Goal: Task Accomplishment & Management: Manage account settings

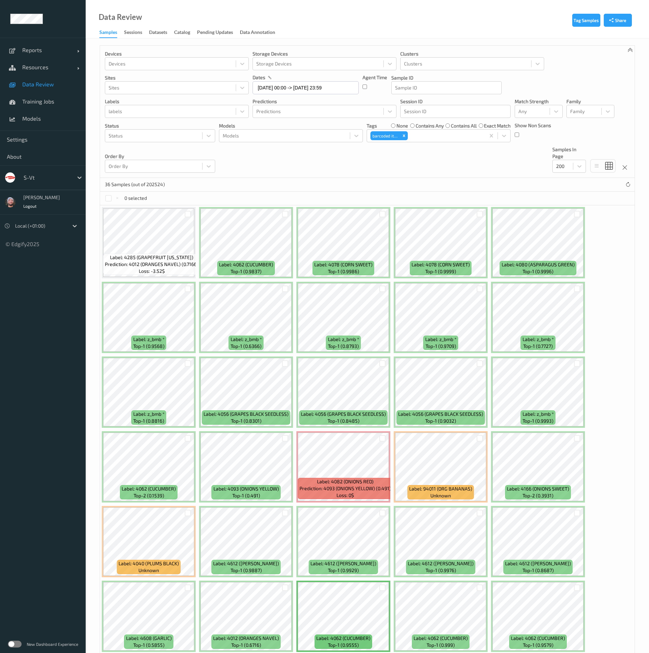
click at [148, 15] on div "Data Review Samples Sessions Datasets Catalog Pending Updates Data Annotation" at bounding box center [368, 19] width 564 height 38
click at [53, 116] on span "Models" at bounding box center [50, 118] width 57 height 7
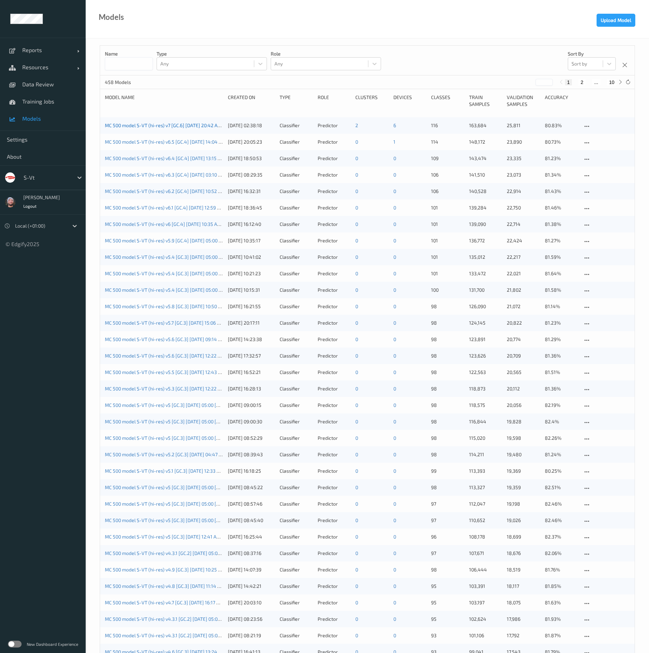
click at [136, 126] on link "MC 500 model S-VT (hi-res) v7 [GC.6] 2025-09-21 20:42 Auto Save" at bounding box center [171, 125] width 132 height 6
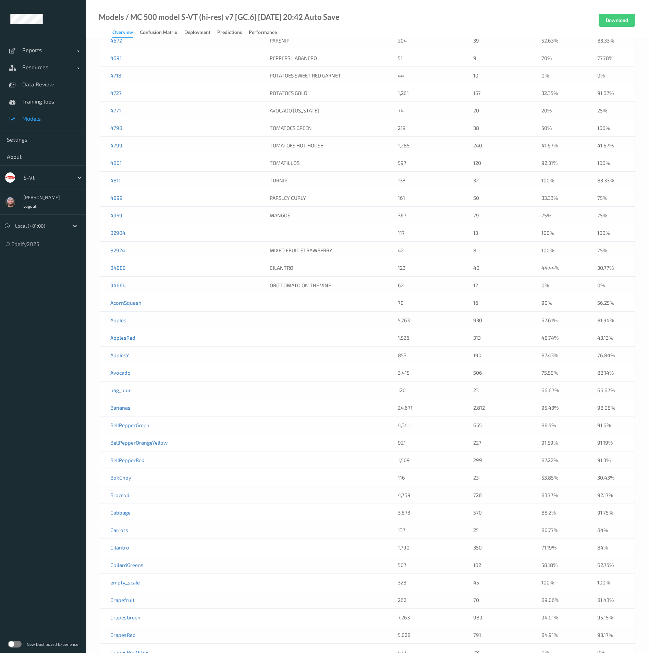
scroll to position [1783, 0]
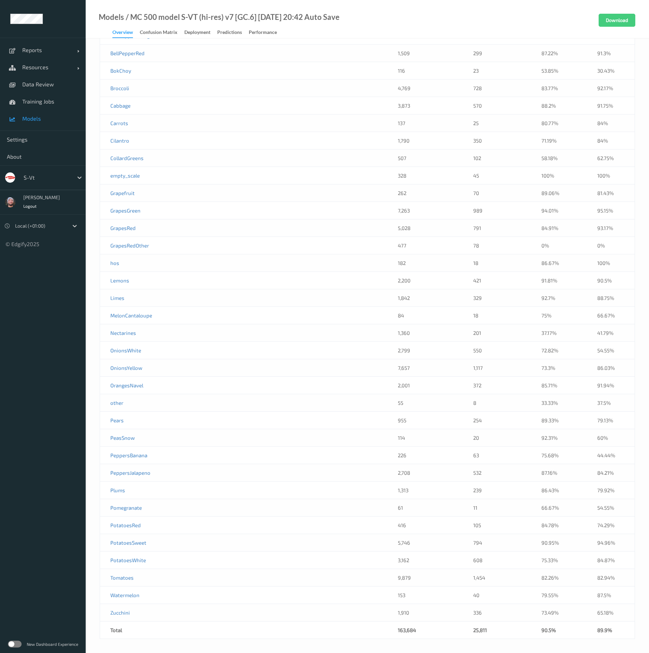
click at [158, 177] on td "empty_scale" at bounding box center [148, 175] width 96 height 17
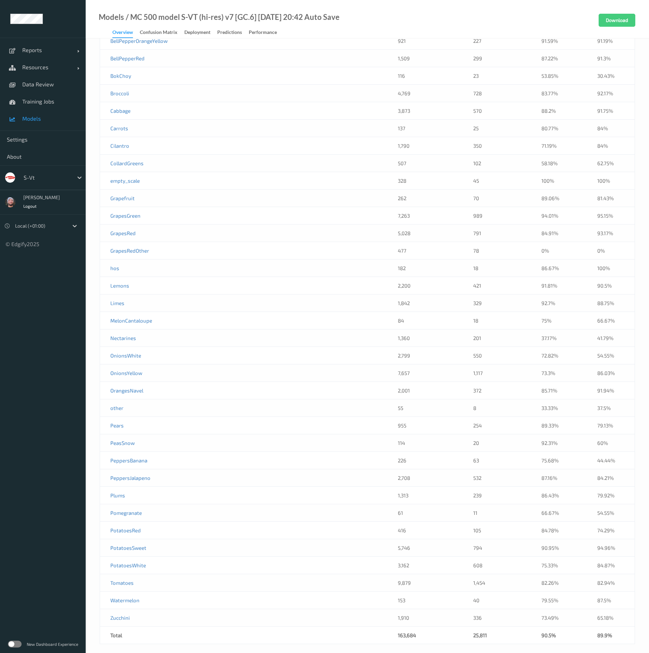
scroll to position [1525, 0]
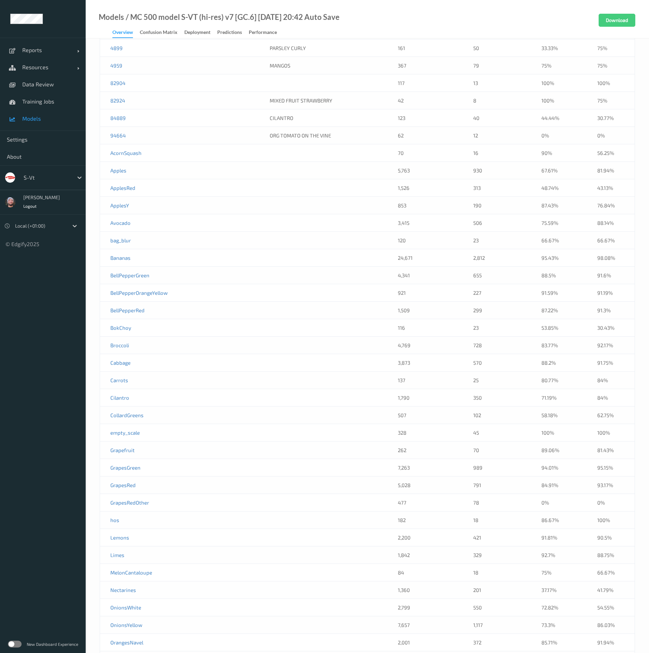
click at [170, 83] on td "82904" at bounding box center [148, 82] width 96 height 17
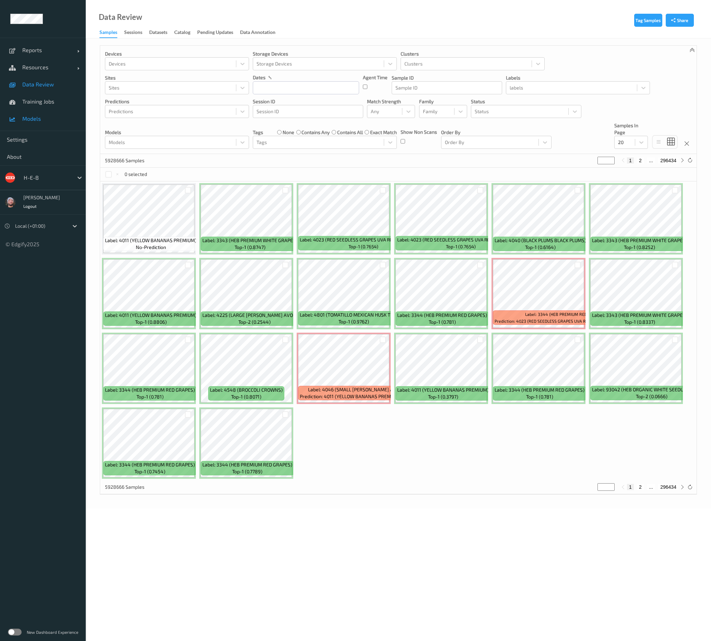
click at [43, 114] on link "Models" at bounding box center [43, 118] width 86 height 17
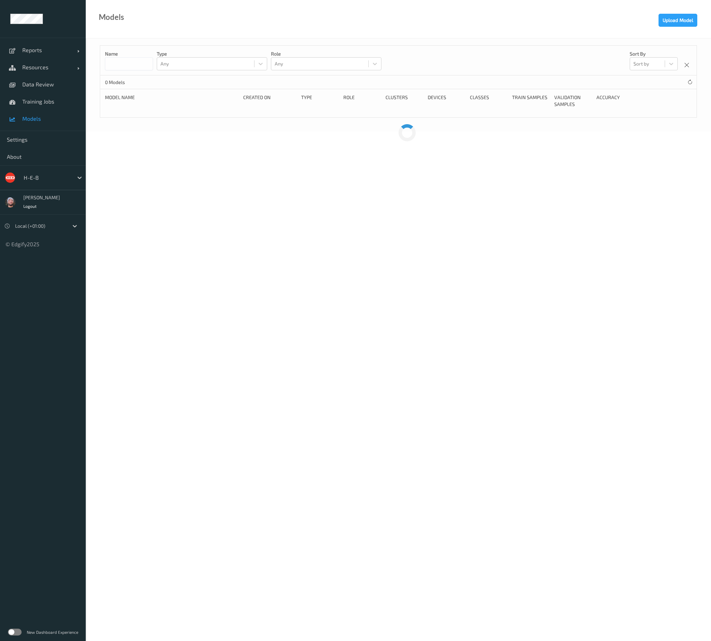
click at [41, 180] on div at bounding box center [47, 177] width 46 height 8
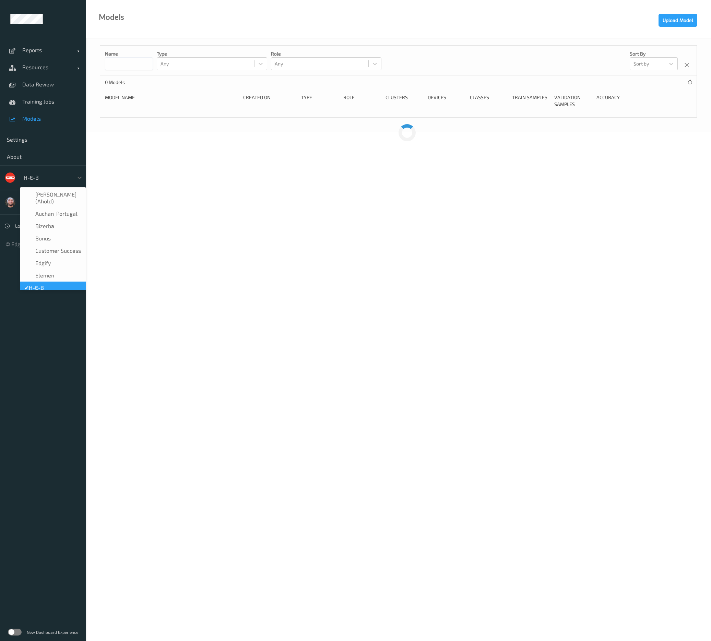
scroll to position [8, 0]
type input "vt"
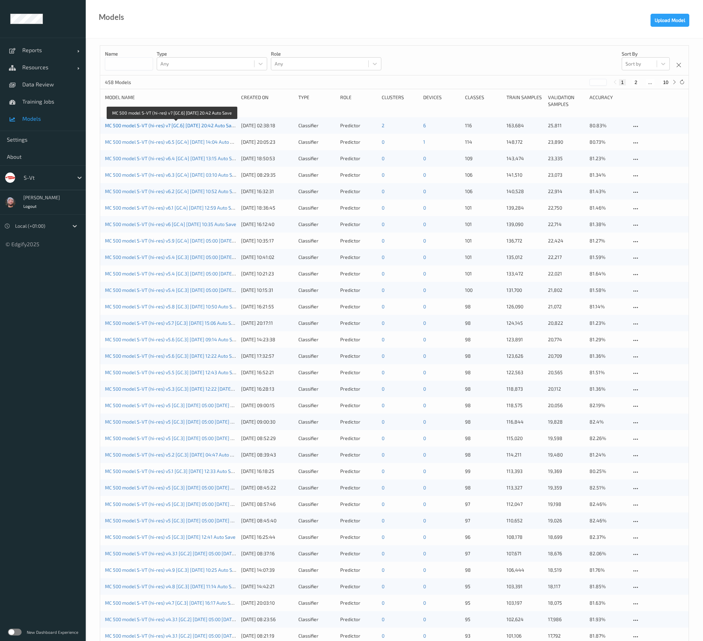
click at [217, 123] on link "MC 500 model S-VT (hi-res) v7 [GC.6] 2025-09-21 20:42 Auto Save" at bounding box center [171, 125] width 132 height 6
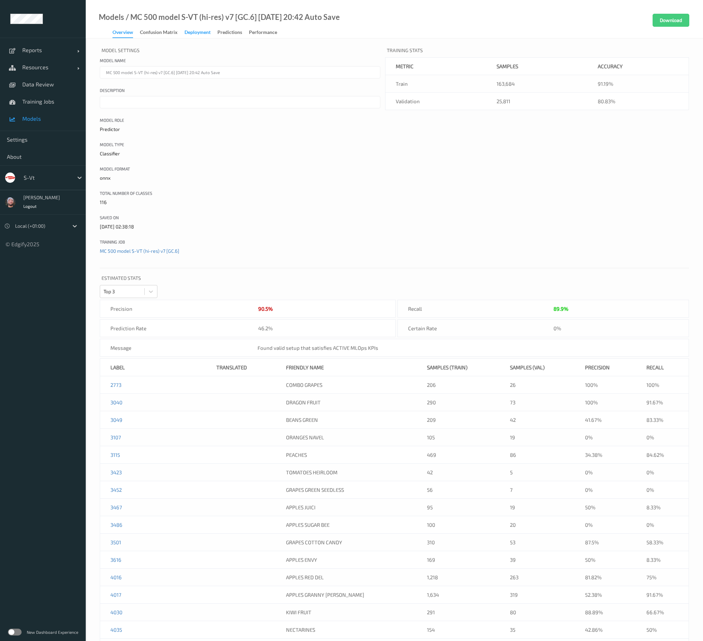
click at [202, 33] on div "Deployment" at bounding box center [197, 33] width 26 height 9
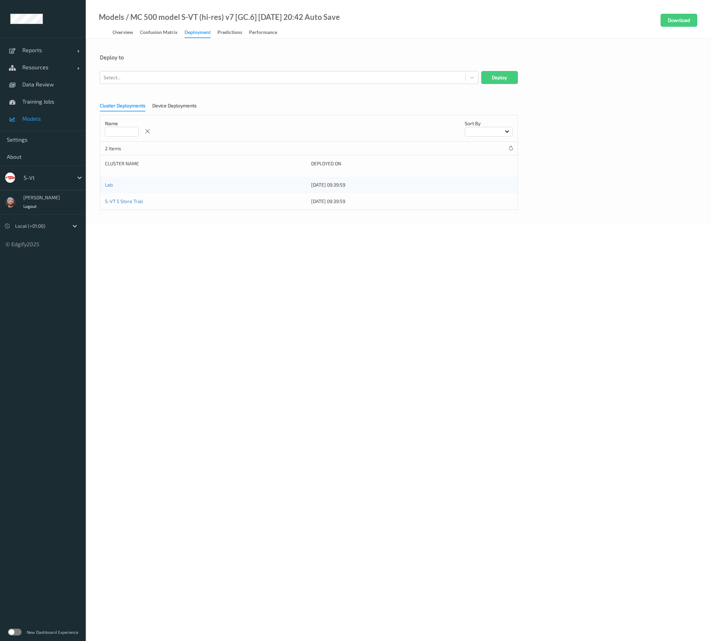
click at [150, 103] on link "Cluster Deployments" at bounding box center [126, 105] width 52 height 6
click at [158, 103] on div "Device Deployments" at bounding box center [174, 106] width 44 height 9
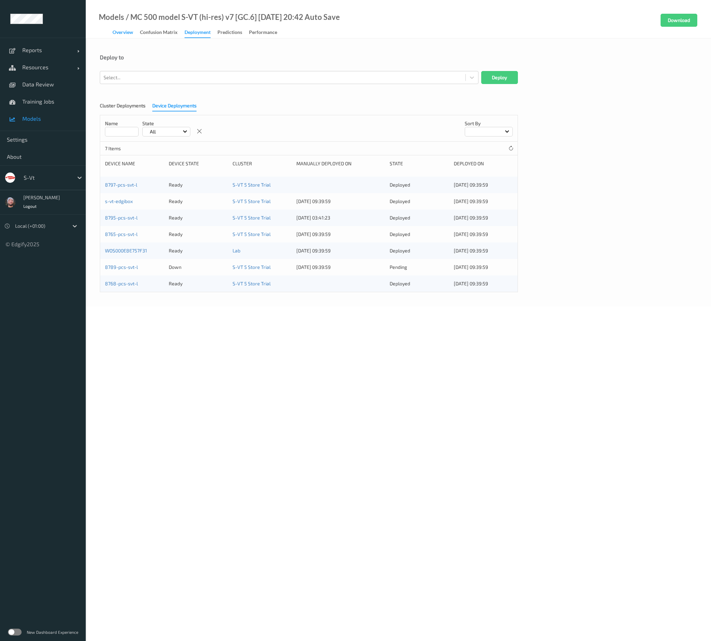
click at [126, 33] on div "Overview" at bounding box center [122, 33] width 21 height 9
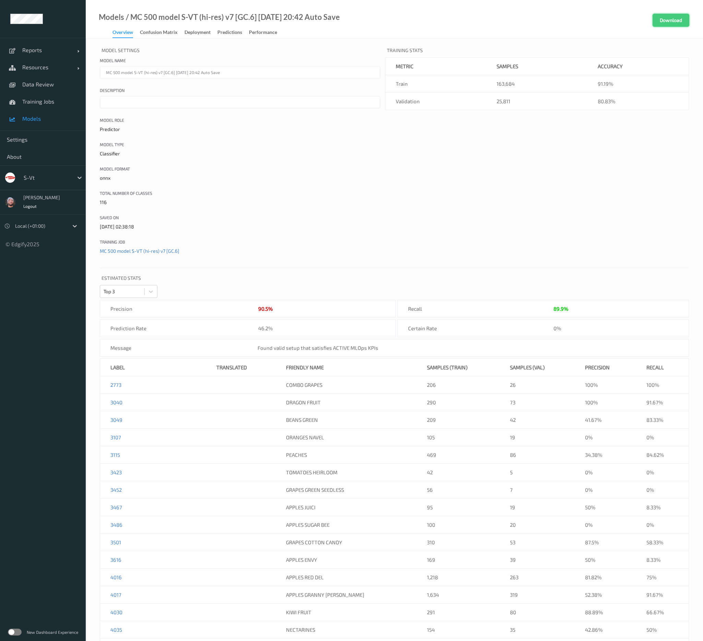
click at [663, 23] on button "Download" at bounding box center [670, 20] width 37 height 13
click at [393, 32] on div "Models / MC 500 model S-VT (hi-res) v7 [GC.6] 2025-09-21 20:42 Auto Save Overvi…" at bounding box center [394, 19] width 617 height 38
click at [55, 86] on span "Data Review" at bounding box center [50, 84] width 57 height 7
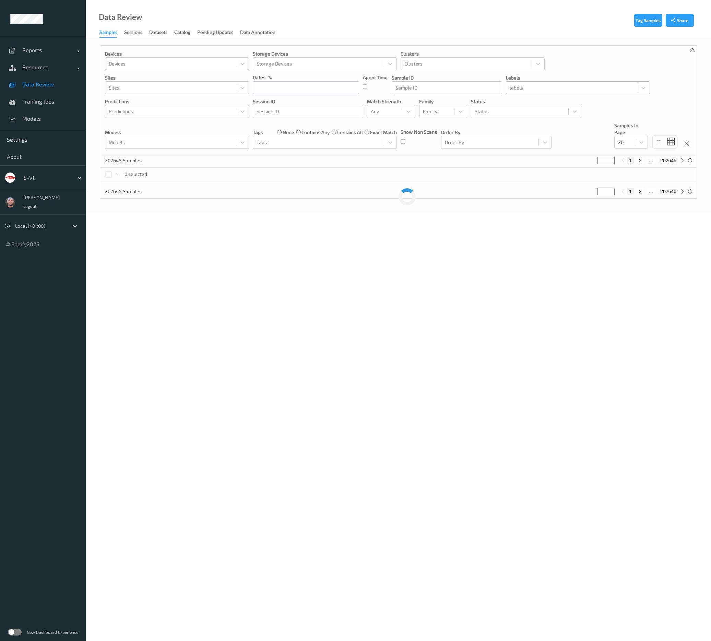
click at [533, 87] on div at bounding box center [571, 88] width 124 height 8
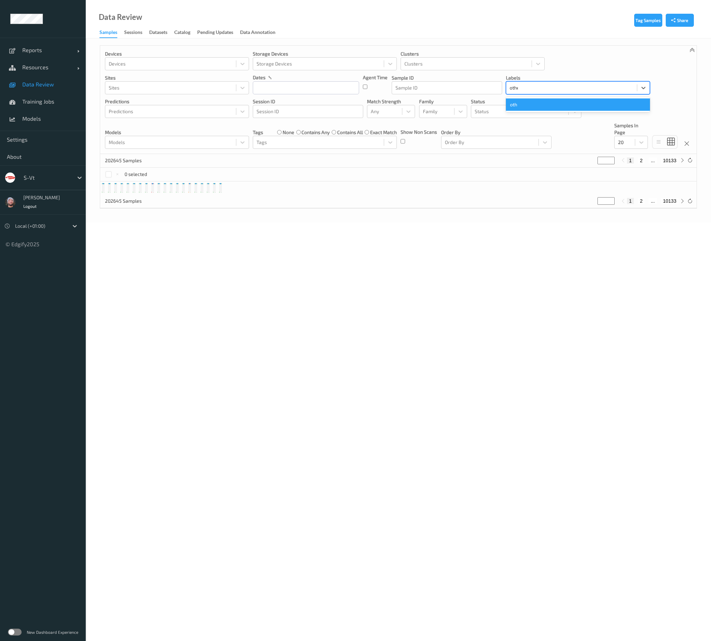
type input "other"
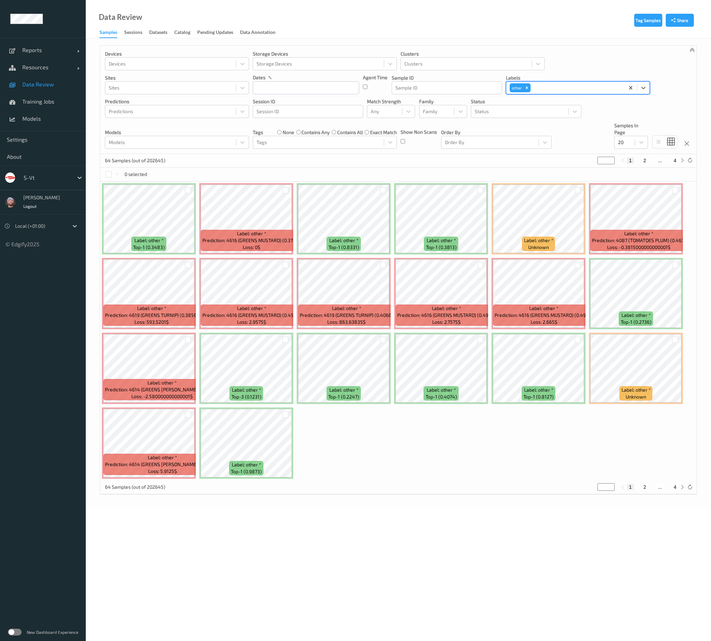
click at [531, 156] on div "64 Samples (out of 202645) * 1 2 ... 4" at bounding box center [398, 161] width 596 height 14
click at [106, 171] on div "0 selected" at bounding box center [126, 174] width 42 height 7
click at [112, 175] on div "0 selected" at bounding box center [126, 174] width 42 height 7
click at [110, 173] on div at bounding box center [108, 174] width 7 height 7
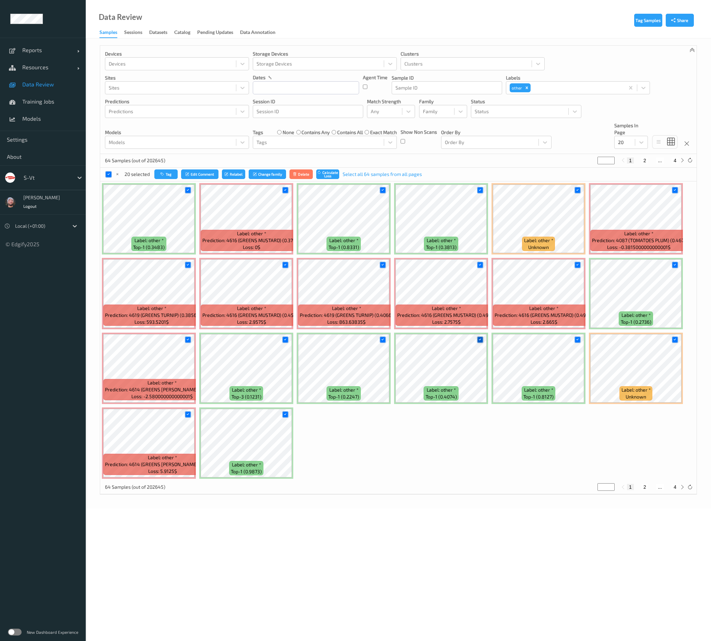
click at [477, 338] on div at bounding box center [480, 339] width 7 height 7
click at [577, 340] on icon at bounding box center [577, 339] width 4 height 4
click at [628, 142] on div at bounding box center [624, 142] width 13 height 8
click at [638, 211] on div "200" at bounding box center [630, 208] width 25 height 7
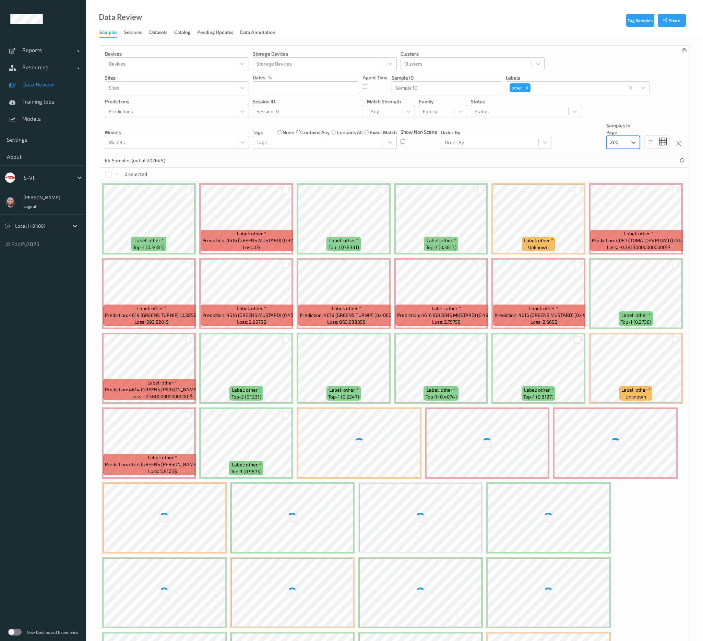
click at [550, 157] on div "64 Samples (out of 202645)" at bounding box center [394, 161] width 588 height 14
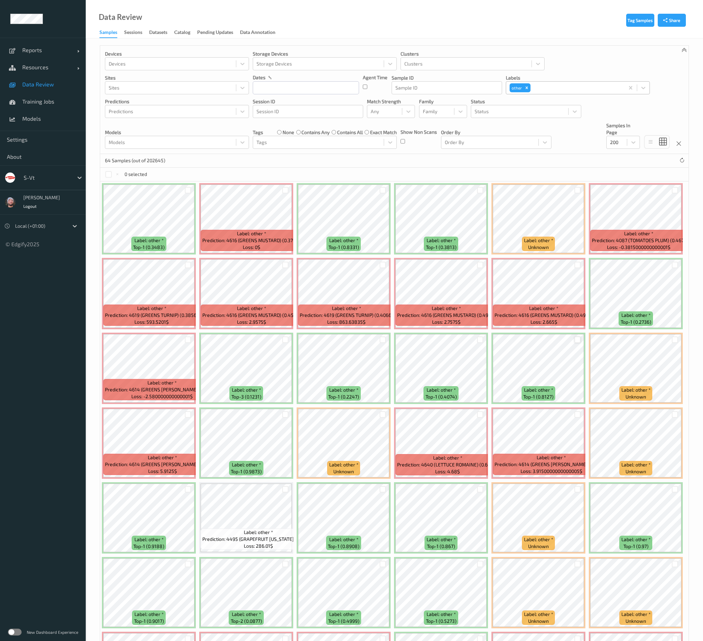
click at [553, 87] on div at bounding box center [576, 88] width 89 height 8
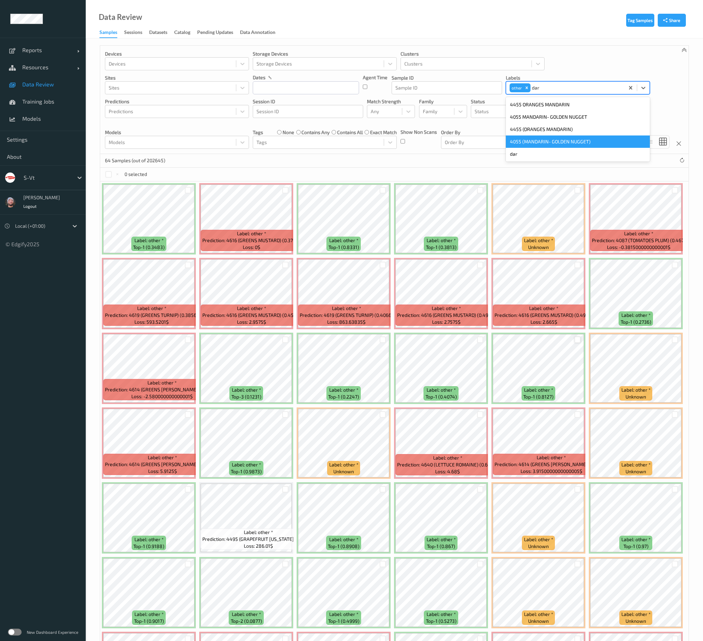
type input "dar"
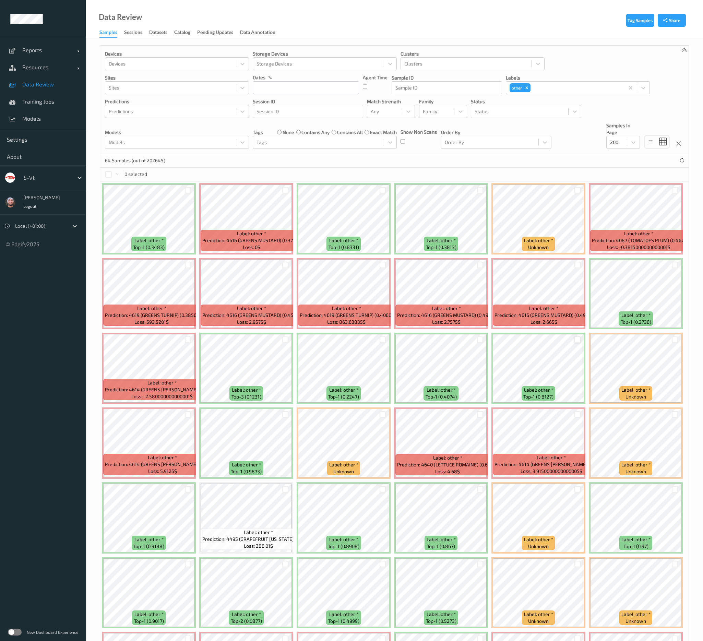
click at [690, 97] on div "Tag Samples Share Devices Devices Storage Devices Storage Devices Clusters Clus…" at bounding box center [394, 534] width 617 height 993
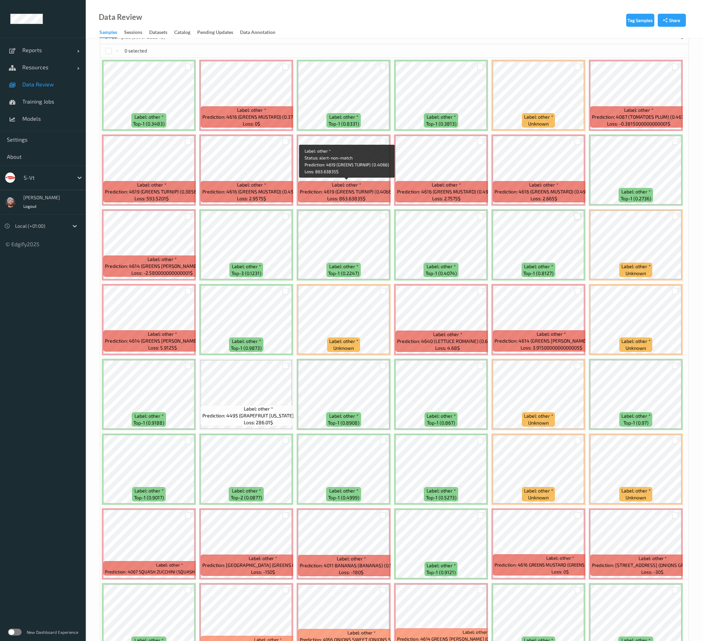
scroll to position [154, 0]
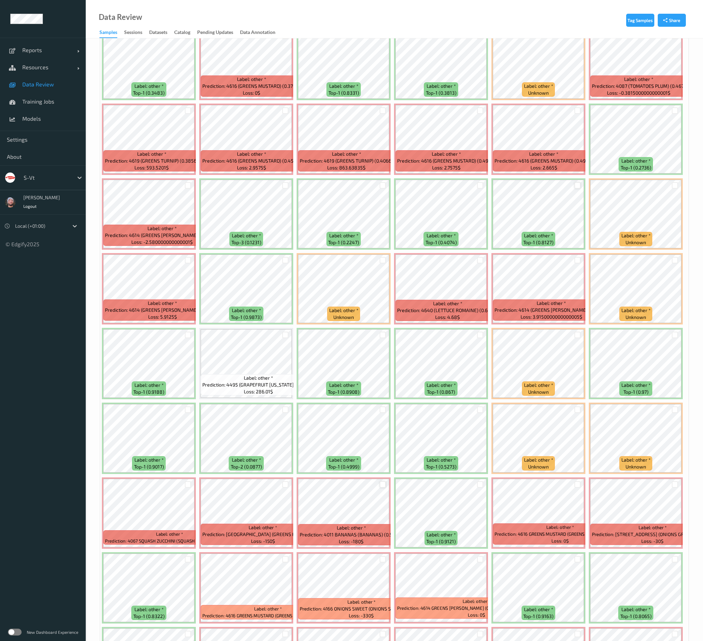
click at [383, 486] on div at bounding box center [382, 484] width 7 height 7
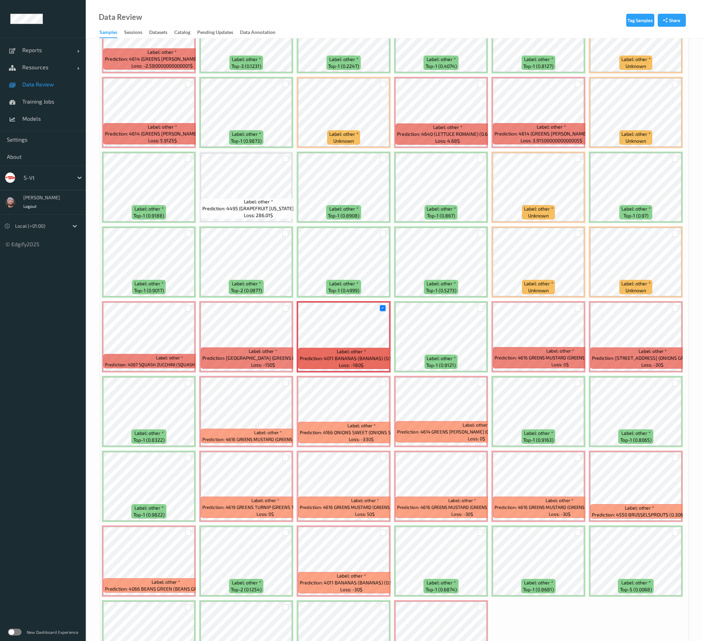
scroll to position [391, 0]
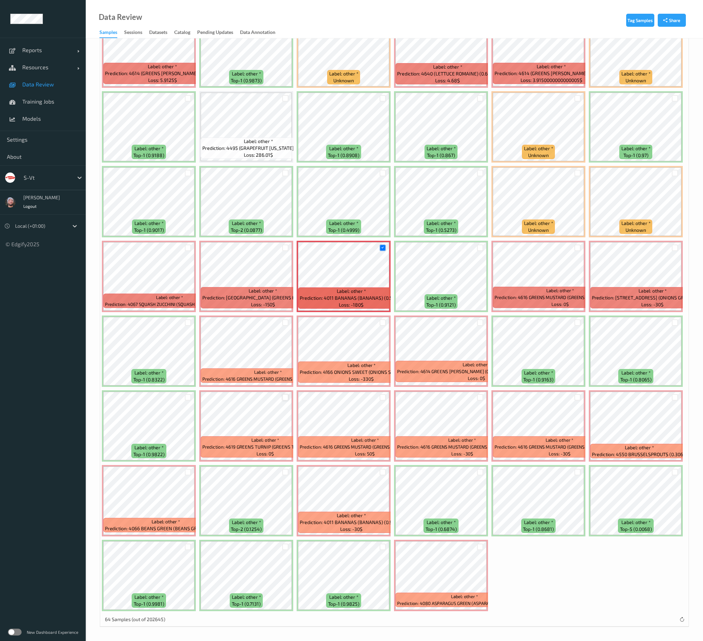
click at [286, 400] on div at bounding box center [285, 397] width 7 height 7
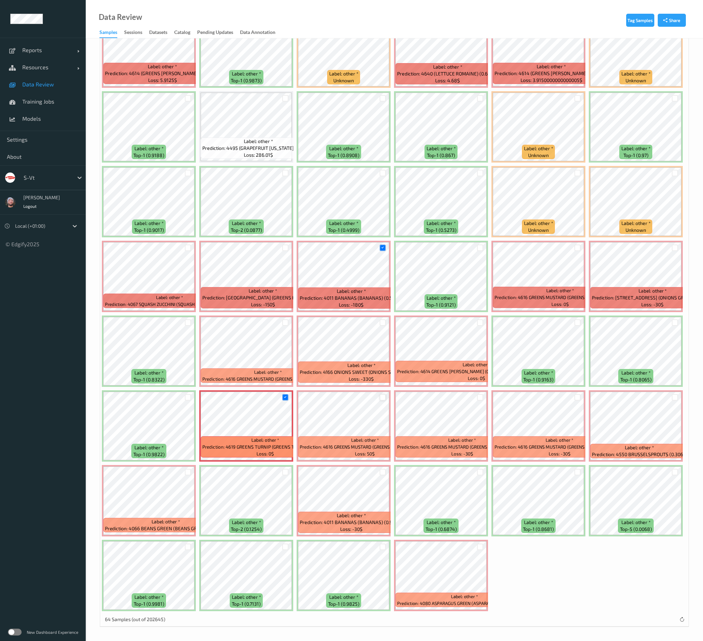
click at [384, 395] on div at bounding box center [382, 397] width 7 height 7
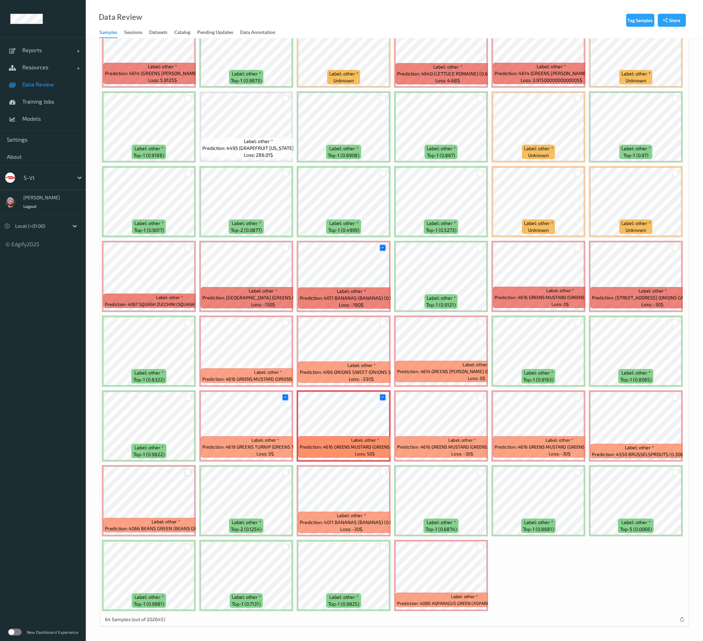
click at [186, 469] on div at bounding box center [188, 472] width 7 height 7
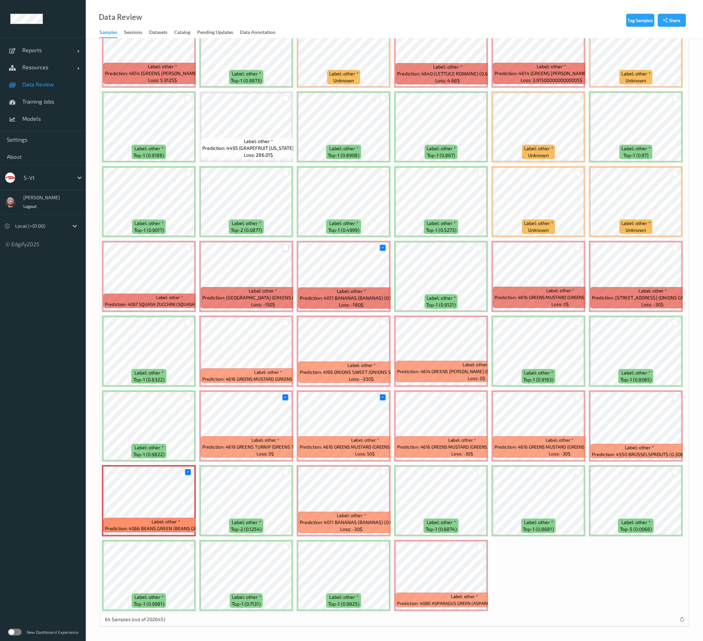
click at [287, 250] on div at bounding box center [285, 247] width 7 height 7
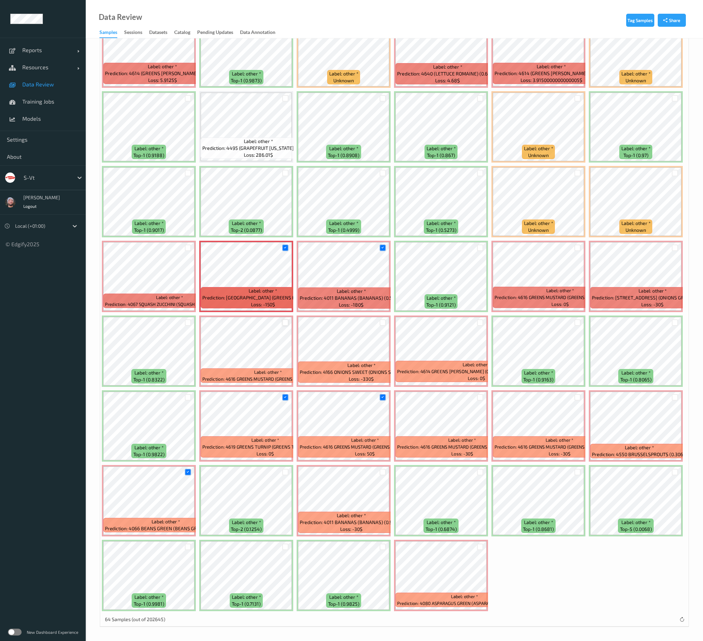
click at [286, 324] on div at bounding box center [285, 322] width 7 height 7
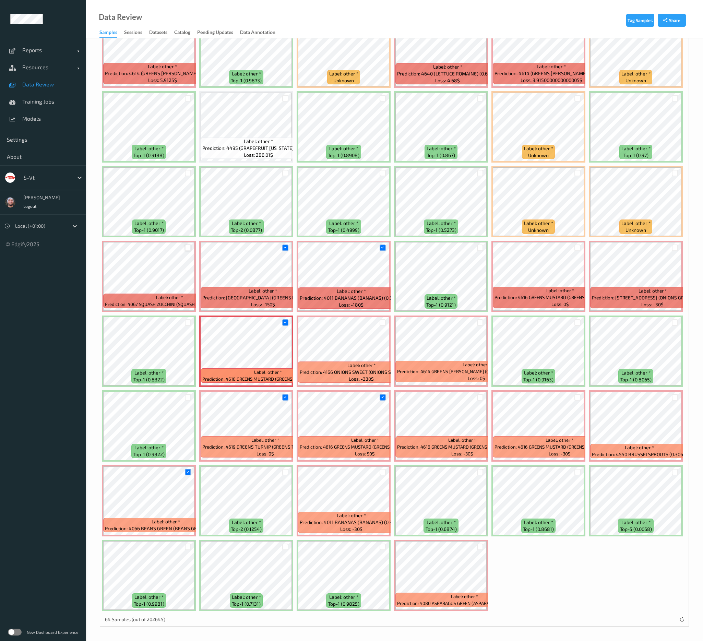
click at [188, 247] on div at bounding box center [188, 247] width 7 height 7
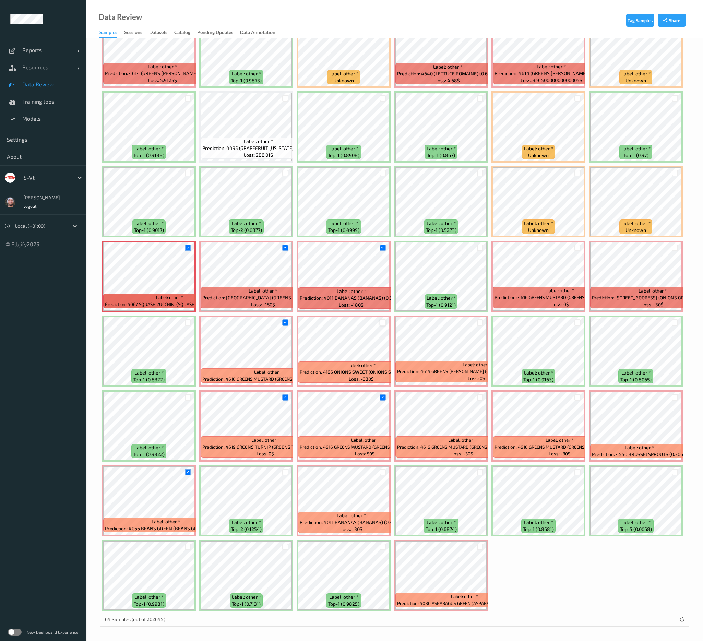
click at [383, 321] on div at bounding box center [382, 322] width 7 height 7
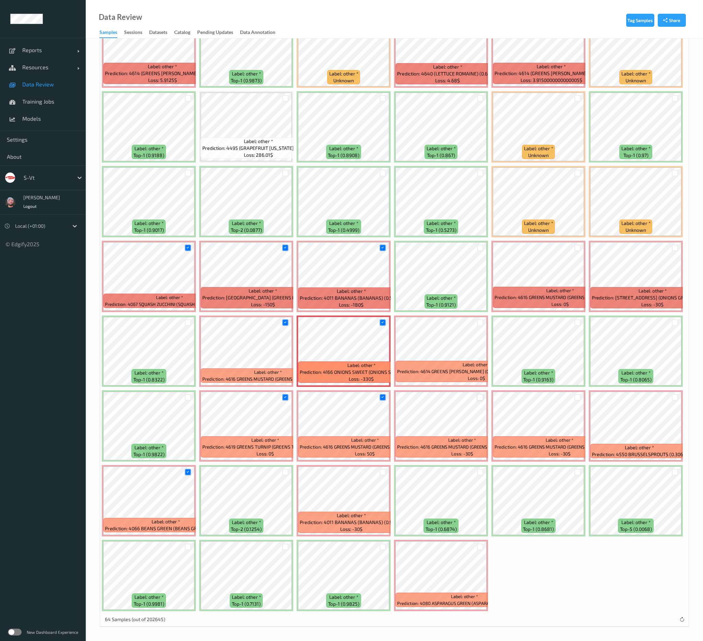
click at [480, 397] on div at bounding box center [480, 397] width 7 height 7
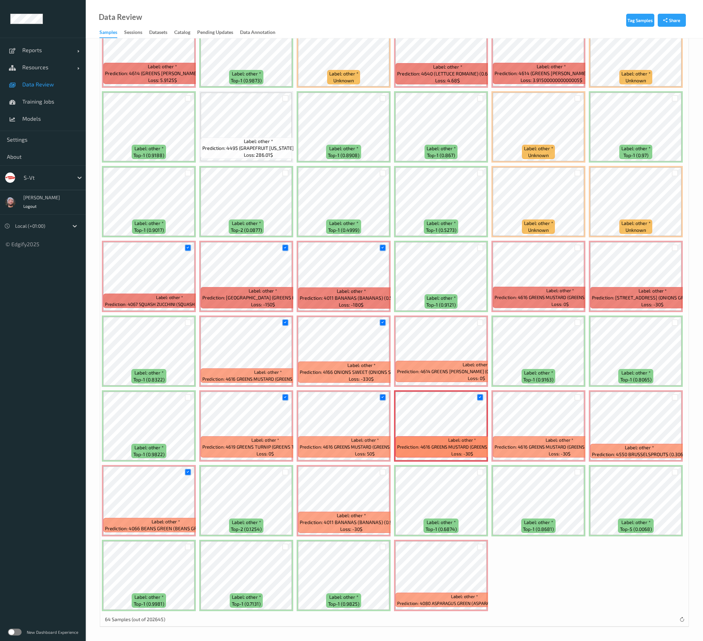
click at [574, 398] on div at bounding box center [577, 396] width 13 height 11
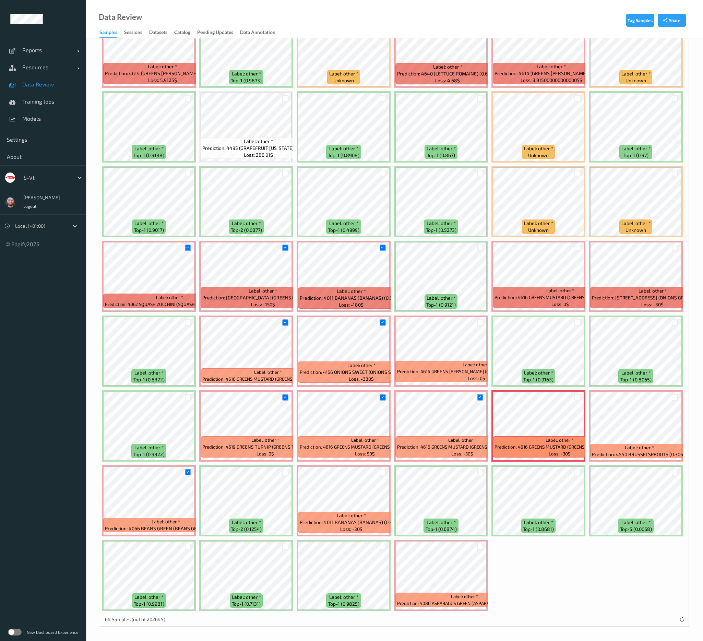
click at [572, 402] on div at bounding box center [577, 396] width 13 height 11
click at [577, 398] on div at bounding box center [577, 397] width 7 height 7
click at [385, 474] on div at bounding box center [382, 472] width 7 height 7
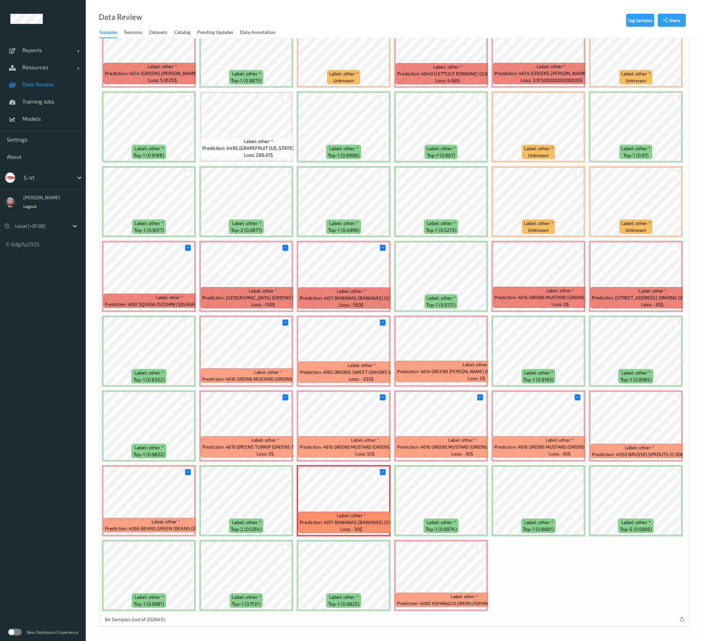
click at [581, 249] on div at bounding box center [577, 247] width 13 height 11
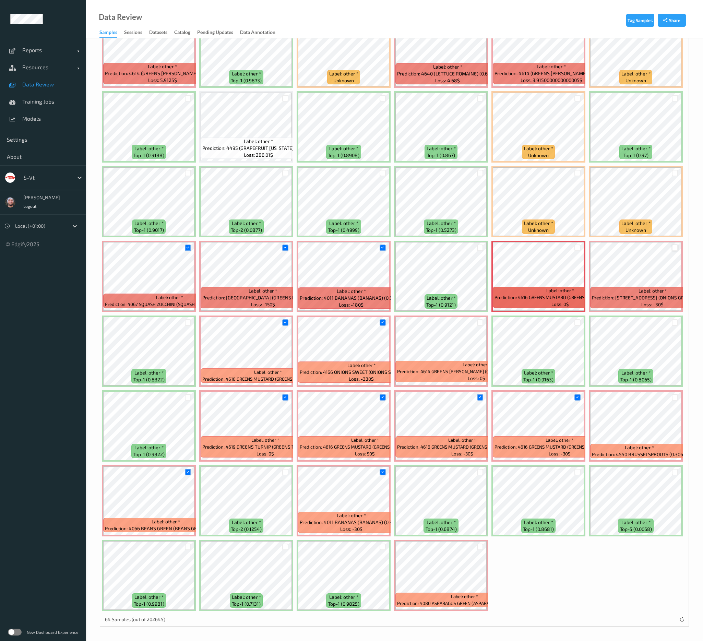
click at [677, 247] on div at bounding box center [675, 247] width 7 height 7
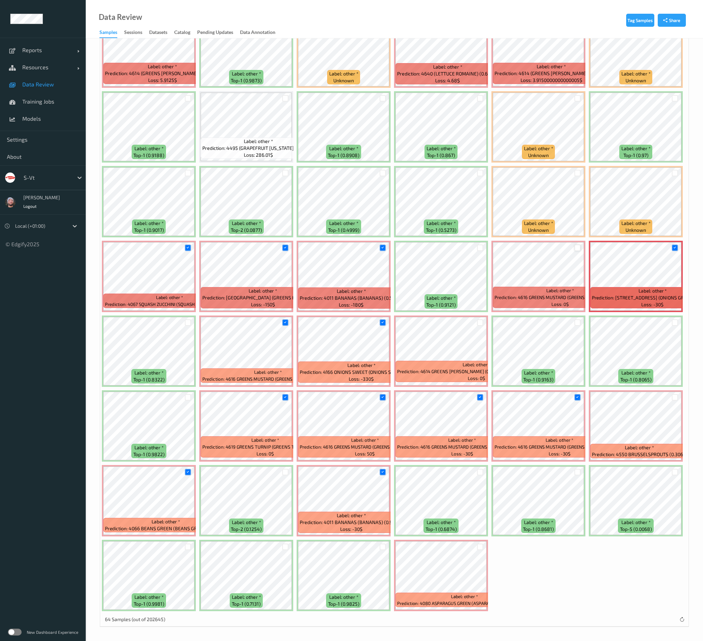
click at [580, 247] on div at bounding box center [577, 247] width 7 height 7
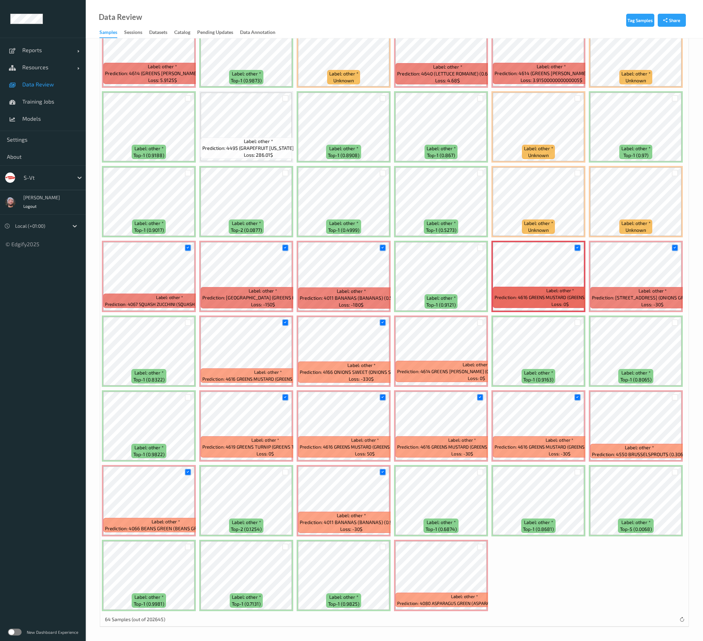
scroll to position [82, 0]
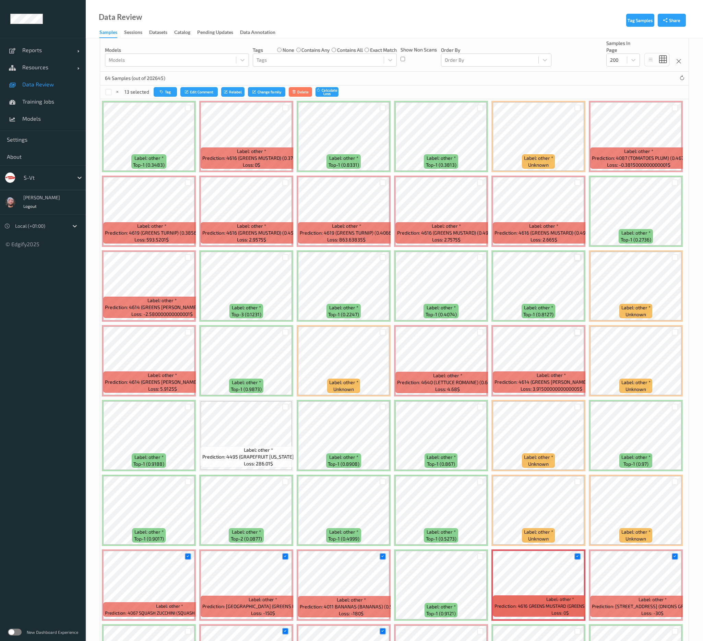
click at [578, 331] on div at bounding box center [577, 332] width 7 height 7
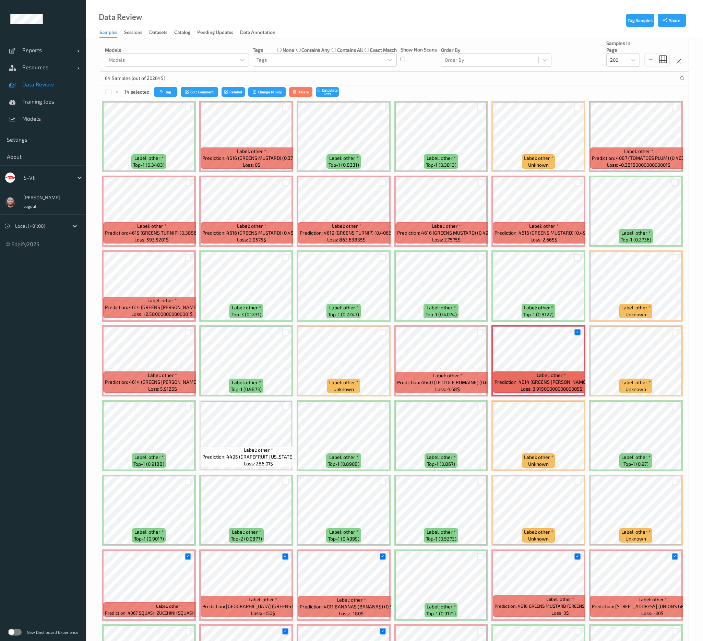
click at [675, 183] on div at bounding box center [675, 182] width 7 height 7
click at [188, 110] on div at bounding box center [188, 108] width 7 height 7
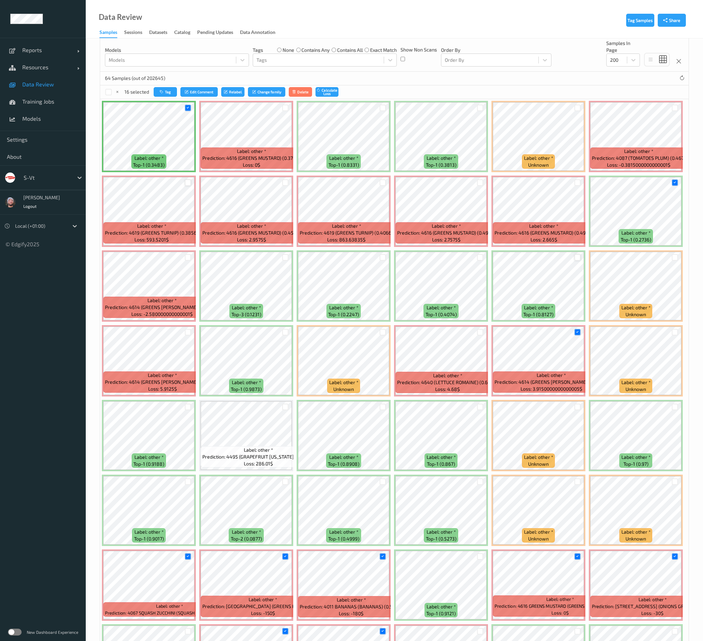
click at [188, 183] on div at bounding box center [188, 182] width 7 height 7
click at [188, 255] on div at bounding box center [188, 257] width 7 height 7
click at [284, 256] on div at bounding box center [285, 257] width 7 height 7
click at [287, 111] on div at bounding box center [285, 107] width 13 height 11
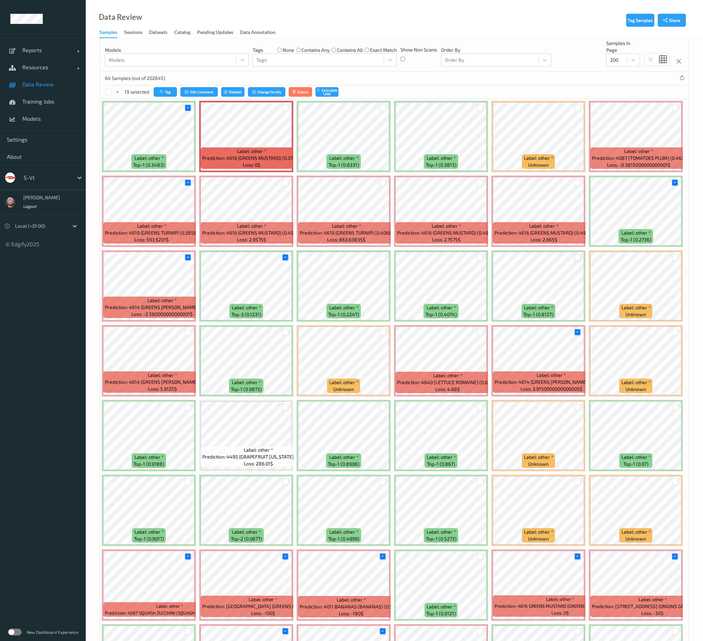
click at [284, 108] on div at bounding box center [285, 108] width 7 height 7
drag, startPoint x: 285, startPoint y: 182, endPoint x: 292, endPoint y: 182, distance: 7.5
click at [285, 181] on div at bounding box center [285, 182] width 7 height 7
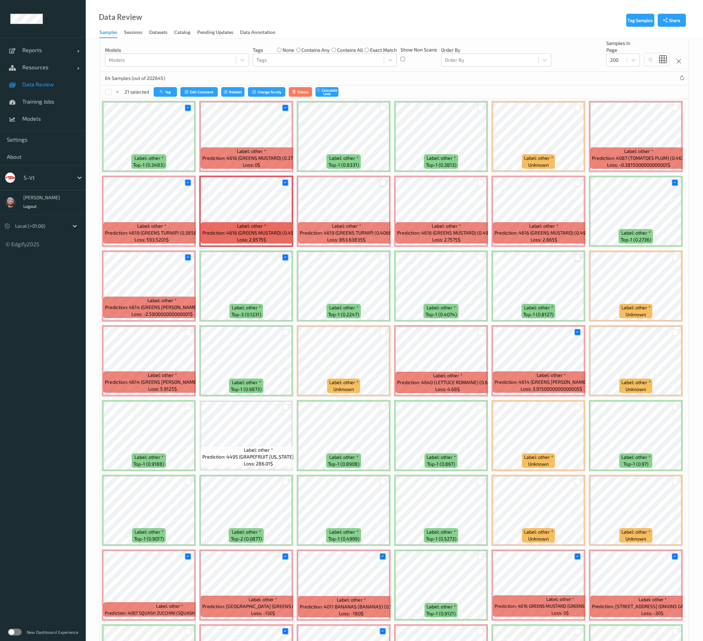
click at [383, 180] on div at bounding box center [382, 182] width 7 height 7
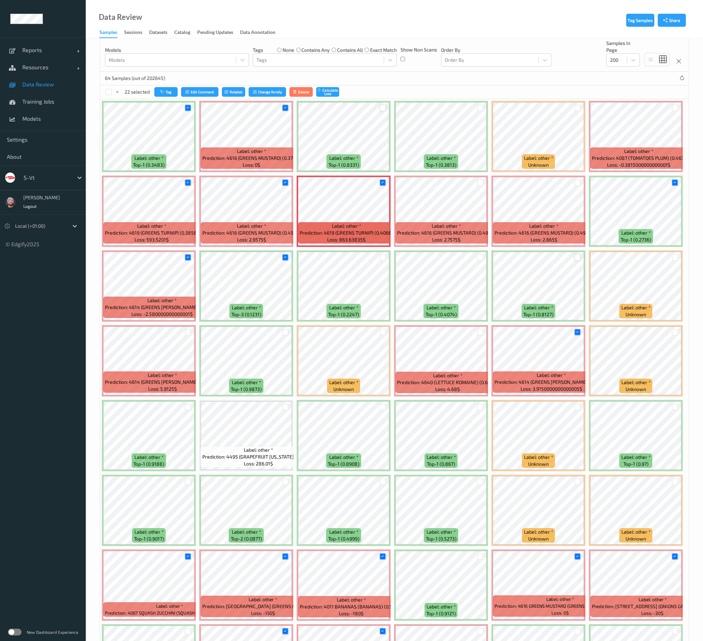
click at [385, 107] on div at bounding box center [382, 108] width 7 height 7
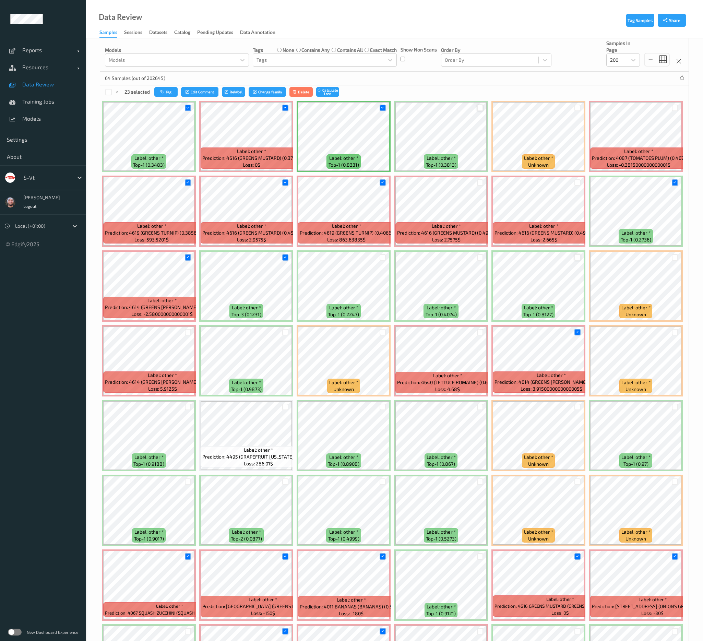
click at [479, 107] on div at bounding box center [480, 108] width 7 height 7
click at [481, 182] on div at bounding box center [480, 182] width 7 height 7
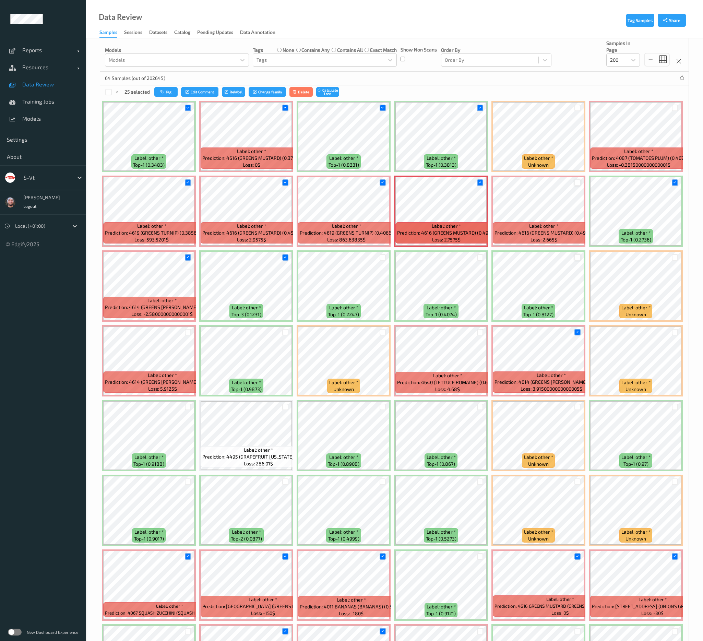
click at [575, 181] on div at bounding box center [577, 182] width 7 height 7
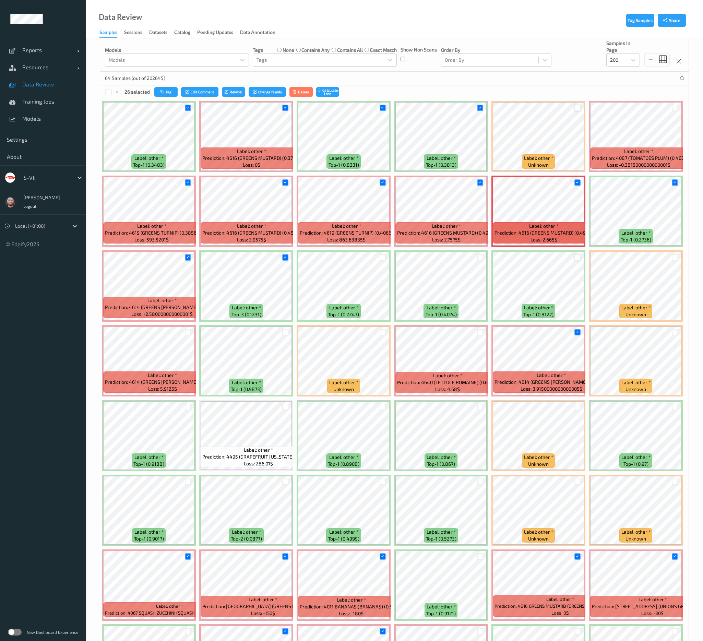
click at [575, 109] on div at bounding box center [577, 108] width 7 height 7
click at [675, 103] on div at bounding box center [674, 107] width 13 height 11
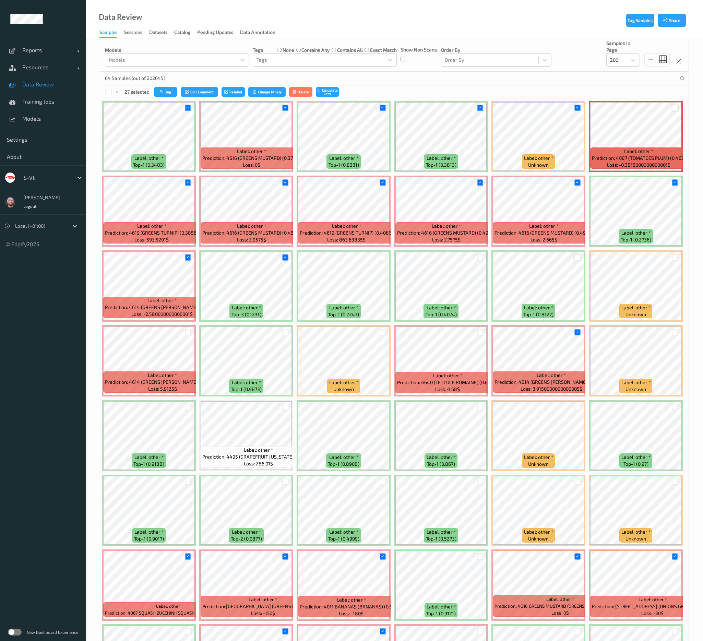
click at [673, 107] on div at bounding box center [675, 108] width 7 height 7
click at [480, 330] on div at bounding box center [480, 332] width 7 height 7
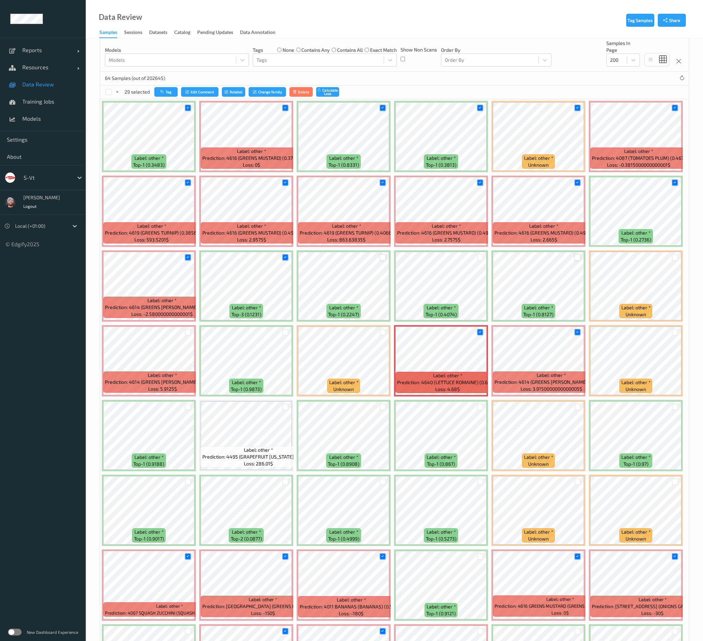
click at [379, 256] on div at bounding box center [382, 257] width 7 height 7
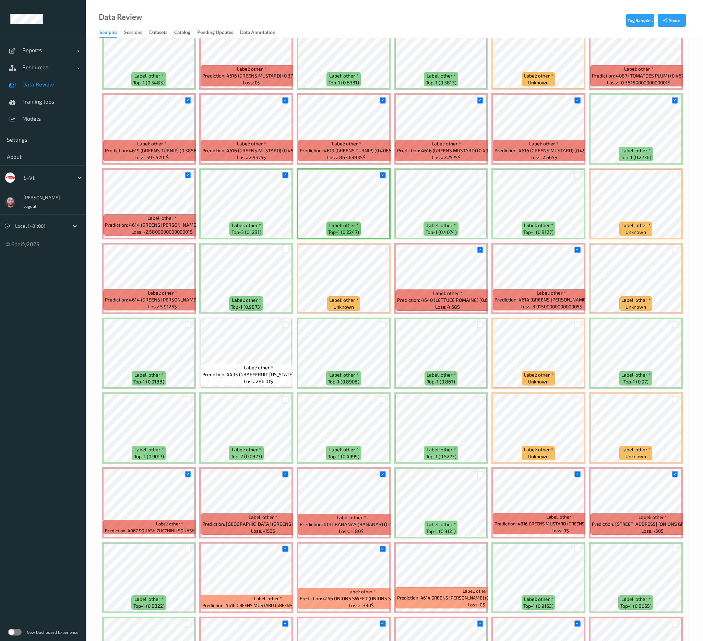
scroll to position [237, 0]
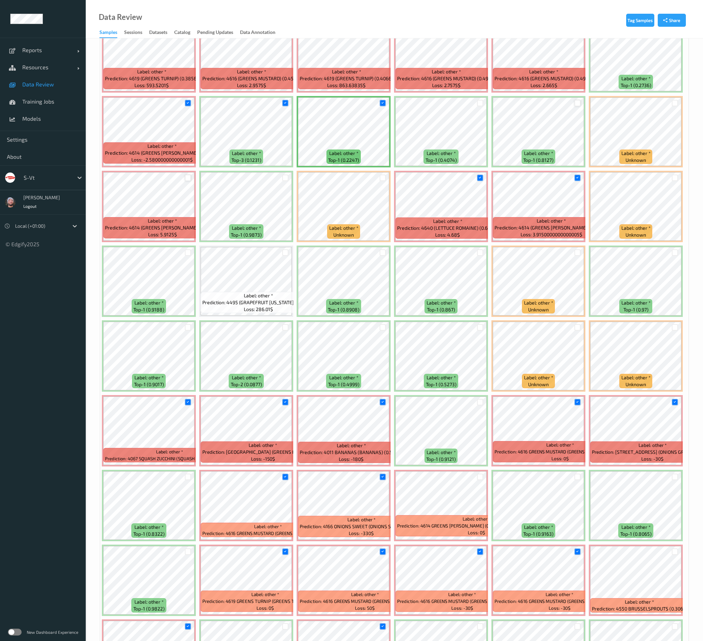
click at [186, 178] on div at bounding box center [188, 177] width 7 height 7
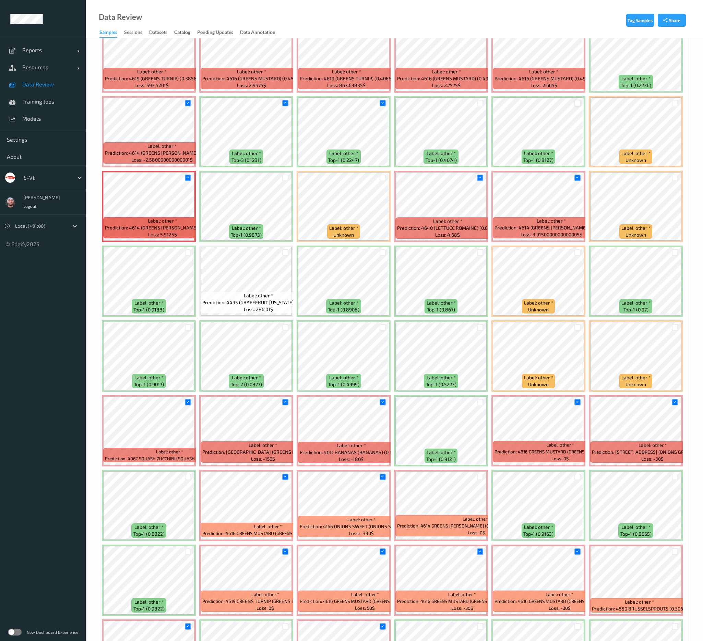
scroll to position [0, 0]
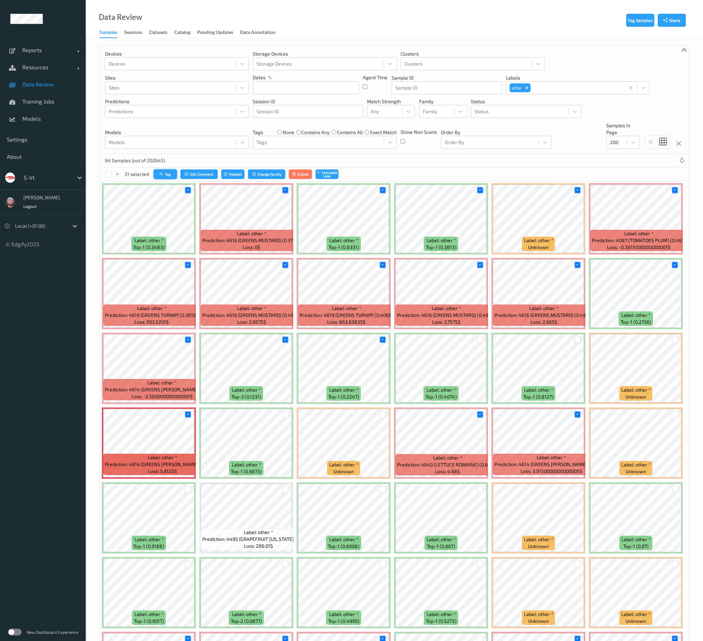
click at [162, 175] on icon "button" at bounding box center [162, 174] width 5 height 4
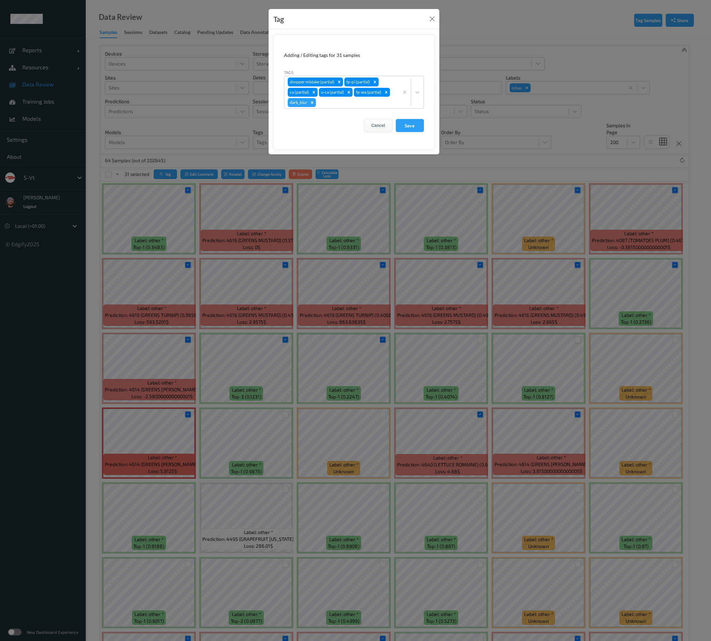
click at [374, 126] on button "Cancel" at bounding box center [378, 125] width 28 height 13
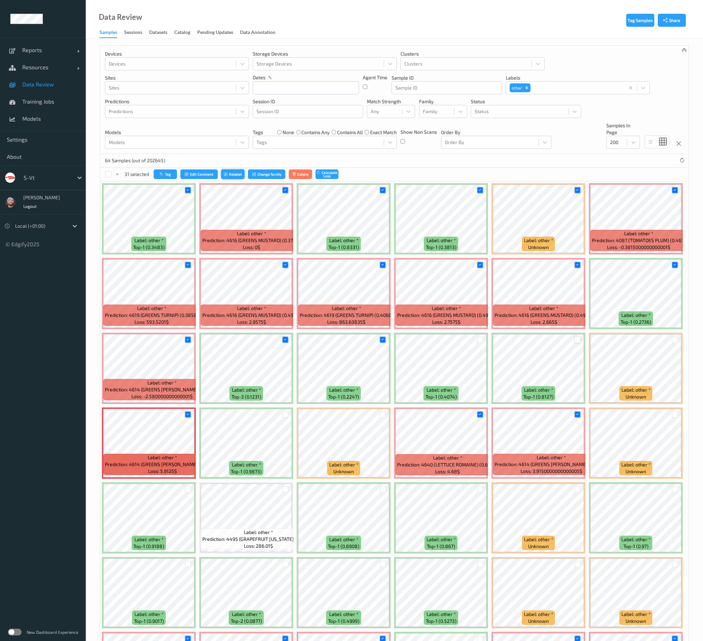
click at [229, 172] on icon "submit" at bounding box center [226, 174] width 5 height 4
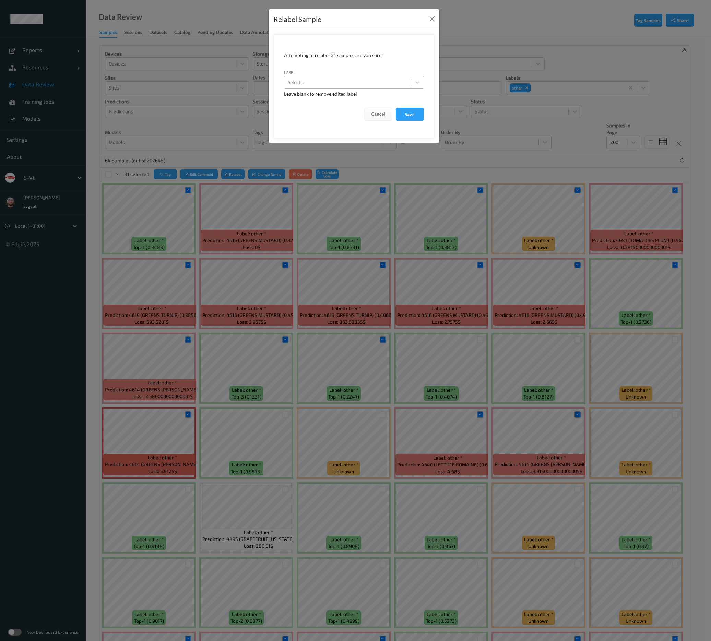
click at [360, 86] on div at bounding box center [348, 82] width 120 height 8
type input "dark_blur"
click at [396, 108] on button "Save" at bounding box center [410, 114] width 28 height 13
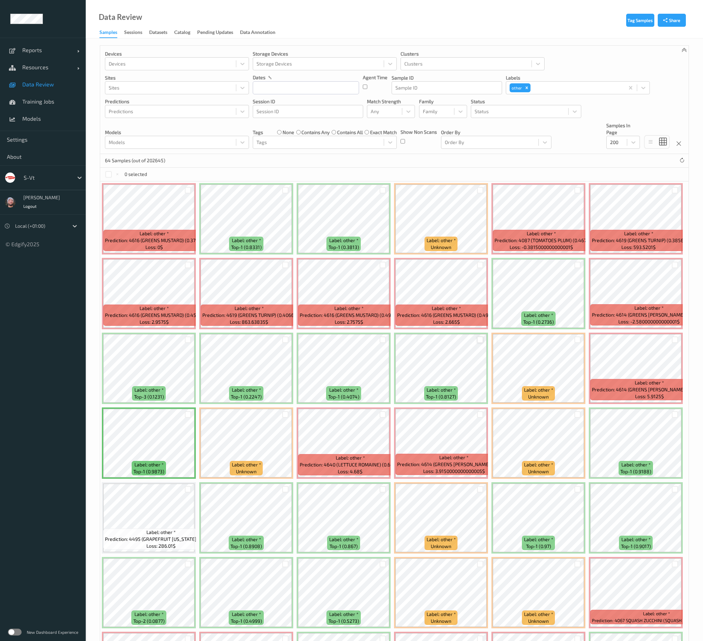
click at [50, 87] on span "Data Review" at bounding box center [50, 84] width 57 height 7
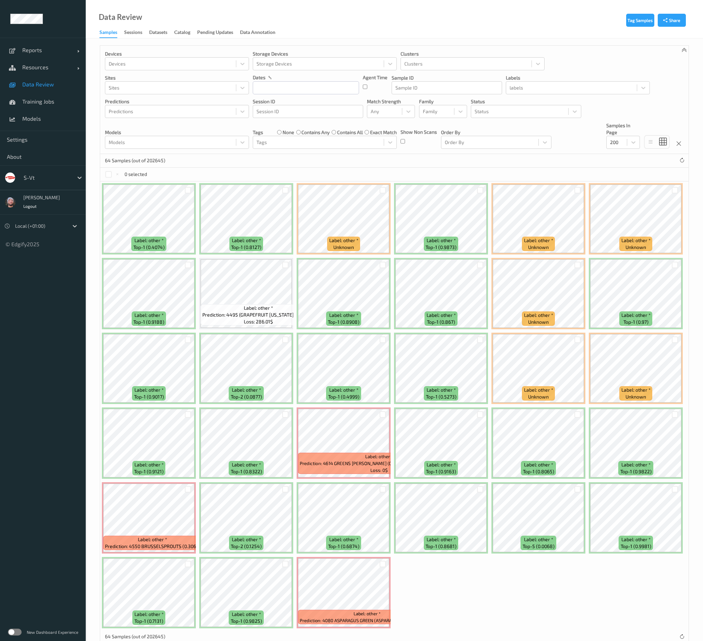
click at [360, 167] on div "64 Samples (out of 202645)" at bounding box center [394, 161] width 588 height 14
click at [382, 192] on div at bounding box center [382, 190] width 7 height 7
click at [382, 411] on div at bounding box center [382, 414] width 7 height 7
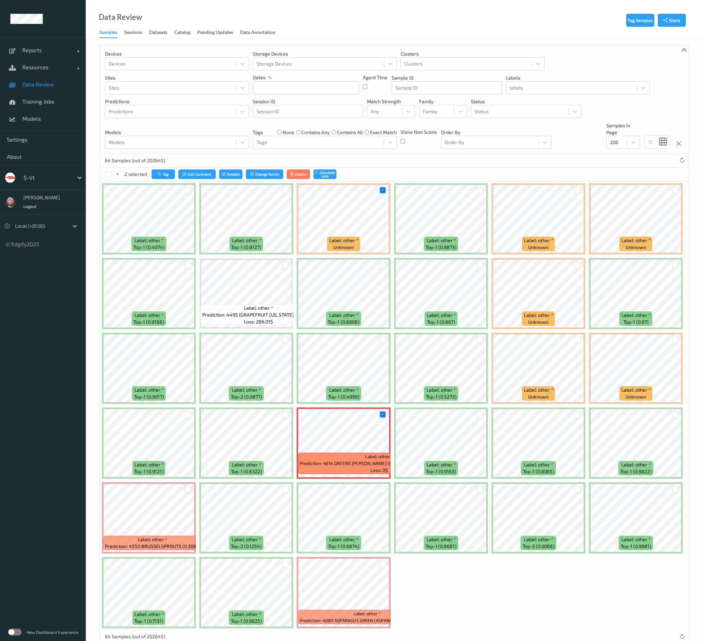
click at [190, 489] on div at bounding box center [188, 489] width 7 height 7
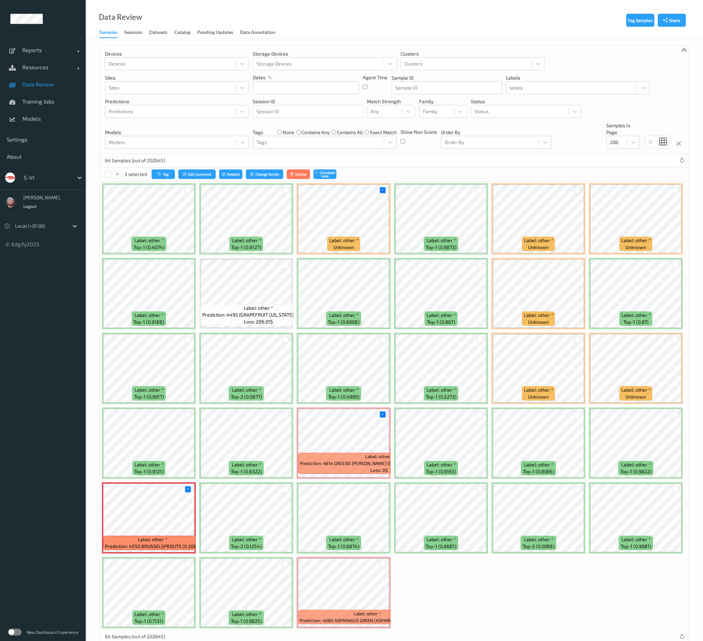
click at [578, 191] on div at bounding box center [577, 190] width 7 height 7
click at [384, 414] on icon at bounding box center [382, 414] width 4 height 4
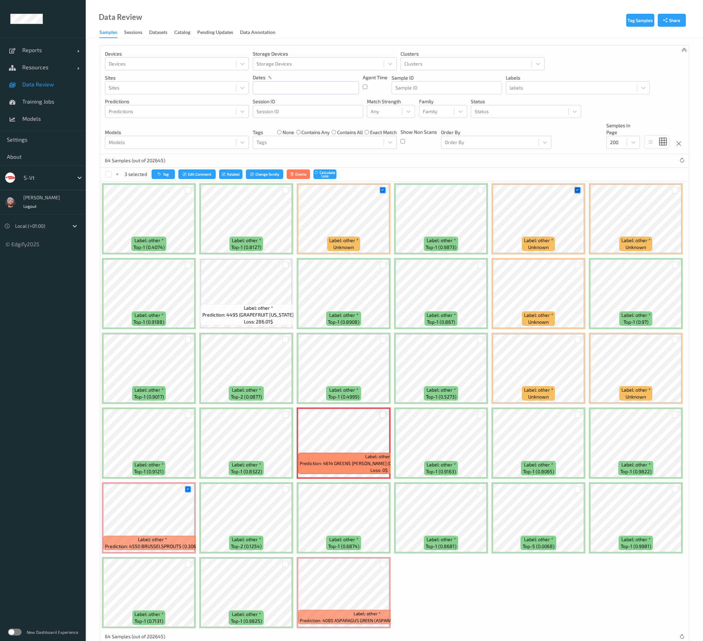
click at [578, 190] on icon at bounding box center [577, 190] width 4 height 4
click at [384, 416] on div at bounding box center [382, 414] width 7 height 7
click at [379, 416] on div at bounding box center [382, 414] width 7 height 7
click at [188, 492] on div at bounding box center [188, 489] width 7 height 7
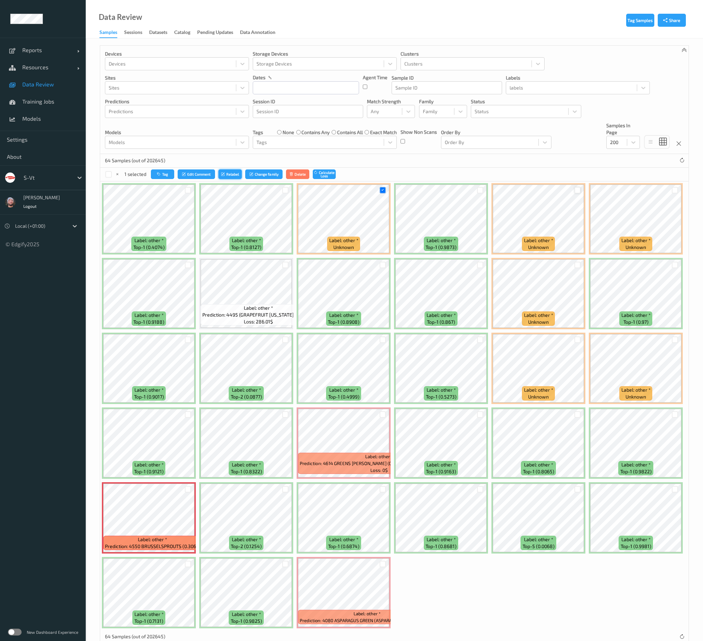
click at [224, 177] on button "Relabel" at bounding box center [229, 174] width 23 height 10
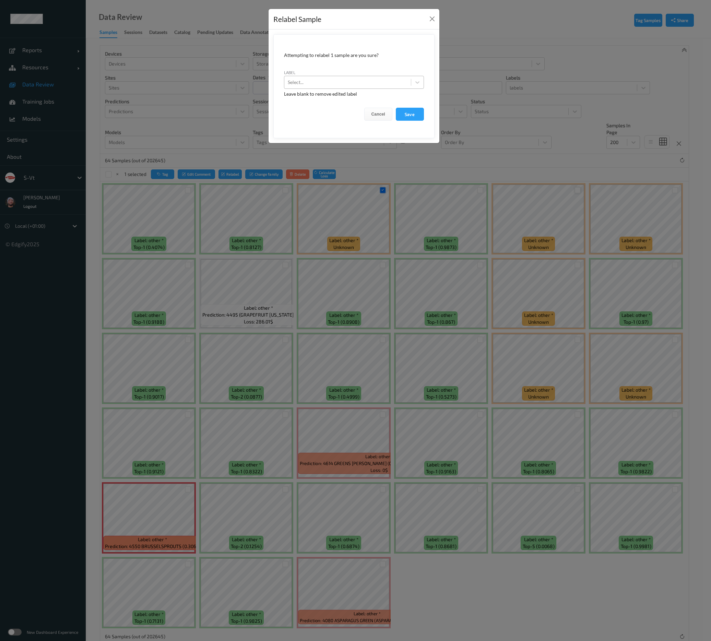
click at [359, 83] on div at bounding box center [348, 82] width 120 height 8
type input "dark_blur"
click at [396, 108] on button "Save" at bounding box center [410, 114] width 28 height 13
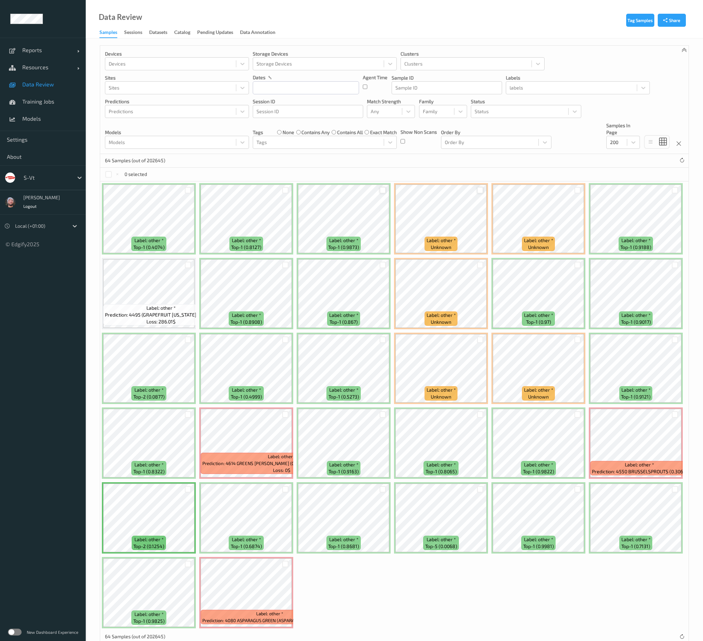
click at [382, 188] on div at bounding box center [382, 190] width 7 height 7
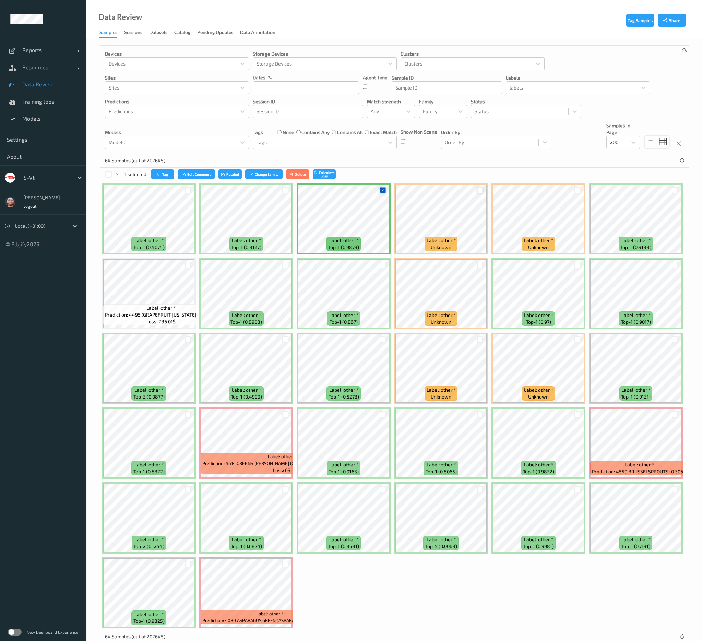
click at [382, 188] on icon at bounding box center [382, 190] width 4 height 4
click at [562, 86] on div at bounding box center [571, 88] width 124 height 8
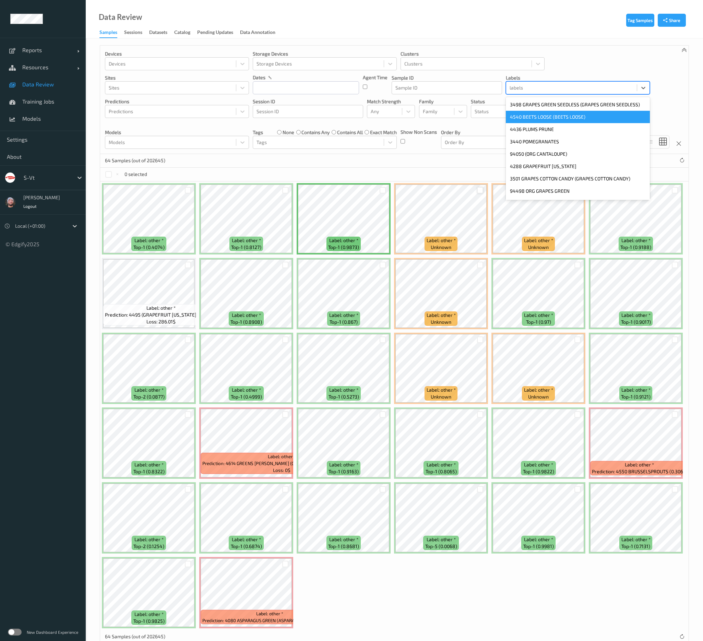
click at [381, 168] on div "0 selected" at bounding box center [394, 175] width 588 height 14
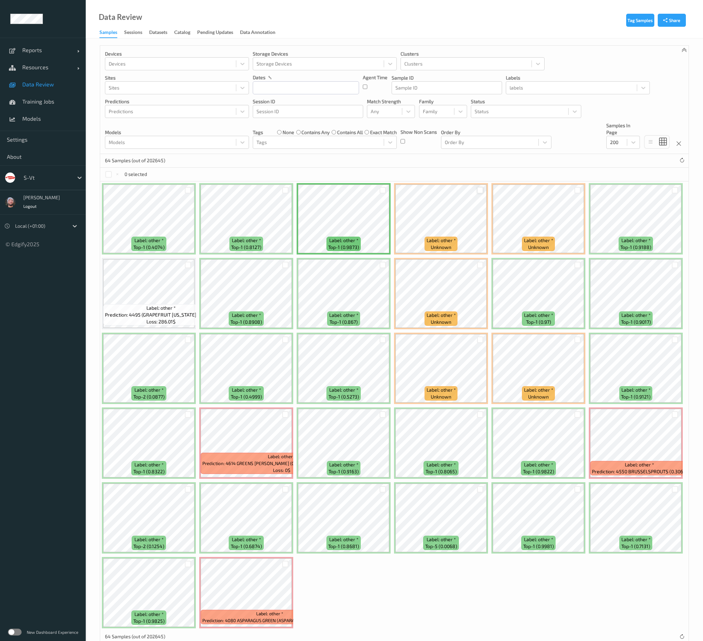
click at [43, 86] on span "Data Review" at bounding box center [50, 84] width 57 height 7
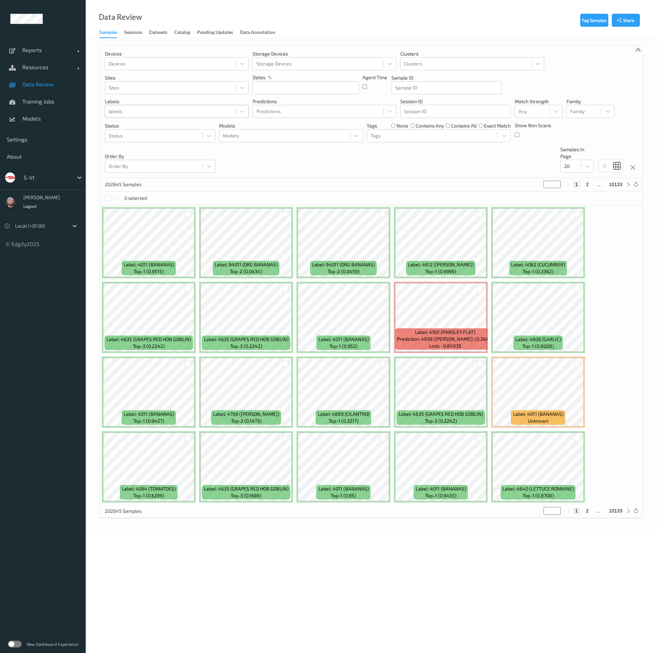
click at [146, 106] on div "labels" at bounding box center [170, 111] width 131 height 11
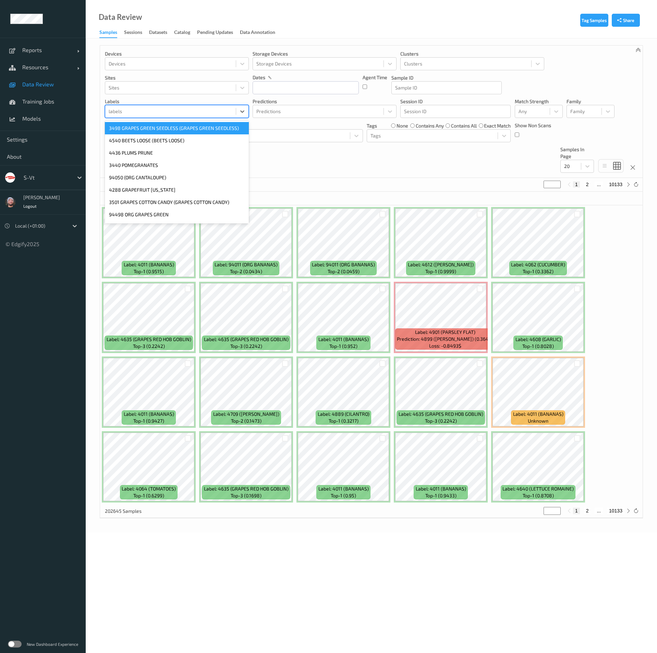
click at [400, 176] on div "Devices Devices Storage Devices Storage Devices Clusters Clusters Sites Sites d…" at bounding box center [371, 112] width 543 height 132
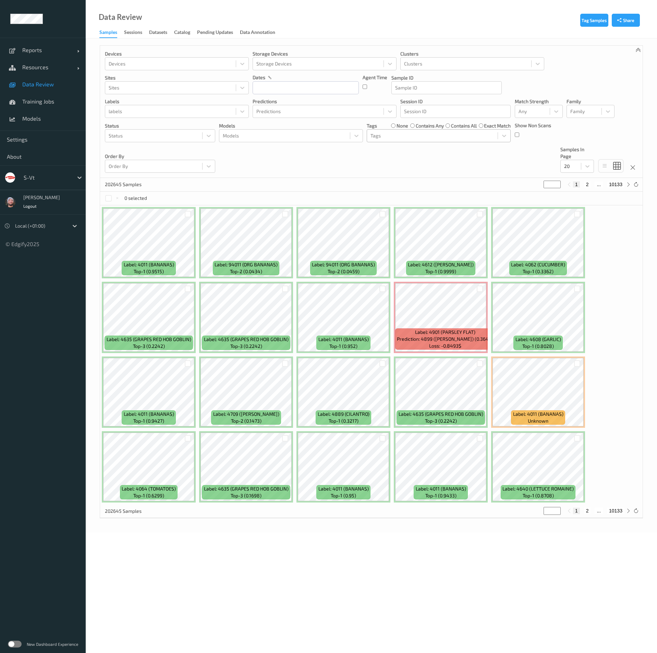
click at [384, 138] on div at bounding box center [433, 136] width 124 height 8
type input "dark_"
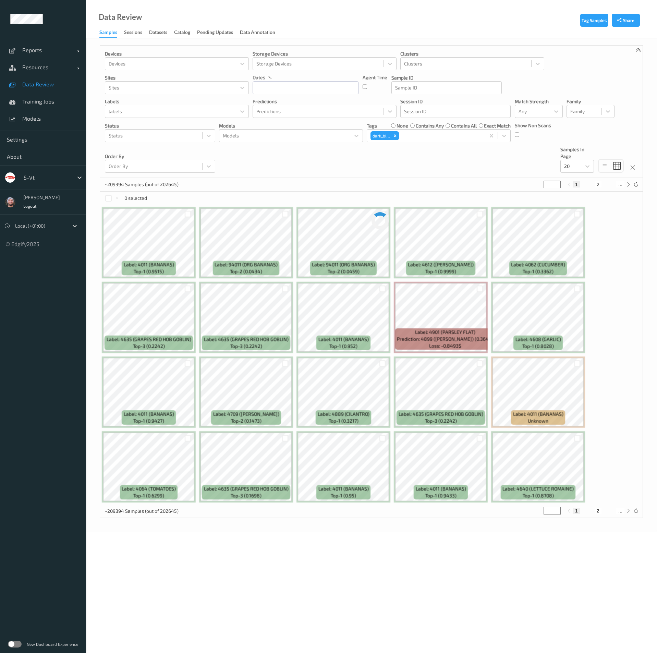
click at [321, 169] on div "Devices Devices Storage Devices Storage Devices Clusters Clusters Sites Sites d…" at bounding box center [371, 112] width 543 height 132
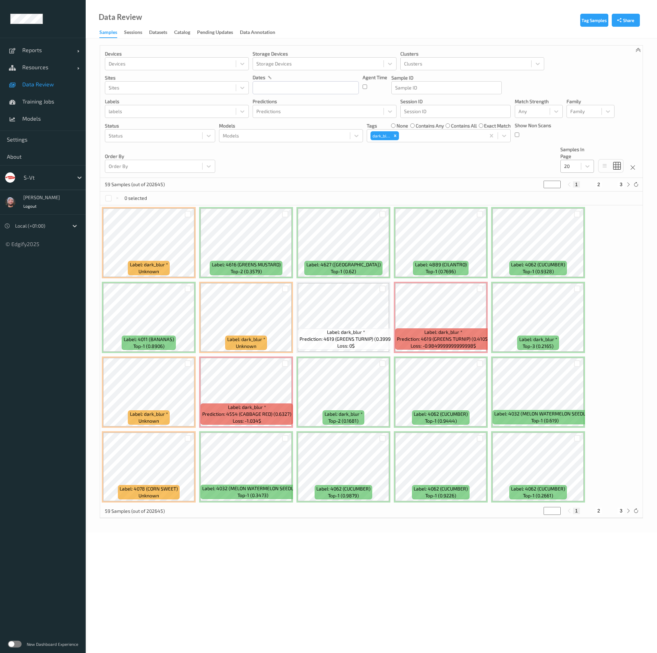
click at [580, 163] on div "20" at bounding box center [571, 166] width 20 height 11
click at [585, 234] on div "200" at bounding box center [577, 232] width 25 height 7
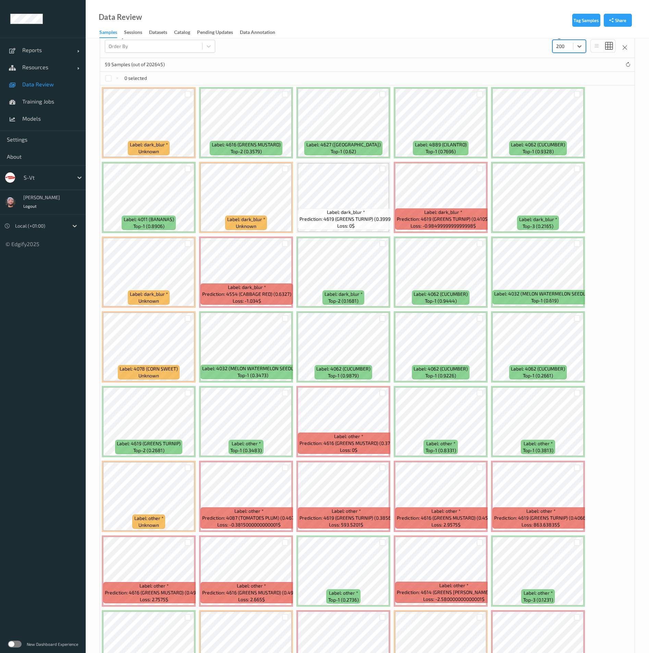
scroll to position [117, 0]
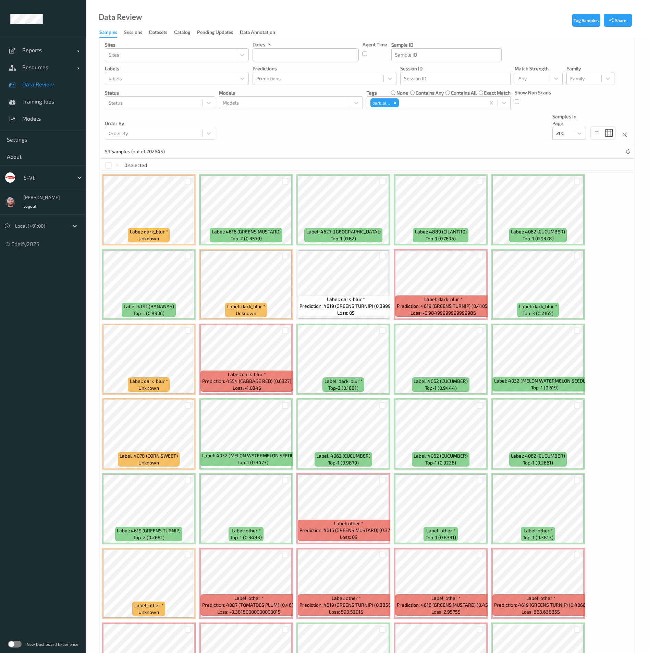
scroll to position [0, 0]
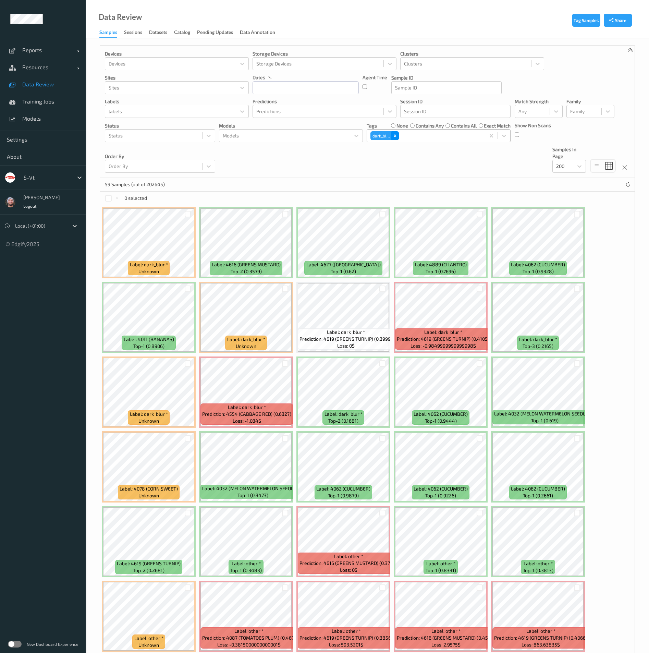
click at [396, 137] on icon "Remove dark_blur" at bounding box center [395, 135] width 5 height 5
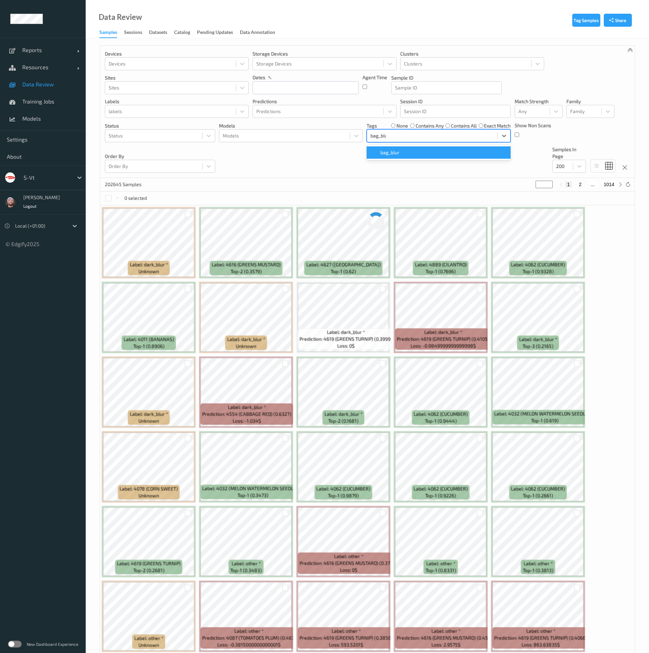
type input "bag_blur"
click at [274, 172] on div "Devices Devices Storage Devices Storage Devices Clusters Clusters Sites Sites d…" at bounding box center [367, 112] width 535 height 132
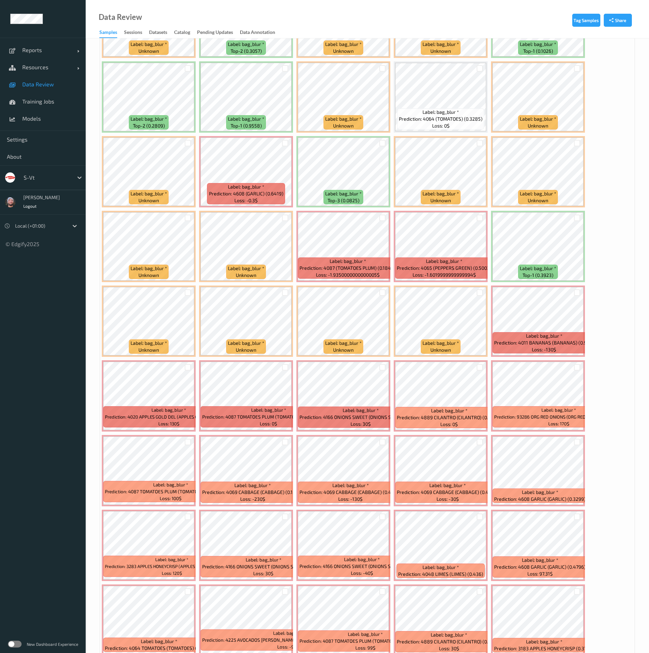
scroll to position [2495, 0]
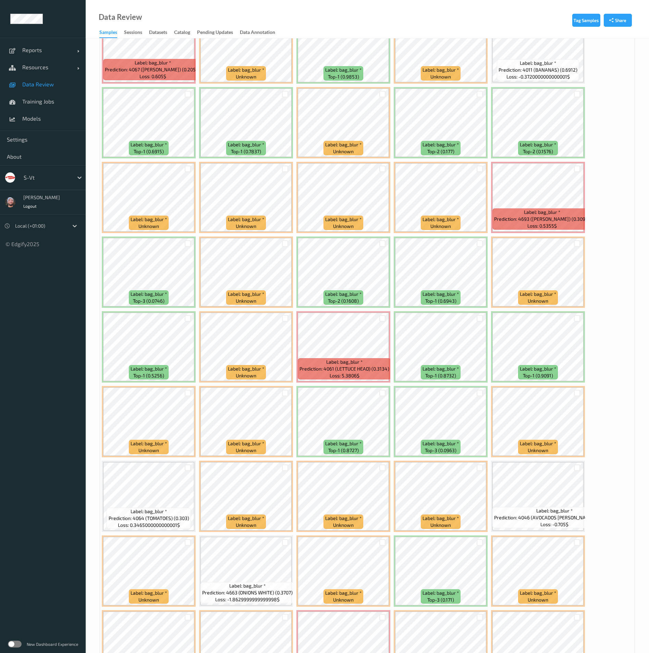
scroll to position [0, 0]
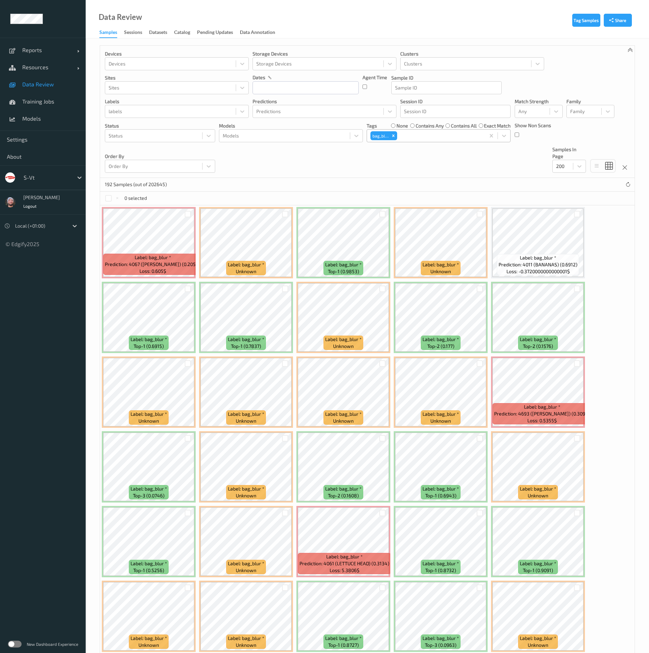
click at [41, 84] on span "Data Review" at bounding box center [50, 84] width 57 height 7
click at [488, 169] on div "Devices Devices Storage Devices Storage Devices Clusters Clusters Sites Sites d…" at bounding box center [367, 112] width 535 height 132
click at [395, 136] on icon "Remove bag_blur" at bounding box center [393, 135] width 5 height 5
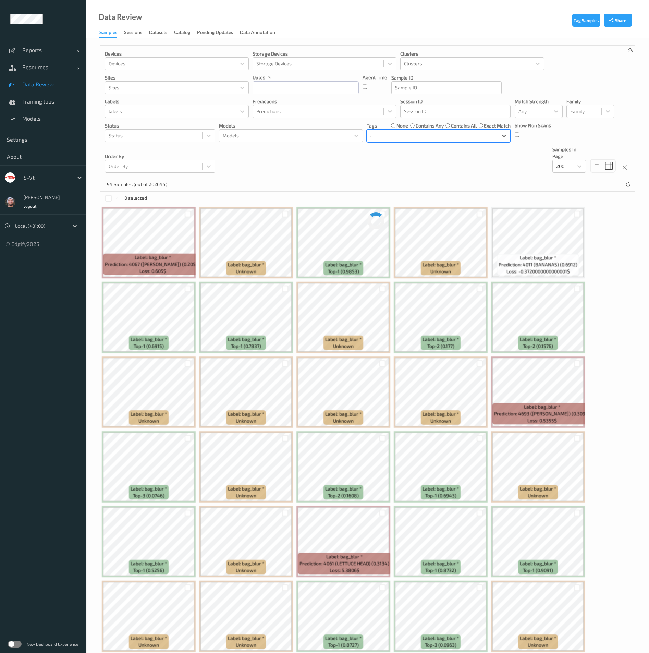
type input "dark"
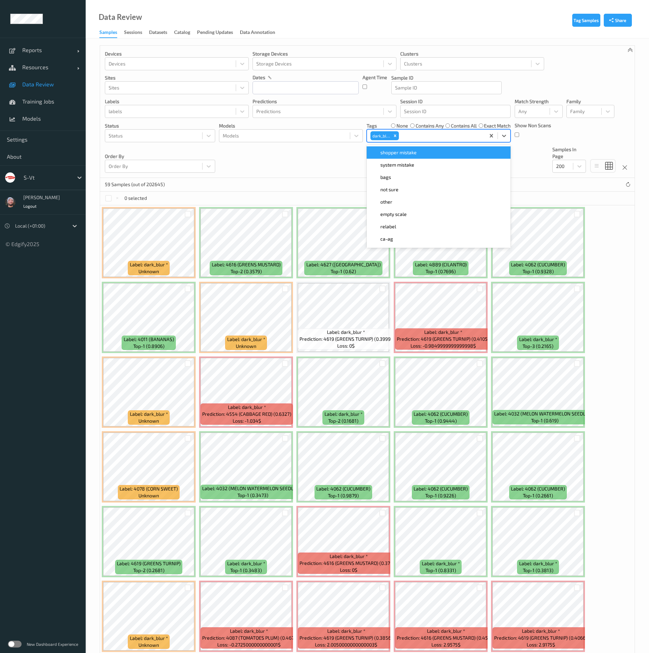
click at [286, 172] on div "Devices Devices Storage Devices Storage Devices Clusters Clusters Sites Sites d…" at bounding box center [367, 112] width 535 height 132
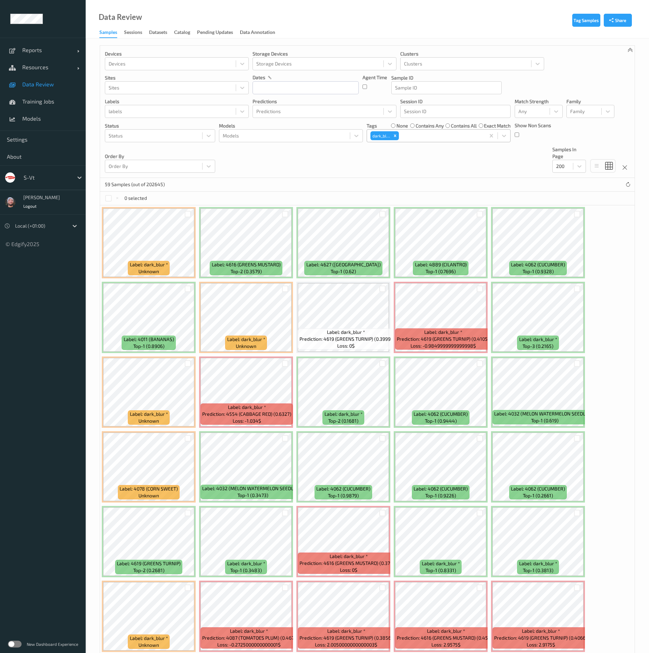
click at [619, 590] on div "Label: dark_blur * unknown Label: 4616 (GREENS MUSTARD) top-2 (0.3579) Label: 4…" at bounding box center [367, 653] width 535 height 897
click at [617, 583] on div "Label: dark_blur * unknown Label: 4616 (GREENS MUSTARD) top-2 (0.3579) Label: 4…" at bounding box center [367, 653] width 535 height 897
click at [381, 439] on div at bounding box center [382, 438] width 7 height 7
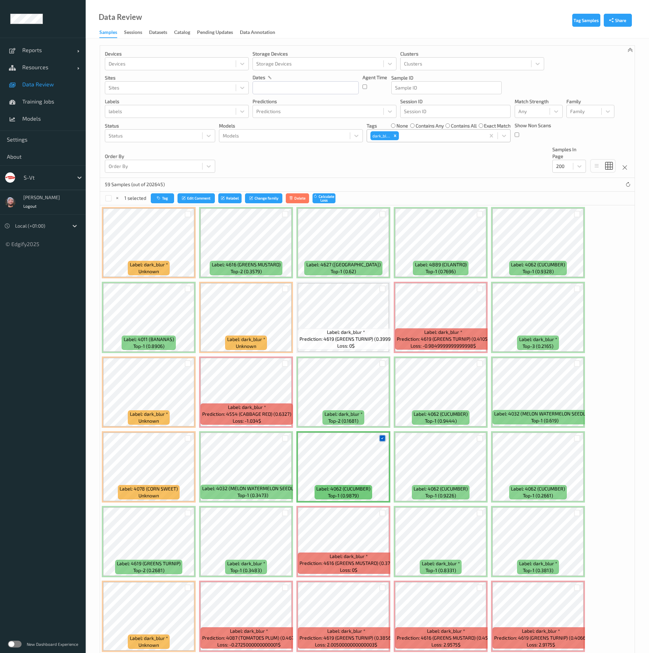
click at [384, 440] on icon at bounding box center [382, 438] width 4 height 4
click at [482, 440] on div at bounding box center [480, 438] width 7 height 7
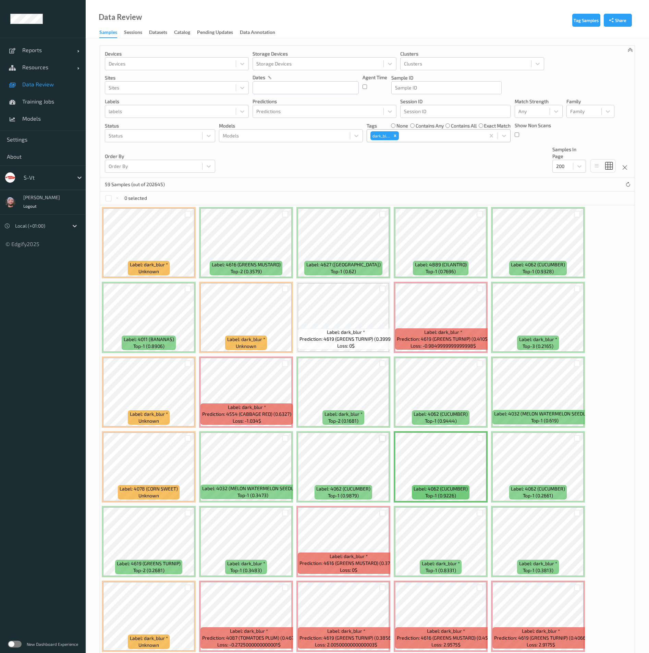
click at [582, 439] on div at bounding box center [577, 438] width 13 height 11
click at [579, 439] on div at bounding box center [577, 438] width 7 height 7
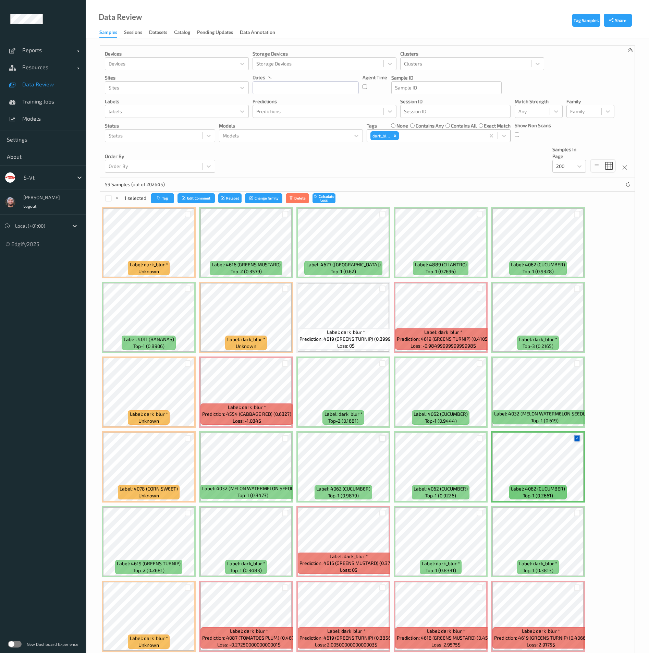
click at [579, 439] on icon at bounding box center [577, 438] width 4 height 4
click at [208, 146] on div "Order By Order By" at bounding box center [160, 159] width 110 height 27
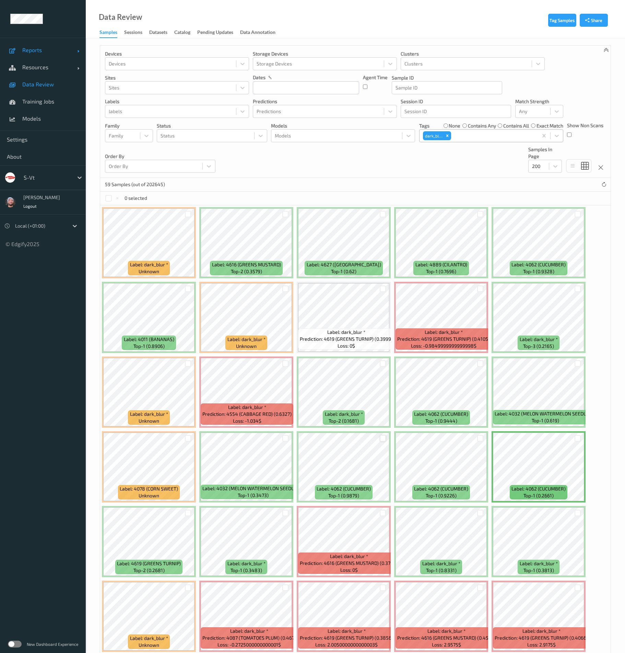
click at [36, 52] on span "Reports" at bounding box center [49, 50] width 55 height 7
click at [38, 99] on span "Resources" at bounding box center [49, 101] width 55 height 7
click at [52, 122] on span "Devices" at bounding box center [50, 118] width 57 height 7
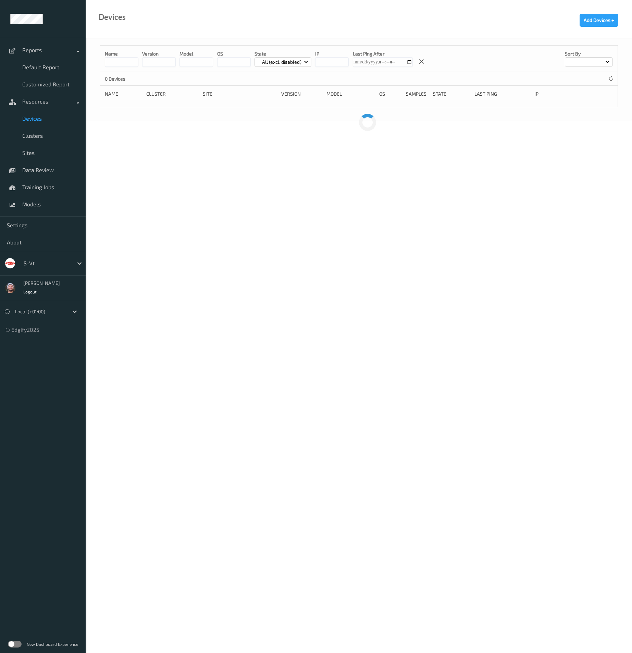
click at [60, 265] on div at bounding box center [47, 263] width 46 height 8
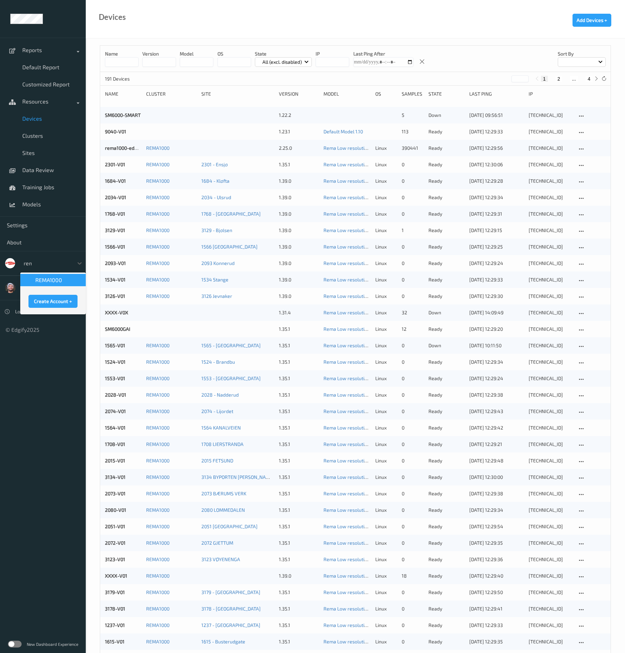
type input "rema"
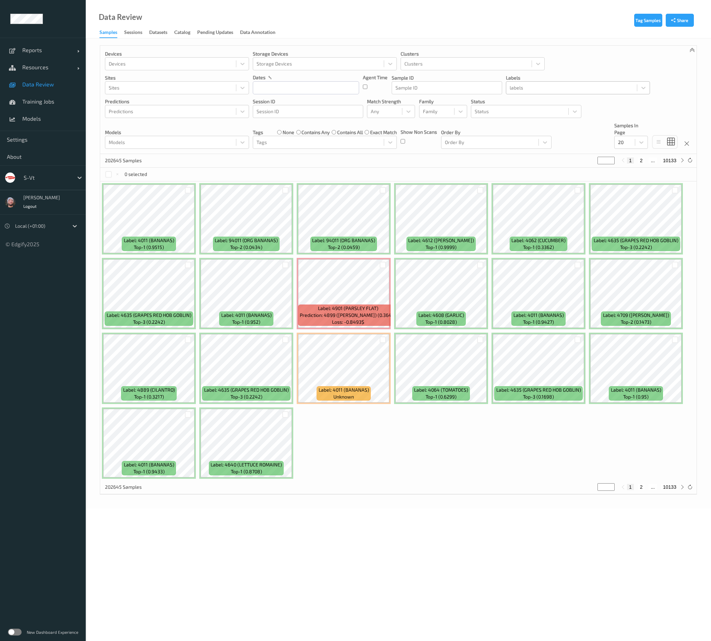
click at [539, 88] on div at bounding box center [571, 88] width 124 height 8
type input "other"
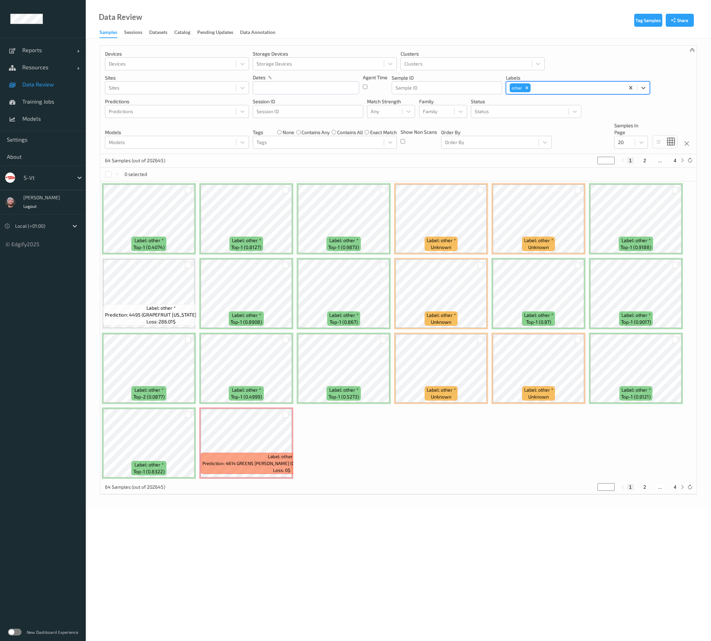
click at [478, 161] on div "64 Samples (out of 202645) * 1 2 ... 4" at bounding box center [398, 161] width 596 height 14
click at [639, 140] on div "Devices Devices Storage Devices Storage Devices Clusters Clusters Sites Sites d…" at bounding box center [398, 100] width 596 height 108
click at [639, 140] on icon at bounding box center [641, 142] width 7 height 7
click at [632, 202] on div "100" at bounding box center [631, 196] width 34 height 12
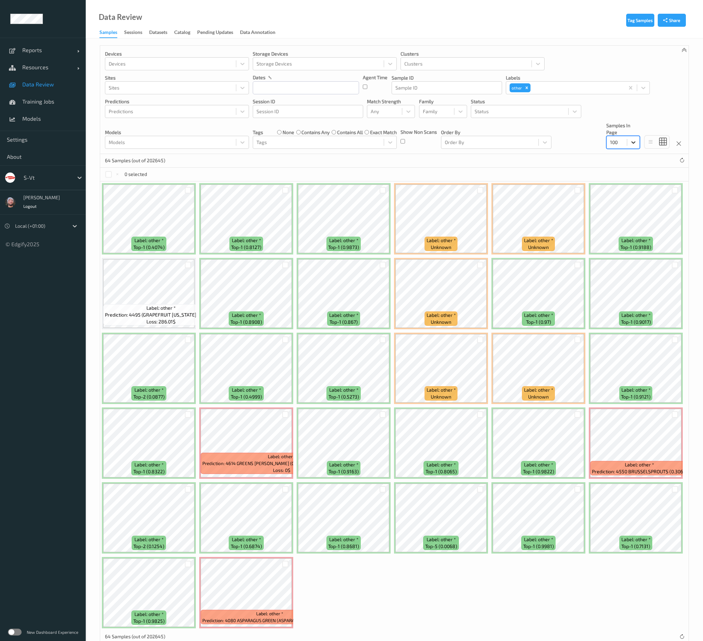
click at [633, 142] on icon at bounding box center [633, 142] width 4 height 2
click at [629, 205] on div "200" at bounding box center [622, 208] width 25 height 7
click at [380, 159] on div "64 Samples (out of 202645)" at bounding box center [394, 161] width 588 height 14
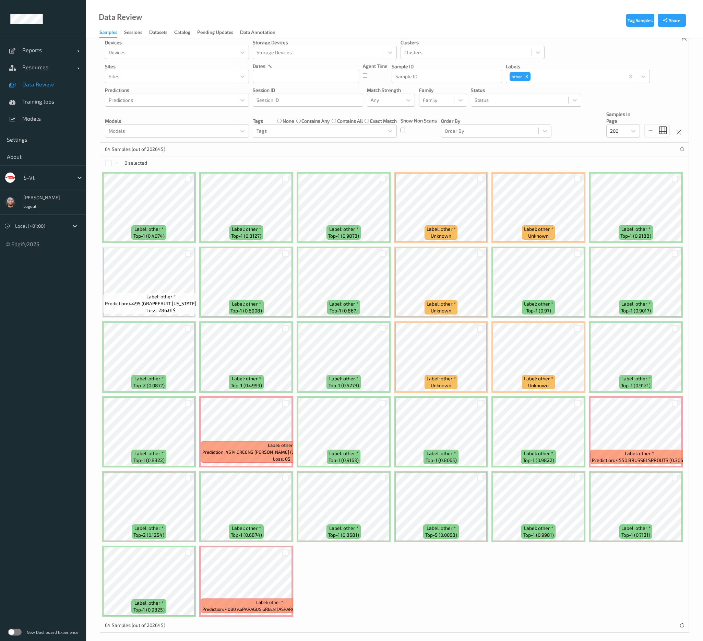
scroll to position [17, 0]
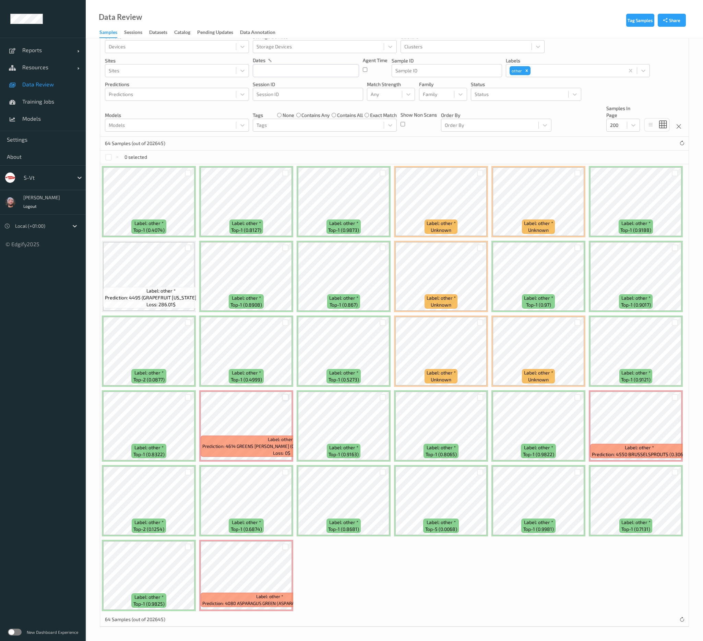
click at [284, 397] on div at bounding box center [285, 397] width 7 height 7
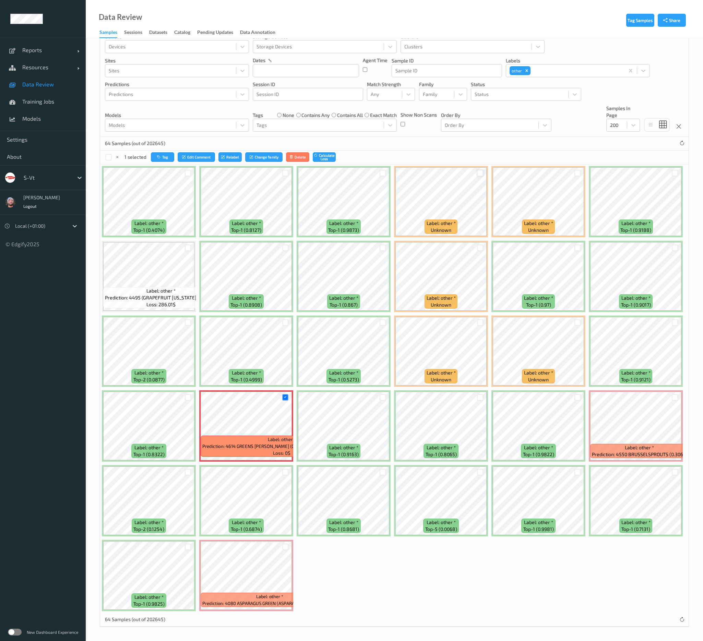
click at [480, 175] on div at bounding box center [480, 173] width 7 height 7
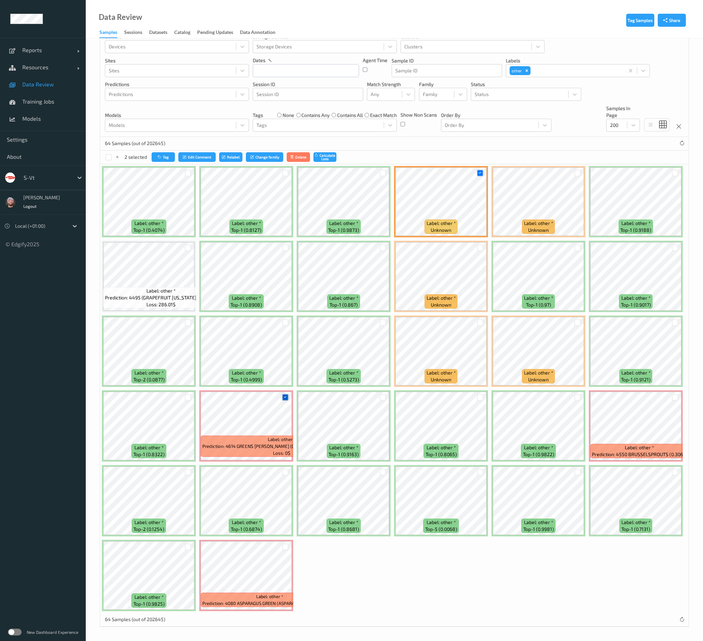
click at [287, 395] on icon at bounding box center [285, 397] width 4 height 4
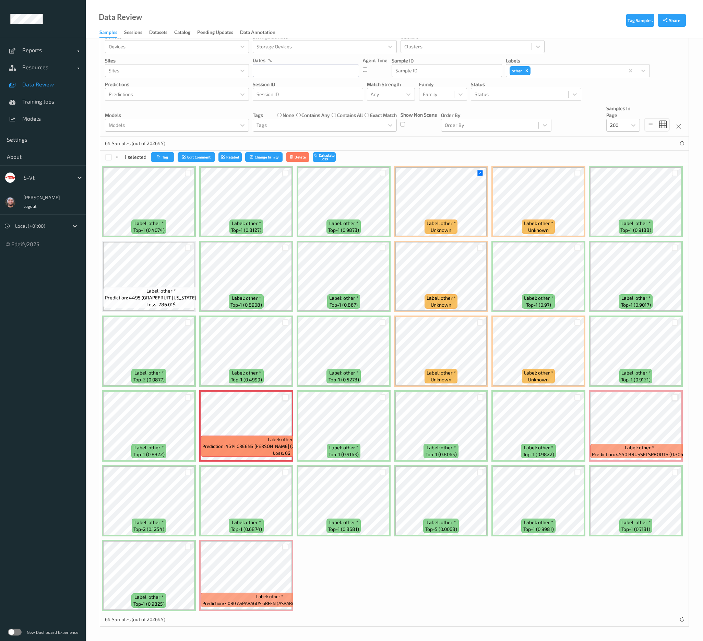
click at [674, 399] on div at bounding box center [675, 397] width 7 height 7
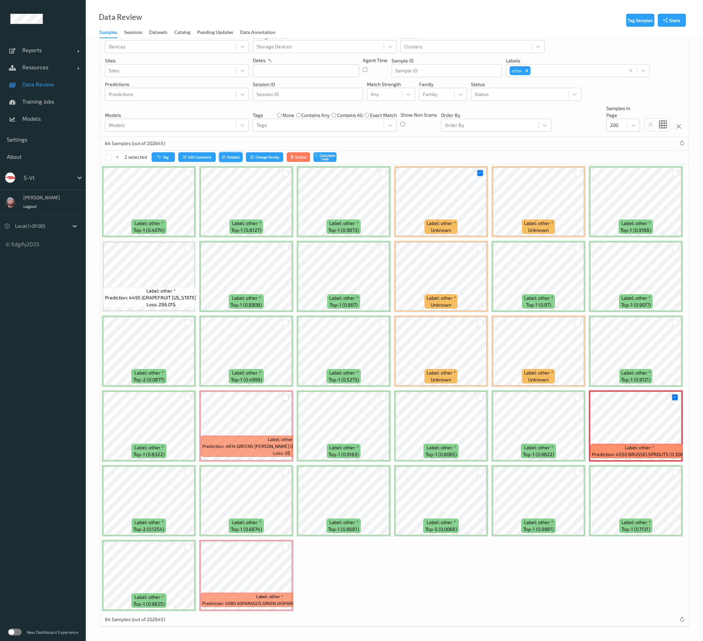
click at [233, 155] on button "Relabel" at bounding box center [230, 157] width 23 height 10
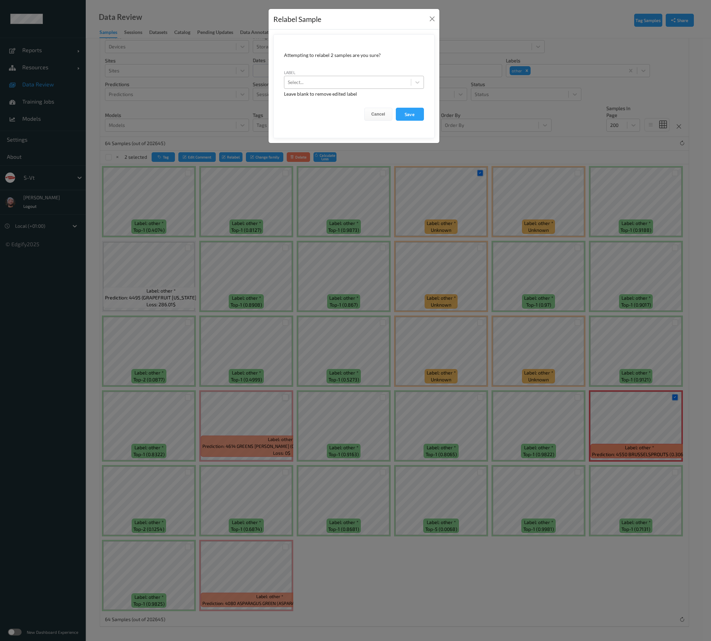
click at [357, 77] on div "Select..." at bounding box center [347, 82] width 126 height 11
type input "bag_blur"
click at [396, 108] on button "Save" at bounding box center [410, 114] width 28 height 13
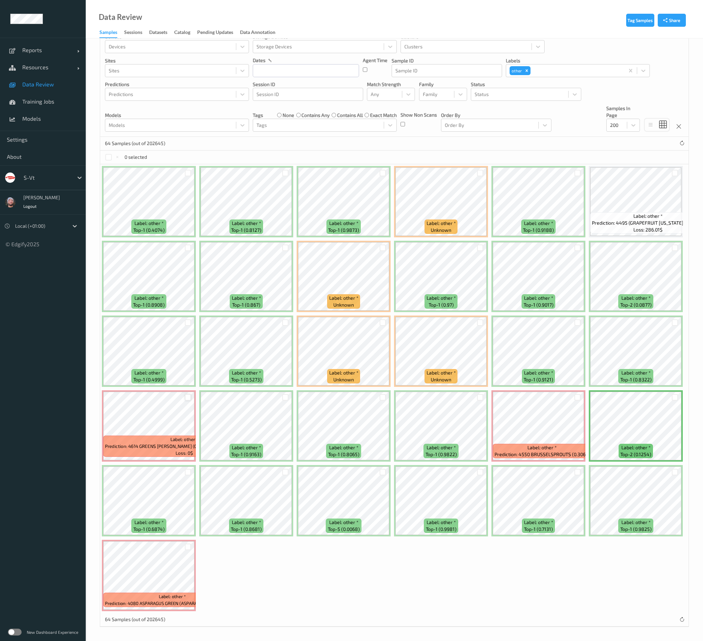
click at [65, 89] on link "Data Review" at bounding box center [43, 84] width 86 height 17
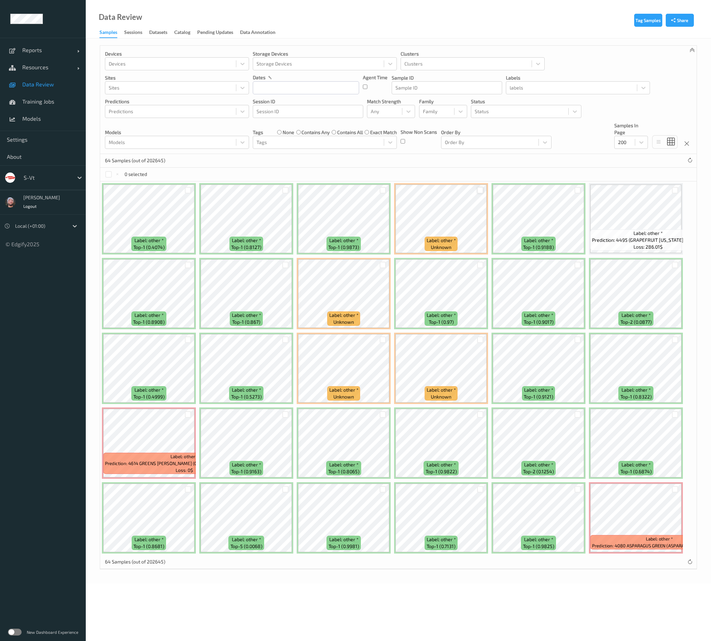
click at [482, 191] on div at bounding box center [480, 190] width 7 height 7
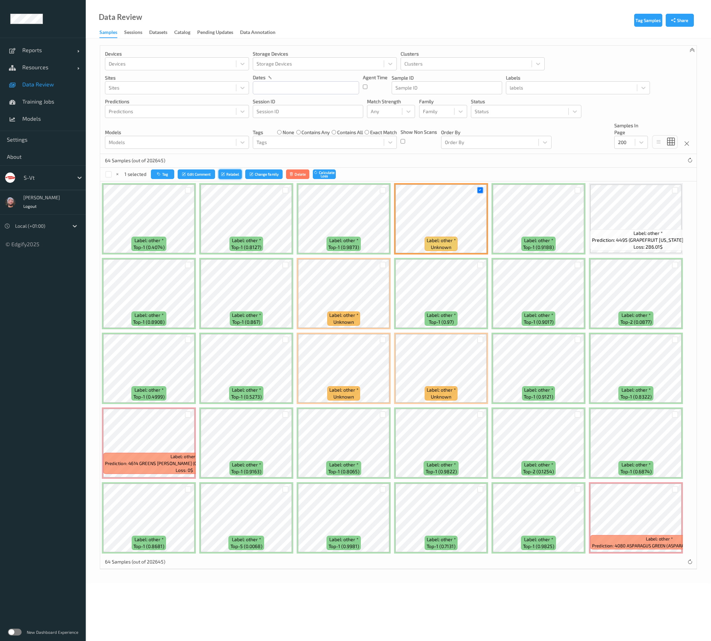
click at [234, 178] on button "Relabel" at bounding box center [229, 174] width 23 height 10
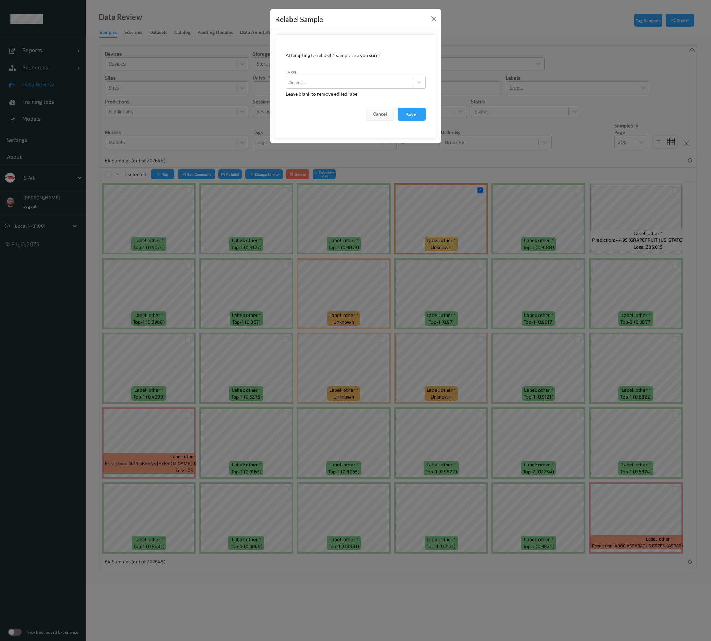
click at [181, 152] on div "Relabel Sample Attempting to relabel 1 sample are you sure? label Select... Lea…" at bounding box center [355, 320] width 711 height 641
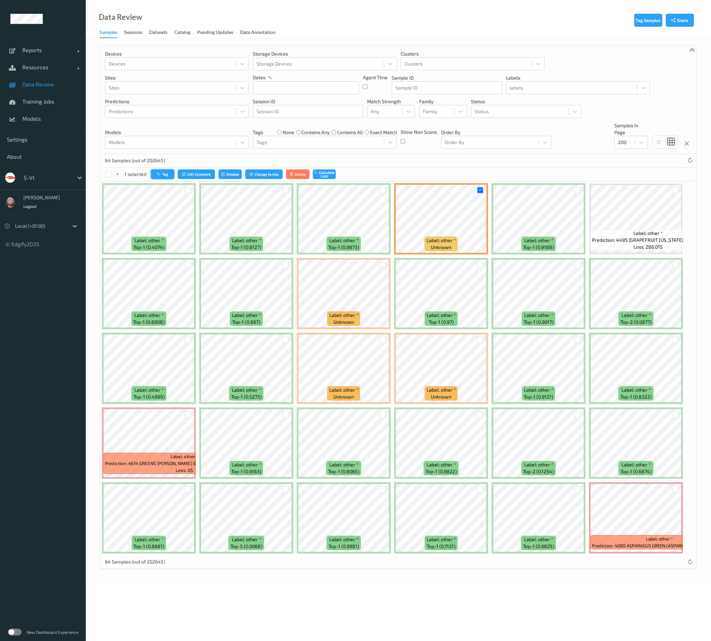
click at [162, 178] on button "Tag" at bounding box center [162, 174] width 23 height 10
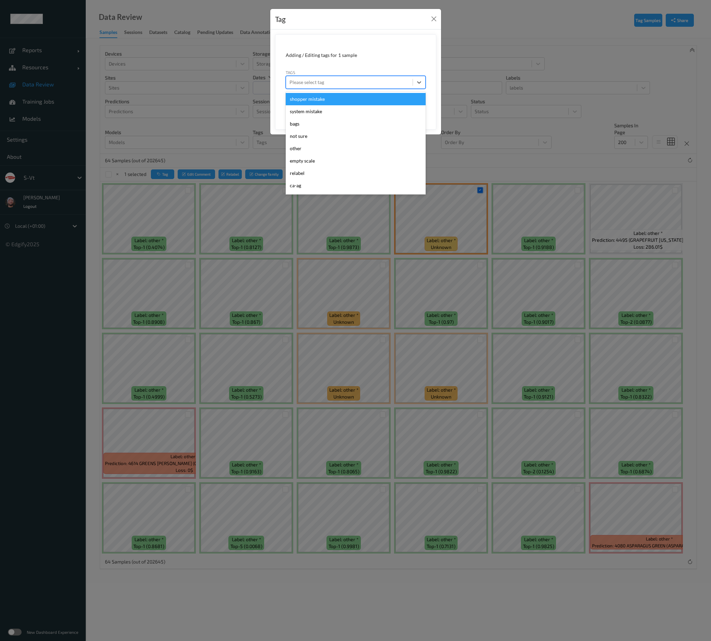
click at [374, 81] on div at bounding box center [349, 82] width 120 height 8
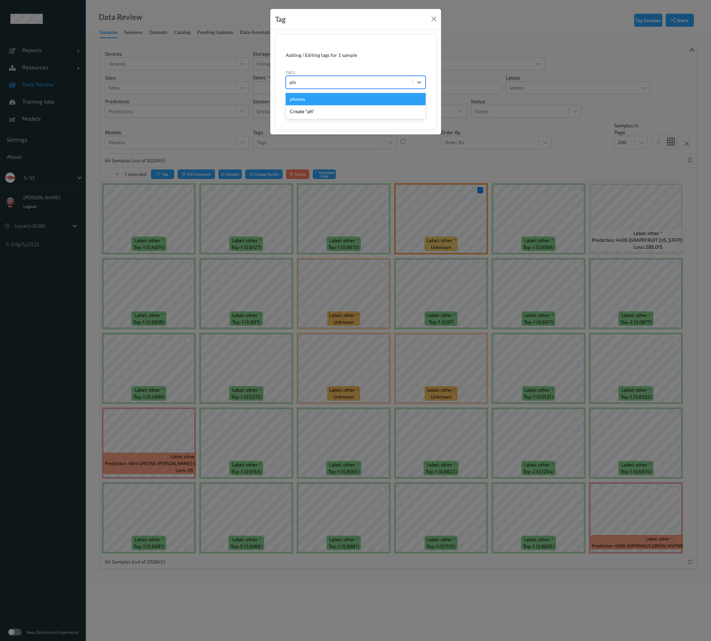
type input "phone"
click at [397, 99] on button "Save" at bounding box center [411, 105] width 28 height 13
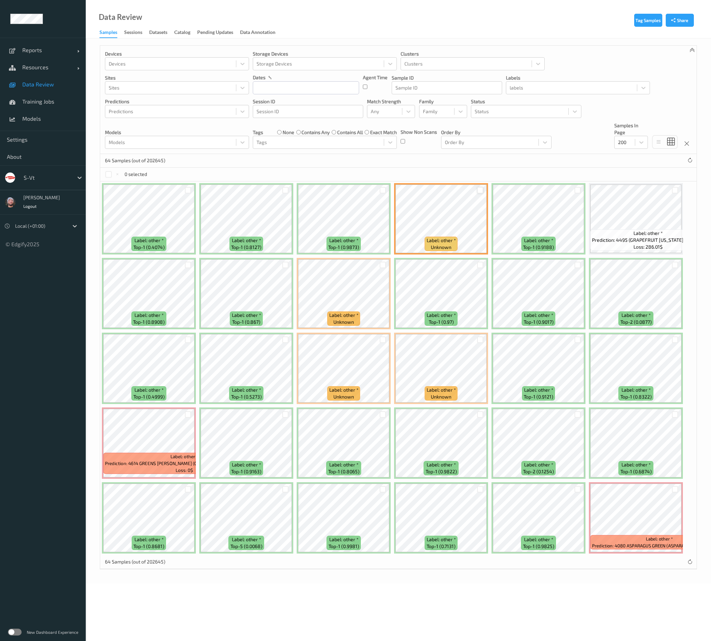
click at [481, 190] on div at bounding box center [480, 190] width 7 height 7
click at [218, 171] on button "Relabel" at bounding box center [229, 174] width 23 height 10
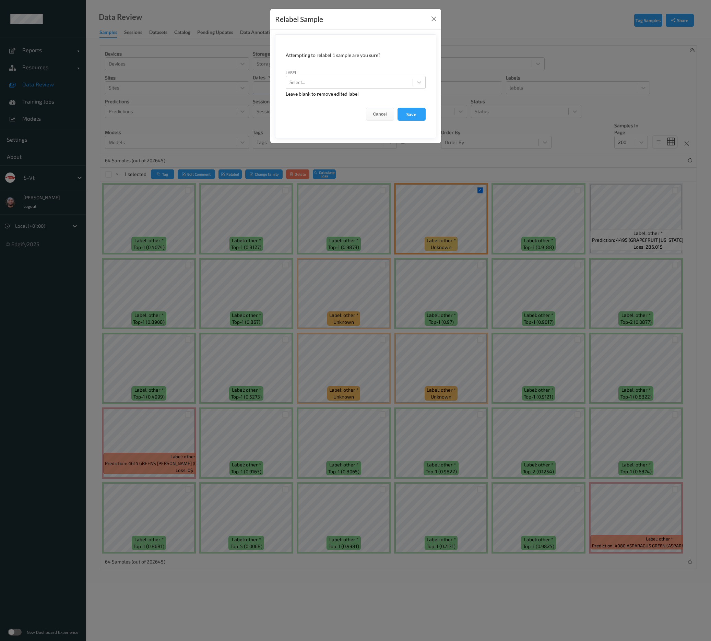
click at [360, 89] on form "Attempting to relabel 1 sample are you sure? label Select... Leave blank to rem…" at bounding box center [355, 86] width 161 height 104
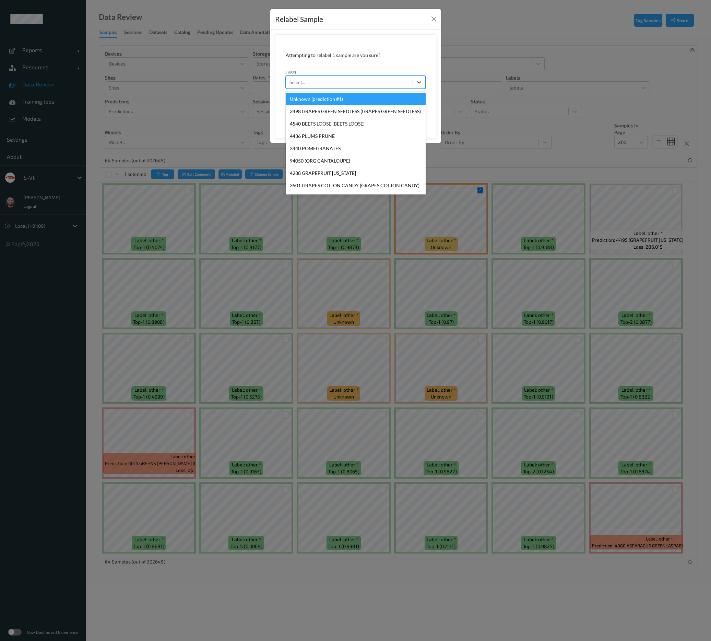
click at [363, 85] on div at bounding box center [349, 82] width 120 height 8
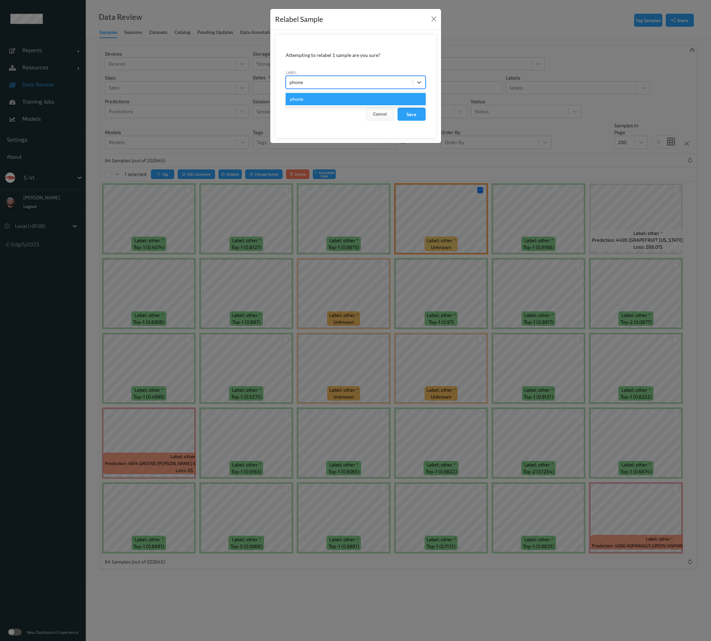
type input "phones"
click at [397, 108] on button "Save" at bounding box center [411, 114] width 28 height 13
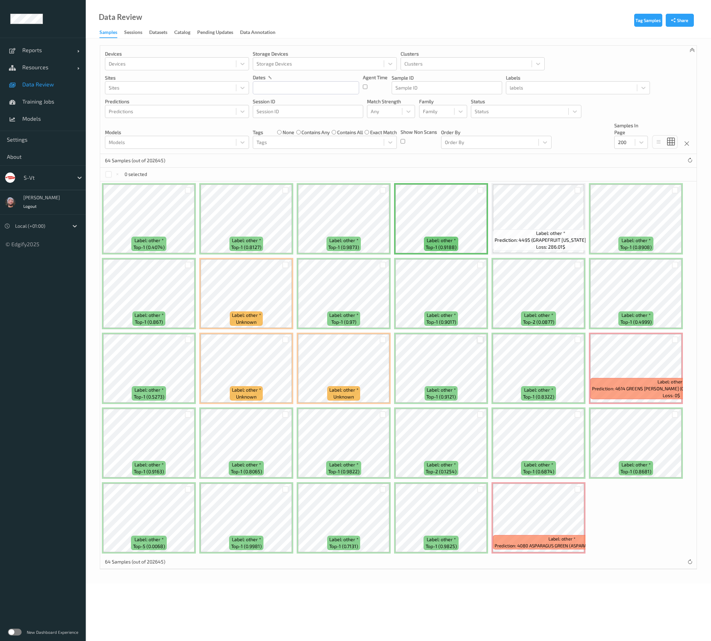
click at [481, 337] on div at bounding box center [480, 339] width 7 height 7
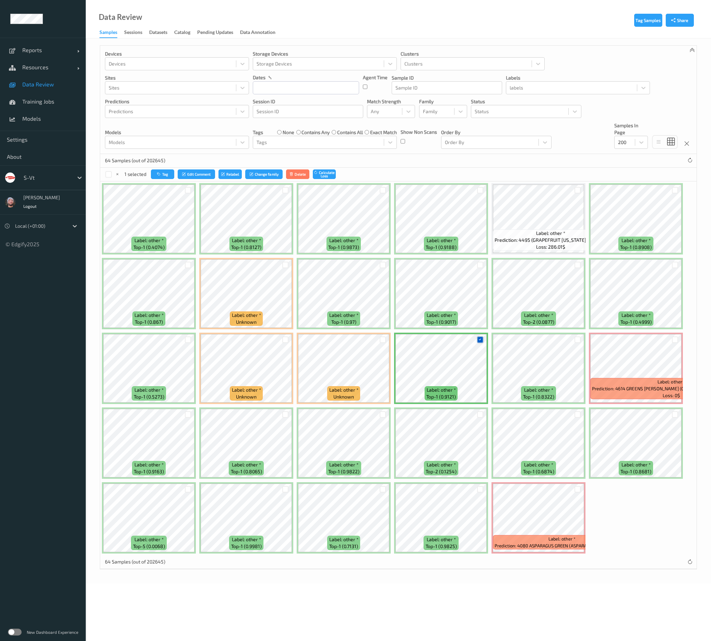
click at [479, 337] on icon at bounding box center [480, 339] width 4 height 4
click at [675, 339] on div at bounding box center [675, 339] width 7 height 7
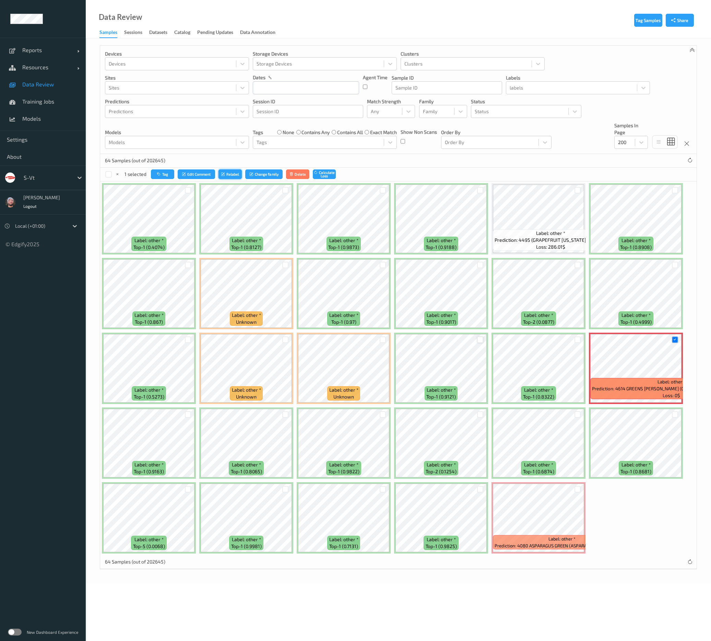
click at [238, 178] on button "Relabel" at bounding box center [229, 174] width 23 height 10
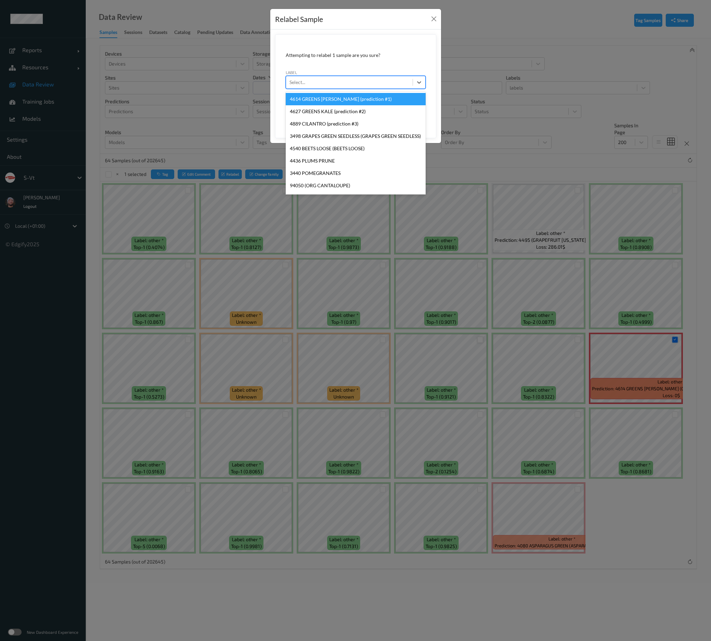
click at [386, 82] on div at bounding box center [349, 82] width 120 height 8
type input "a"
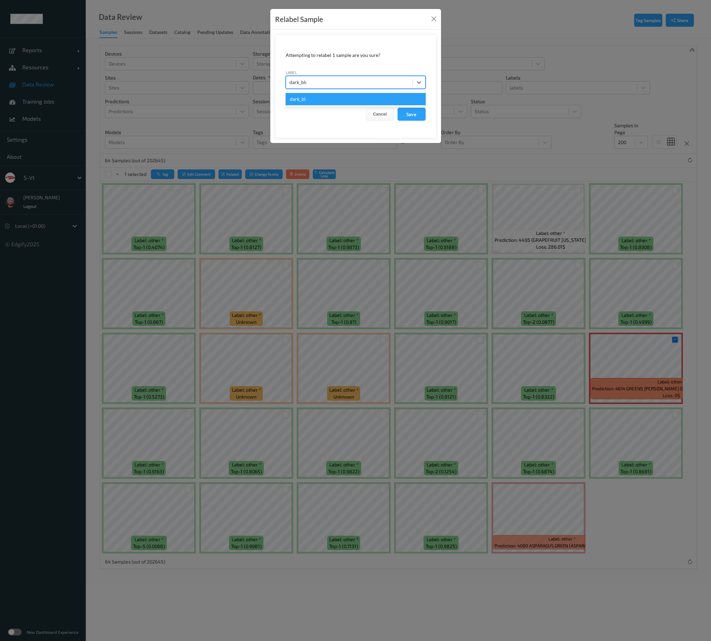
type input "dark_blur"
click at [397, 108] on button "Save" at bounding box center [411, 114] width 28 height 13
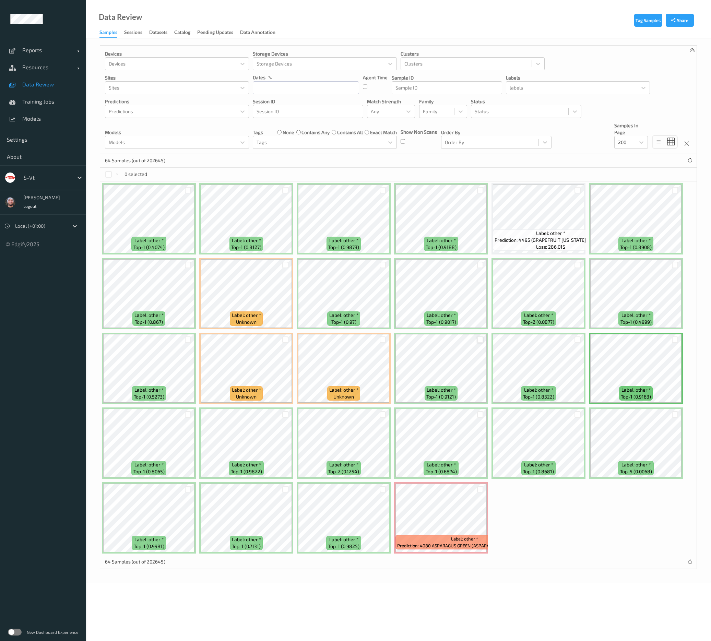
click at [483, 486] on div at bounding box center [479, 488] width 13 height 11
click at [481, 489] on div at bounding box center [480, 489] width 7 height 7
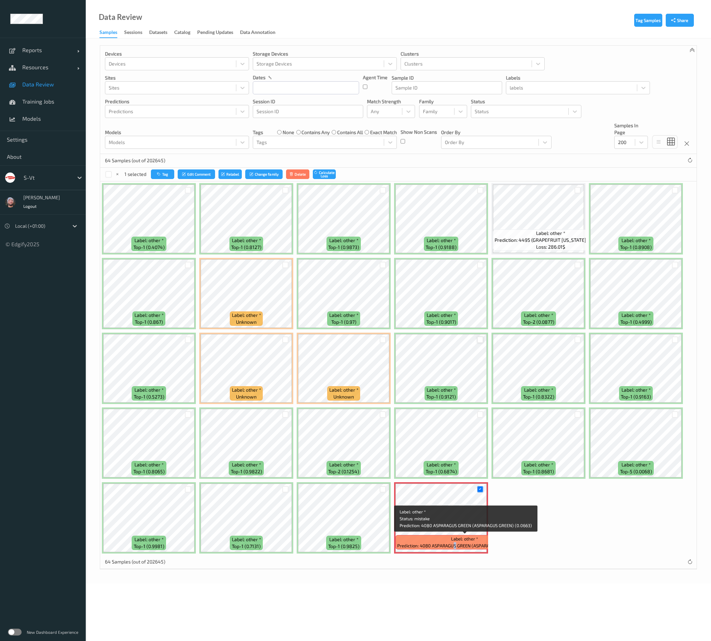
click at [454, 543] on span "Prediction: 4080 ASPARAGUS GREEN (ASPARAGUS GREEN) (0.0663)" at bounding box center [464, 545] width 135 height 7
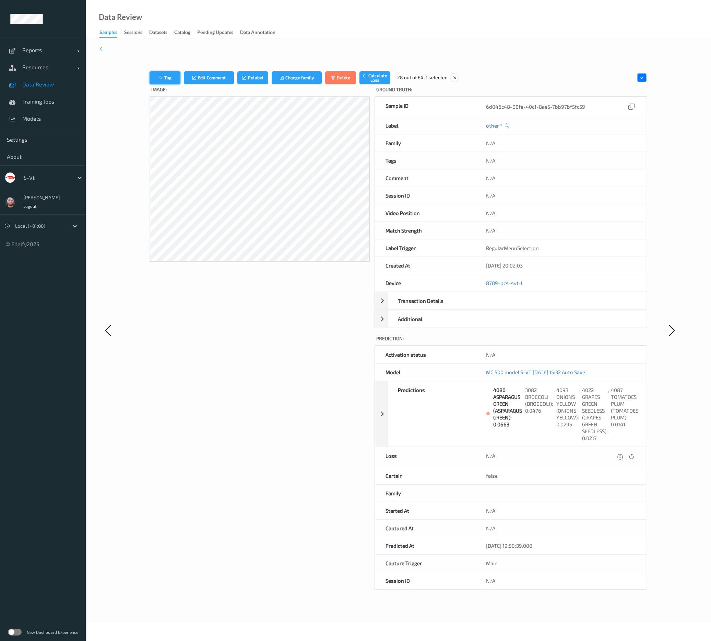
click at [170, 82] on button "Tag" at bounding box center [164, 77] width 31 height 13
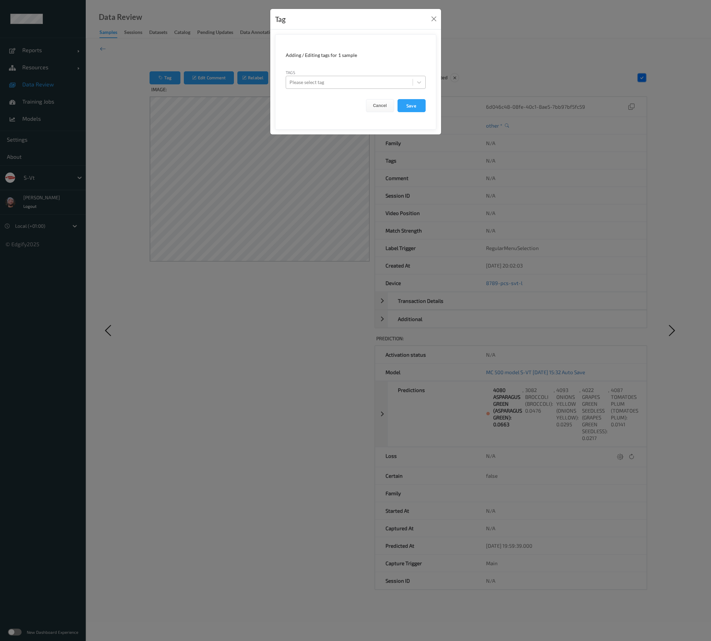
click at [362, 84] on div at bounding box center [349, 82] width 120 height 8
type input "hands"
click at [397, 99] on button "Save" at bounding box center [411, 105] width 28 height 13
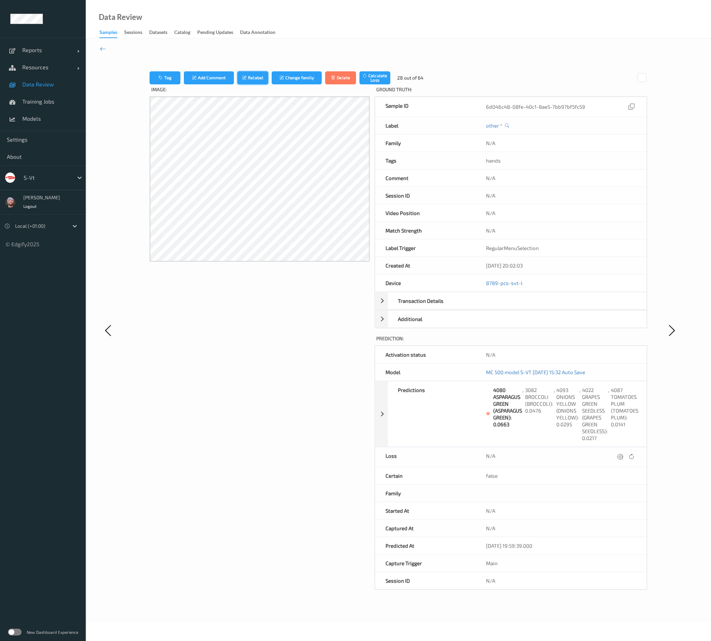
click at [249, 81] on button "Relabel" at bounding box center [252, 77] width 31 height 13
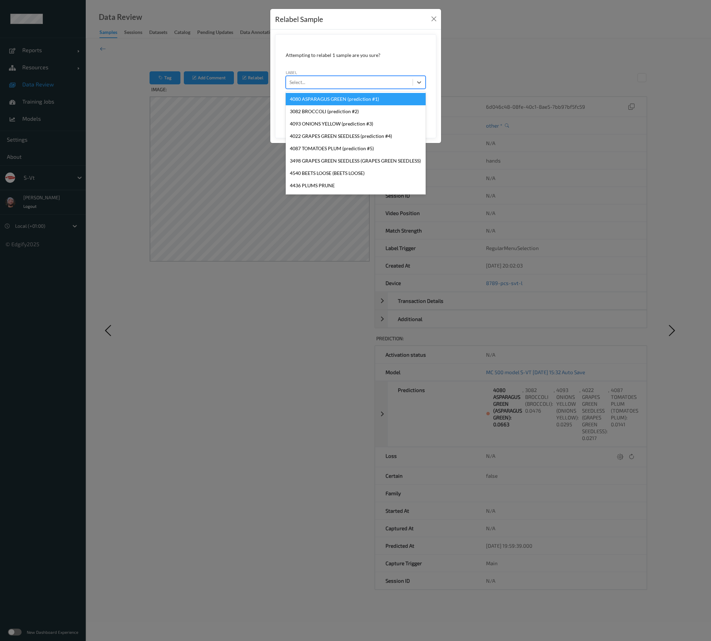
click at [359, 86] on div "Select..." at bounding box center [349, 82] width 126 height 11
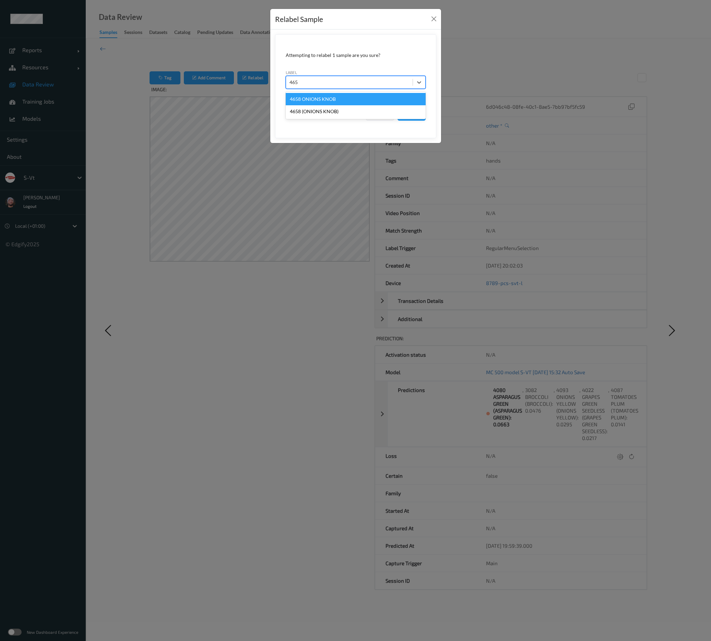
type input "4658"
click at [397, 108] on button "Save" at bounding box center [411, 114] width 28 height 13
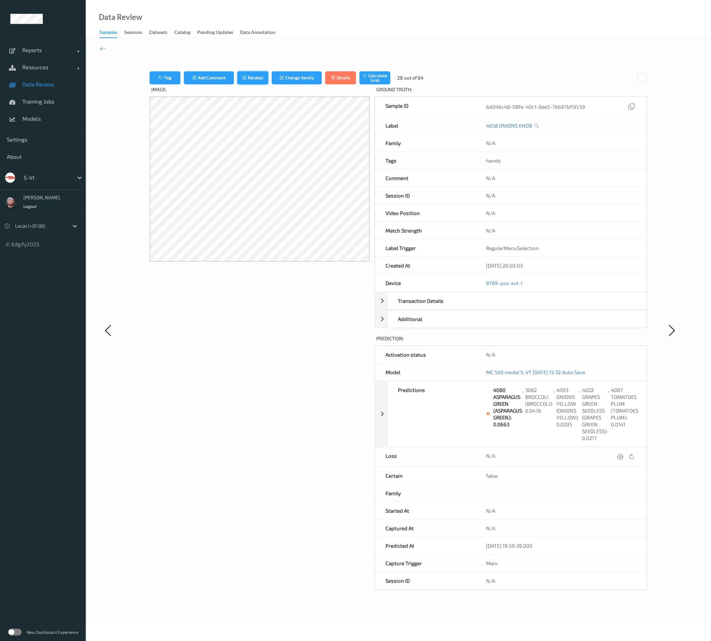
click at [244, 80] on icon "submit" at bounding box center [245, 77] width 6 height 5
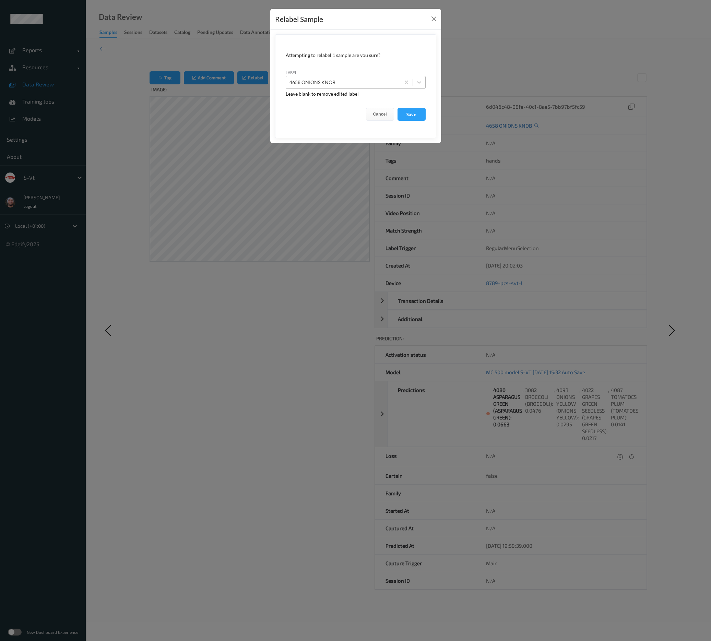
click at [316, 82] on div at bounding box center [342, 82] width 107 height 8
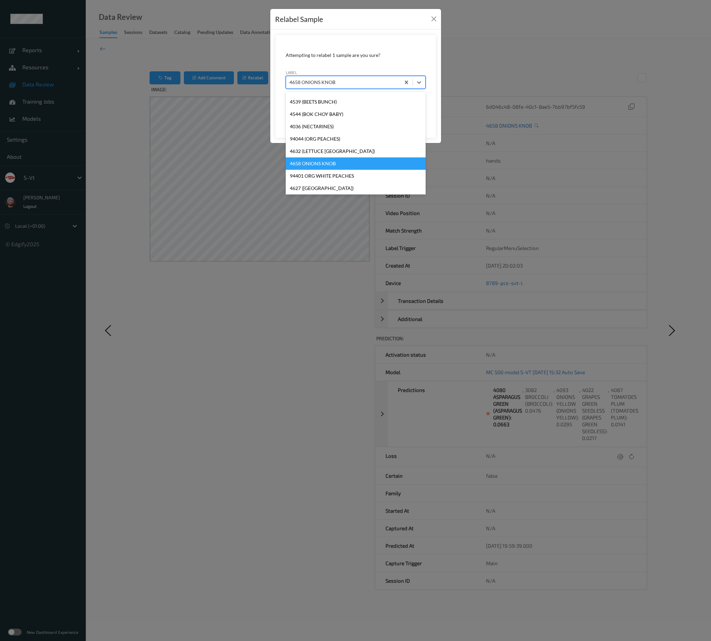
scroll to position [261, 0]
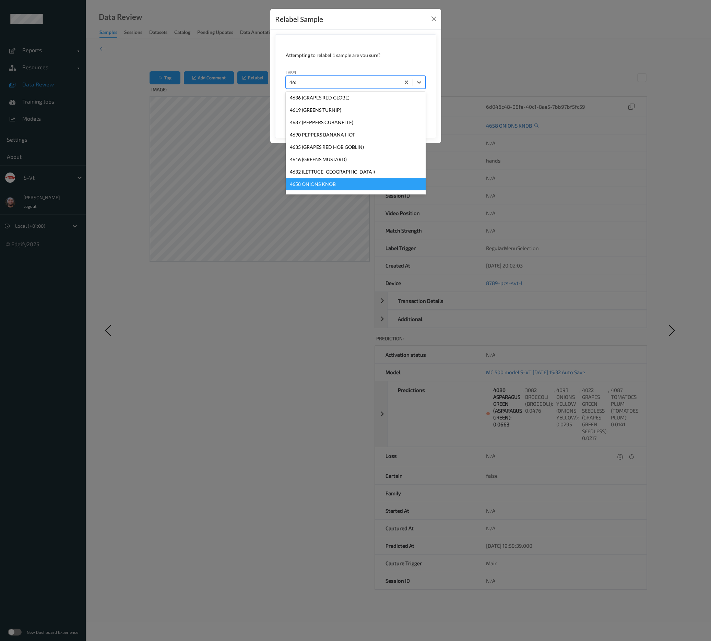
type input "4658"
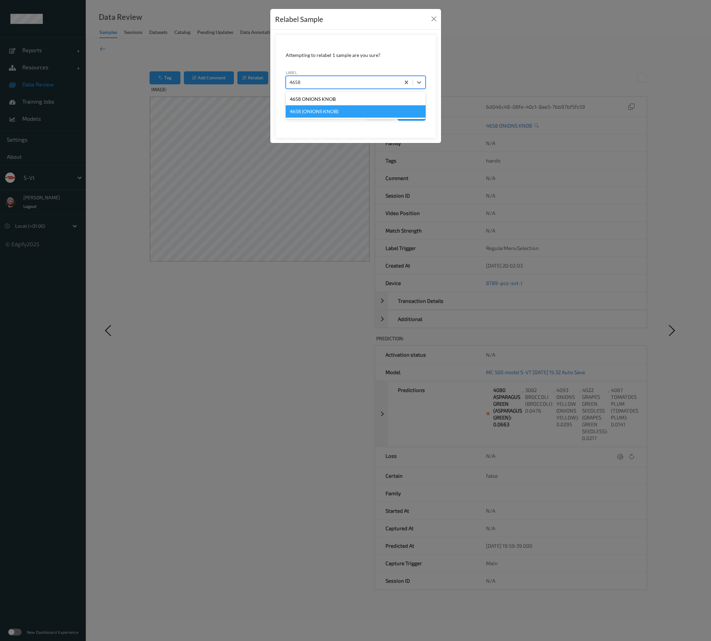
click at [313, 110] on div "4658 (ONIONS KNOB)" at bounding box center [356, 111] width 140 height 12
click at [412, 114] on button "Save" at bounding box center [411, 114] width 28 height 13
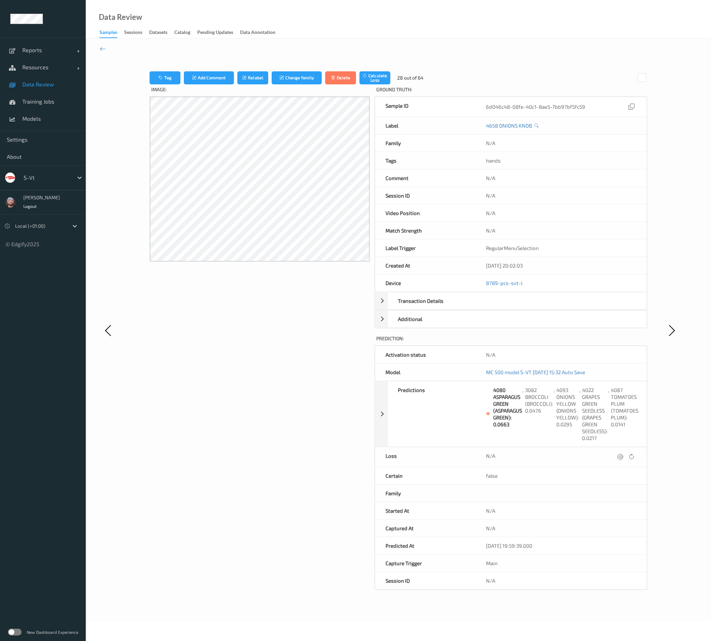
click at [101, 48] on icon at bounding box center [103, 49] width 6 height 8
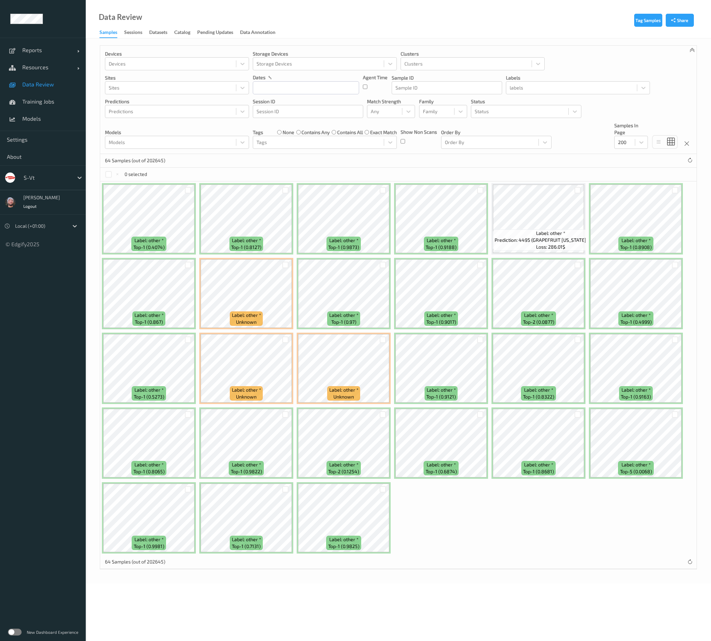
click at [540, 530] on div "Label: other * top-1 (0.4074) Label: other * top-1 (0.8127) Label: other * top-…" at bounding box center [398, 368] width 596 height 374
click at [678, 418] on div at bounding box center [674, 414] width 13 height 11
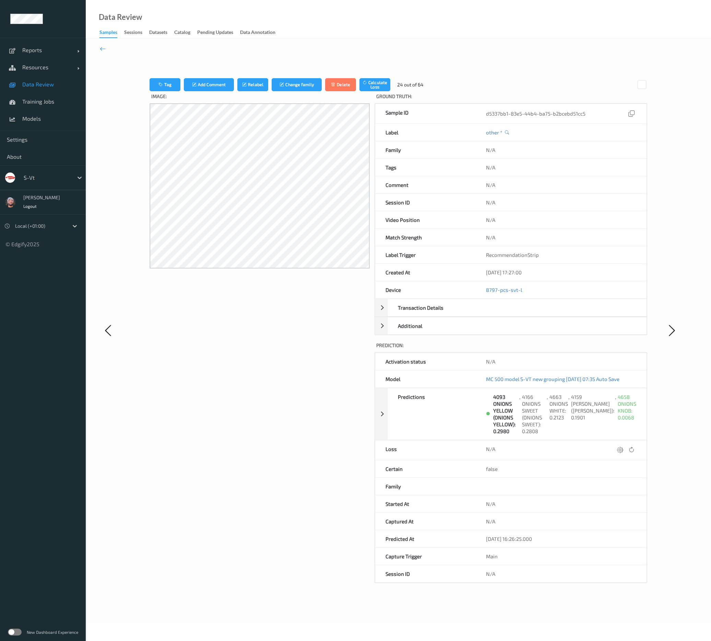
click at [246, 77] on div "Tag Add Comment Relabel Change family Delete Calculate Loss 24 out of 64 Image:…" at bounding box center [397, 330] width 497 height 555
click at [240, 81] on button "Relabel" at bounding box center [252, 84] width 31 height 13
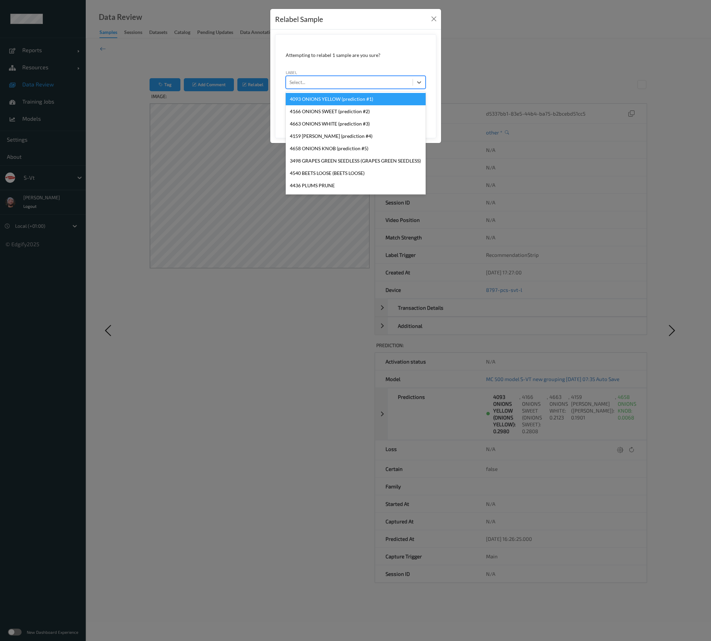
click at [384, 80] on div at bounding box center [349, 82] width 120 height 8
click at [306, 151] on div "4658 ONIONS KNOB (prediction #5)" at bounding box center [356, 148] width 140 height 12
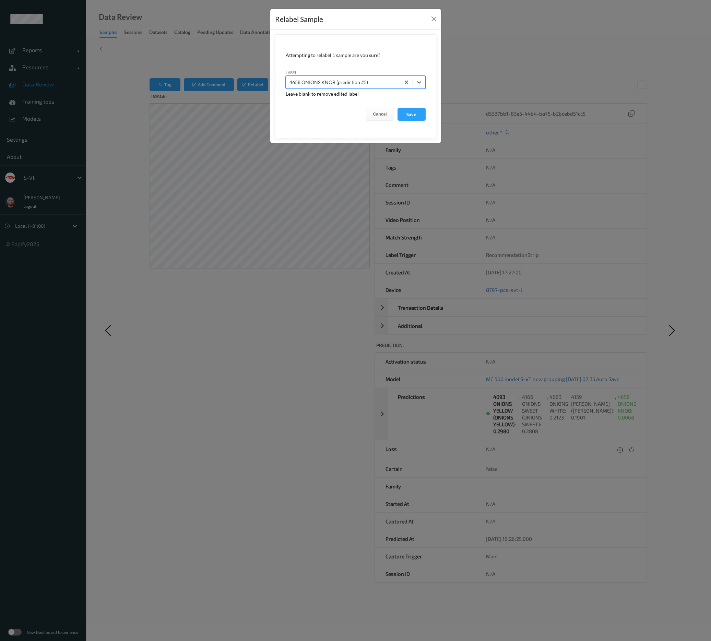
click at [167, 85] on div "Relabel Sample Attempting to relabel 1 sample are you sure? label option 4658 O…" at bounding box center [355, 320] width 711 height 641
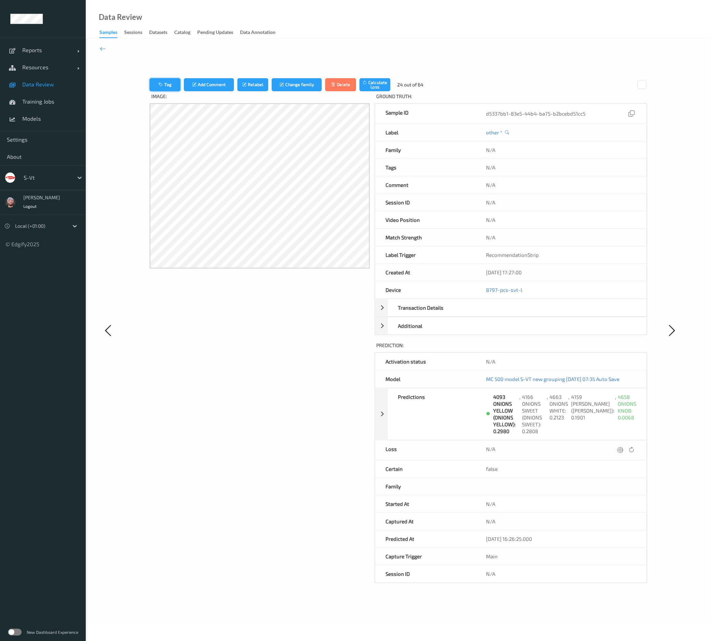
click at [174, 86] on button "Tag" at bounding box center [164, 84] width 31 height 13
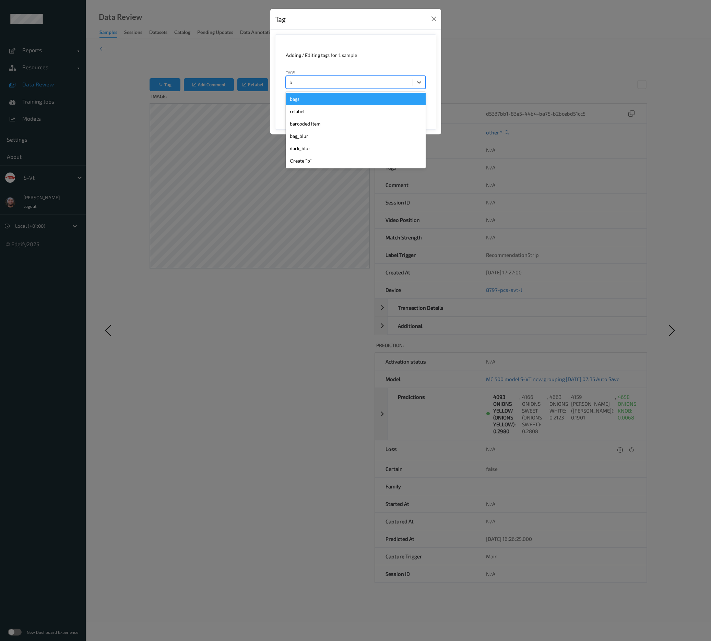
click at [358, 82] on div "b" at bounding box center [349, 82] width 120 height 8
type input "bag"
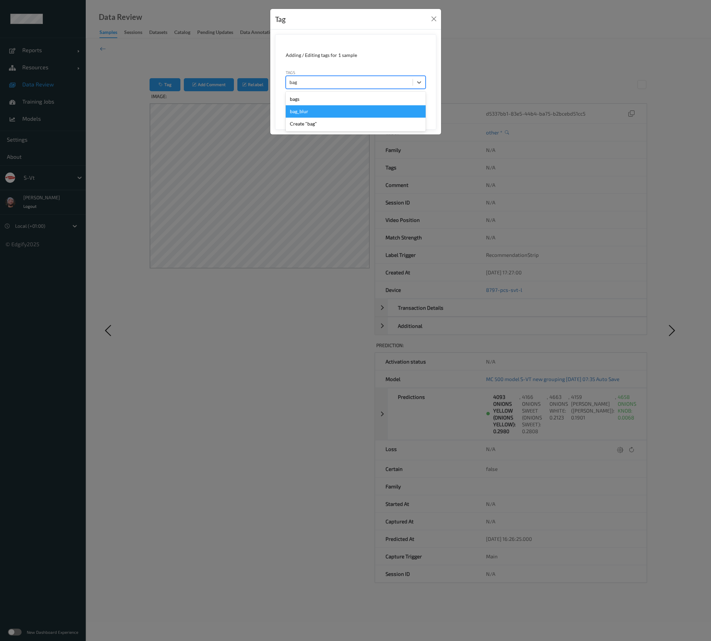
click at [314, 115] on div "bag_blur" at bounding box center [356, 111] width 140 height 12
click at [416, 108] on button "Save" at bounding box center [411, 105] width 28 height 13
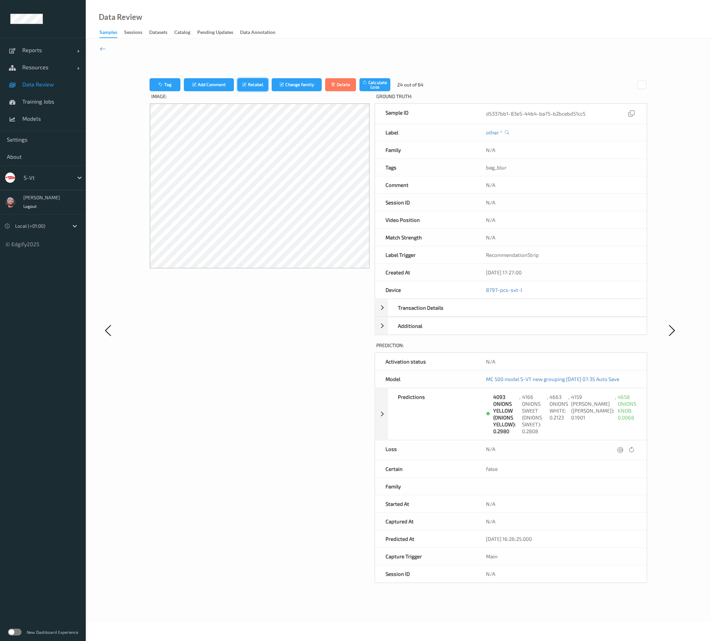
click at [246, 80] on button "Relabel" at bounding box center [252, 84] width 31 height 13
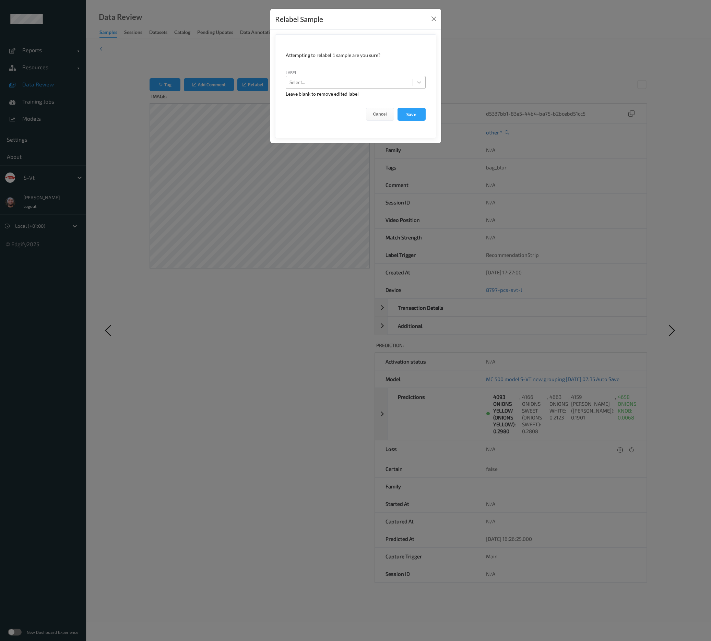
click at [357, 82] on div at bounding box center [349, 82] width 120 height 8
type input "bag_blur"
click at [397, 108] on button "Save" at bounding box center [411, 114] width 28 height 13
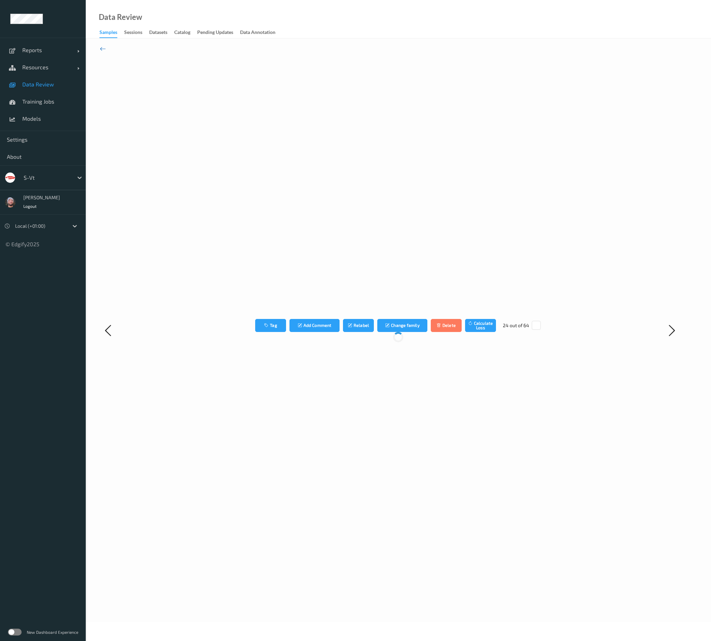
click at [104, 45] on icon at bounding box center [103, 49] width 6 height 8
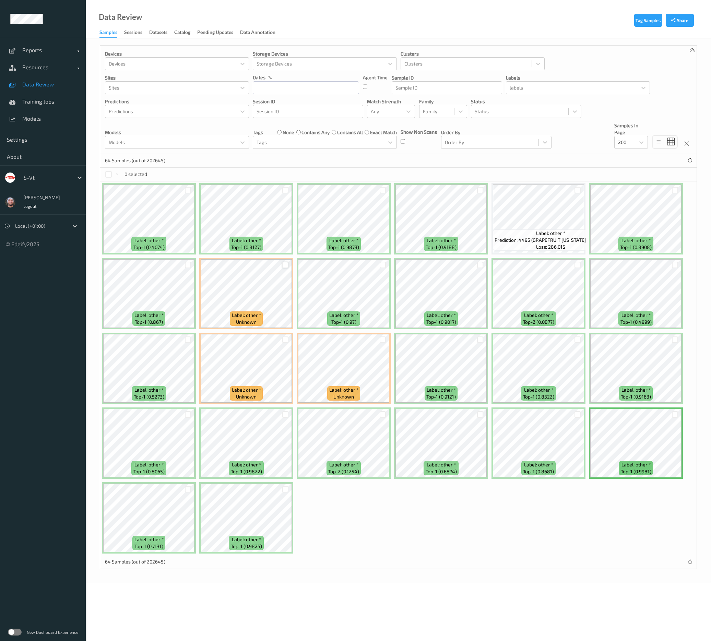
click at [286, 264] on div at bounding box center [285, 265] width 7 height 7
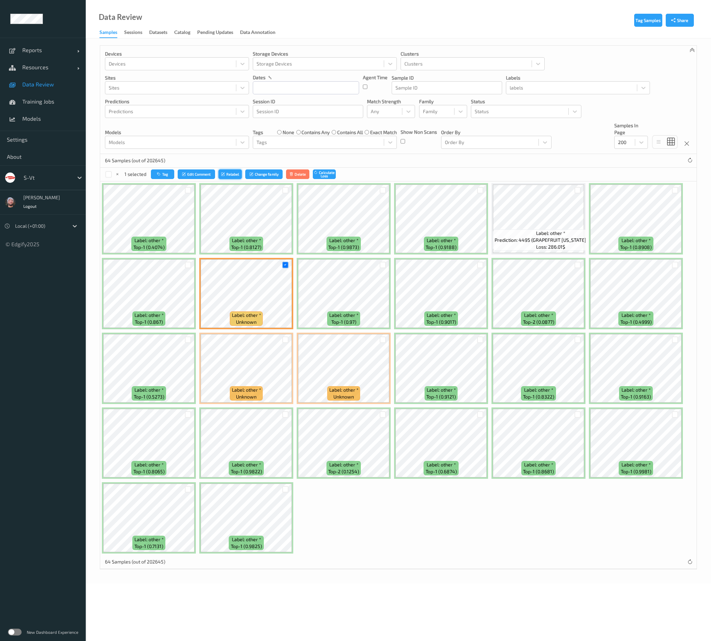
click at [219, 178] on div "Tag Edit Comment Relabel Change family Delete Calculate Loss" at bounding box center [243, 174] width 185 height 10
click at [219, 178] on button "Relabel" at bounding box center [229, 174] width 23 height 10
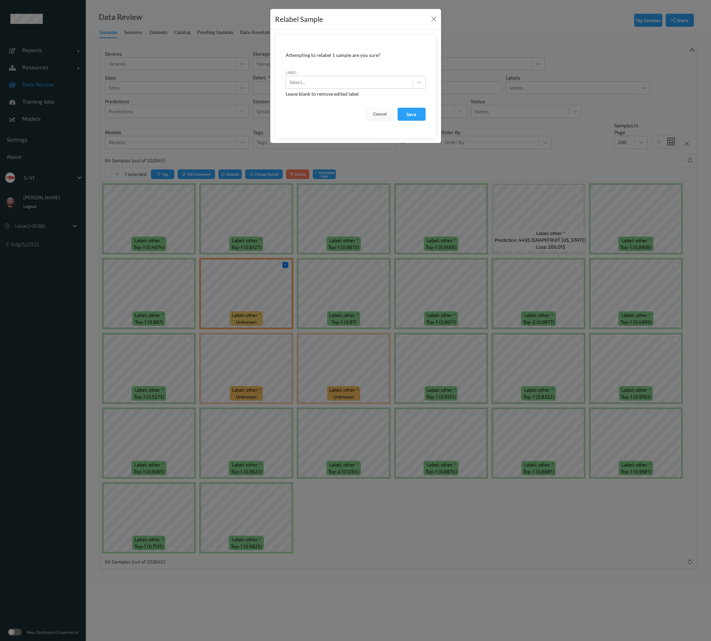
click at [131, 146] on div "Relabel Sample Attempting to relabel 1 sample are you sure? label Select... Lea…" at bounding box center [355, 320] width 711 height 641
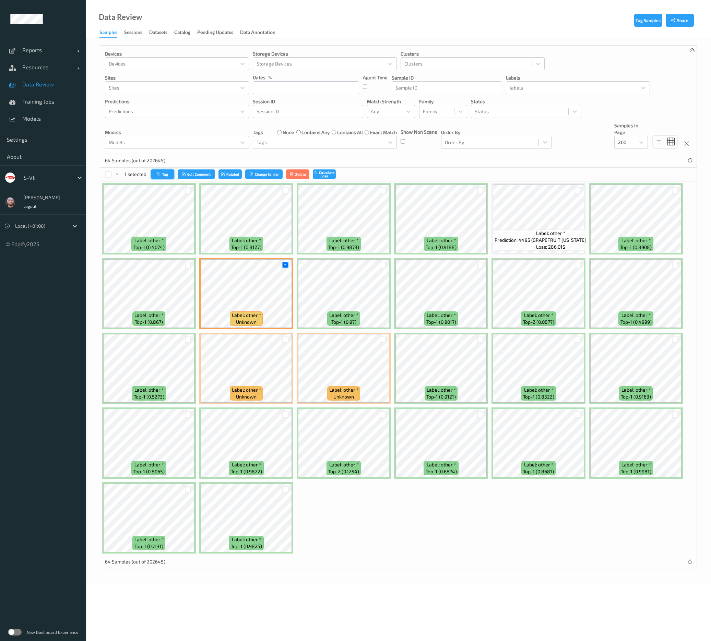
click at [156, 170] on button "Tag" at bounding box center [162, 174] width 23 height 10
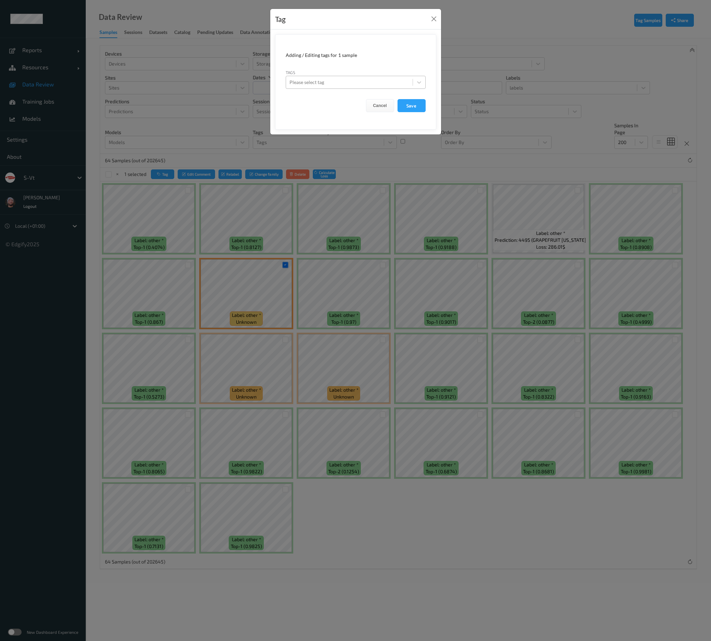
click at [383, 85] on div at bounding box center [349, 82] width 120 height 8
type input "bag_blur"
click at [397, 99] on button "Save" at bounding box center [411, 105] width 28 height 13
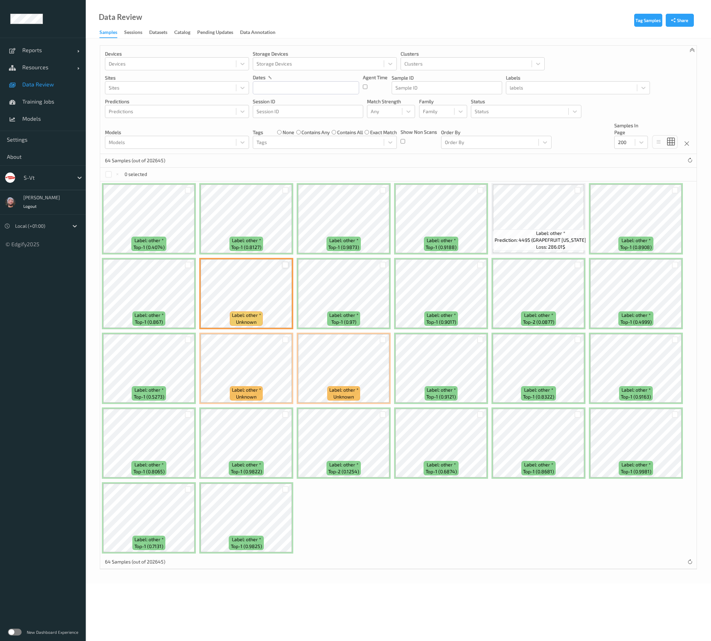
click at [288, 266] on div at bounding box center [285, 265] width 7 height 7
click at [233, 172] on button "Relabel" at bounding box center [229, 174] width 23 height 10
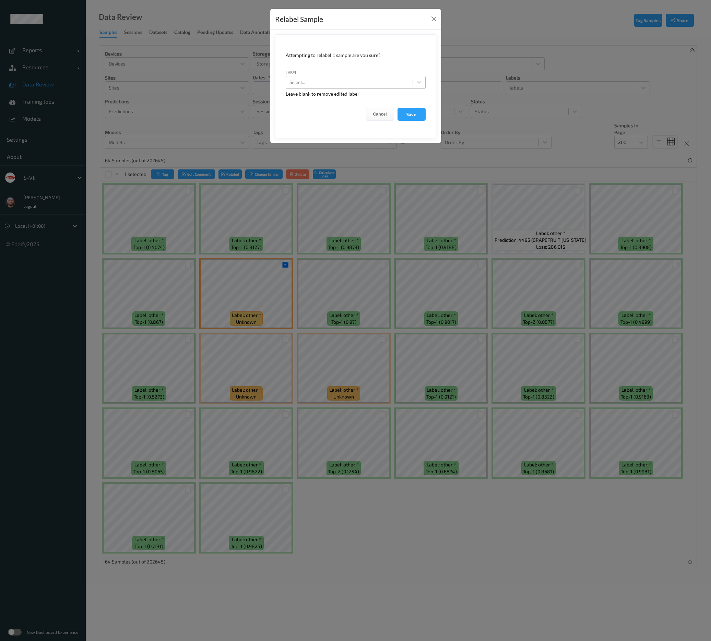
click at [370, 85] on div at bounding box center [349, 82] width 120 height 8
type input "bag_blur"
click at [397, 108] on button "Save" at bounding box center [411, 114] width 28 height 13
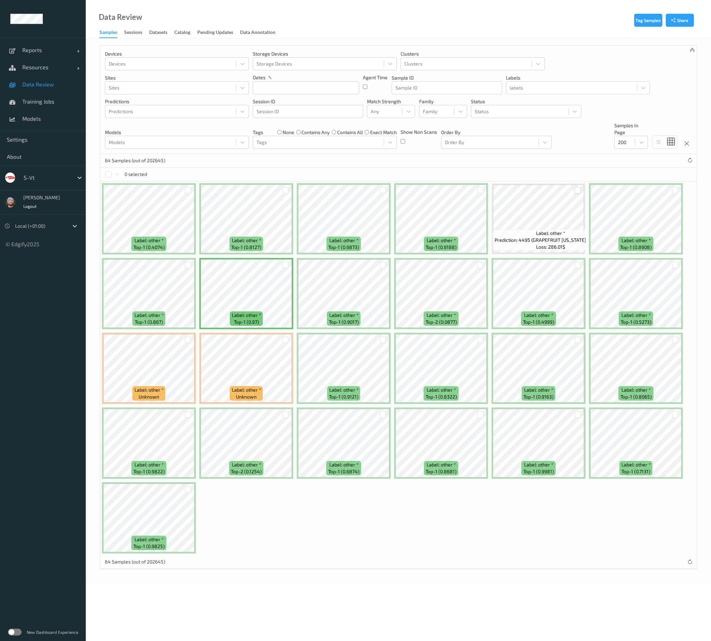
click at [580, 191] on div at bounding box center [577, 190] width 7 height 7
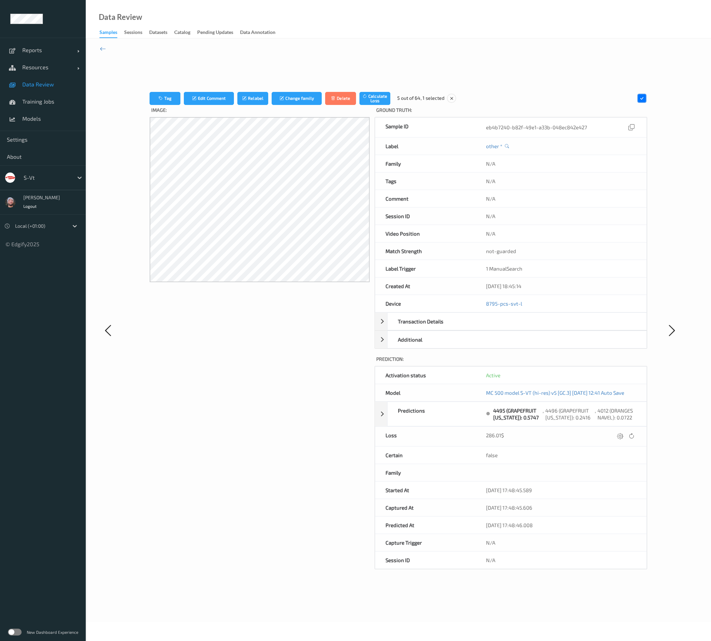
click at [108, 49] on div "Tag Edit Comment Relabel Change family Delete Calculate Loss 5 out of 64, 1 sel…" at bounding box center [398, 329] width 625 height 583
click at [101, 49] on icon at bounding box center [103, 49] width 6 height 8
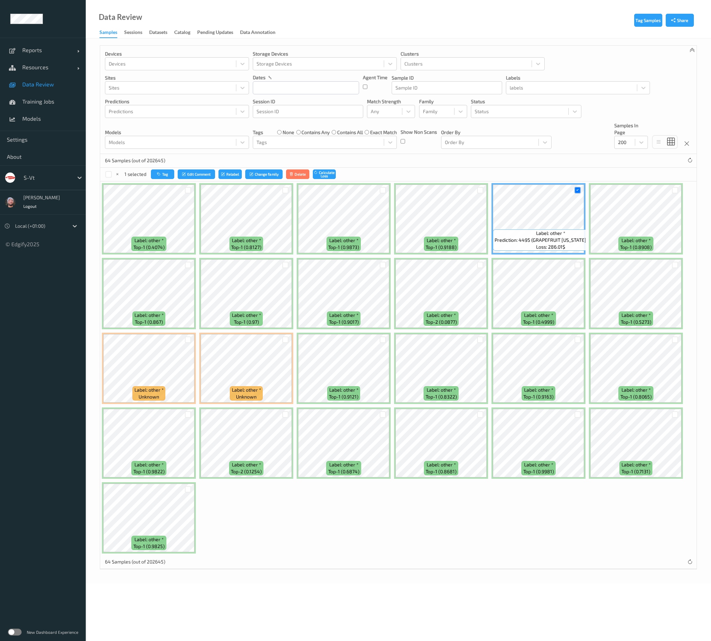
click at [416, 515] on div "Label: other * top-1 (0.4074) Label: other * top-1 (0.8127) Label: other * top-…" at bounding box center [398, 368] width 596 height 374
click at [189, 338] on div at bounding box center [188, 339] width 7 height 7
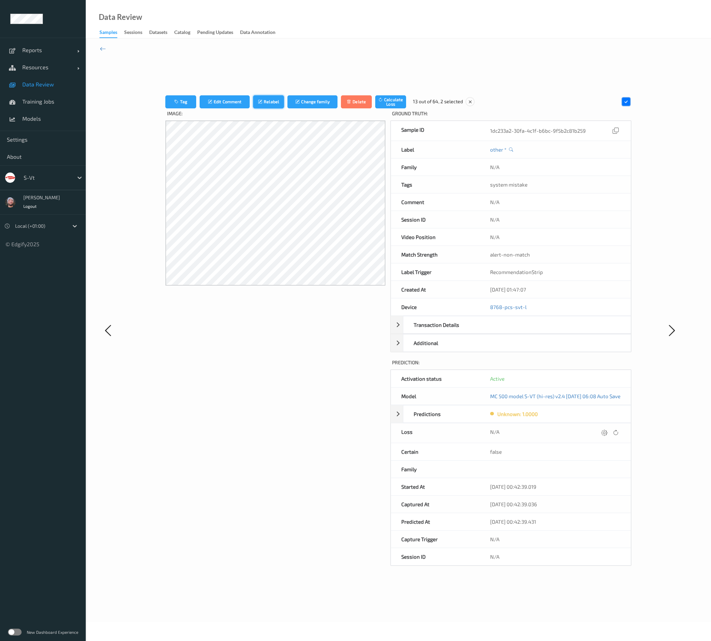
click at [253, 99] on button "Relabel" at bounding box center [268, 101] width 31 height 13
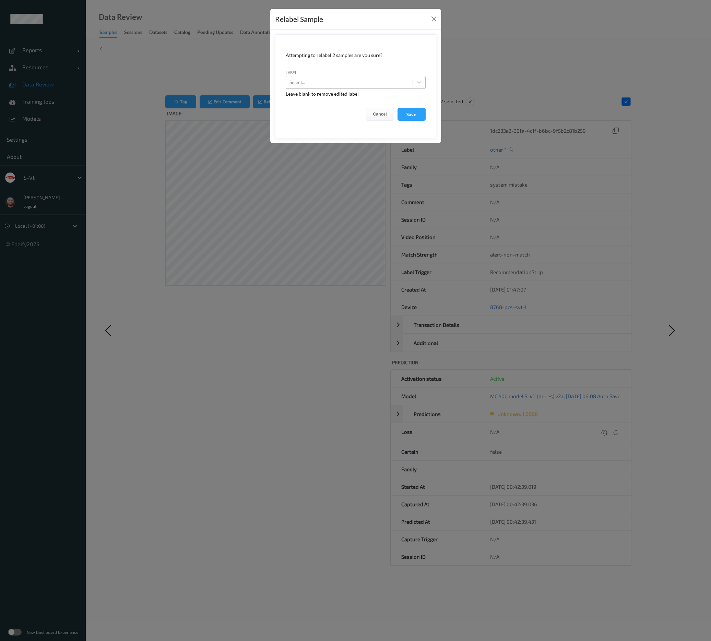
click at [303, 79] on div at bounding box center [349, 82] width 120 height 8
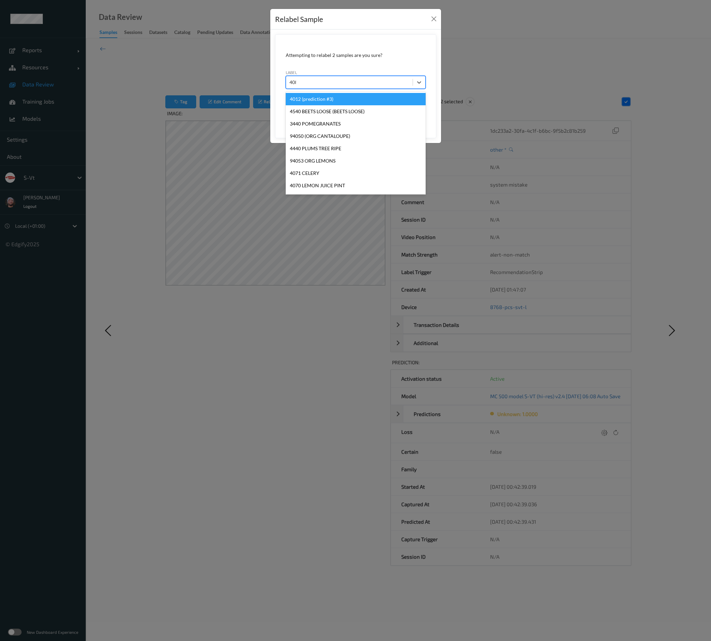
type input "4082"
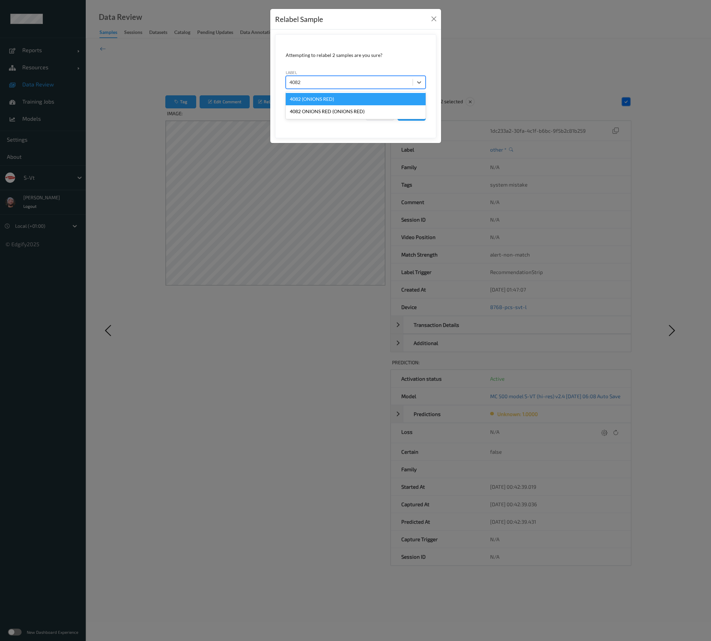
click at [343, 102] on div "4082 (ONIONS RED)" at bounding box center [356, 99] width 140 height 12
click at [406, 112] on button "Save" at bounding box center [411, 114] width 28 height 13
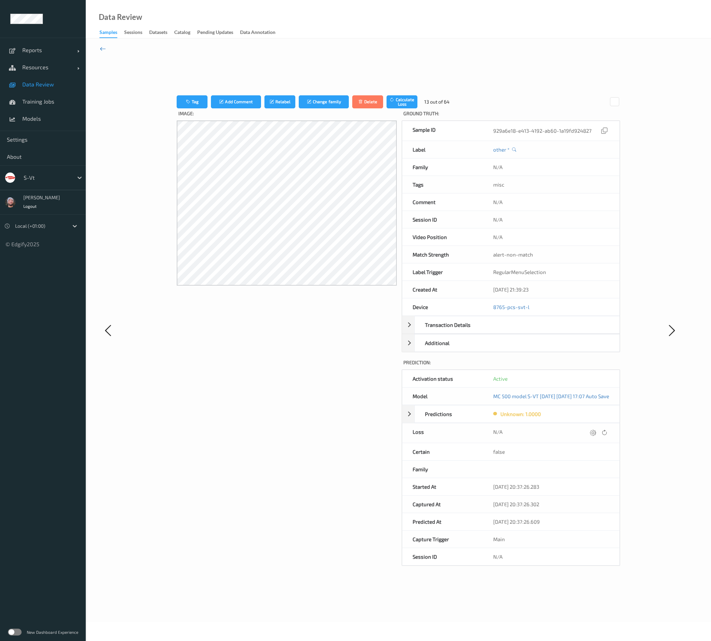
click at [103, 51] on icon at bounding box center [103, 49] width 6 height 8
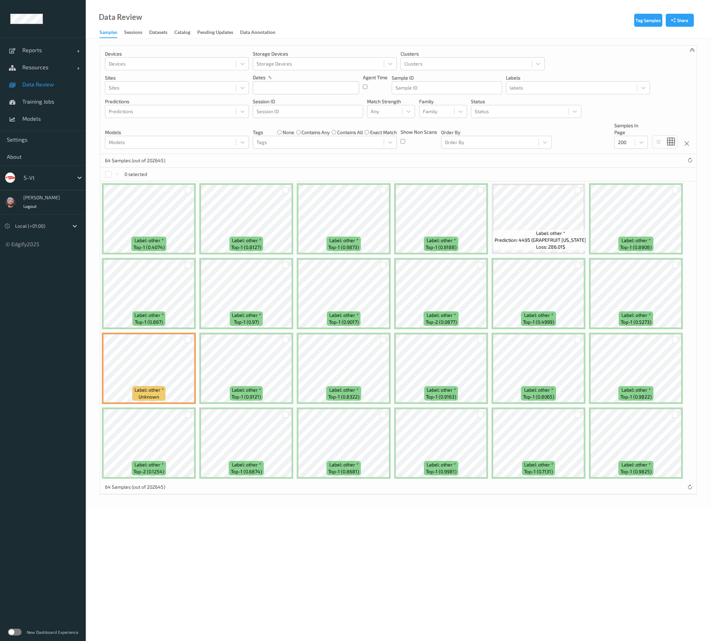
click at [599, 506] on div "Tag Samples Share Devices Devices Storage Devices Storage Devices Clusters Clus…" at bounding box center [398, 273] width 625 height 470
click at [562, 60] on div "Devices Devices Storage Devices Storage Devices Clusters Clusters Sites Sites d…" at bounding box center [398, 100] width 596 height 108
click at [570, 523] on body "Reports Default Report Customized Report Resources Devices Clusters Sites Data …" at bounding box center [355, 320] width 711 height 641
click at [598, 67] on div "Devices Devices Storage Devices Storage Devices Clusters Clusters Sites Sites d…" at bounding box center [398, 100] width 596 height 108
click at [590, 166] on div "64 Samples (out of 202645)" at bounding box center [398, 161] width 596 height 14
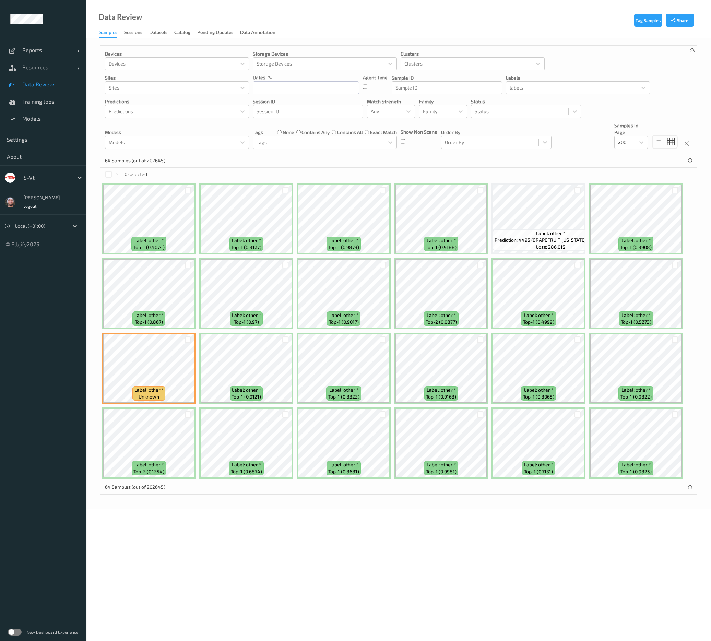
click at [594, 140] on div "Devices Devices Storage Devices Storage Devices Clusters Clusters Sites Sites d…" at bounding box center [398, 100] width 596 height 108
click at [468, 22] on div "Data Review Samples Sessions Datasets Catalog Pending Updates Data Annotation" at bounding box center [398, 19] width 625 height 38
click at [55, 86] on span "Data Review" at bounding box center [50, 84] width 57 height 7
click at [500, 157] on div "64 Samples (out of 202645)" at bounding box center [398, 161] width 596 height 14
click at [196, 156] on div "64 Samples (out of 202645)" at bounding box center [398, 161] width 596 height 14
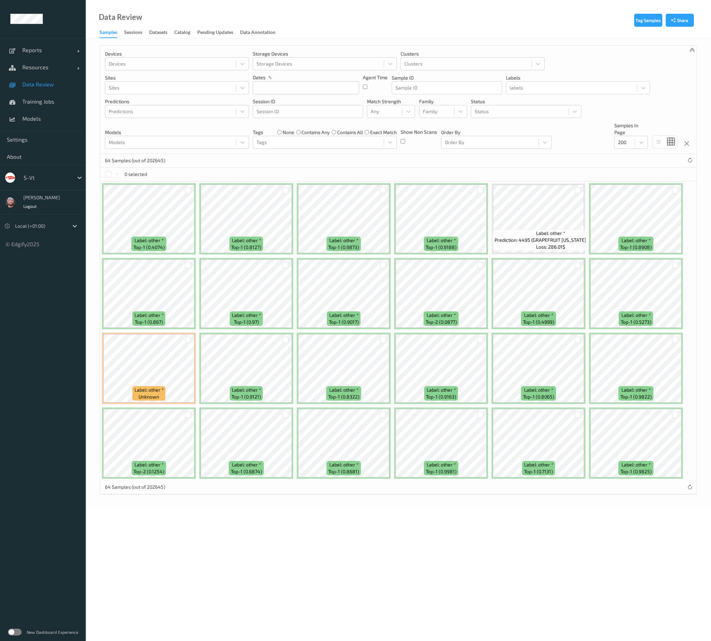
click at [44, 176] on div at bounding box center [47, 177] width 46 height 8
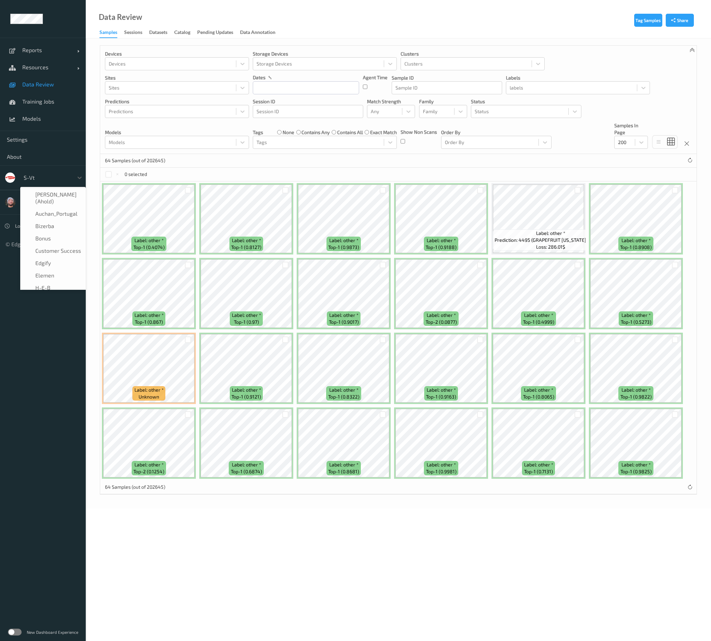
scroll to position [119, 0]
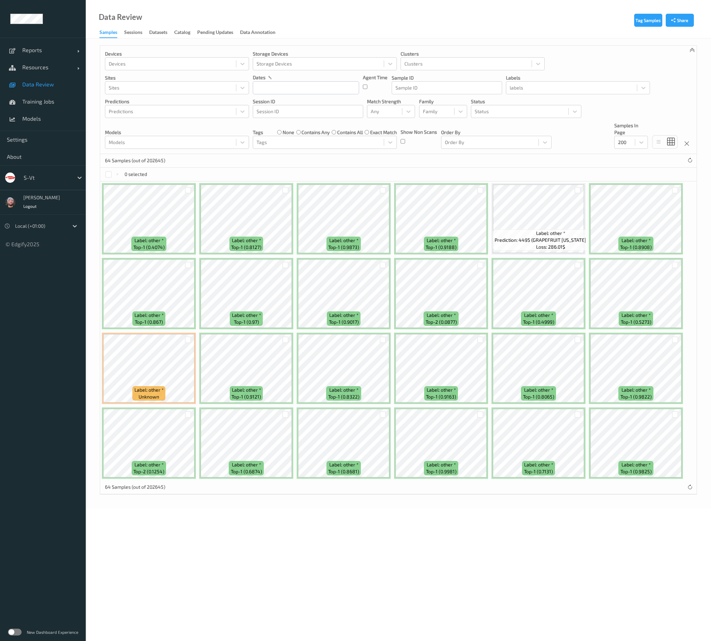
click at [601, 135] on div "Devices Devices Storage Devices Storage Devices Clusters Clusters Sites Sites d…" at bounding box center [398, 100] width 596 height 108
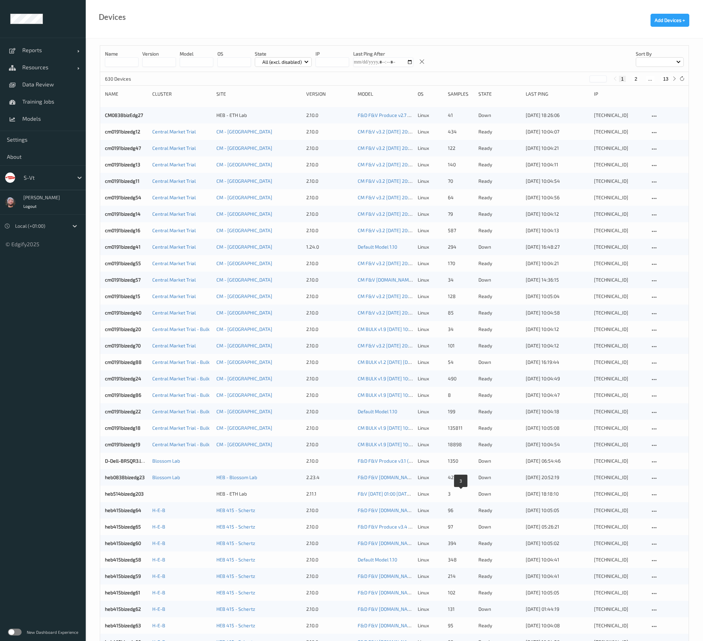
scroll to position [303, 0]
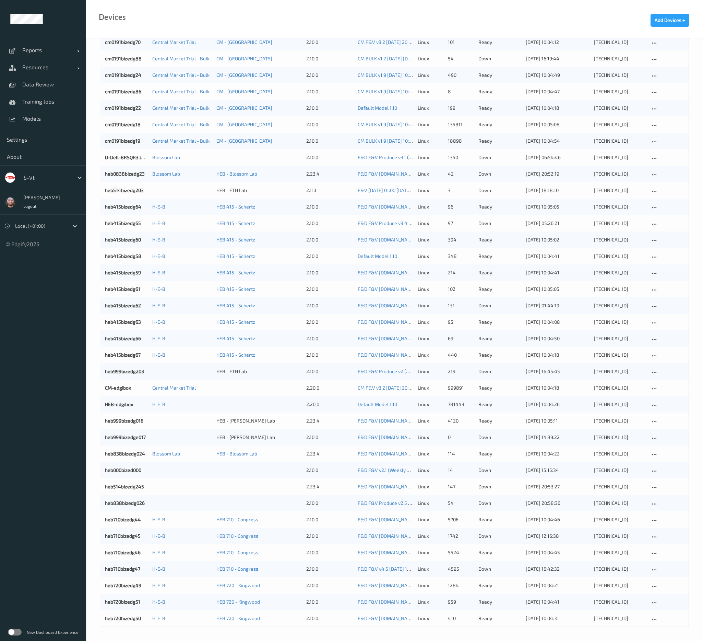
click at [55, 177] on div at bounding box center [47, 177] width 46 height 8
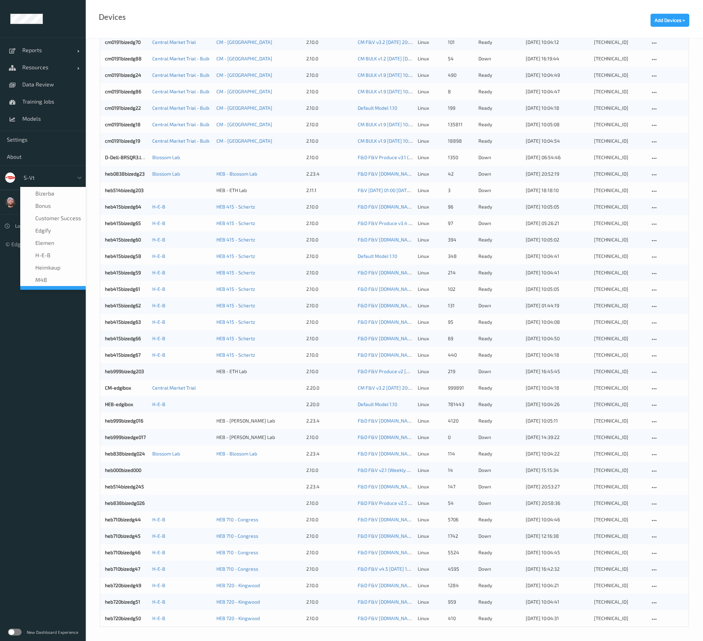
scroll to position [16, 0]
click at [51, 275] on div "H-E-B" at bounding box center [52, 271] width 65 height 12
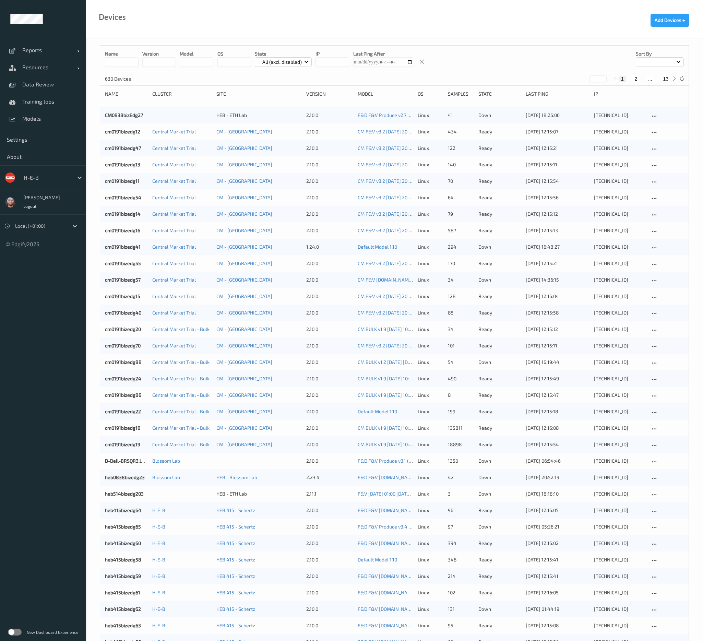
click at [431, 57] on div "Name version model OS State All (excl. disabled) IP Last Ping After Sort by" at bounding box center [394, 59] width 588 height 26
click at [665, 79] on button "13" at bounding box center [666, 79] width 10 height 6
type input "**"
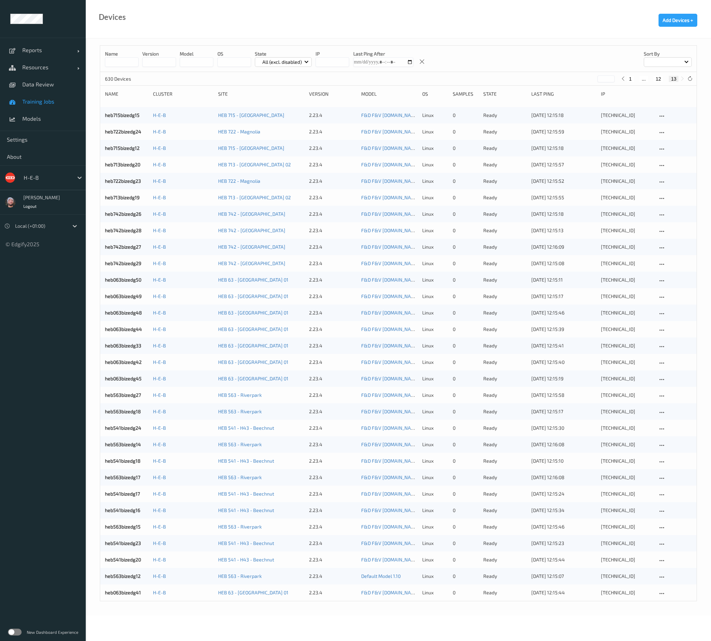
click at [45, 104] on span "Training Jobs" at bounding box center [50, 101] width 57 height 7
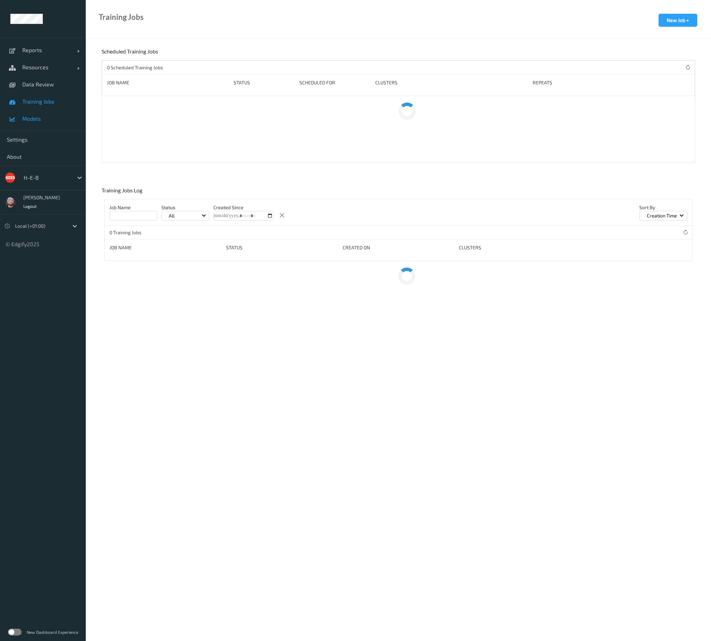
click at [38, 121] on span "Models" at bounding box center [50, 118] width 57 height 7
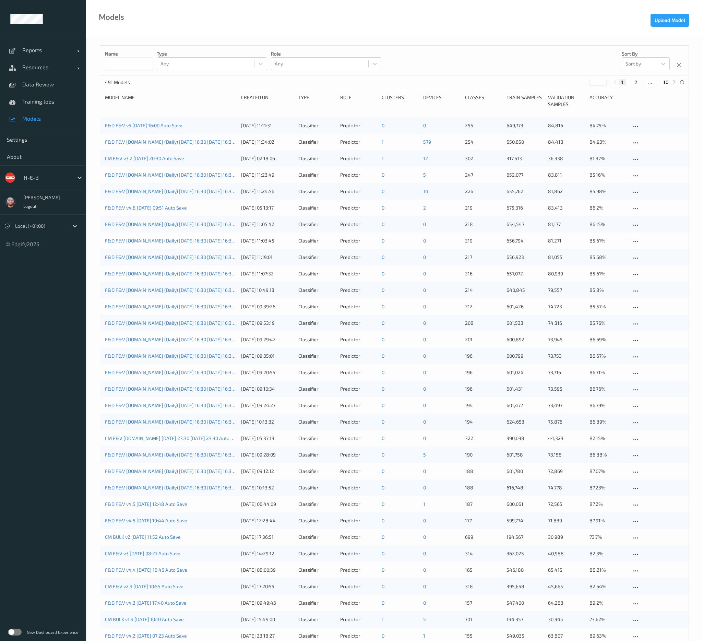
click at [143, 66] on input at bounding box center [129, 63] width 48 height 13
click at [226, 84] on div "491 Models * 1 2 ... 10" at bounding box center [394, 82] width 588 height 14
click at [174, 140] on link "F&D F&V [DOMAIN_NAME] (Daily) [DATE] 16:30 [DATE] 16:30 Auto Save" at bounding box center [181, 142] width 152 height 6
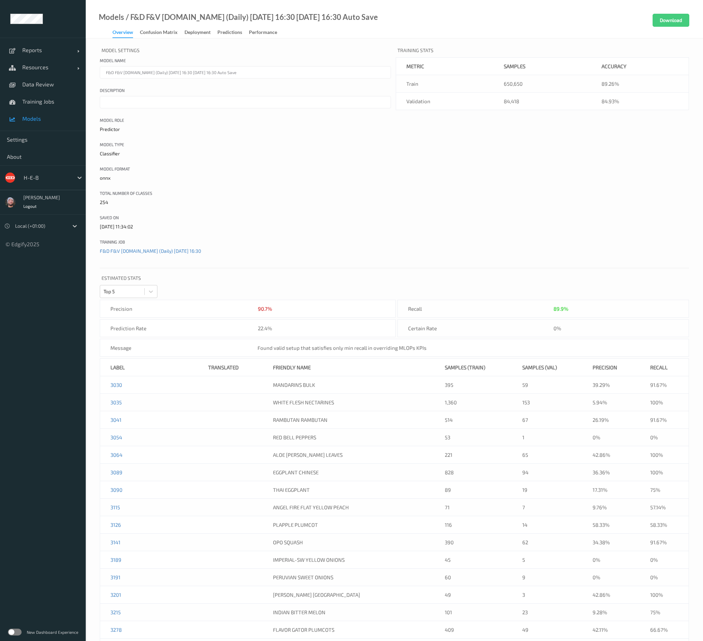
click at [183, 33] on link "Confusion matrix" at bounding box center [162, 33] width 45 height 10
click at [187, 31] on div "Deployment" at bounding box center [197, 33] width 26 height 9
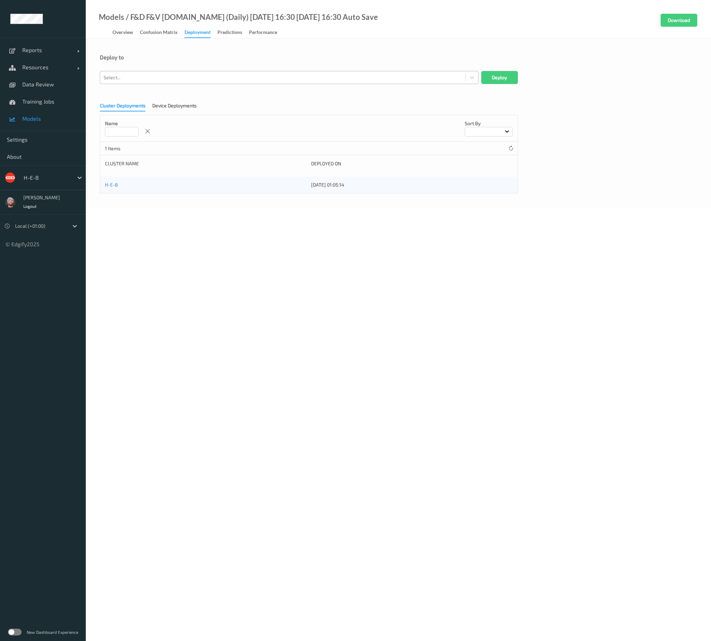
click at [176, 75] on div at bounding box center [283, 77] width 358 height 8
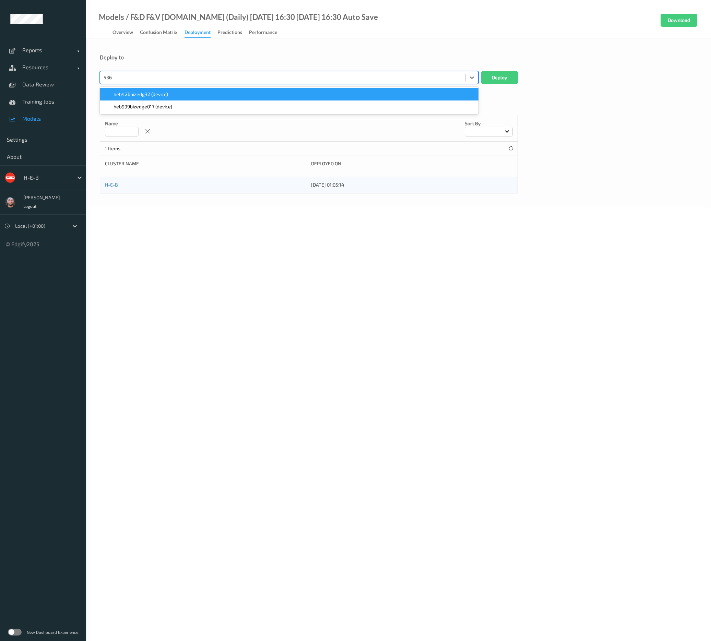
type input "536"
click at [155, 60] on div "Deploy to" at bounding box center [398, 57] width 597 height 7
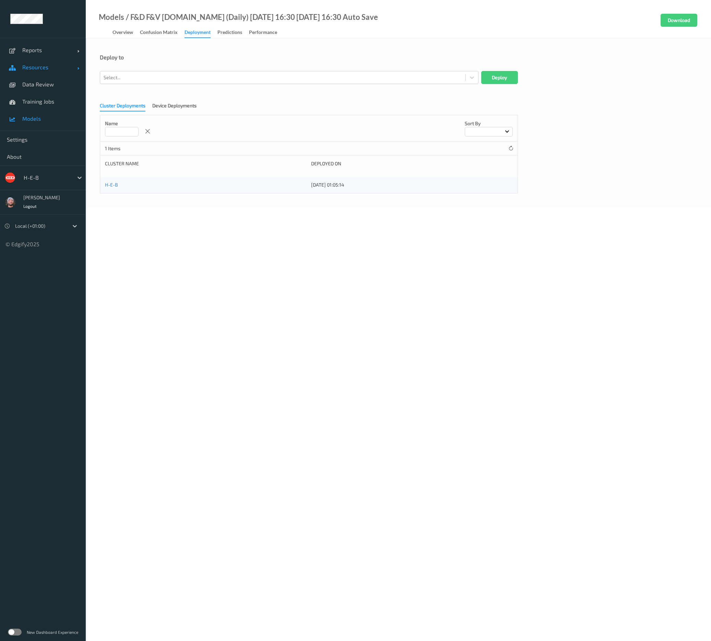
click at [51, 65] on span "Resources" at bounding box center [49, 67] width 55 height 7
click at [41, 85] on span "Devices" at bounding box center [50, 84] width 57 height 7
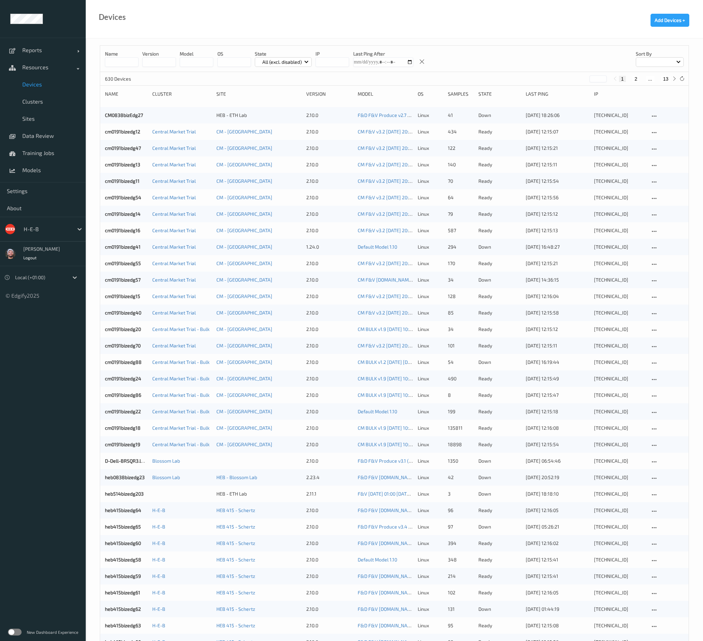
click at [664, 78] on button "13" at bounding box center [666, 79] width 10 height 6
type input "**"
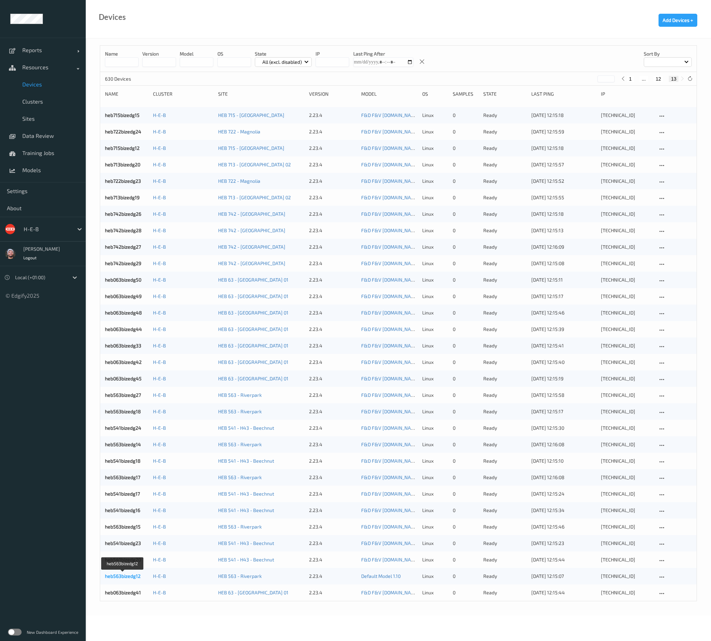
click at [128, 577] on link "heb563bizedg12" at bounding box center [123, 576] width 36 height 6
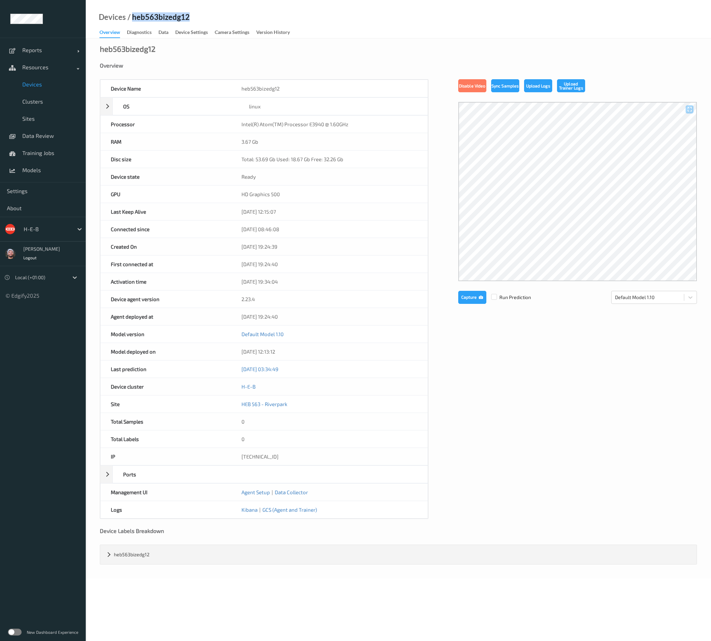
drag, startPoint x: 191, startPoint y: 16, endPoint x: 133, endPoint y: 19, distance: 58.3
click at [133, 19] on div "Devices / heb563bizedg12 Overview Diagnostics Data Device Settings Camera Setti…" at bounding box center [398, 19] width 625 height 38
copy div "heb563bizedg12"
drag, startPoint x: 41, startPoint y: 165, endPoint x: 56, endPoint y: 148, distance: 22.2
click at [41, 165] on link "Models" at bounding box center [43, 169] width 86 height 17
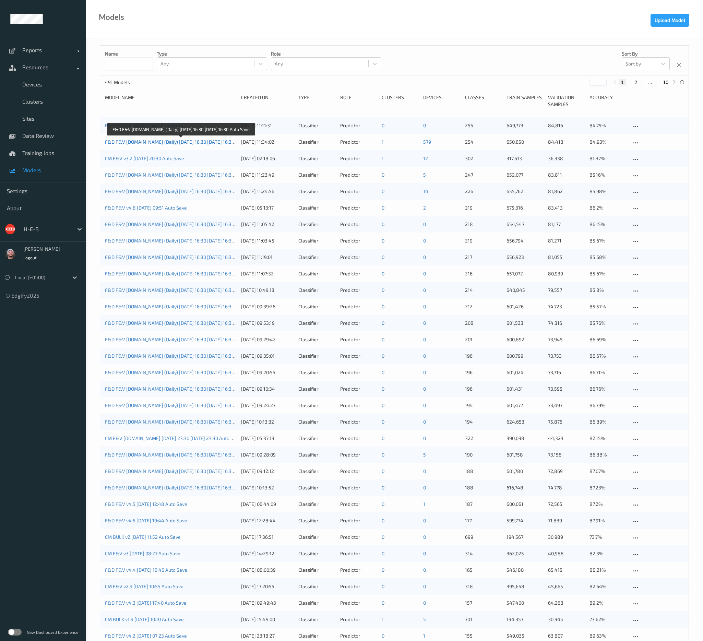
click at [138, 143] on link "F&D F&V [DOMAIN_NAME] (Daily) [DATE] 16:30 [DATE] 16:30 Auto Save" at bounding box center [181, 142] width 152 height 6
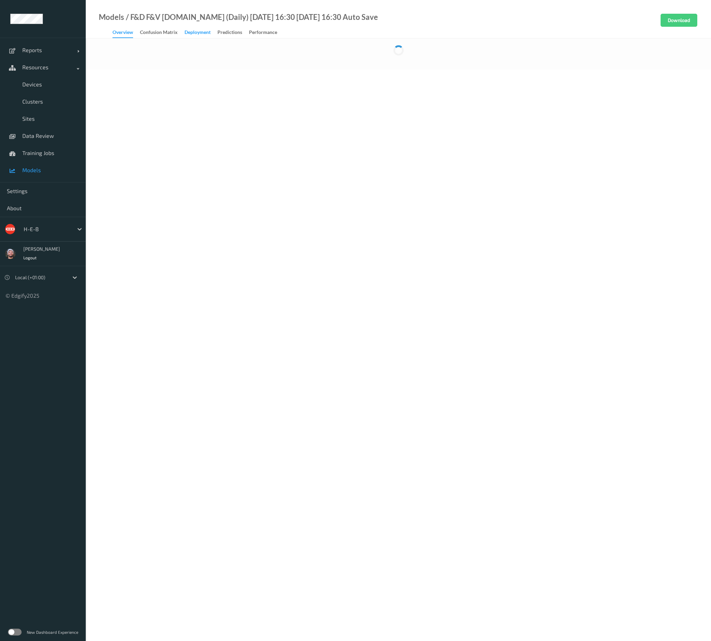
click at [200, 35] on div "Deployment" at bounding box center [197, 33] width 26 height 9
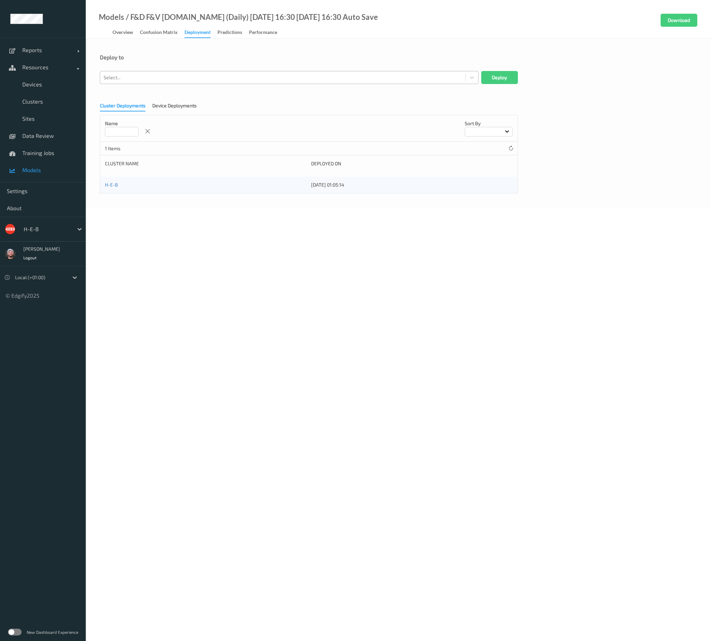
click at [155, 80] on div at bounding box center [283, 77] width 358 height 8
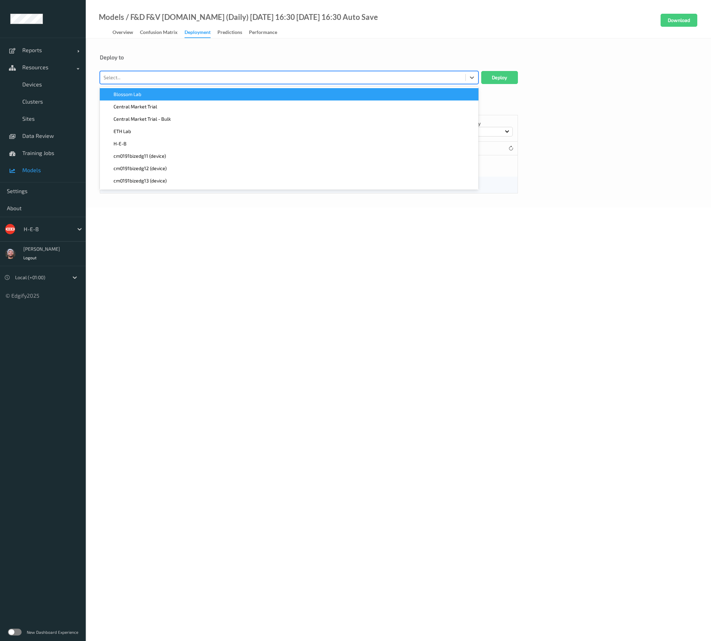
paste input "heb563bizedg12"
type input "heb563bizedg12"
click at [156, 94] on span "heb563bizedg12 (device)" at bounding box center [139, 94] width 53 height 7
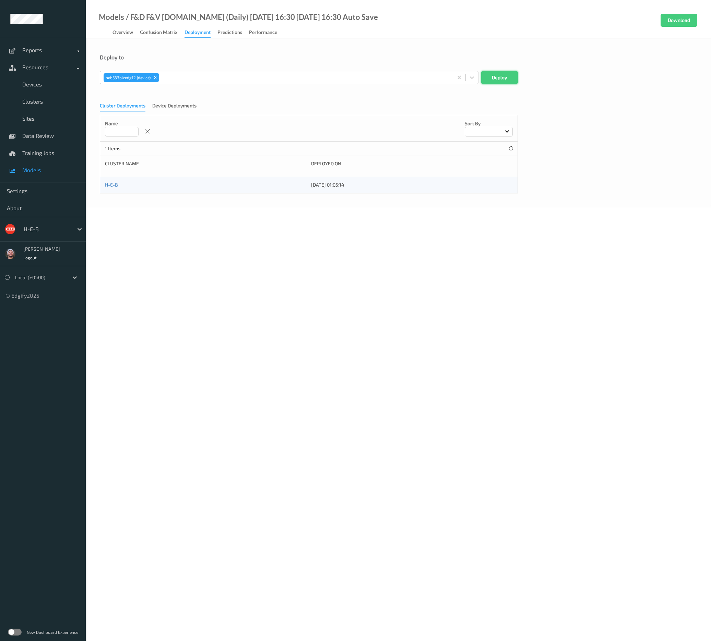
click at [507, 83] on button "Deploy" at bounding box center [499, 77] width 37 height 13
click at [361, 47] on div "Deploy to Select... Deploy Cluster Deployments Device Deployments Name Sort by …" at bounding box center [398, 122] width 625 height 169
click at [46, 129] on link "Data Review" at bounding box center [43, 135] width 86 height 17
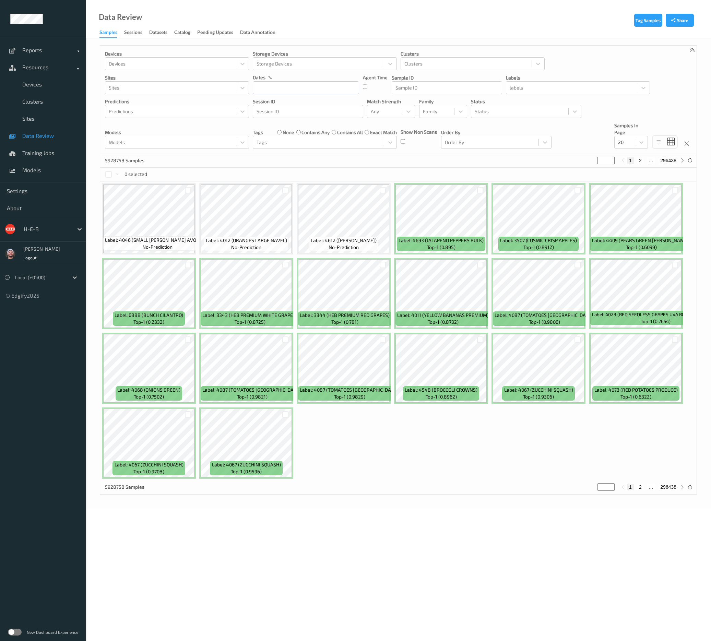
click at [573, 159] on div "5928758 Samples * 1 2 ... 296438" at bounding box center [398, 161] width 596 height 14
click at [573, 157] on div "5928758 Samples * 1 2 ... 296438" at bounding box center [398, 161] width 596 height 14
click at [622, 142] on div at bounding box center [624, 142] width 13 height 8
click at [630, 212] on div "200" at bounding box center [631, 208] width 34 height 12
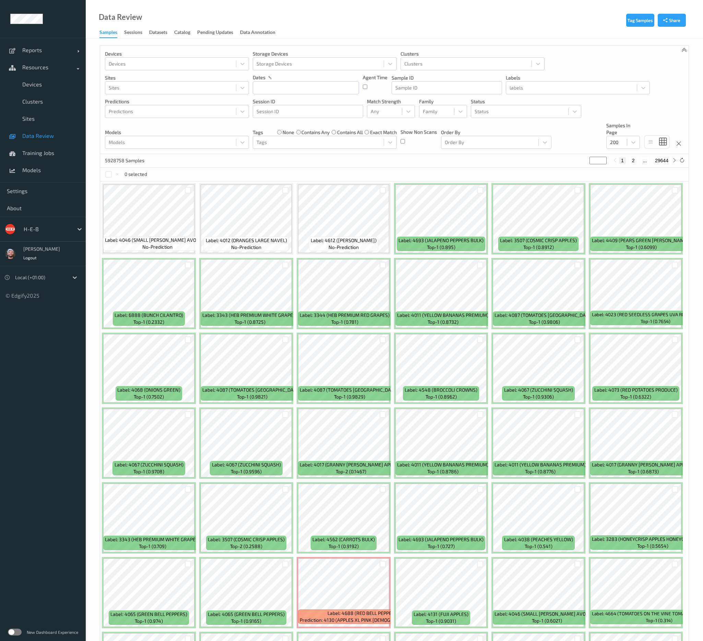
click at [558, 159] on div "5928758 Samples * 1 2 ... 29644" at bounding box center [394, 161] width 588 height 14
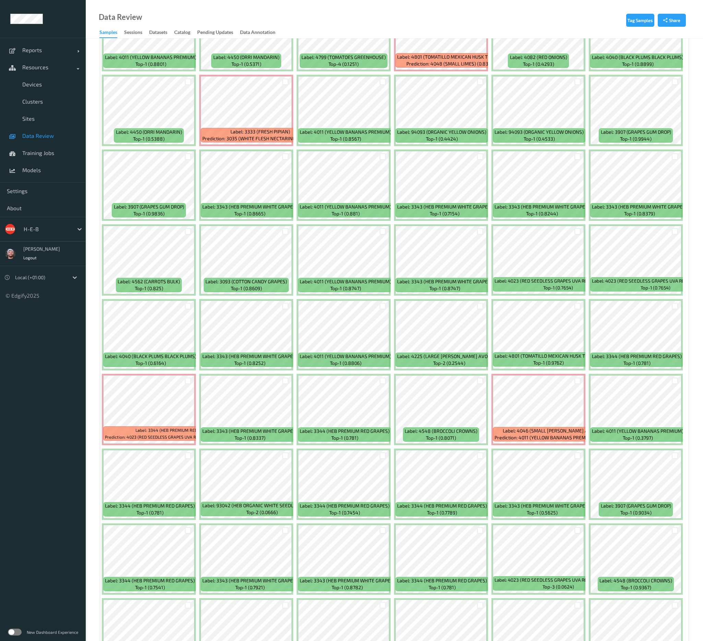
scroll to position [874, 0]
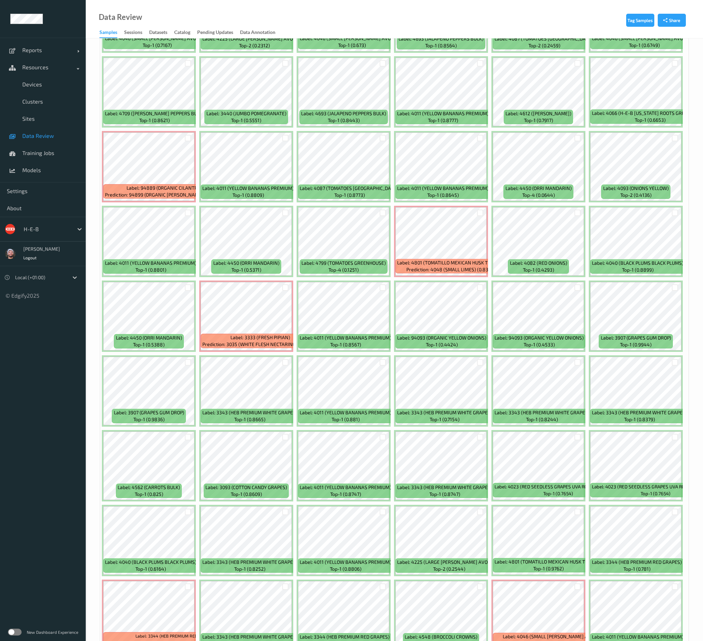
click at [41, 138] on span "Data Review" at bounding box center [50, 135] width 57 height 7
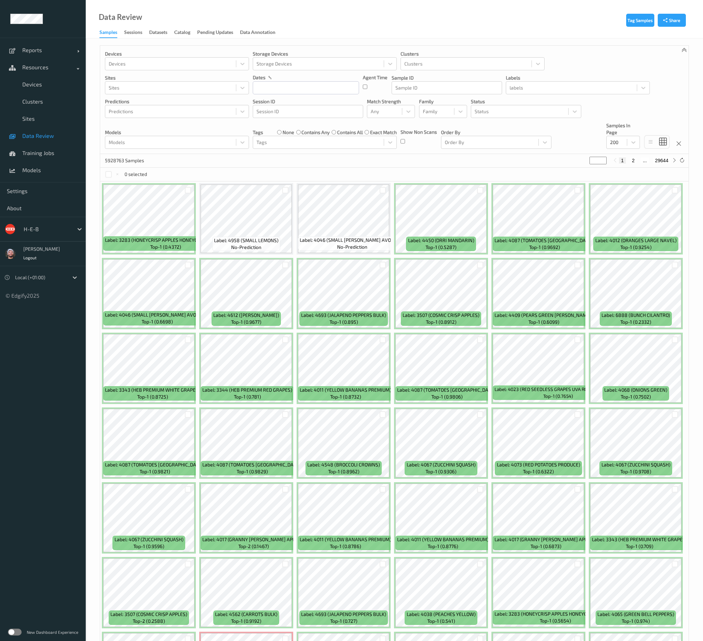
click at [558, 139] on div "Devices Devices Storage Devices Storage Devices Clusters Clusters Sites Sites d…" at bounding box center [394, 100] width 588 height 108
click at [368, 158] on div "5928763 Samples * 1 2 ... 29644" at bounding box center [394, 161] width 588 height 14
click at [52, 85] on span "Devices" at bounding box center [50, 84] width 57 height 7
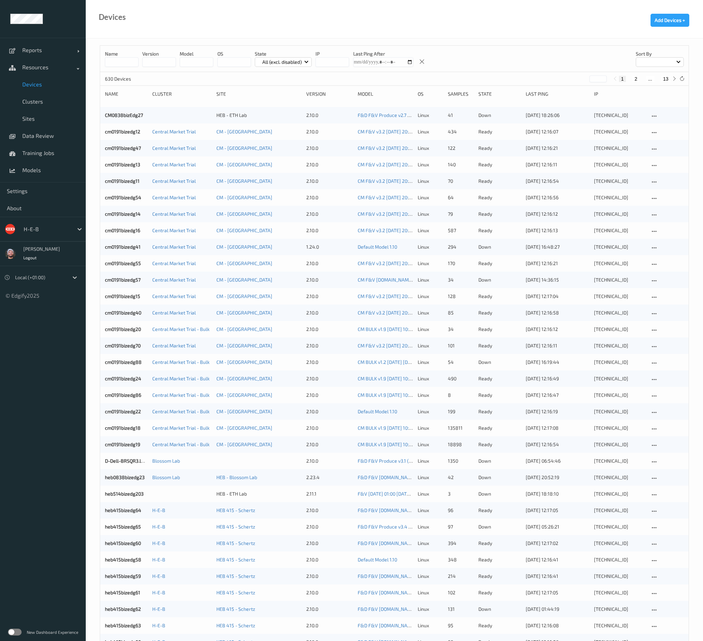
click at [650, 62] on div at bounding box center [660, 62] width 48 height 10
click at [647, 63] on div at bounding box center [660, 62] width 48 height 10
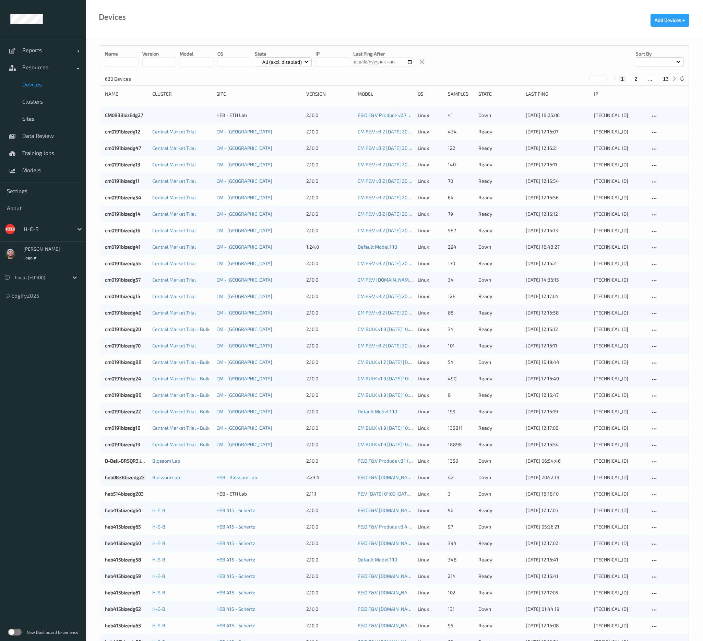
click at [597, 61] on div "Name version model OS State All (excl. disabled) IP Last Ping After Sort by" at bounding box center [394, 59] width 588 height 26
click at [310, 74] on div "630 Devices * 1 2 ... 13" at bounding box center [394, 79] width 588 height 14
click at [668, 80] on button "13" at bounding box center [666, 79] width 10 height 6
type input "**"
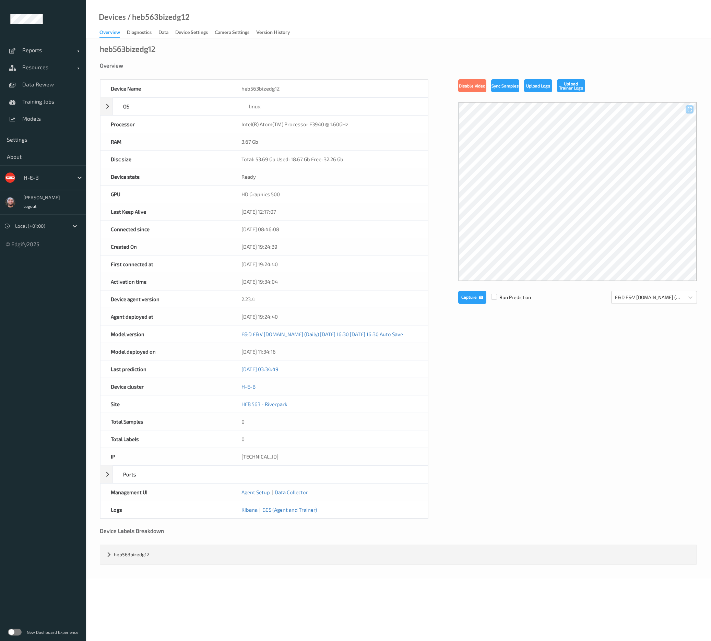
click at [202, 27] on div "Devices / heb563bizedg12 Overview Diagnostics Data Device Settings Camera Setti…" at bounding box center [398, 19] width 625 height 38
click at [198, 32] on div "Device Settings" at bounding box center [191, 33] width 33 height 9
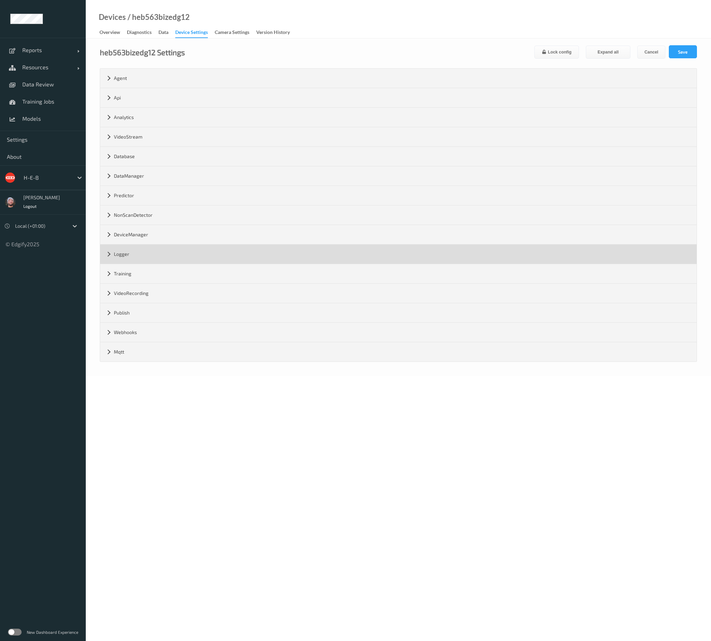
click at [144, 259] on div "Logger" at bounding box center [398, 253] width 596 height 19
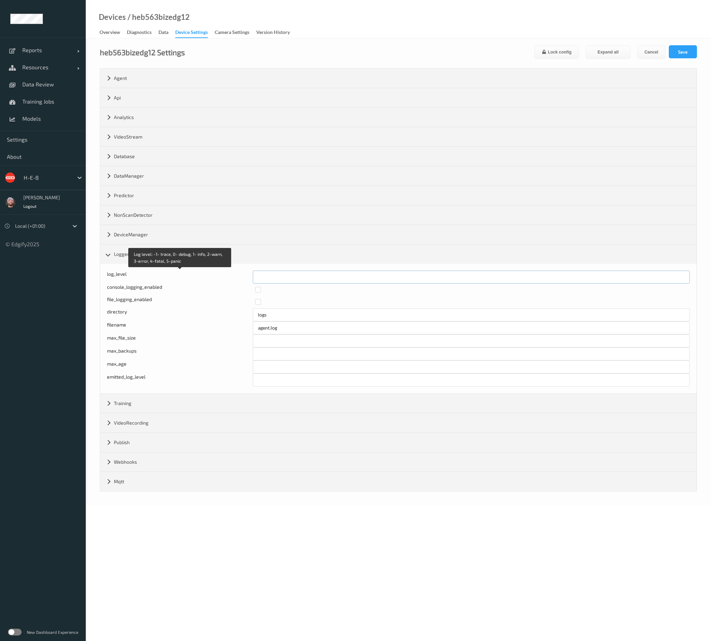
drag, startPoint x: 267, startPoint y: 280, endPoint x: 249, endPoint y: 280, distance: 18.2
click at [249, 280] on div "Log level: -1- trace, 0- debug, 1- info, 2-warn, 3-error, 4-fatal, 5-panic log_…" at bounding box center [398, 276] width 582 height 13
type input "*"
click at [679, 54] on button "Save" at bounding box center [682, 51] width 28 height 13
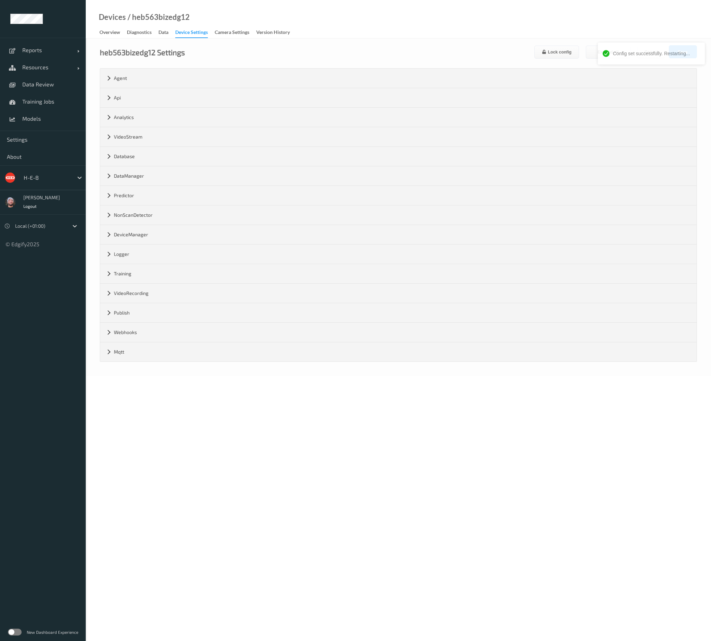
click at [363, 23] on div "Devices / heb563bizedg12 Overview Diagnostics Data Device Settings Camera Setti…" at bounding box center [398, 19] width 625 height 38
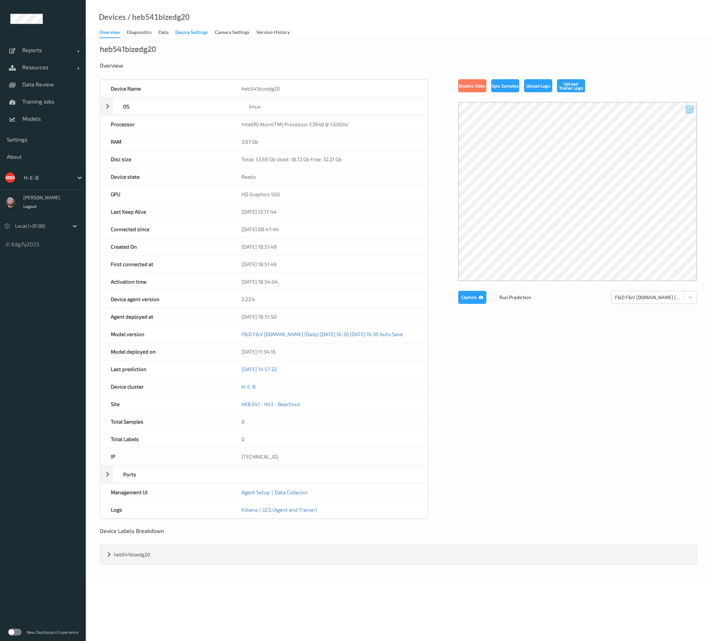
click at [185, 34] on div "Device Settings" at bounding box center [191, 33] width 33 height 9
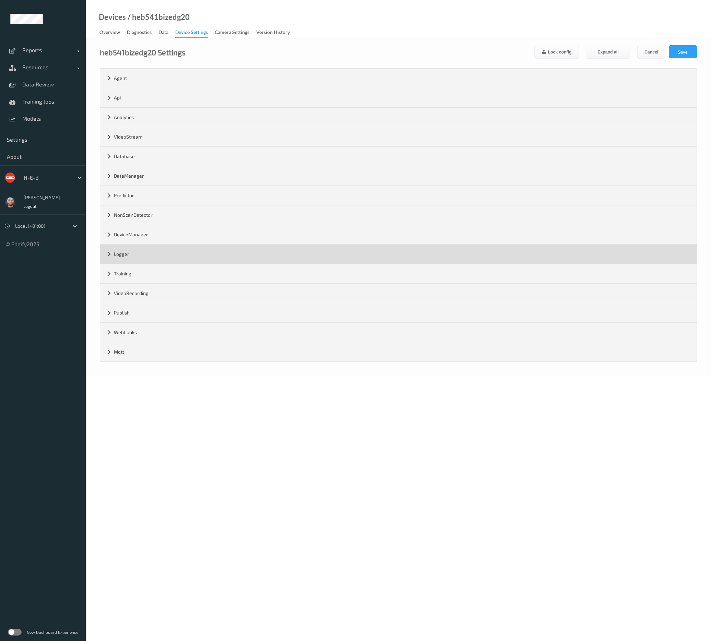
click at [132, 255] on div "Logger" at bounding box center [398, 253] width 596 height 19
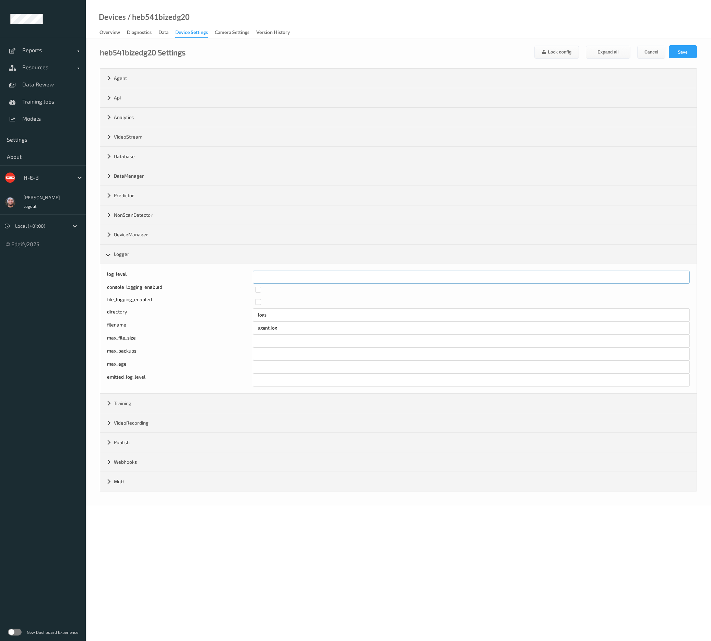
drag, startPoint x: 278, startPoint y: 282, endPoint x: 241, endPoint y: 281, distance: 37.4
click at [242, 281] on div "Log level: -1- trace, 0- debug, 1- info, 2-warn, 3-error, 4-fatal, 5-panic log_…" at bounding box center [398, 276] width 582 height 13
type input "*"
click at [691, 48] on button "Save" at bounding box center [682, 51] width 28 height 13
click at [669, 25] on div "Devices / heb541bizedg20 Overview Diagnostics Data Device Settings Camera Setti…" at bounding box center [398, 19] width 625 height 38
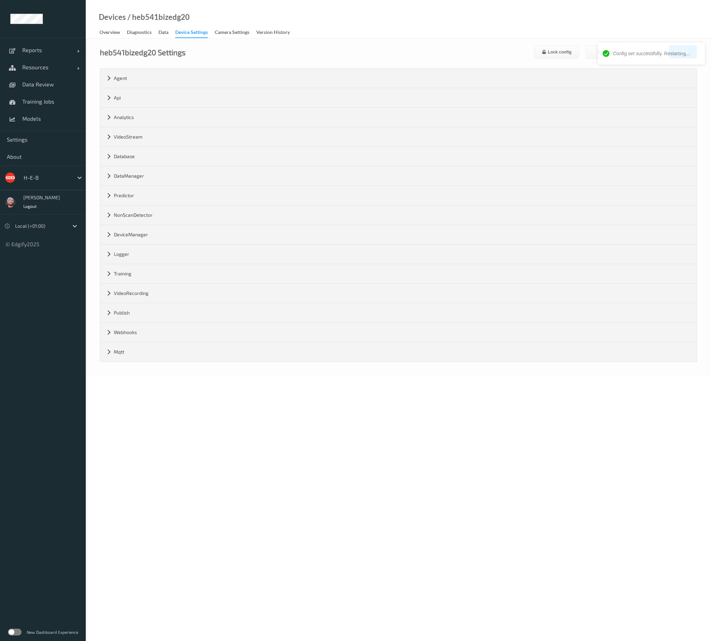
click at [389, 36] on div "Devices / heb541bizedg20 Overview Diagnostics Data Device Settings Camera Setti…" at bounding box center [398, 19] width 625 height 38
click at [393, 28] on div "Devices / heb541bizedg20 Overview Diagnostics Data Device Settings Camera Setti…" at bounding box center [398, 19] width 625 height 38
click at [394, 23] on div "Devices / heb541bizedg20 Overview Diagnostics Data Device Settings Camera Setti…" at bounding box center [398, 19] width 625 height 38
click at [386, 40] on div "heb541bizedg20 Settings Lock config Expand all Cancel Save Agent version 2.23.4…" at bounding box center [398, 206] width 625 height 337
click at [383, 46] on div "heb541bizedg20 Settings Lock config Expand all Cancel Save" at bounding box center [398, 51] width 597 height 13
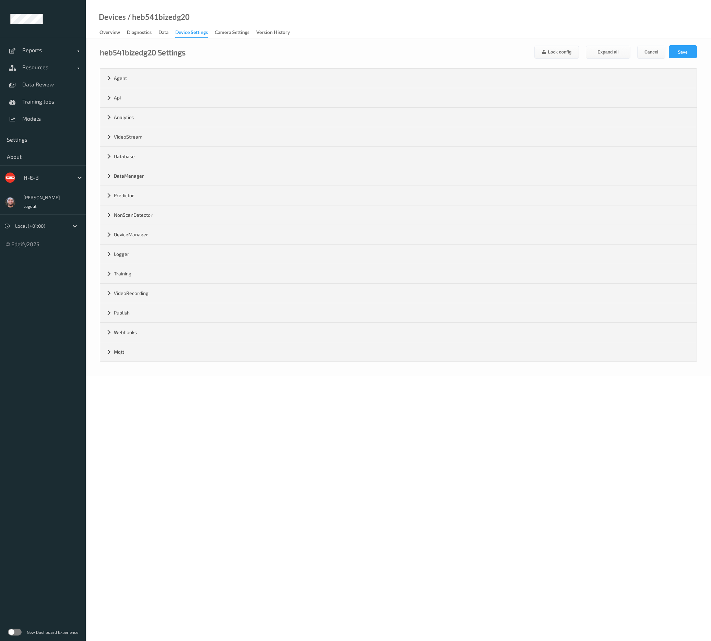
click at [389, 35] on div "Devices / heb541bizedg20 Overview Diagnostics Data Device Settings Camera Setti…" at bounding box center [398, 19] width 625 height 38
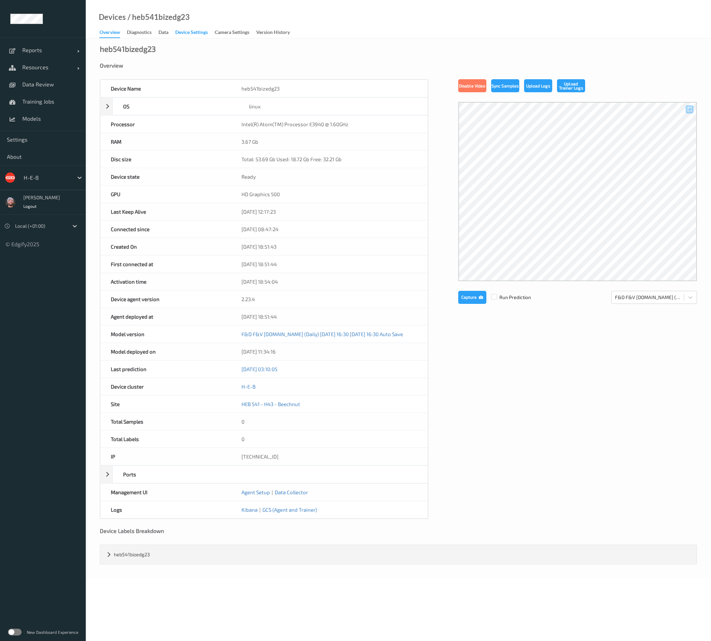
drag, startPoint x: 197, startPoint y: 28, endPoint x: 192, endPoint y: 34, distance: 8.0
click at [197, 28] on link "Device Settings" at bounding box center [194, 33] width 39 height 10
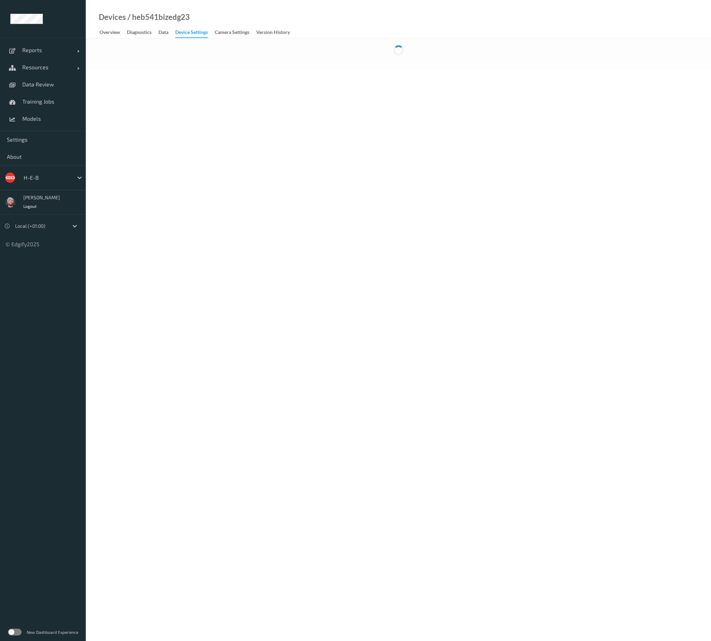
click at [192, 34] on div "Device Settings" at bounding box center [191, 33] width 33 height 9
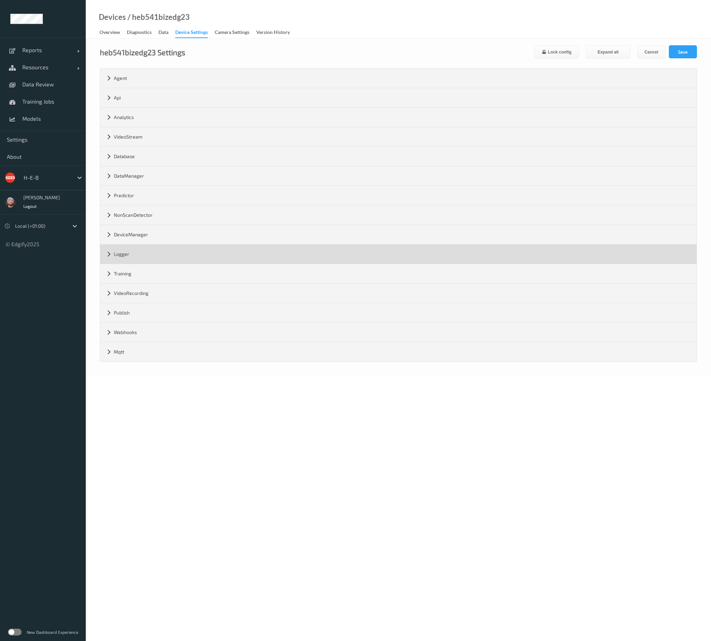
click at [133, 253] on div "Logger" at bounding box center [398, 253] width 596 height 19
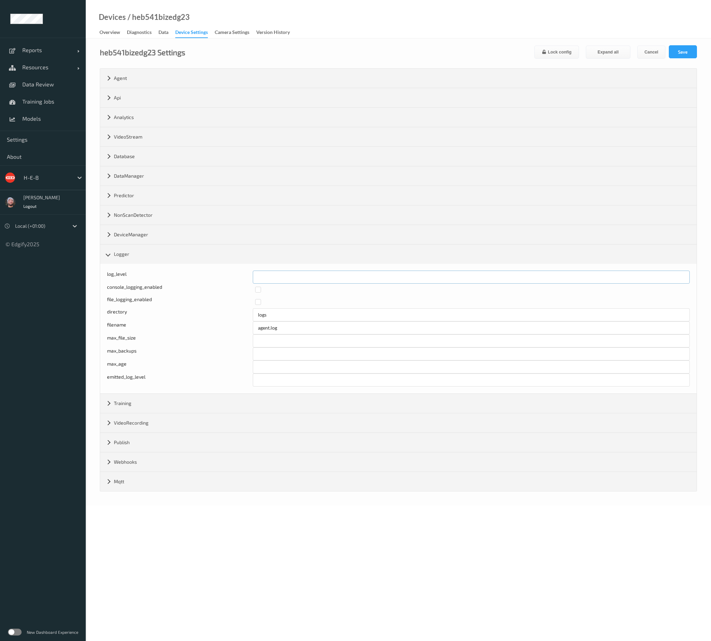
drag, startPoint x: 263, startPoint y: 275, endPoint x: 247, endPoint y: 276, distance: 15.8
click at [247, 276] on div "Log level: -1- trace, 0- debug, 1- info, 2-warn, 3-error, 4-fatal, 5-panic log_…" at bounding box center [398, 276] width 582 height 13
type input "*"
click at [673, 48] on button "Save" at bounding box center [682, 51] width 28 height 13
click at [410, 22] on div "Devices / heb541bizedg23 Overview Diagnostics Data Device Settings Camera Setti…" at bounding box center [398, 19] width 625 height 38
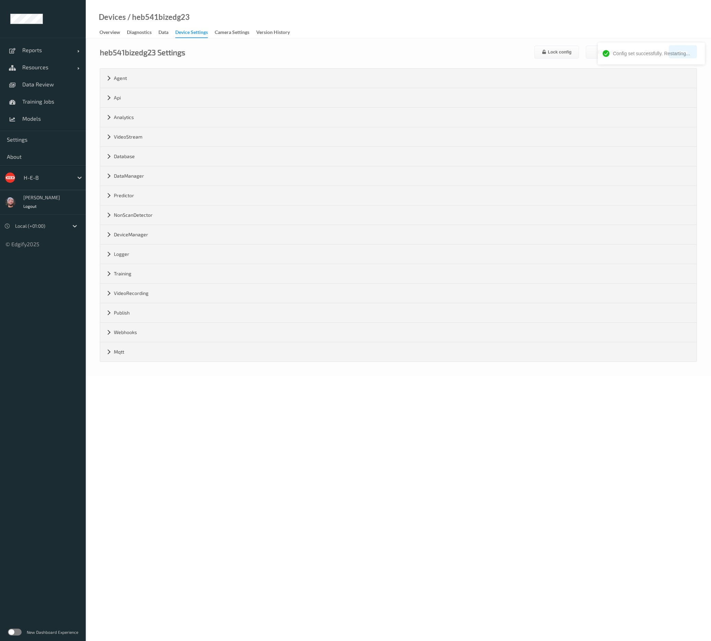
click at [410, 22] on div "Devices / heb541bizedg23 Overview Diagnostics Data Device Settings Camera Setti…" at bounding box center [398, 19] width 625 height 38
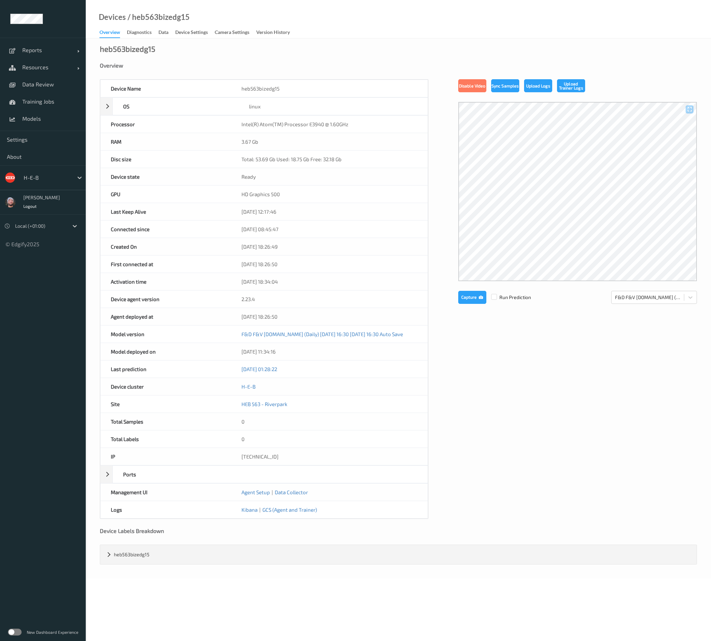
drag, startPoint x: 199, startPoint y: 30, endPoint x: 198, endPoint y: 49, distance: 18.5
click at [199, 30] on div "Device Settings" at bounding box center [191, 33] width 33 height 9
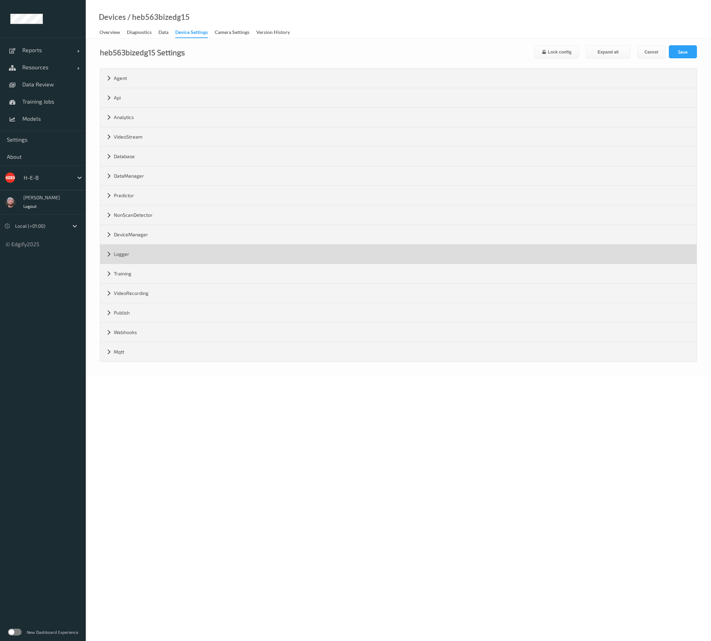
click at [115, 254] on div "Logger" at bounding box center [398, 253] width 596 height 19
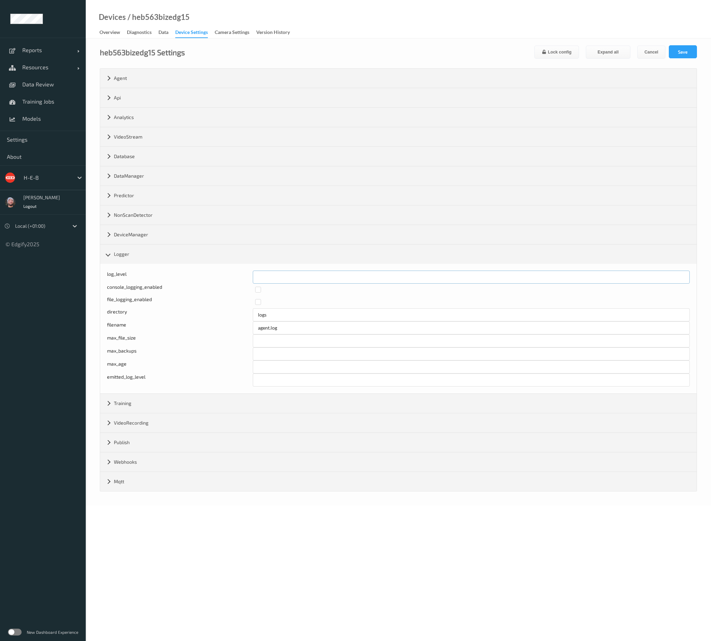
drag, startPoint x: 241, startPoint y: 276, endPoint x: 207, endPoint y: 274, distance: 33.6
click at [207, 274] on div "Log level: -1- trace, 0- debug, 1- info, 2-warn, 3-error, 4-fatal, 5-panic log_…" at bounding box center [398, 276] width 582 height 13
type input "*"
drag, startPoint x: 689, startPoint y: 49, endPoint x: 657, endPoint y: 46, distance: 32.7
click at [689, 49] on button "Save" at bounding box center [682, 51] width 28 height 13
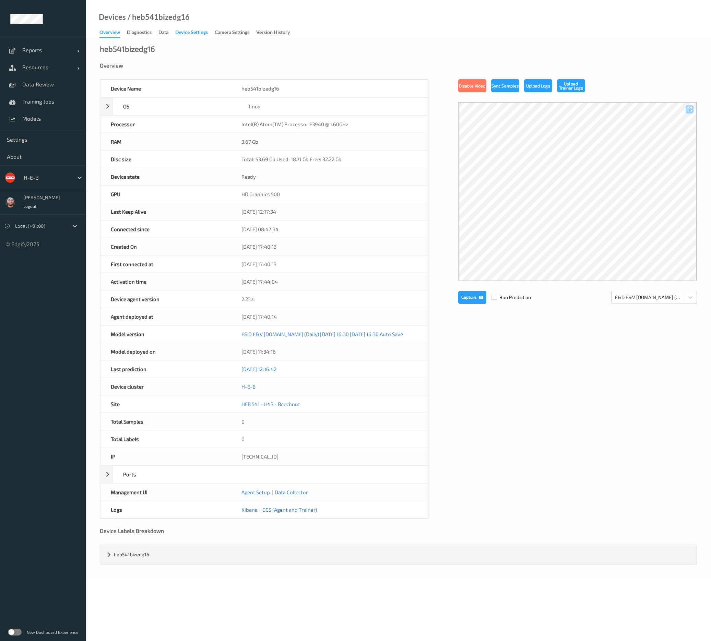
click at [191, 29] on div "Device Settings" at bounding box center [191, 33] width 33 height 9
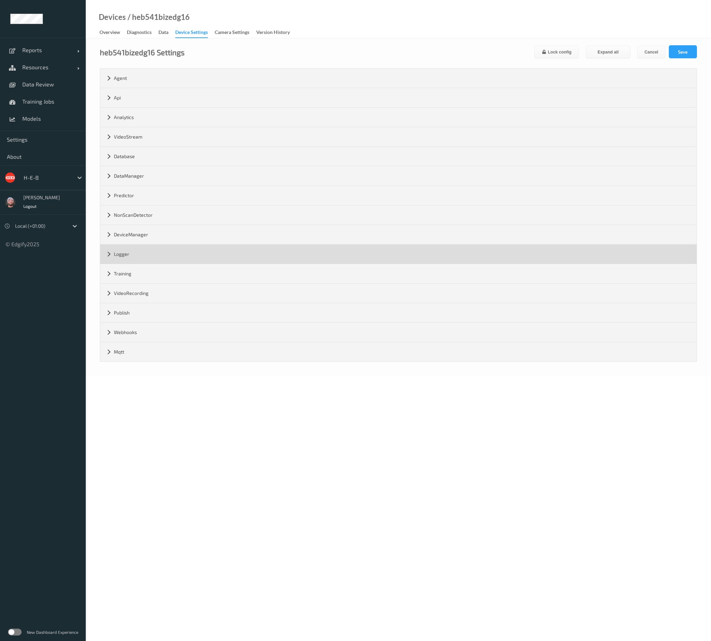
click at [119, 248] on div "Logger" at bounding box center [398, 253] width 596 height 19
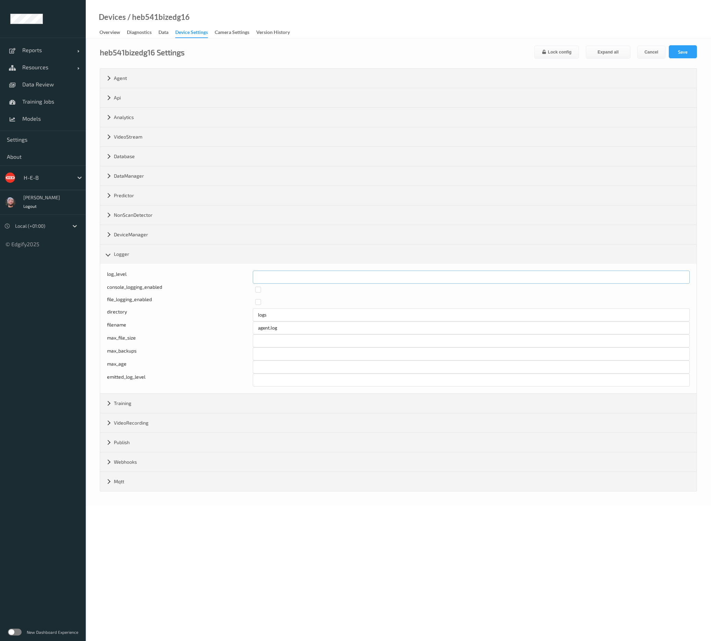
drag, startPoint x: 263, startPoint y: 274, endPoint x: 225, endPoint y: 277, distance: 38.1
click at [225, 277] on div "log_level *" at bounding box center [398, 276] width 582 height 13
type input "*"
click at [684, 49] on button "Save" at bounding box center [682, 51] width 28 height 13
click at [425, 26] on div "Devices / heb541bizedg16 Overview Diagnostics Data Device Settings Camera Setti…" at bounding box center [398, 19] width 625 height 38
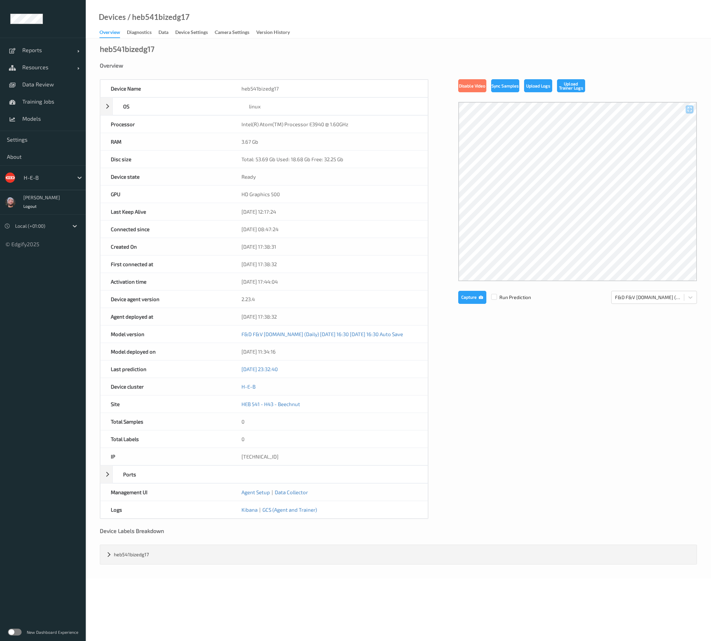
click at [188, 33] on div "Device Settings" at bounding box center [191, 33] width 33 height 9
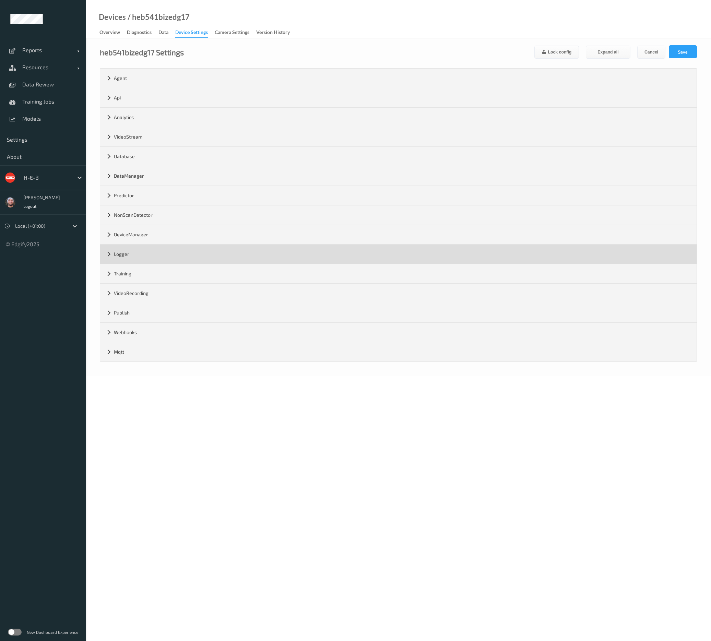
click at [144, 251] on div "Logger" at bounding box center [398, 253] width 596 height 19
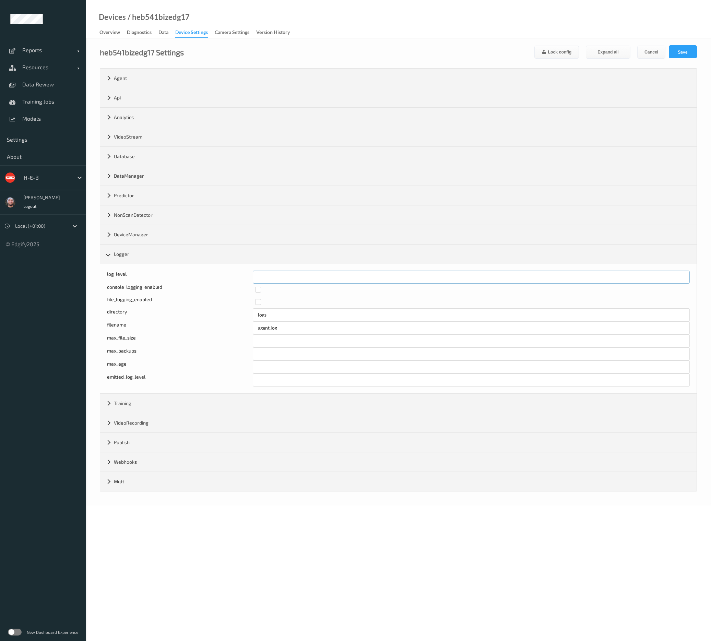
drag, startPoint x: 282, startPoint y: 278, endPoint x: 230, endPoint y: 269, distance: 52.1
click at [210, 274] on div "log_level *" at bounding box center [398, 276] width 582 height 13
type input "*"
click at [690, 48] on button "Save" at bounding box center [682, 51] width 28 height 13
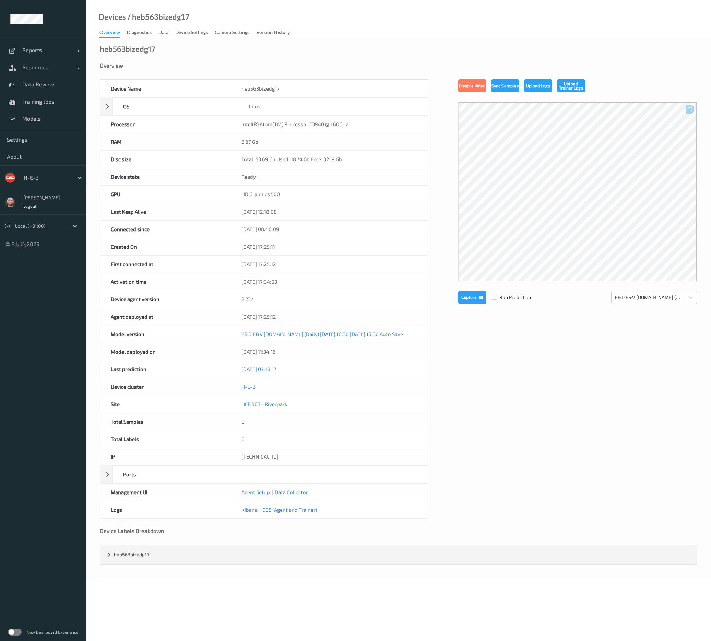
click at [175, 34] on link "Data" at bounding box center [166, 33] width 17 height 10
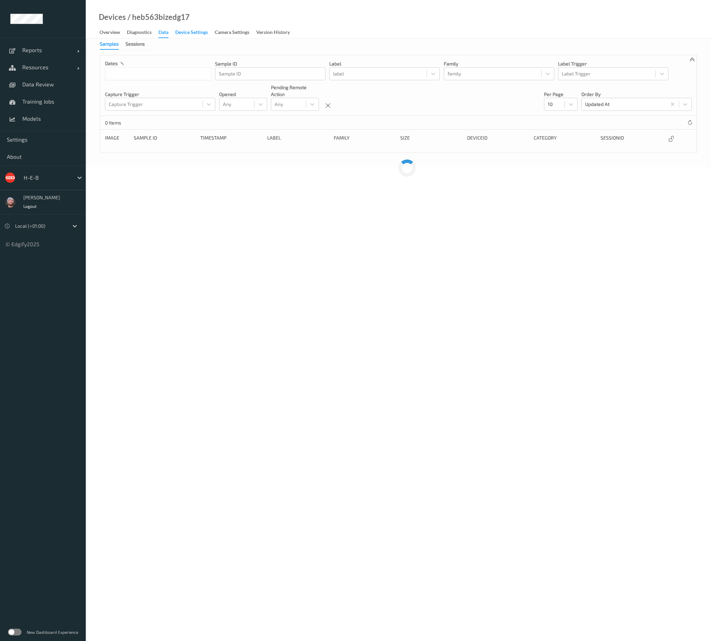
click at [177, 33] on div "Device Settings" at bounding box center [191, 33] width 33 height 9
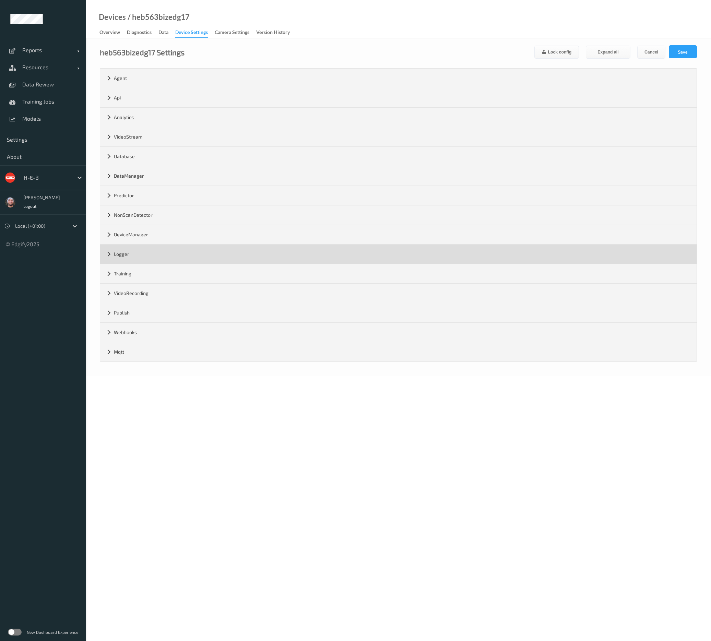
click at [147, 253] on div "Logger" at bounding box center [398, 253] width 596 height 19
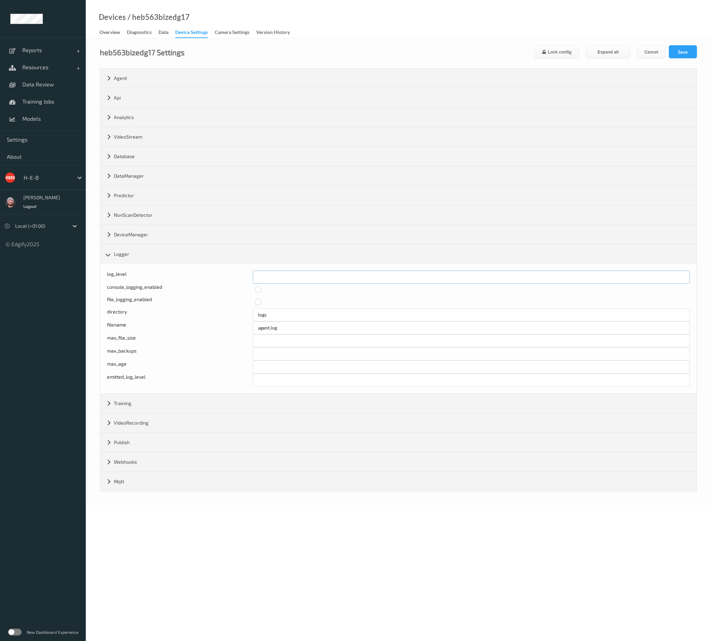
drag, startPoint x: 271, startPoint y: 276, endPoint x: 236, endPoint y: 271, distance: 35.4
click at [208, 274] on div "log_level *" at bounding box center [398, 276] width 582 height 13
type input "*"
click at [682, 54] on button "Save" at bounding box center [682, 51] width 28 height 13
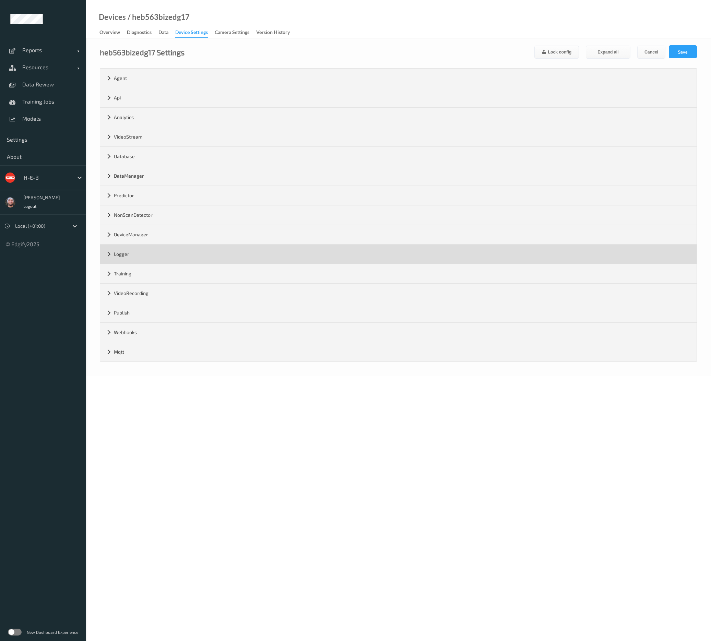
click at [122, 249] on div "Logger" at bounding box center [398, 253] width 596 height 19
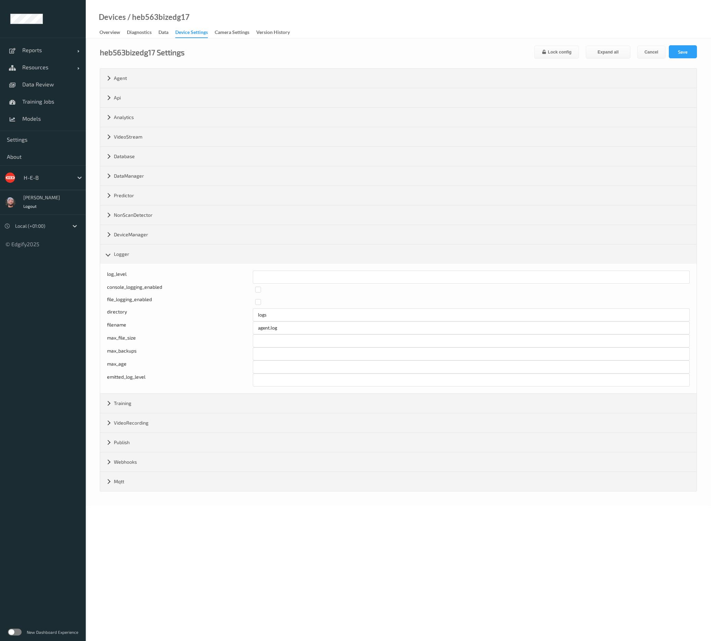
click at [394, 35] on div "Devices / heb563bizedg17 Overview Diagnostics Data Device Settings Camera Setti…" at bounding box center [398, 19] width 625 height 38
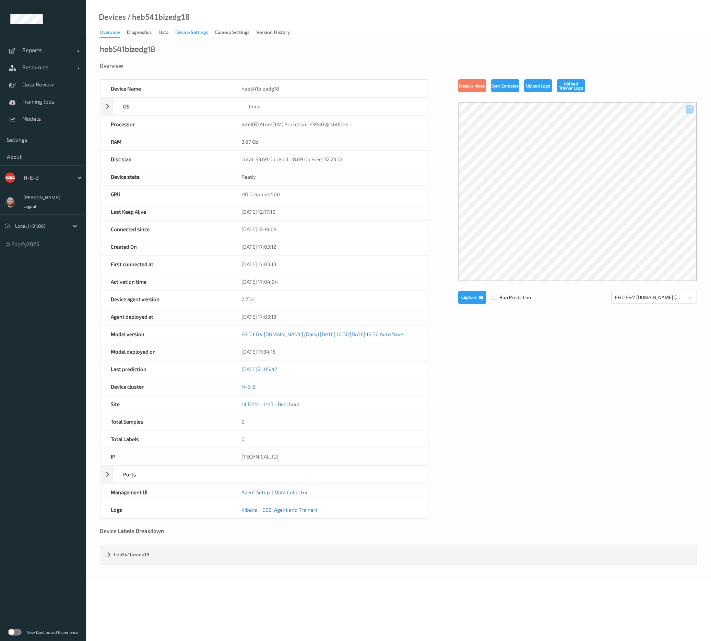
click at [189, 31] on div "Device Settings" at bounding box center [191, 33] width 33 height 9
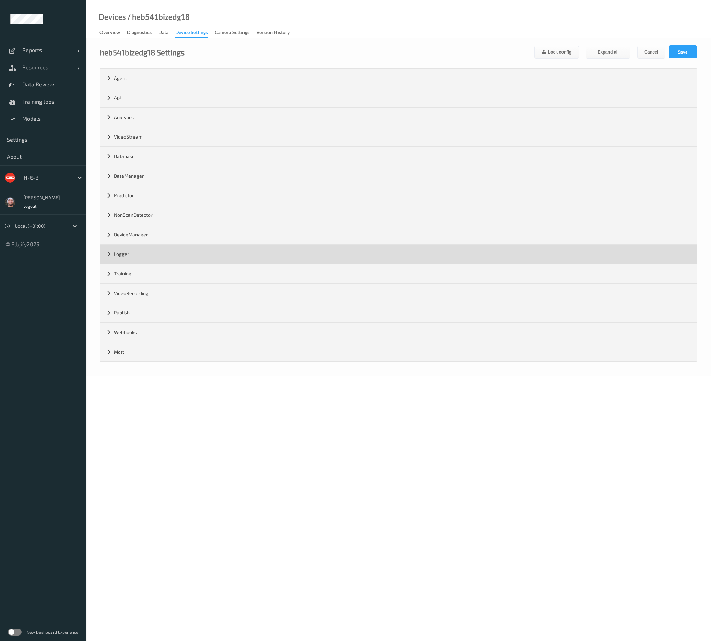
click at [152, 255] on div "Logger" at bounding box center [398, 253] width 596 height 19
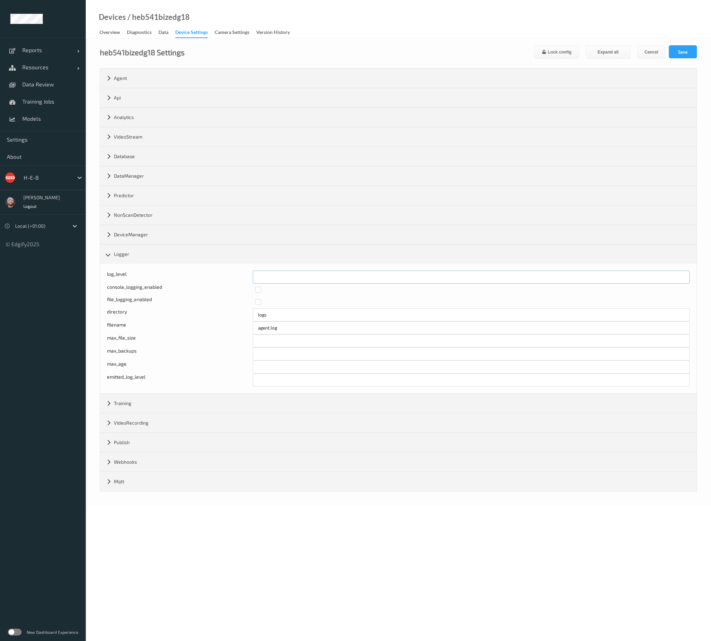
drag, startPoint x: 270, startPoint y: 276, endPoint x: 227, endPoint y: 277, distance: 43.5
click at [227, 277] on div "log_level *" at bounding box center [398, 276] width 582 height 13
type input "*"
click at [692, 50] on button "Save" at bounding box center [682, 51] width 28 height 13
click at [557, 24] on div "Devices / heb541bizedg18 Overview Diagnostics Data Device Settings Camera Setti…" at bounding box center [398, 19] width 625 height 38
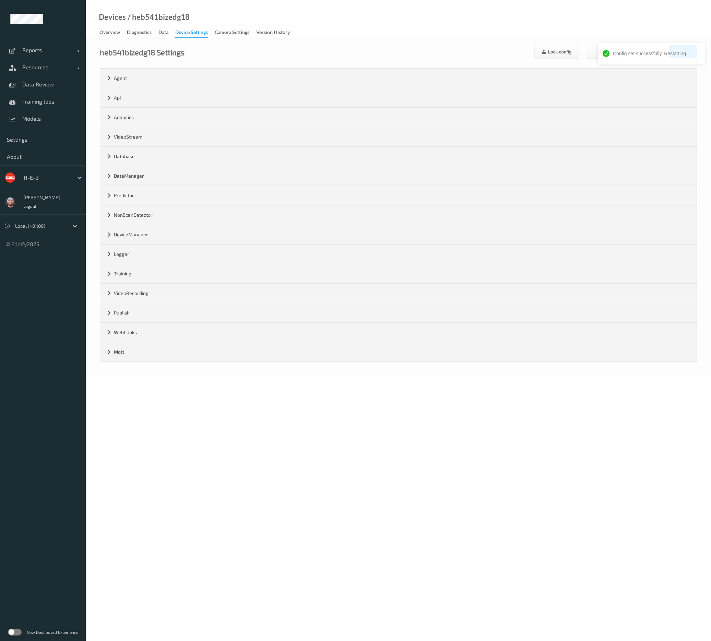
click at [387, 34] on div "Devices / heb541bizedg18 Overview Diagnostics Data Device Settings Camera Setti…" at bounding box center [398, 19] width 625 height 38
click at [387, 29] on div "Devices / heb541bizedg18 Overview Diagnostics Data Device Settings Camera Setti…" at bounding box center [398, 19] width 625 height 38
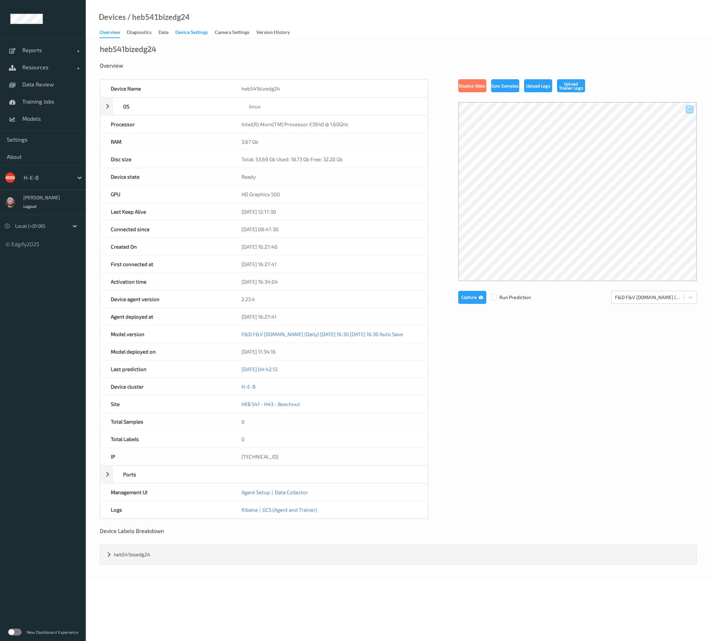
click at [187, 37] on div "Device Settings" at bounding box center [191, 33] width 33 height 9
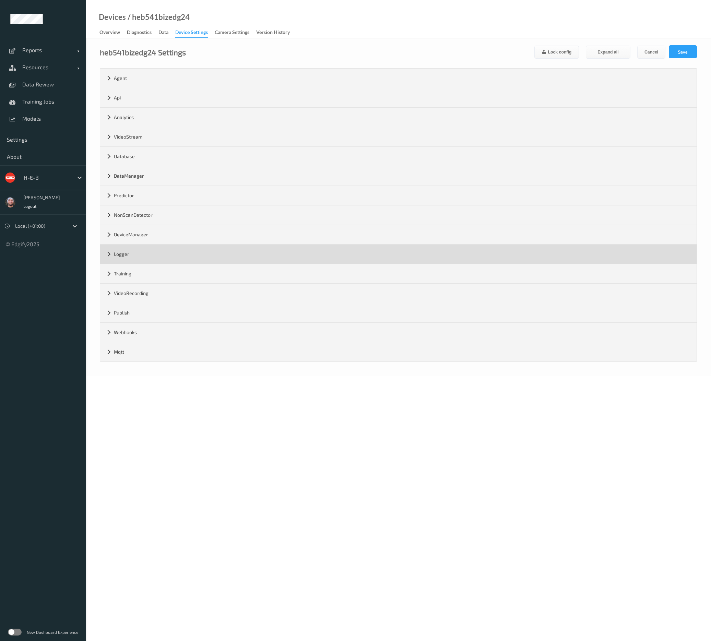
click at [152, 255] on div "Logger" at bounding box center [398, 253] width 596 height 19
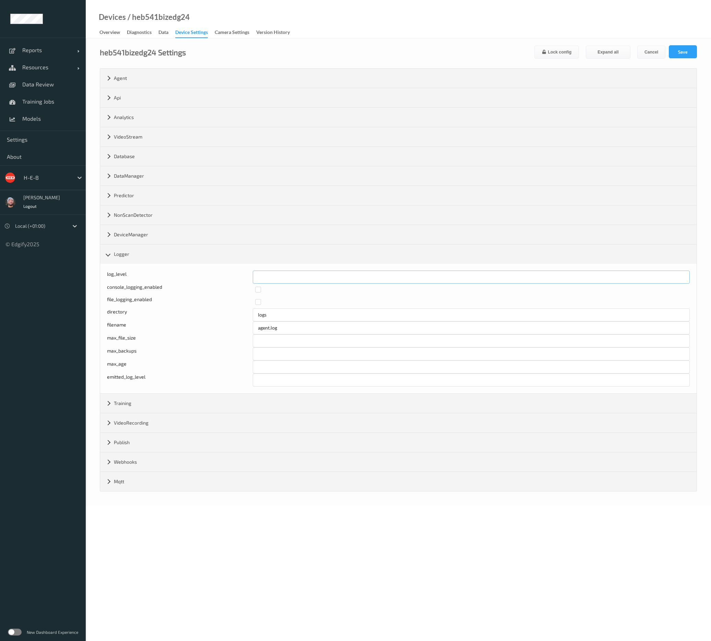
drag, startPoint x: 270, startPoint y: 272, endPoint x: 211, endPoint y: 278, distance: 59.3
click at [211, 278] on div "Log level: -1- trace, 0- debug, 1- info, 2-warn, 3-error, 4-fatal, 5-panic log_…" at bounding box center [398, 276] width 582 height 13
type input "*"
click at [690, 55] on button "Save" at bounding box center [682, 51] width 28 height 13
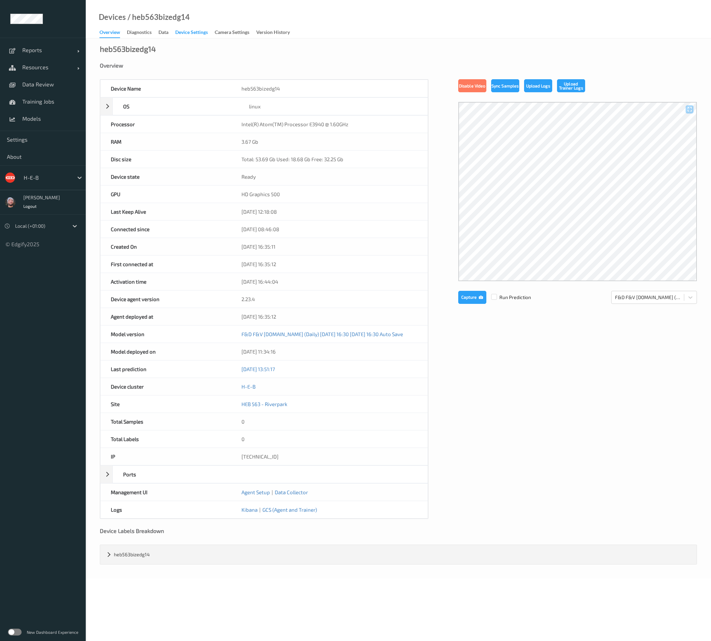
click at [200, 36] on div "Device Settings" at bounding box center [191, 33] width 33 height 9
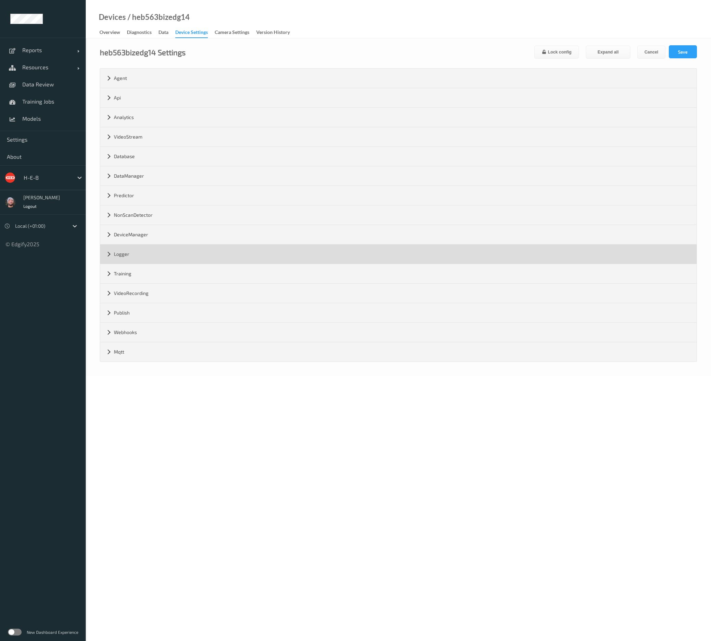
click at [152, 256] on div "Logger" at bounding box center [398, 253] width 596 height 19
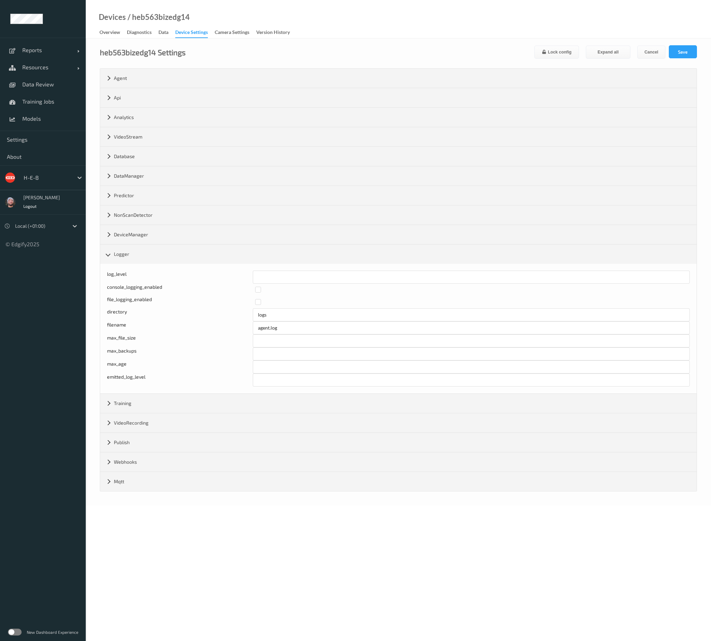
click at [228, 269] on div "log_level * console_logging_enabled file_logging_enabled directory logs filenam…" at bounding box center [398, 329] width 596 height 130
drag, startPoint x: 299, startPoint y: 276, endPoint x: 239, endPoint y: 269, distance: 60.0
click at [239, 269] on div "log_level * console_logging_enabled file_logging_enabled directory logs filenam…" at bounding box center [398, 329] width 596 height 130
type input "*"
click at [687, 52] on button "Save" at bounding box center [682, 51] width 28 height 13
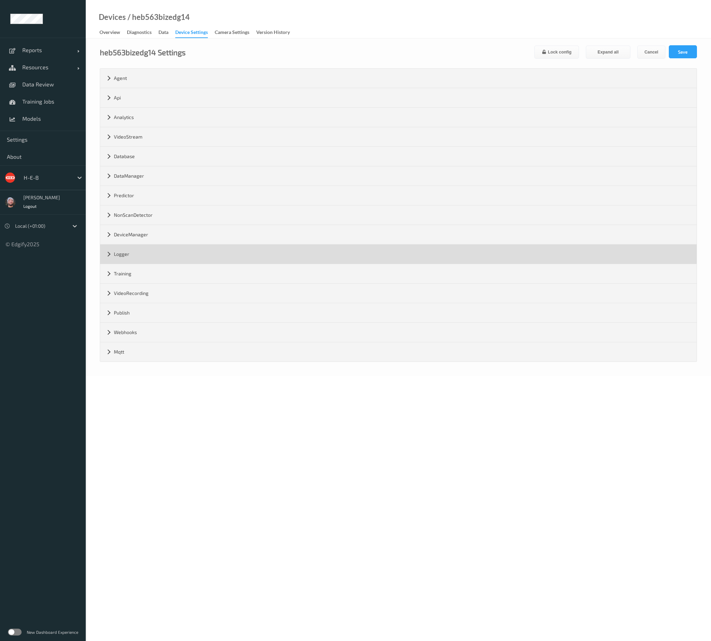
click at [252, 244] on div "Logger" at bounding box center [398, 253] width 596 height 19
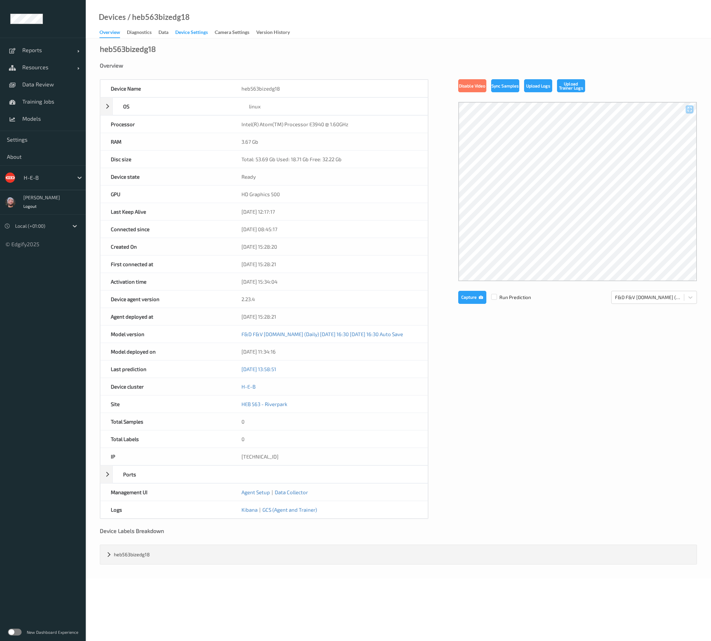
click at [194, 28] on link "Device Settings" at bounding box center [194, 33] width 39 height 10
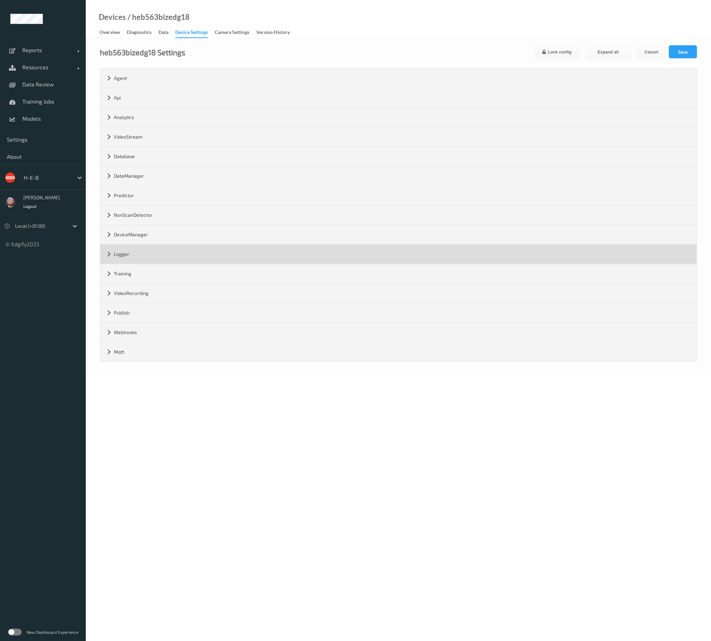
click at [166, 258] on div "Logger" at bounding box center [398, 253] width 596 height 19
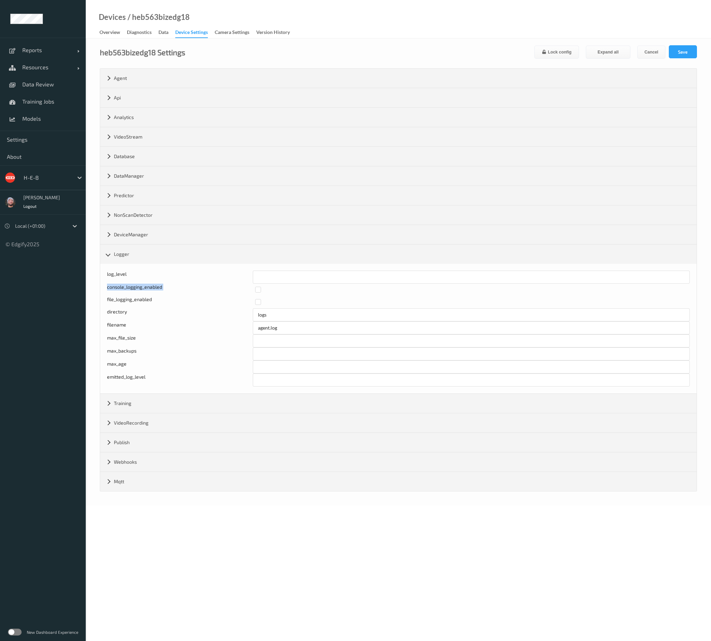
click at [177, 268] on div "Log level: -1- trace, 0- debug, 1- info, 2-warn, 3-error, 4-fatal, 5-panic log_…" at bounding box center [398, 329] width 596 height 130
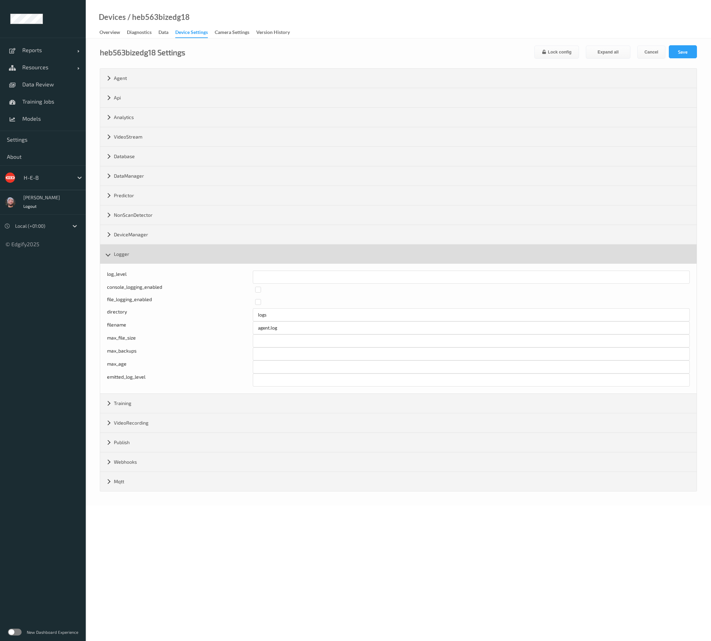
click at [273, 260] on div "Logger" at bounding box center [398, 253] width 596 height 19
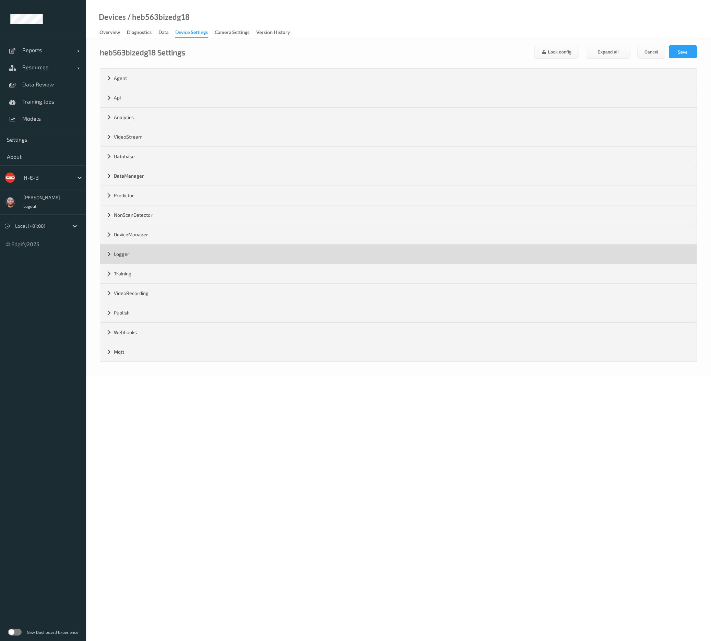
click at [268, 259] on div "Logger" at bounding box center [398, 253] width 596 height 19
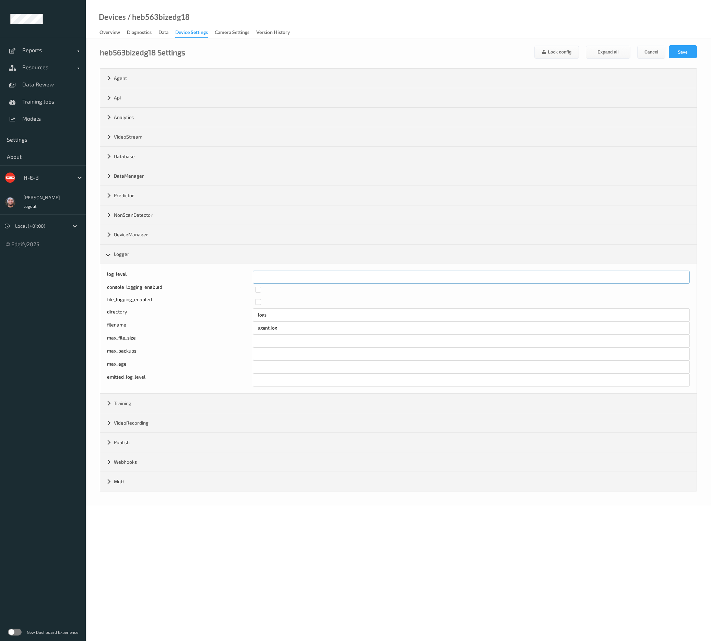
drag, startPoint x: 283, startPoint y: 279, endPoint x: 196, endPoint y: 270, distance: 87.2
click at [196, 270] on div "log_level *" at bounding box center [398, 276] width 582 height 13
type input "*"
click at [697, 46] on div "heb563bizedg18 Settings Lock config Expand all Cancel Save Agent version 2.23.4…" at bounding box center [398, 271] width 625 height 467
click at [691, 49] on button "Save" at bounding box center [682, 51] width 28 height 13
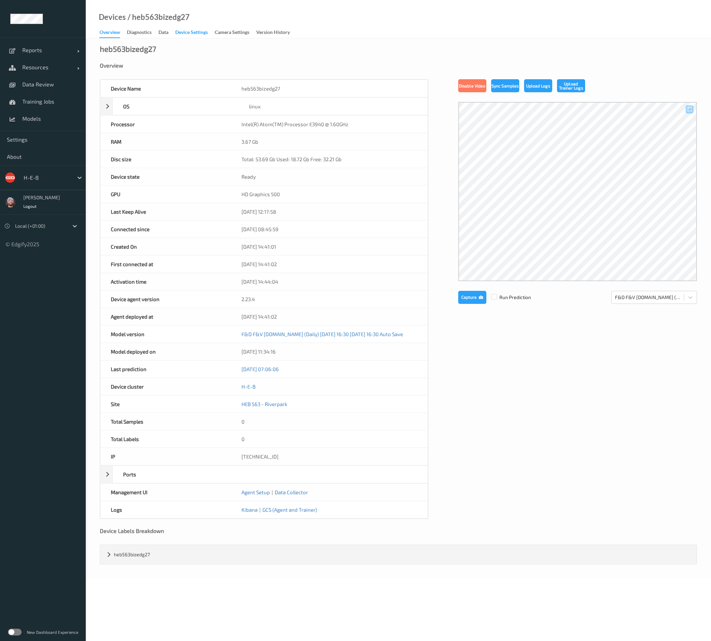
click at [184, 29] on div "Device Settings" at bounding box center [191, 33] width 33 height 9
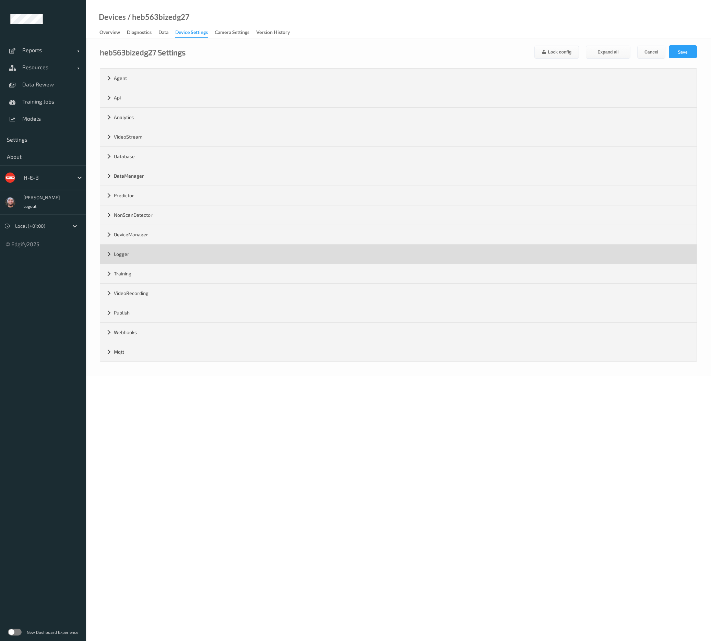
click at [126, 252] on div "Logger" at bounding box center [398, 253] width 596 height 19
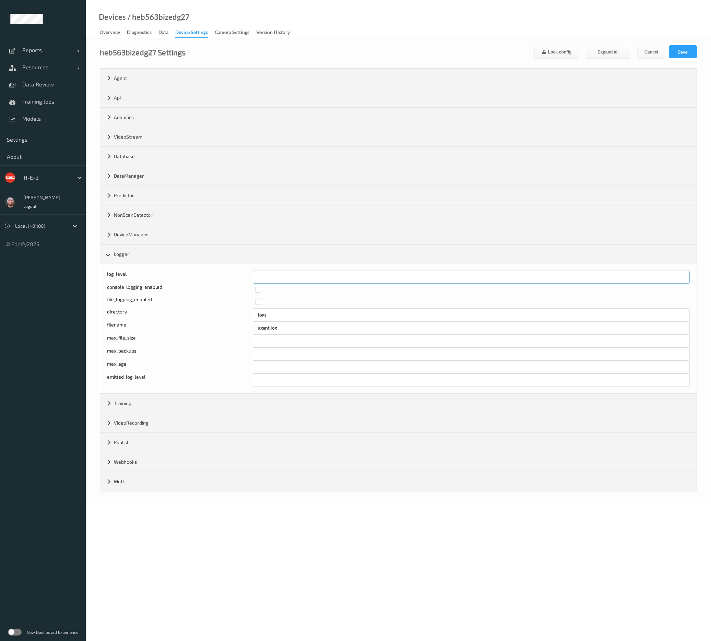
drag, startPoint x: 277, startPoint y: 268, endPoint x: 266, endPoint y: 278, distance: 15.1
click at [246, 277] on div "log_level * console_logging_enabled file_logging_enabled directory logs filenam…" at bounding box center [398, 329] width 596 height 130
click at [270, 278] on input "*" at bounding box center [471, 276] width 437 height 13
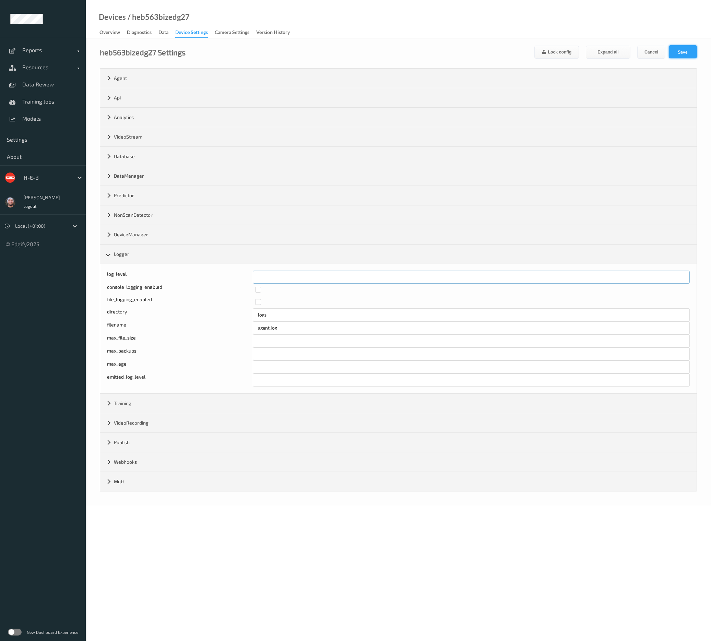
type input "*"
drag, startPoint x: 680, startPoint y: 48, endPoint x: 708, endPoint y: 37, distance: 29.3
click at [680, 48] on button "Save" at bounding box center [682, 51] width 28 height 13
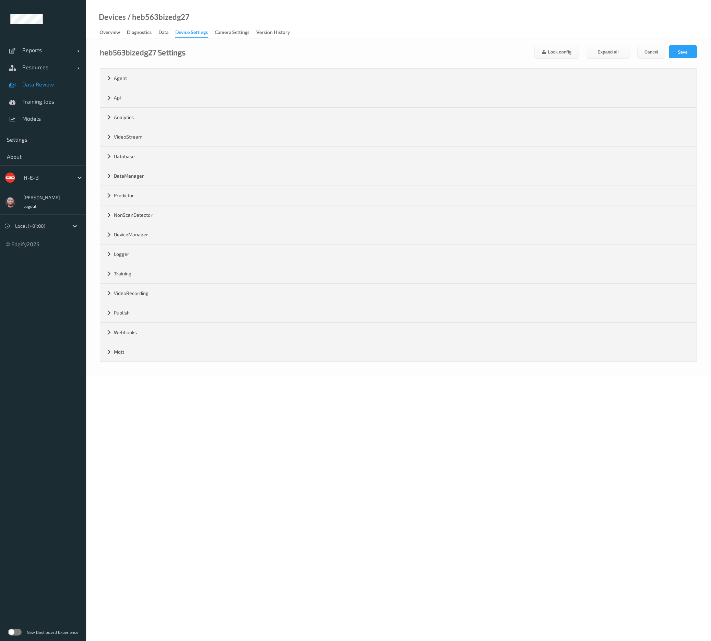
click at [38, 77] on link "Data Review" at bounding box center [43, 84] width 86 height 17
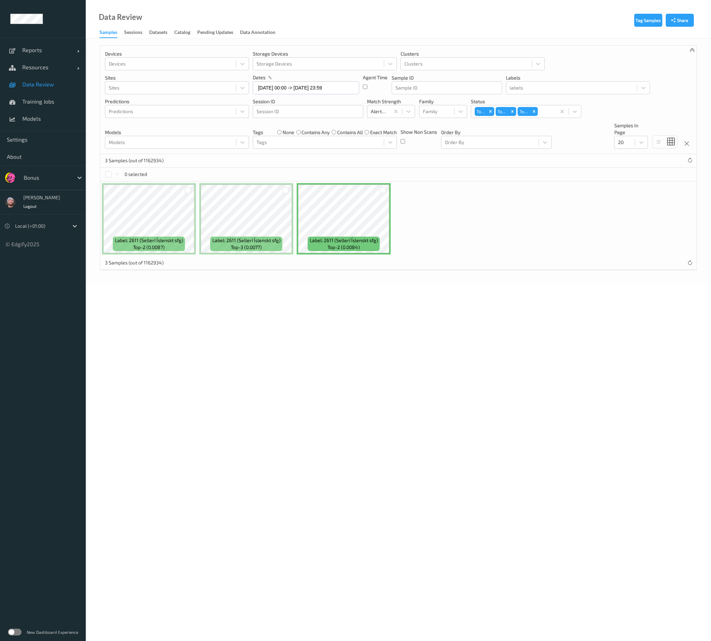
click at [472, 233] on div "Label: 2611 (Sellerí Íslenskt sfg) top-2 (0.0087) Label: 2611 (Sellerí Íslenskt…" at bounding box center [398, 218] width 596 height 75
click at [414, 352] on body "Reports Default Report Customized Report Resources Devices Clusters Sites Data …" at bounding box center [355, 320] width 711 height 641
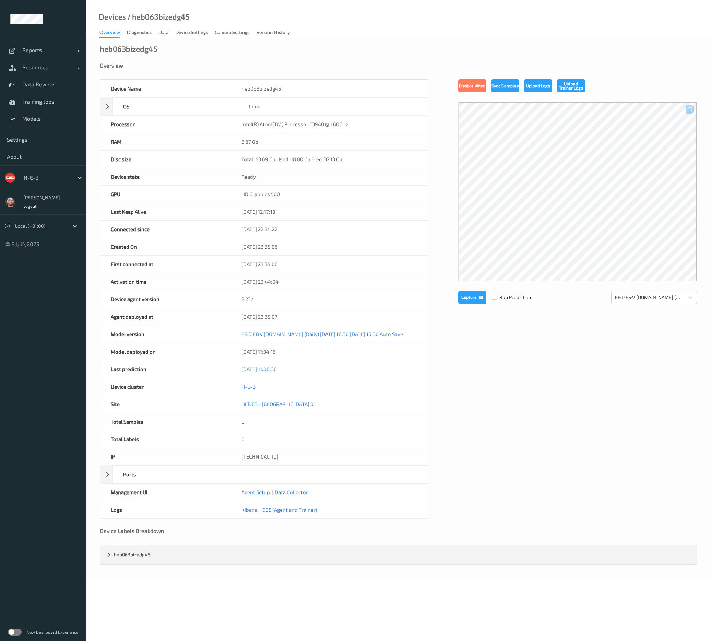
click at [279, 56] on div "heb063bizedg45 Overview Device Name heb063bizedg45 OS linux Platform debian Pla…" at bounding box center [398, 308] width 625 height 540
click at [205, 34] on div "Device Settings" at bounding box center [191, 33] width 33 height 9
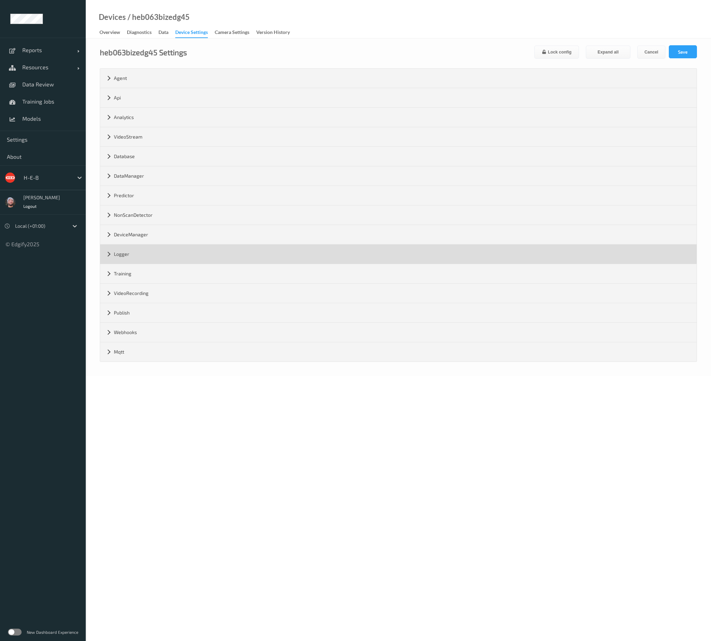
click at [149, 246] on div "Logger" at bounding box center [398, 253] width 596 height 19
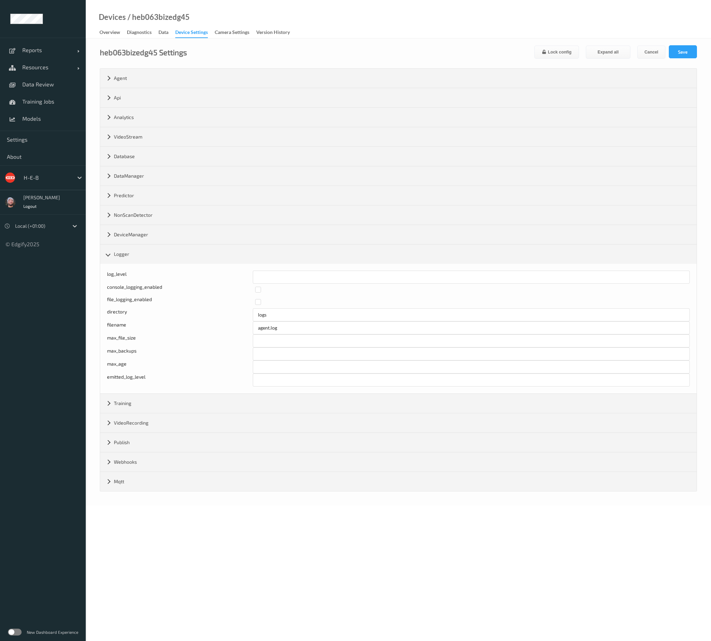
click at [339, 34] on div "Devices / heb063bizedg45 Overview Diagnostics Data Device Settings Camera Setti…" at bounding box center [398, 19] width 625 height 38
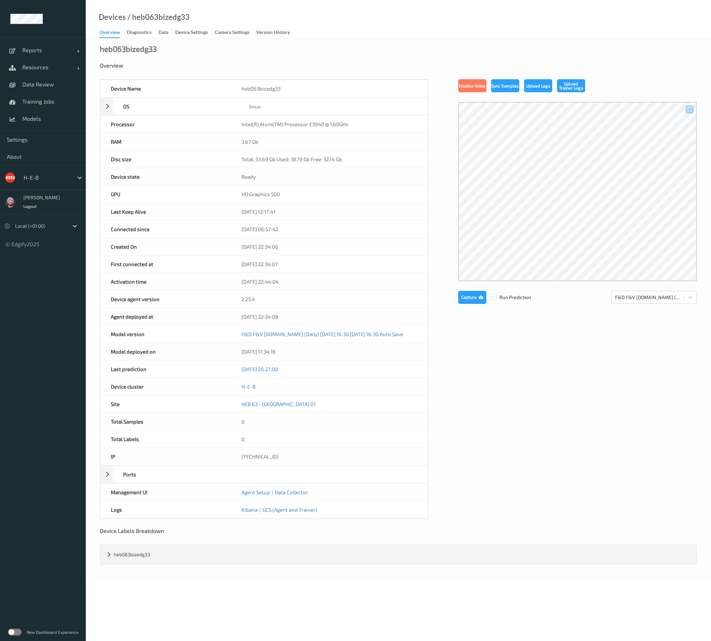
drag, startPoint x: 186, startPoint y: 31, endPoint x: 175, endPoint y: 63, distance: 34.4
click at [186, 31] on div "Device Settings" at bounding box center [191, 33] width 33 height 9
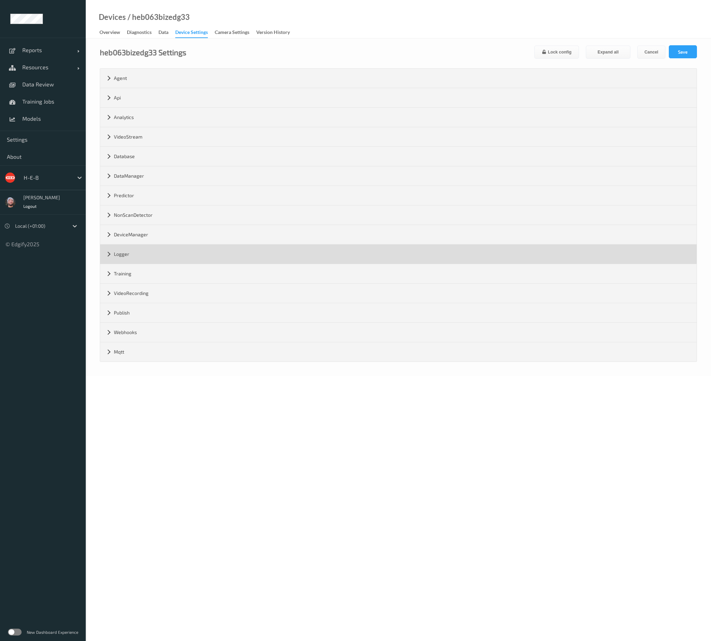
click at [129, 255] on div "Logger" at bounding box center [398, 253] width 596 height 19
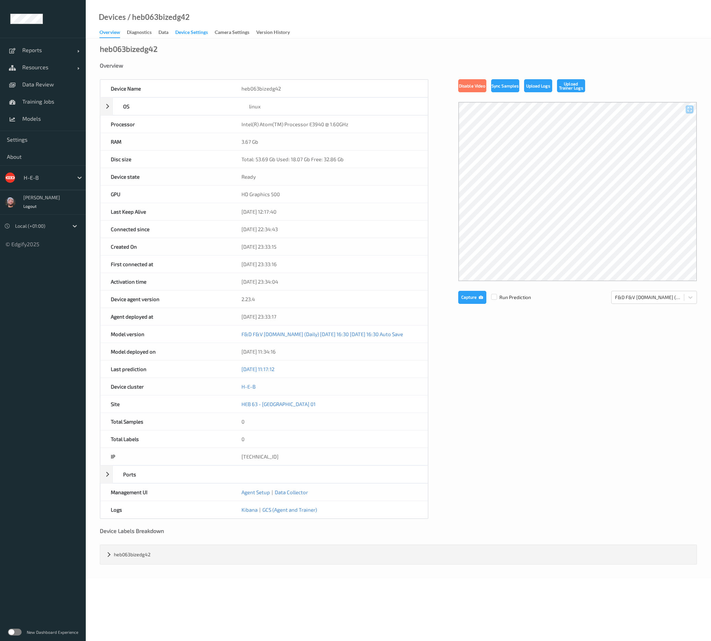
click at [176, 33] on div "Device Settings" at bounding box center [191, 33] width 33 height 9
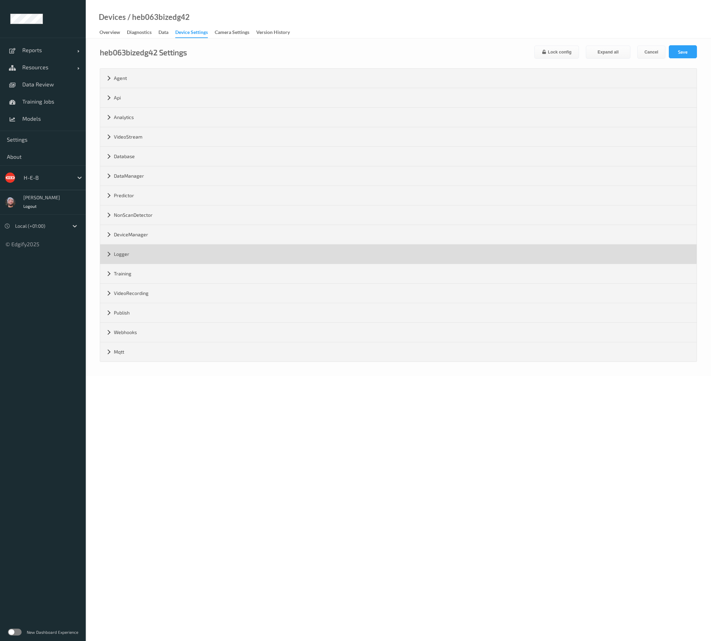
click at [124, 248] on div "Logger" at bounding box center [398, 253] width 596 height 19
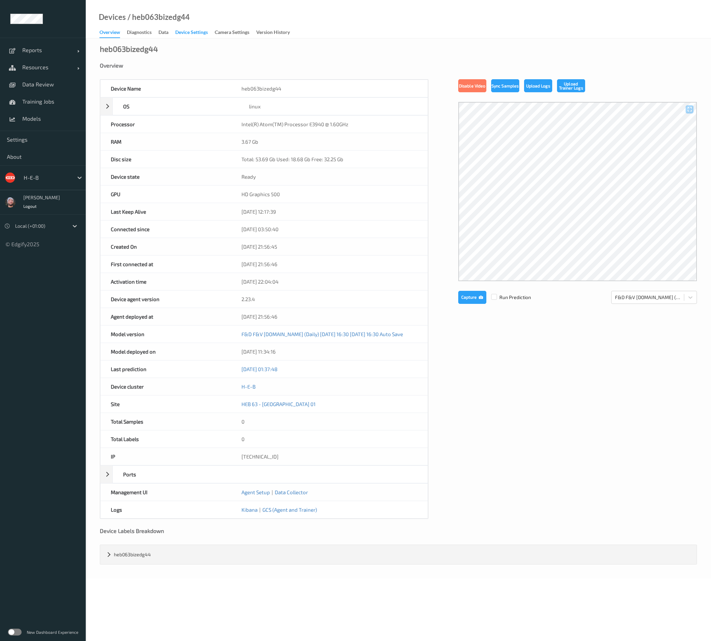
click at [191, 34] on div "Device Settings" at bounding box center [191, 33] width 33 height 9
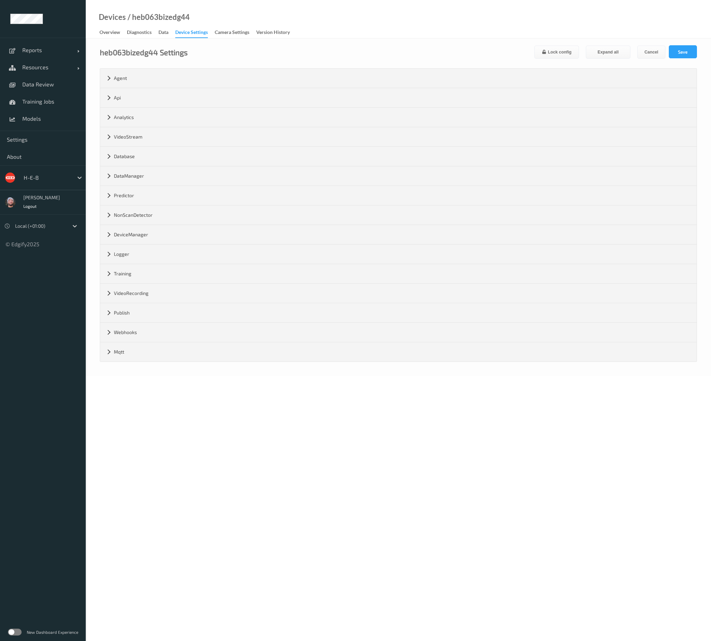
click at [152, 241] on div "DeviceManager" at bounding box center [398, 234] width 596 height 19
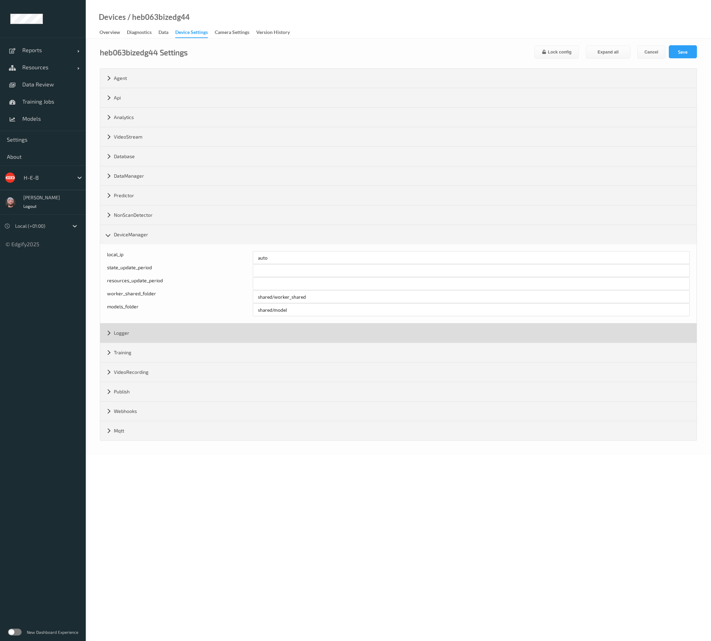
click at [146, 331] on div "Logger" at bounding box center [398, 332] width 596 height 19
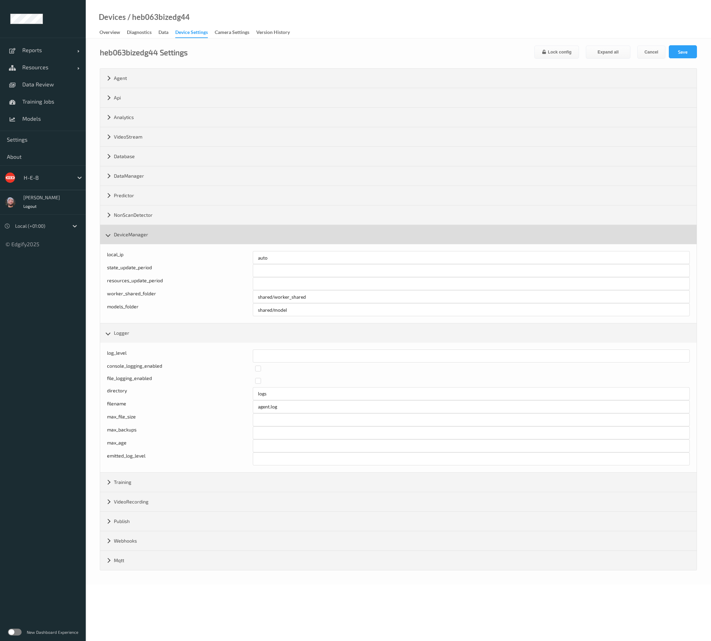
click at [179, 230] on div "DeviceManager" at bounding box center [398, 234] width 596 height 19
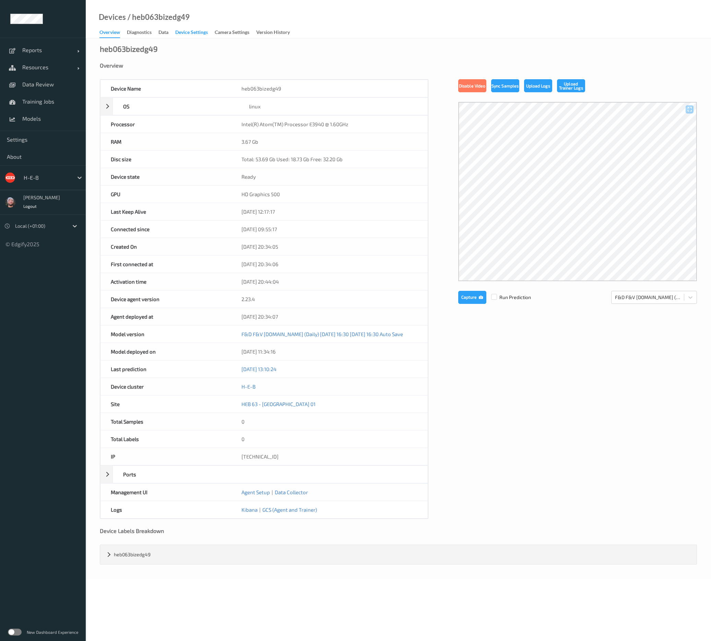
click at [188, 35] on div "Device Settings" at bounding box center [191, 33] width 33 height 9
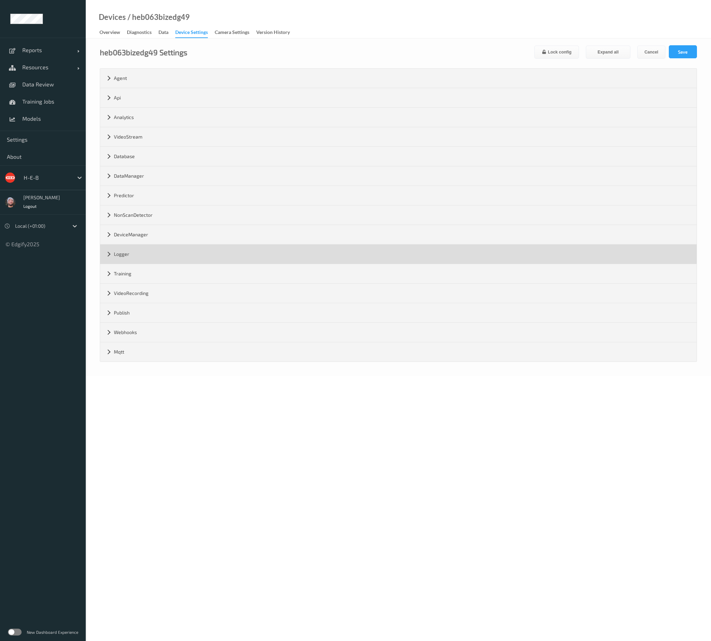
click at [151, 252] on div "Logger" at bounding box center [398, 253] width 596 height 19
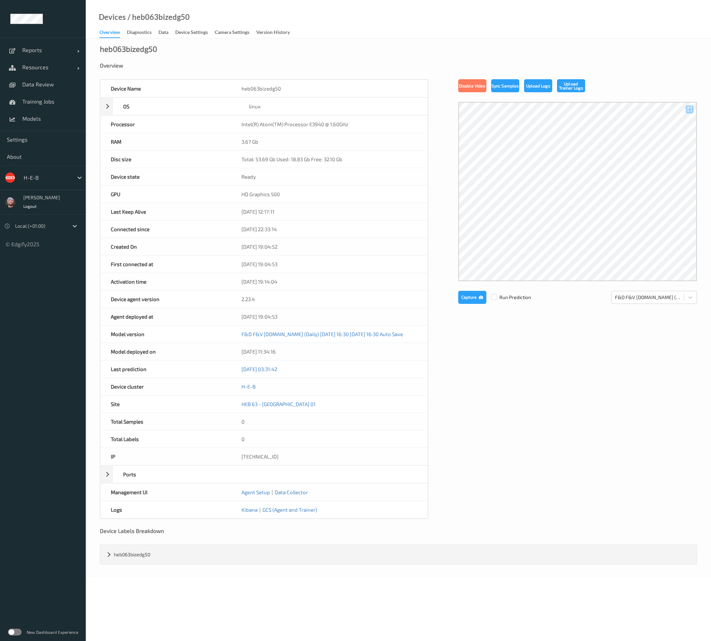
drag, startPoint x: 191, startPoint y: 29, endPoint x: 152, endPoint y: 167, distance: 143.2
click at [191, 29] on div "Device Settings" at bounding box center [191, 33] width 33 height 9
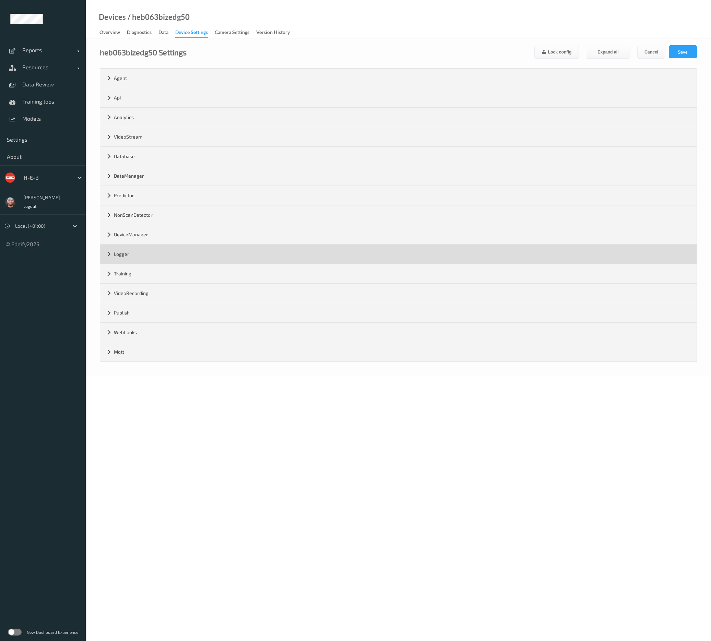
click at [125, 255] on div "Logger" at bounding box center [398, 253] width 596 height 19
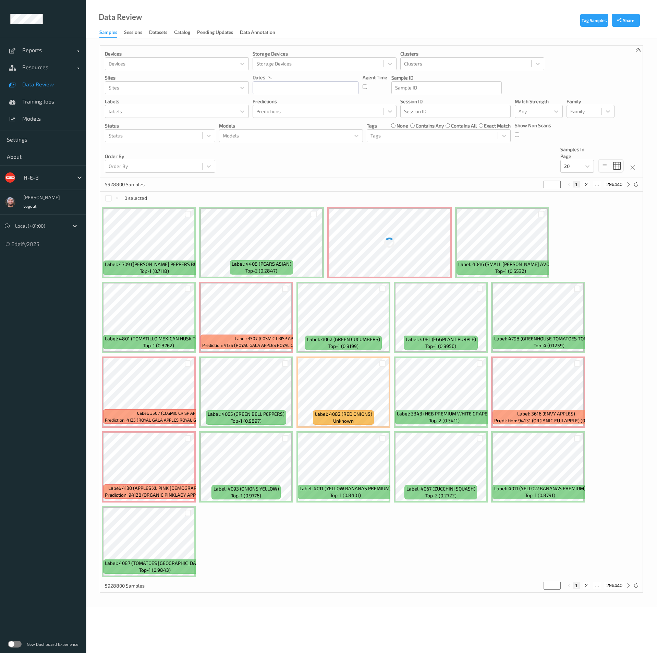
click at [45, 168] on div "H-E-B" at bounding box center [43, 177] width 86 height 25
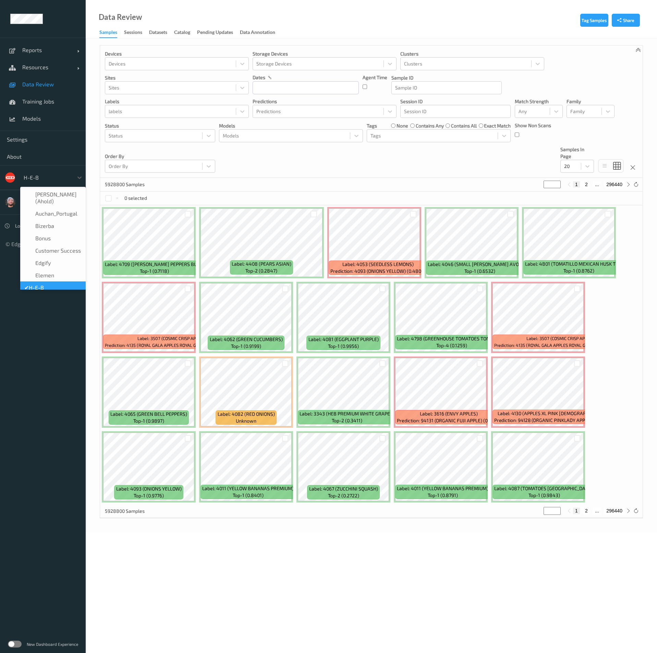
click at [45, 172] on div "H-E-B" at bounding box center [46, 177] width 53 height 11
type input "rema"
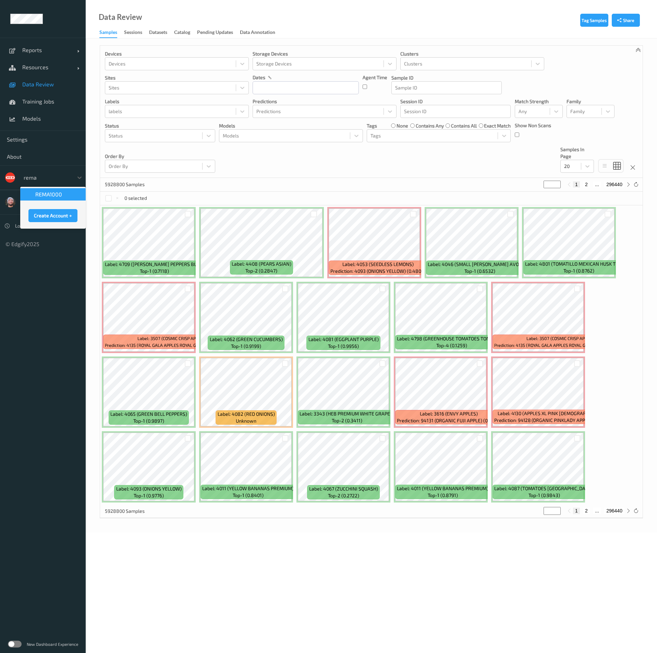
click at [57, 193] on span "REMA1000" at bounding box center [48, 194] width 27 height 7
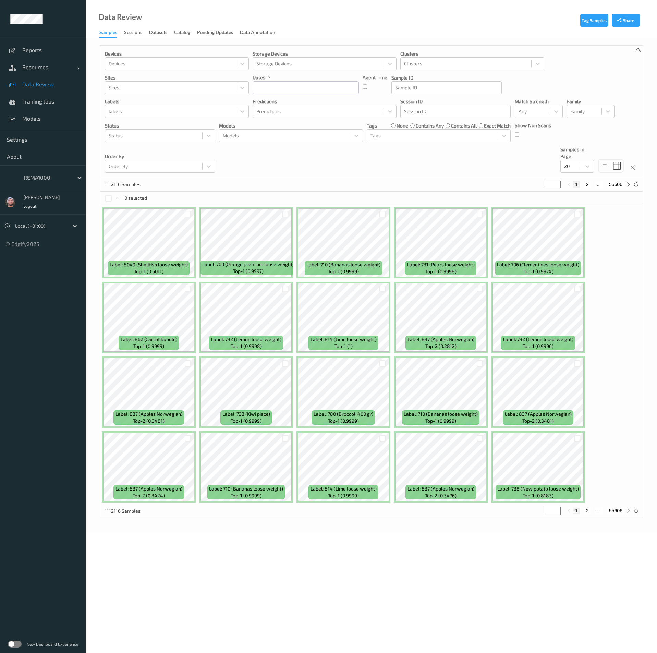
click at [270, 171] on div "Devices Devices Storage Devices Storage Devices Clusters Clusters Sites Sites d…" at bounding box center [371, 112] width 543 height 132
click at [566, 170] on div at bounding box center [570, 166] width 13 height 8
click at [578, 218] on span "100" at bounding box center [578, 220] width 8 height 7
click at [466, 159] on div "Devices Devices Storage Devices Storage Devices Clusters Clusters Sites Sites d…" at bounding box center [371, 112] width 543 height 132
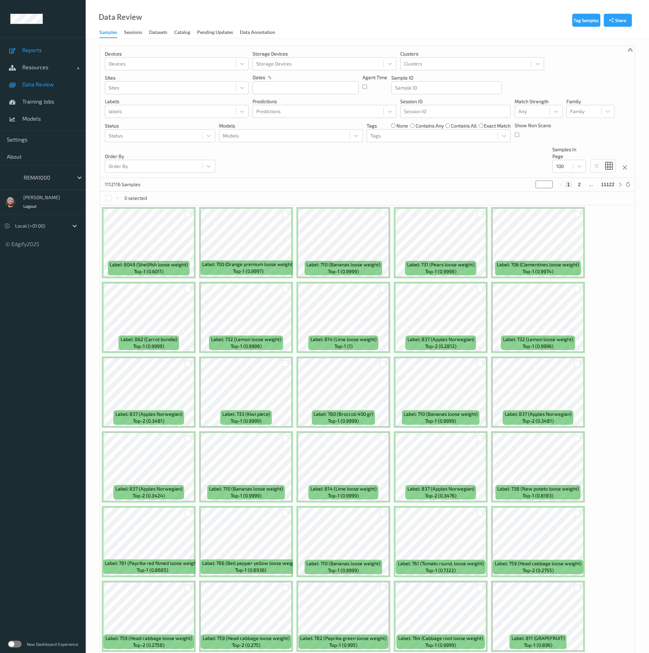
click at [49, 56] on link "Reports" at bounding box center [43, 49] width 86 height 17
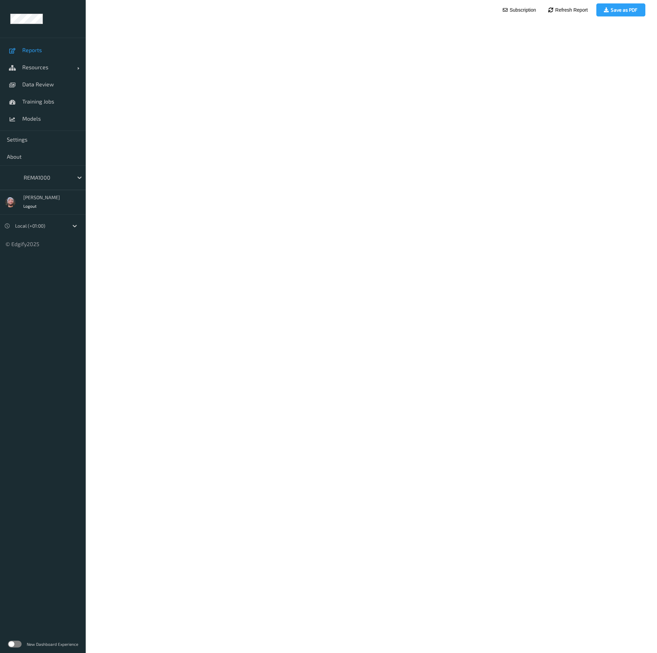
click at [17, 643] on label at bounding box center [15, 644] width 14 height 7
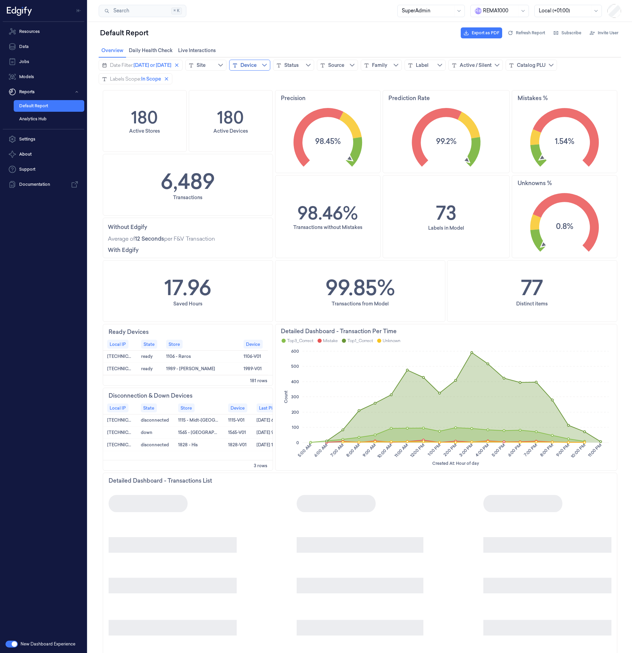
click at [265, 64] on button "Device" at bounding box center [249, 65] width 41 height 11
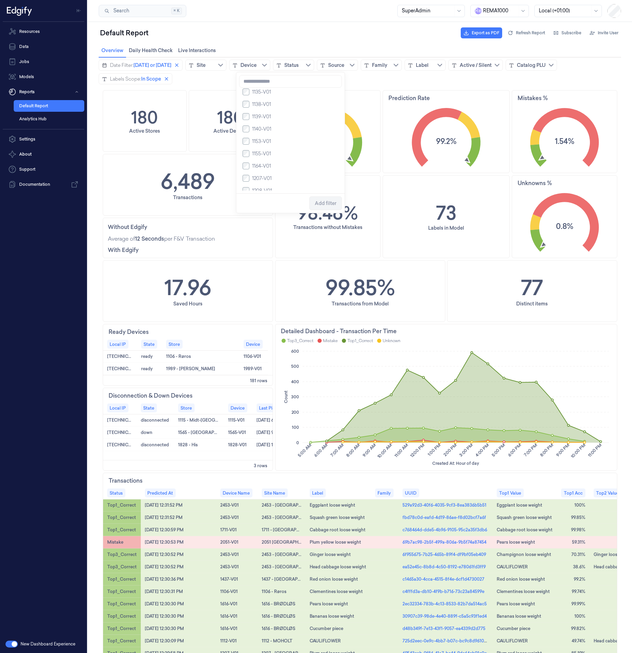
scroll to position [309, 0]
type input "****"
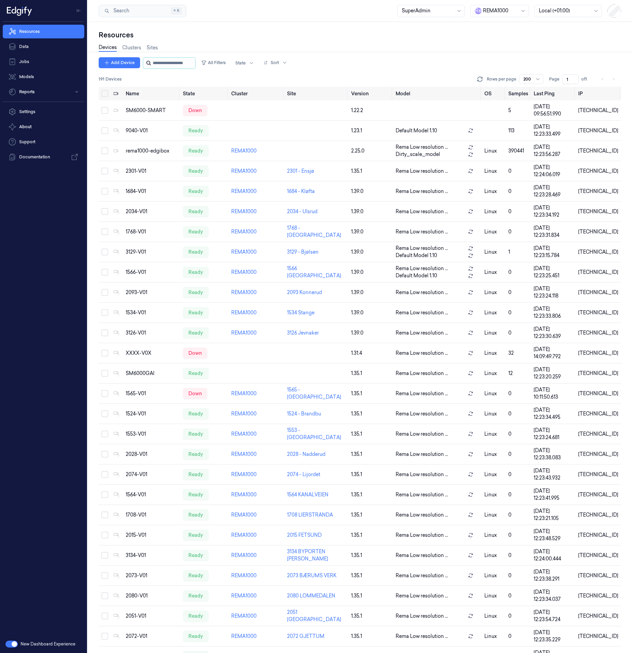
click at [169, 64] on input "string" at bounding box center [173, 63] width 41 height 11
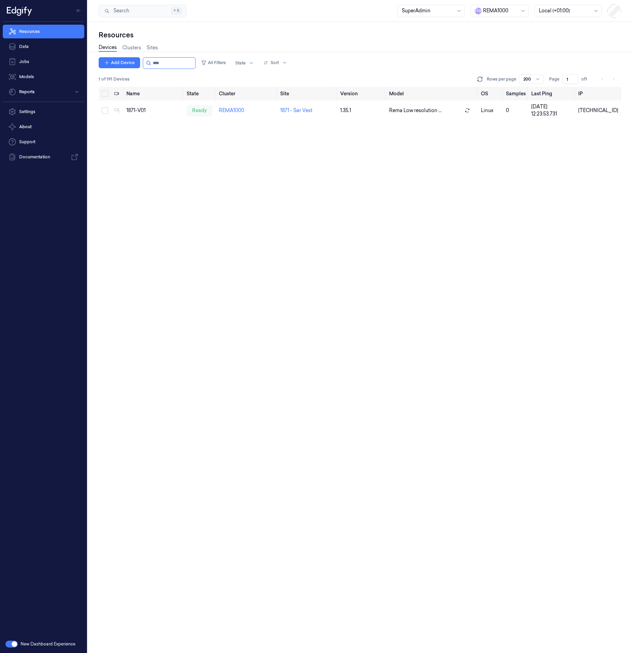
type input "****"
click at [211, 178] on div "Name State Cluster Site Version Model OS Samples Last Ping IP 1871-V01 ready RE…" at bounding box center [360, 370] width 523 height 566
click at [135, 111] on div "1871-V01" at bounding box center [153, 110] width 55 height 7
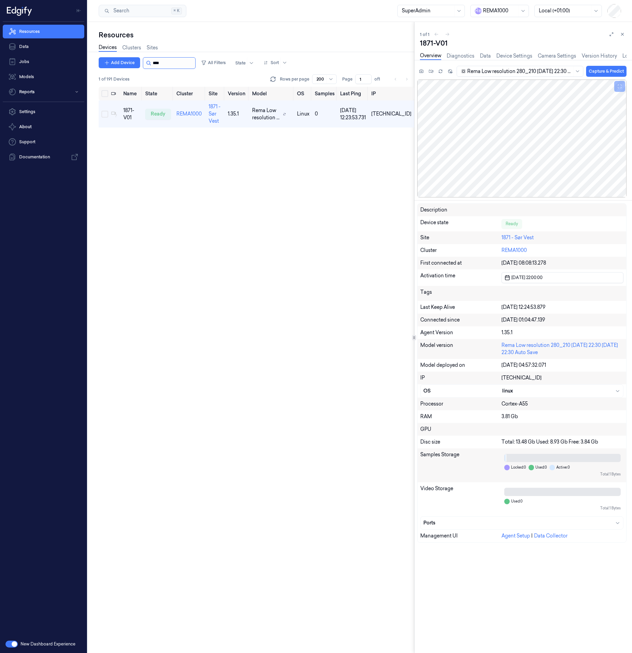
click at [166, 63] on input "string" at bounding box center [173, 63] width 41 height 11
drag, startPoint x: 160, startPoint y: 119, endPoint x: 162, endPoint y: 198, distance: 79.2
click at [162, 198] on div "Name State Cluster Site Version Model OS Samples Last Ping IP 1871-V01 ready RE…" at bounding box center [257, 370] width 316 height 566
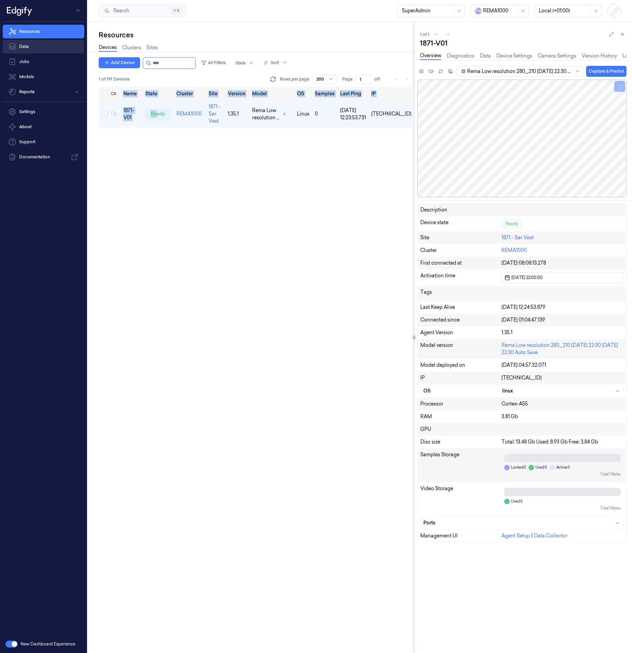
click at [23, 44] on link "Data" at bounding box center [44, 47] width 82 height 14
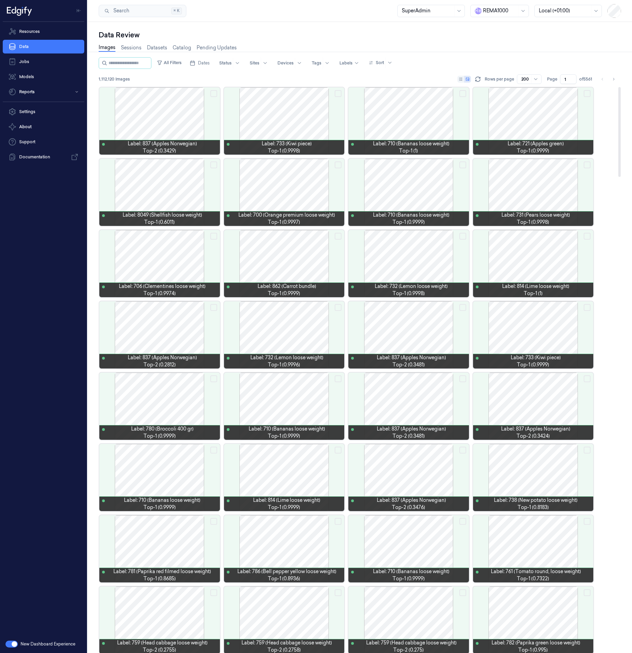
click at [175, 121] on div at bounding box center [159, 120] width 121 height 67
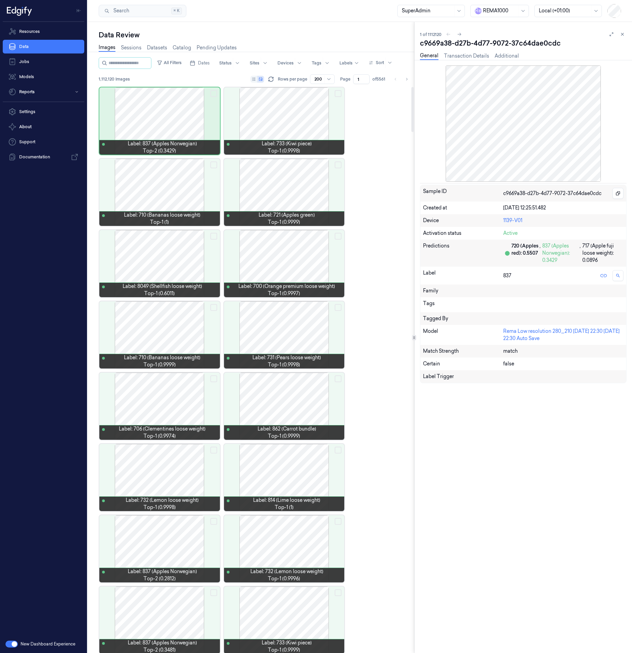
click at [347, 37] on div "Data Review" at bounding box center [257, 35] width 316 height 10
click at [43, 87] on button "Reports" at bounding box center [44, 92] width 82 height 14
click at [76, 109] on link "Default Report" at bounding box center [49, 106] width 71 height 12
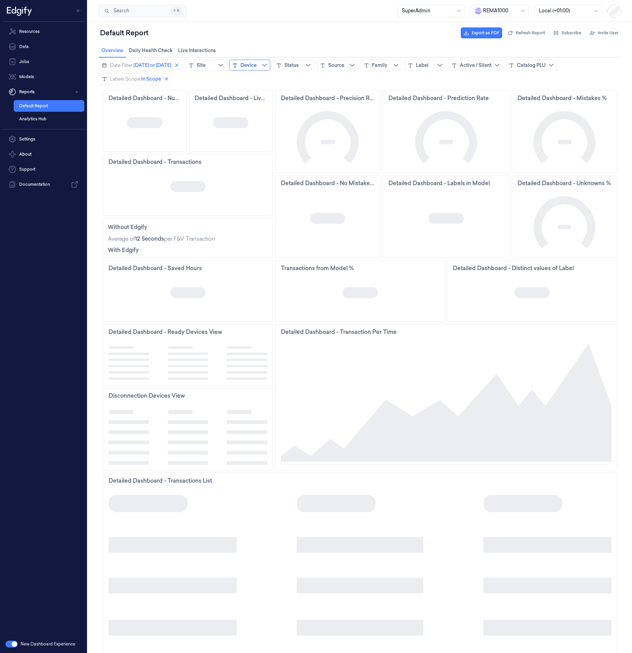
click at [270, 70] on button "Device" at bounding box center [249, 65] width 41 height 11
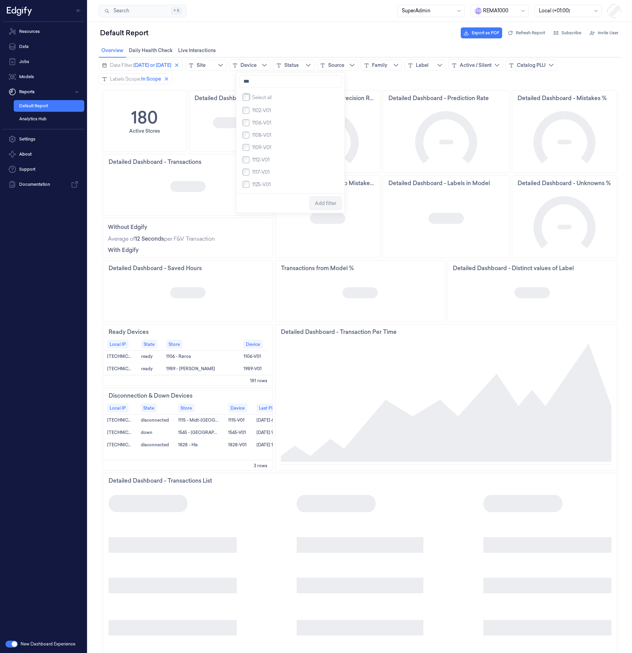
type input "****"
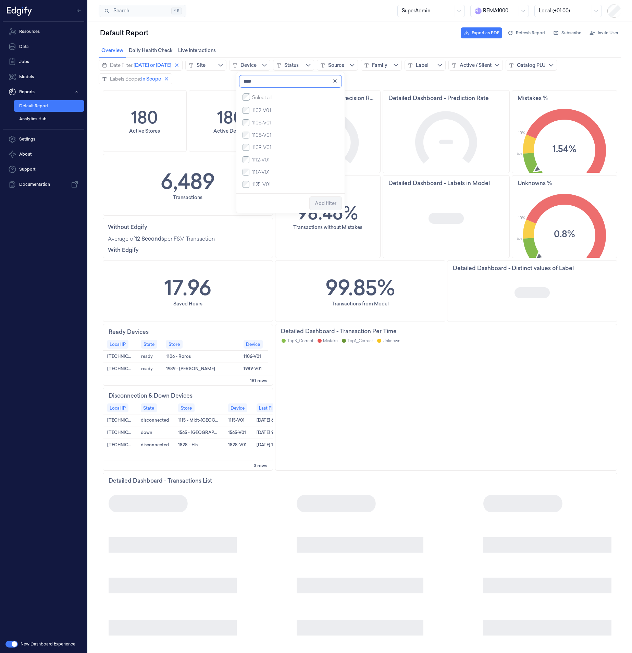
click at [264, 81] on input "****" at bounding box center [290, 81] width 103 height 13
click at [204, 65] on div "Site" at bounding box center [201, 65] width 9 height 7
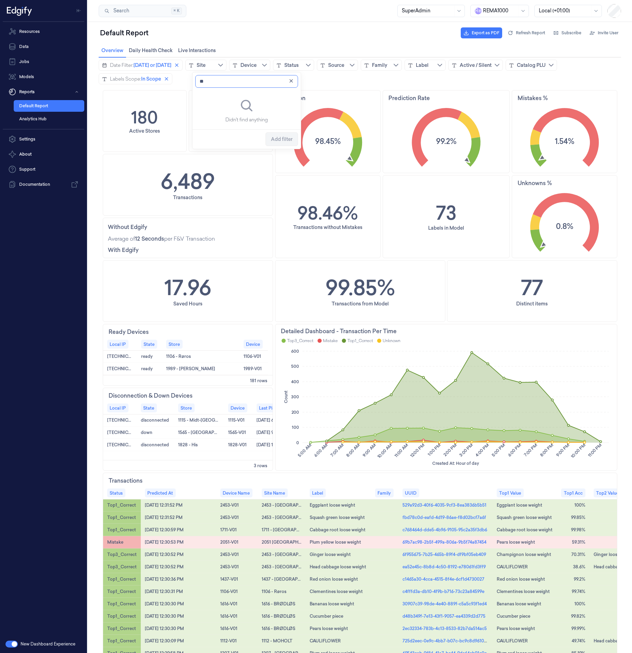
type input "*"
click at [132, 65] on div "Date Filter:" at bounding box center [122, 65] width 24 height 7
click at [232, 78] on div "Date Filter: Today or yesterday Site Device Status Source Family Label Active /…" at bounding box center [360, 72] width 523 height 25
click at [167, 79] on icon "close icon" at bounding box center [166, 78] width 5 height 5
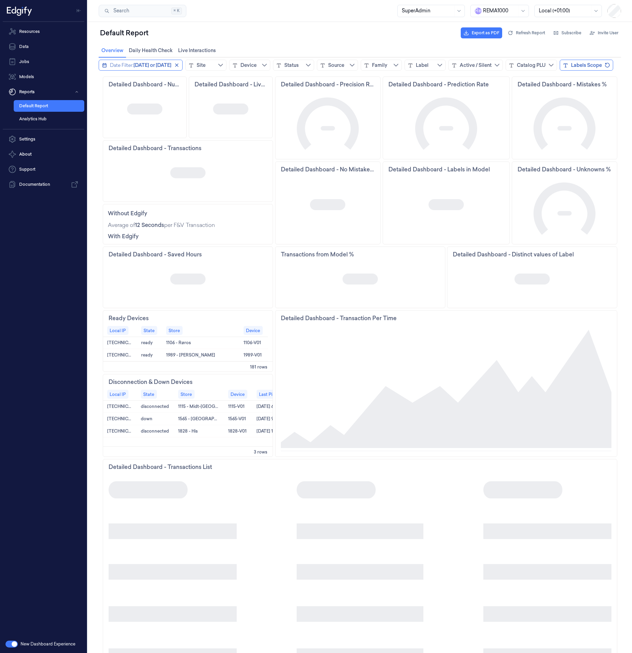
click at [160, 63] on span "Today or yesterday" at bounding box center [153, 65] width 38 height 7
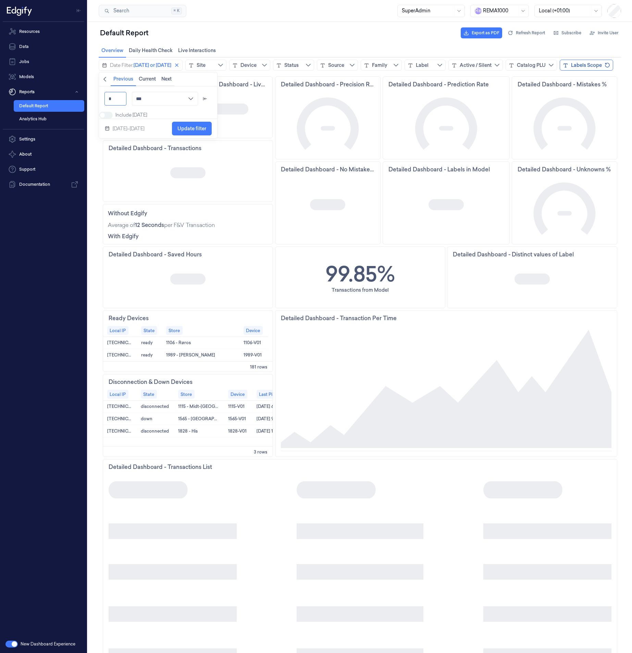
drag, startPoint x: 114, startPoint y: 100, endPoint x: 87, endPoint y: 100, distance: 26.7
click at [88, 100] on html "Overview Overview Daily Health Check Daily Health Check Live Interactions Live …" at bounding box center [360, 348] width 545 height 609
type input "*"
type input "****"
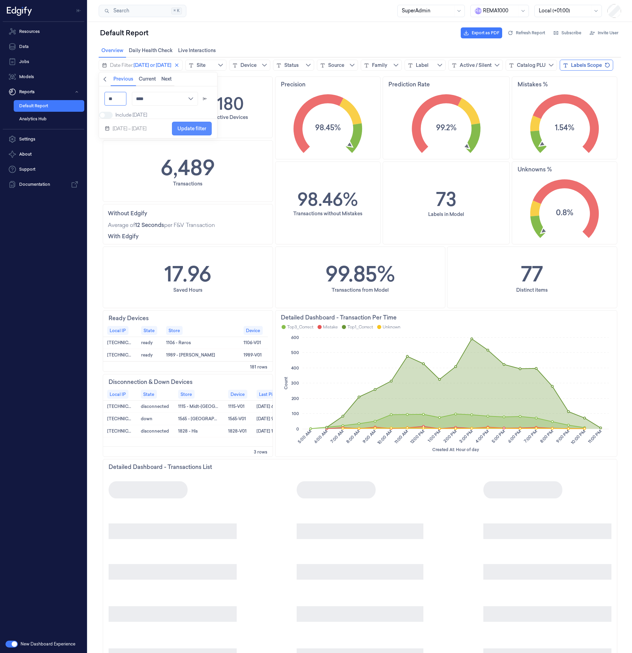
type input "**"
click at [204, 131] on span "Update filter" at bounding box center [192, 128] width 29 height 5
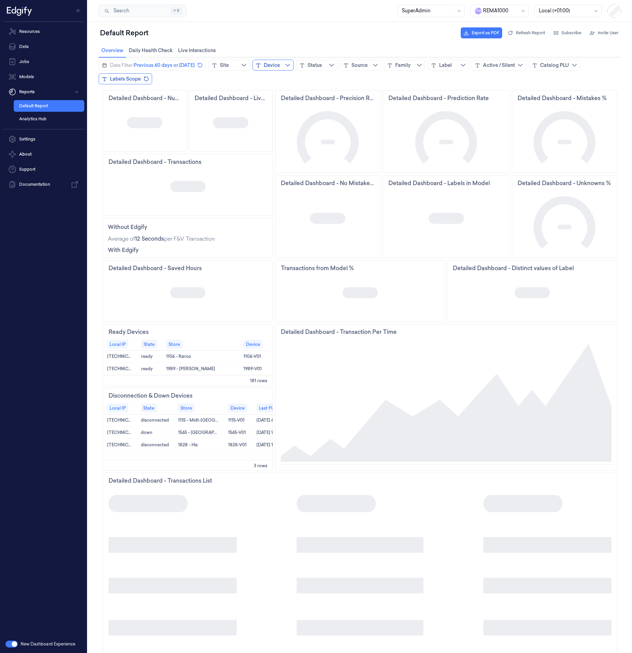
click at [268, 68] on div "Device" at bounding box center [272, 65] width 16 height 7
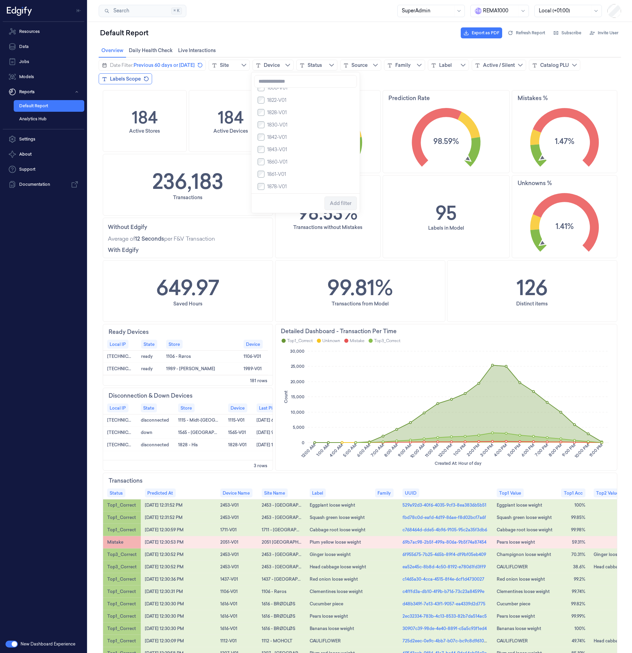
scroll to position [1234, 0]
click at [288, 84] on input at bounding box center [305, 81] width 103 height 13
type input "****"
drag, startPoint x: 194, startPoint y: 89, endPoint x: 295, endPoint y: 94, distance: 101.9
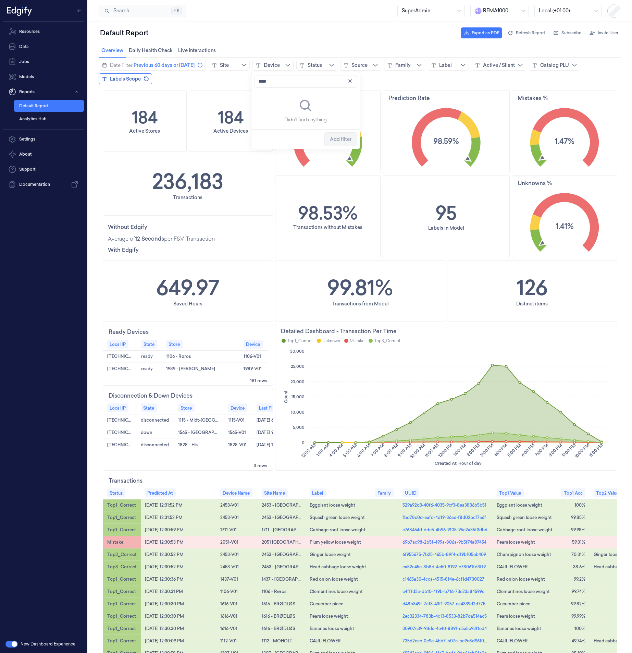
click at [194, 89] on main "184 Active Stores 184 Active Devices Precision 98.51% Prediction Rate 98.59% Mi…" at bounding box center [360, 407] width 545 height 640
click at [226, 65] on div "Site" at bounding box center [224, 65] width 9 height 7
type input "****"
click at [307, 82] on icon "close icon" at bounding box center [306, 80] width 3 height 3
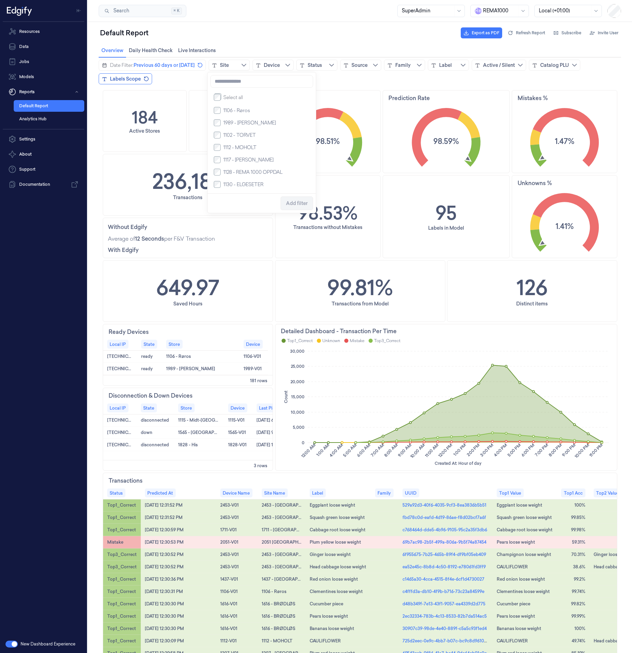
click at [181, 32] on div "Default Report Export as PDF Refresh Report Subscribe Invite User" at bounding box center [360, 33] width 523 height 16
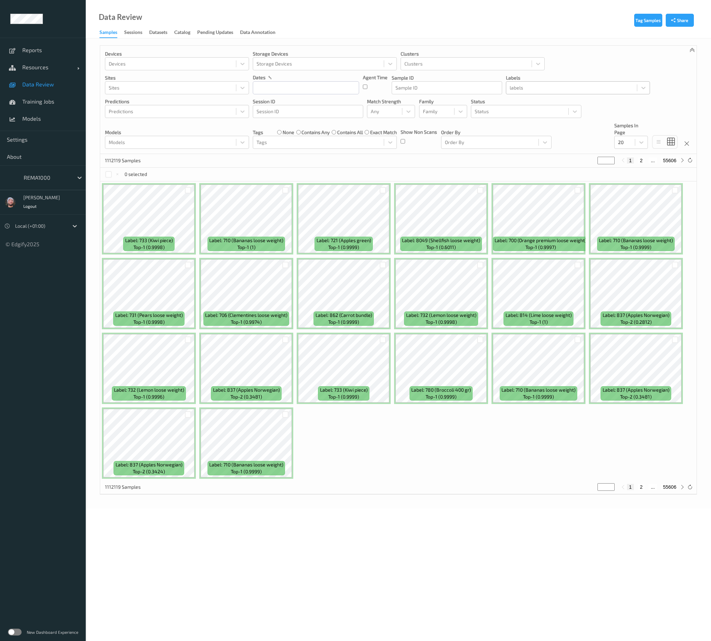
click at [523, 82] on div "labels" at bounding box center [571, 87] width 131 height 11
type input "1871"
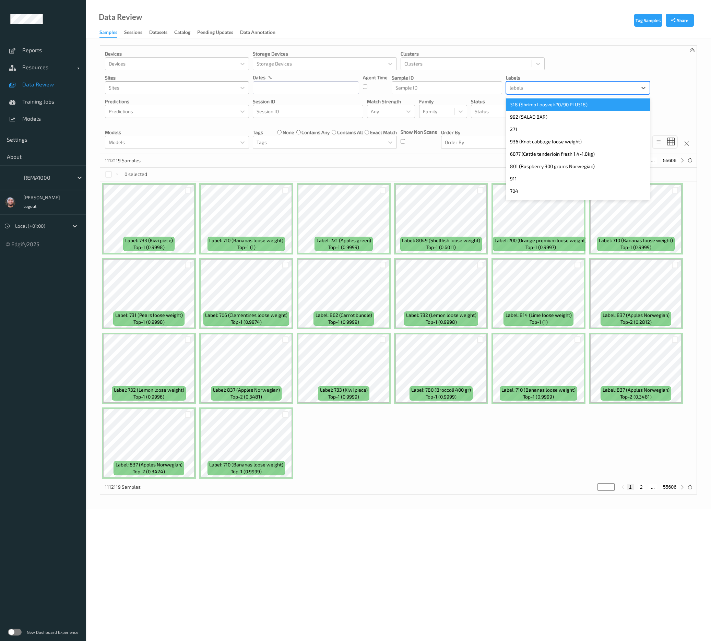
click at [130, 84] on div at bounding box center [171, 88] width 124 height 8
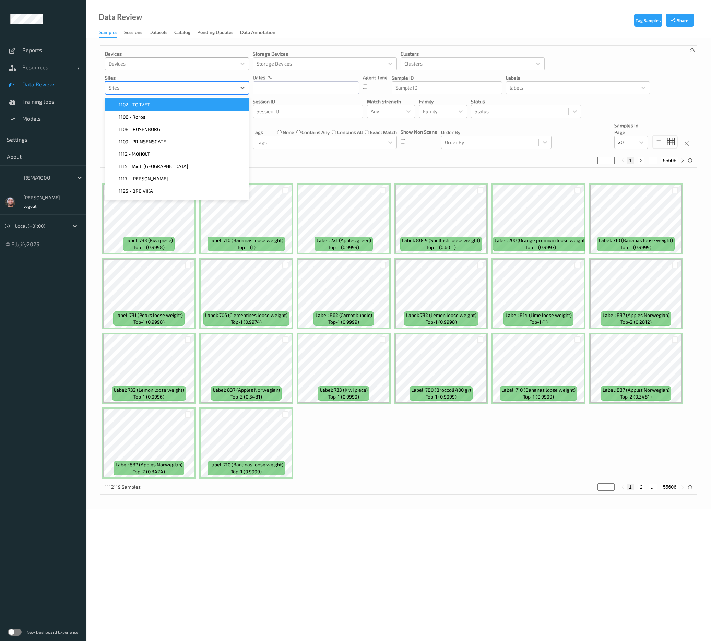
click at [138, 64] on div at bounding box center [171, 64] width 124 height 8
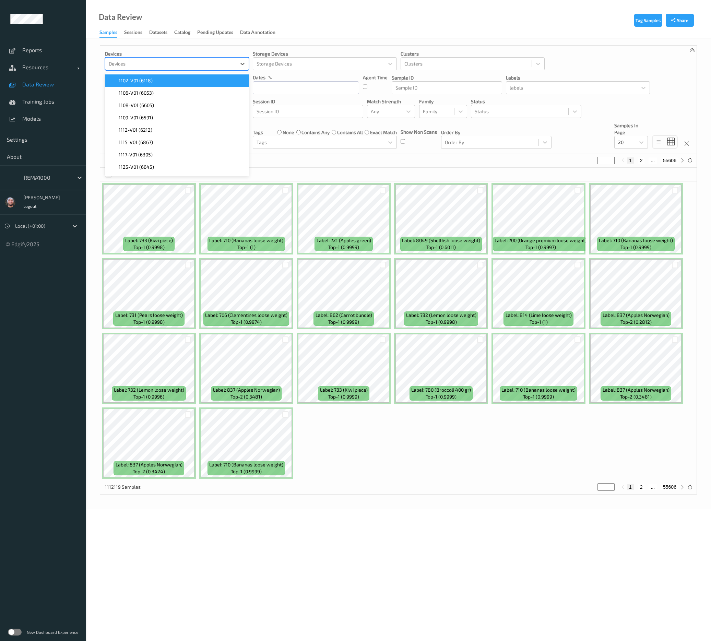
paste input "1871"
type input "1871"
click at [158, 76] on div "1871-V01 (6808)" at bounding box center [177, 80] width 144 height 12
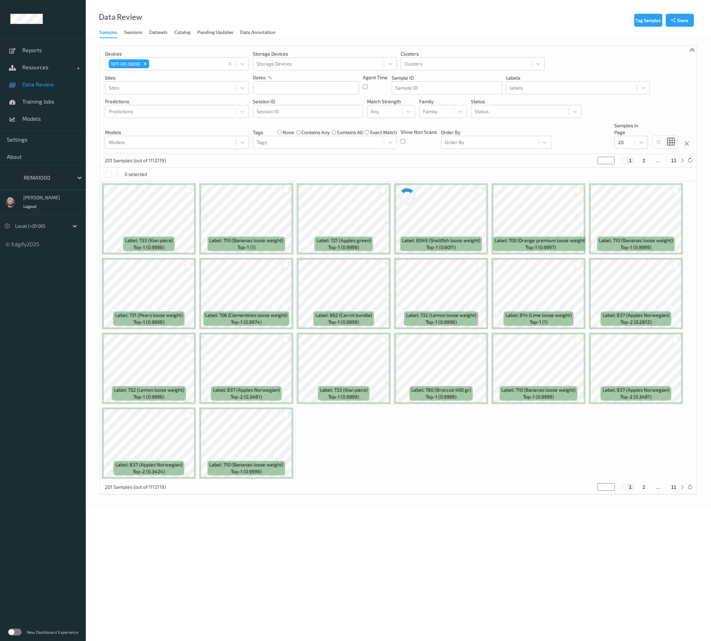
click at [338, 35] on div "Data Review Samples Sessions Datasets Catalog Pending Updates Data Annotation" at bounding box center [398, 19] width 625 height 38
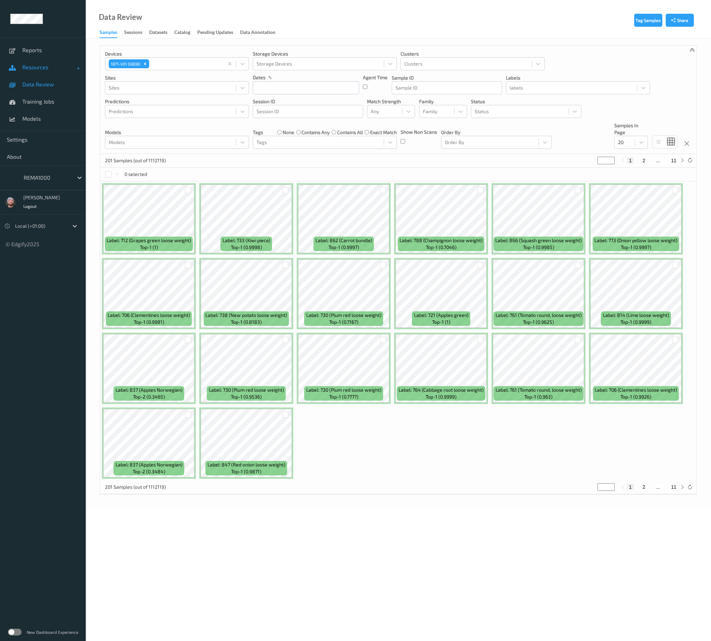
click at [22, 74] on link "Resources" at bounding box center [43, 67] width 86 height 17
click at [51, 54] on link "Reports" at bounding box center [43, 49] width 86 height 17
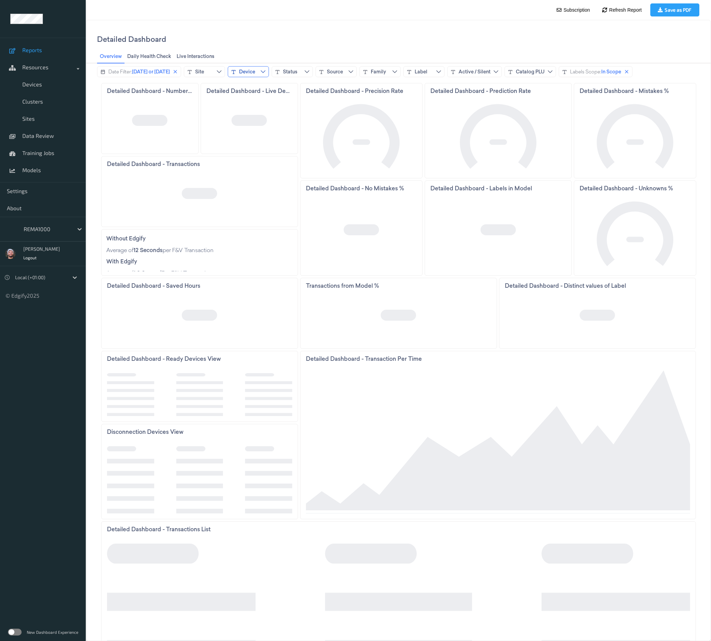
click at [266, 70] on icon "chevrondown icon" at bounding box center [262, 71] width 5 height 5
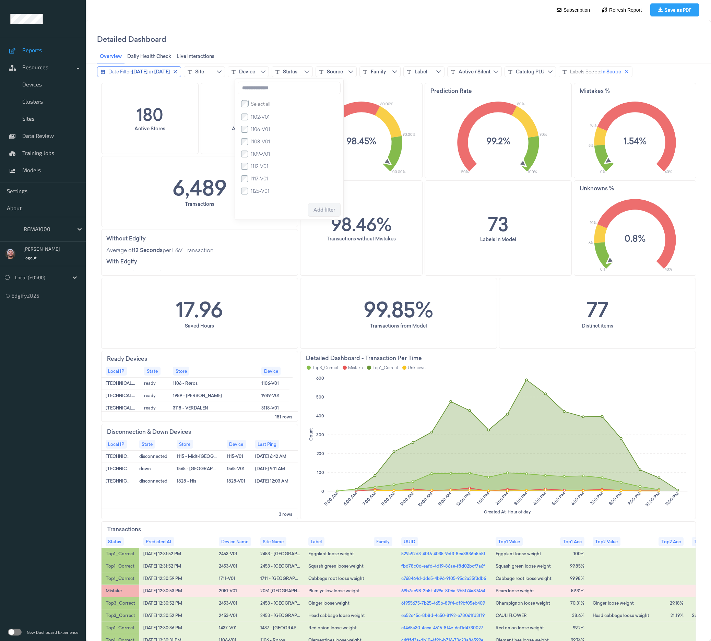
click at [166, 71] on span "Today or yesterday" at bounding box center [151, 71] width 38 height 7
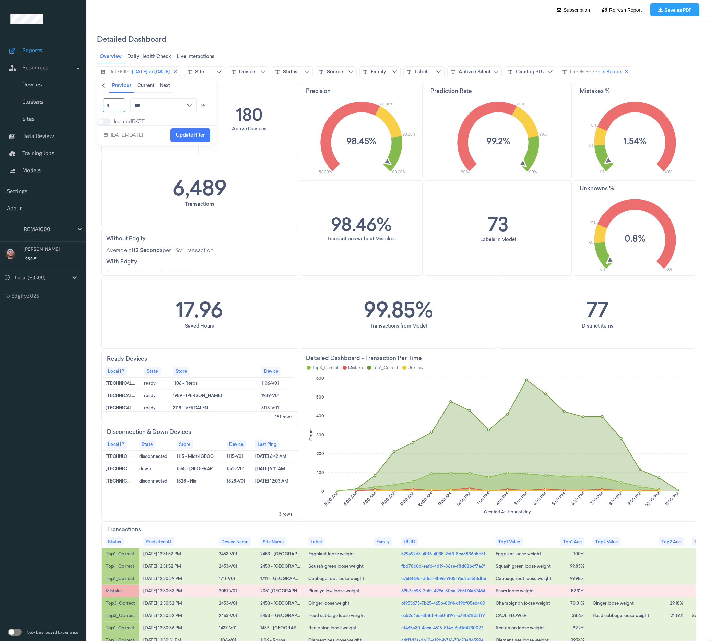
drag, startPoint x: 118, startPoint y: 100, endPoint x: 79, endPoint y: 107, distance: 40.4
click at [86, 107] on html "Detailed Dashboard Overview Overview Daily Health Check Daily Health Check Live…" at bounding box center [398, 330] width 625 height 621
type input "**"
type input "****"
click at [198, 138] on span "Update filter" at bounding box center [190, 134] width 29 height 5
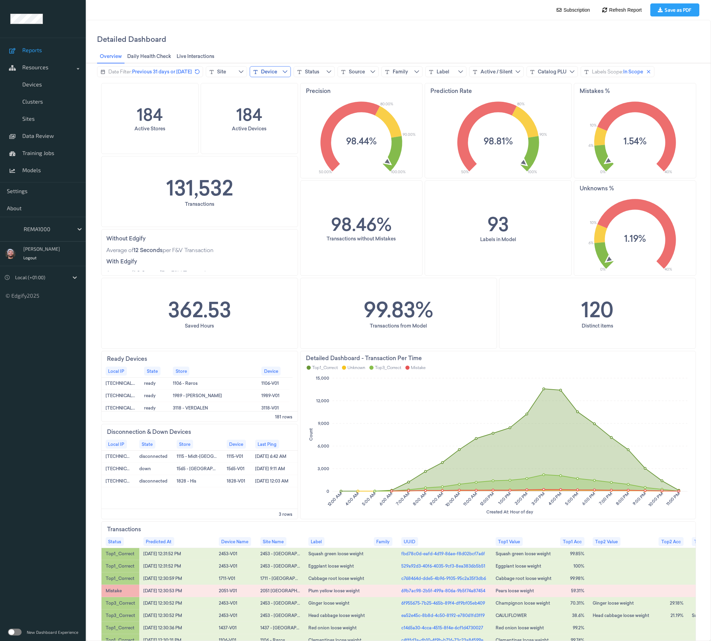
click at [270, 71] on div "Device" at bounding box center [269, 71] width 16 height 7
click at [420, 236] on div "184 Active Stores 184 Active Devices Precision 50.00% 100.00% 80.00% 90.00% 98.…" at bounding box center [398, 448] width 594 height 730
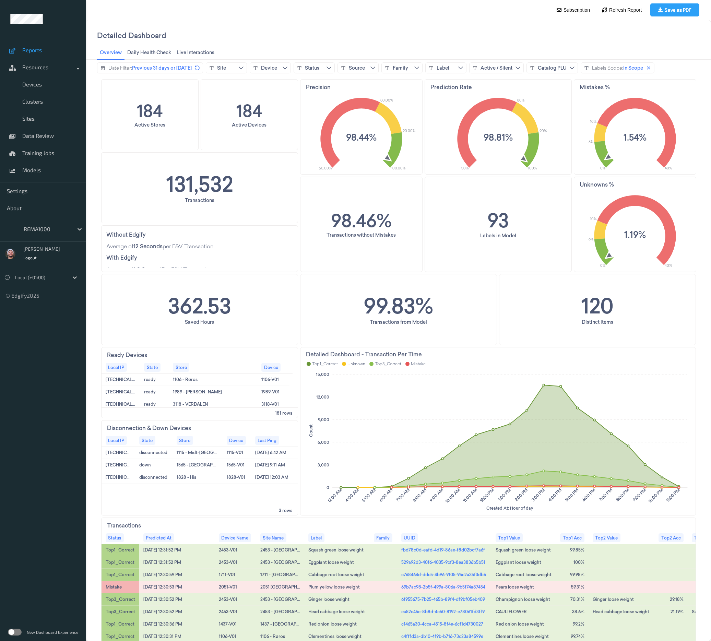
scroll to position [0, 0]
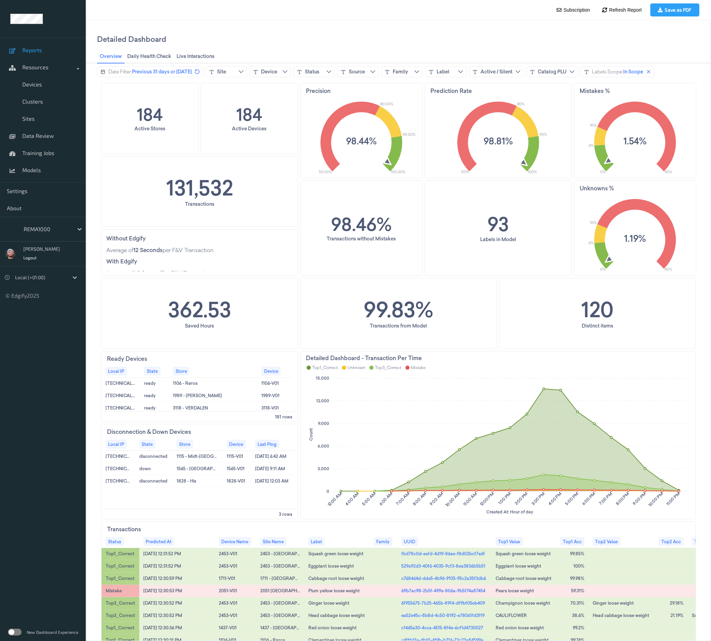
click at [484, 16] on body "Reports Resources Devices Clusters Sites Data Review Training Jobs Models Setti…" at bounding box center [355, 320] width 711 height 641
click at [480, 24] on header "Detailed Dashboard Overview Overview Daily Health Check Daily Health Check Live…" at bounding box center [398, 41] width 624 height 43
click at [233, 50] on div "Overview Overview Daily Health Check Daily Health Check Live Interactions Live …" at bounding box center [398, 57] width 602 height 14
click at [269, 74] on div "Device" at bounding box center [269, 71] width 16 height 7
drag, startPoint x: 233, startPoint y: 93, endPoint x: 223, endPoint y: 96, distance: 11.0
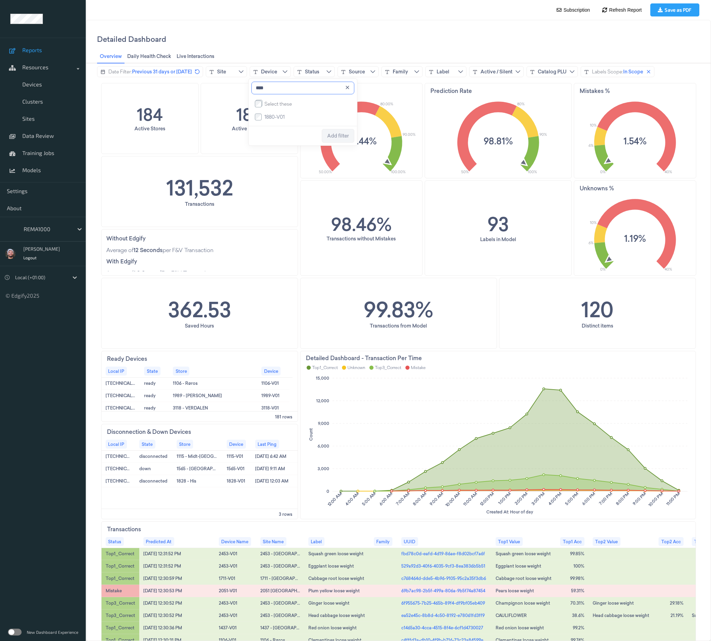
click at [223, 96] on body "Detailed Dashboard Overview Overview Daily Health Check Daily Health Check Live…" at bounding box center [398, 330] width 625 height 621
type input "****"
click at [279, 89] on input "****" at bounding box center [302, 88] width 103 height 13
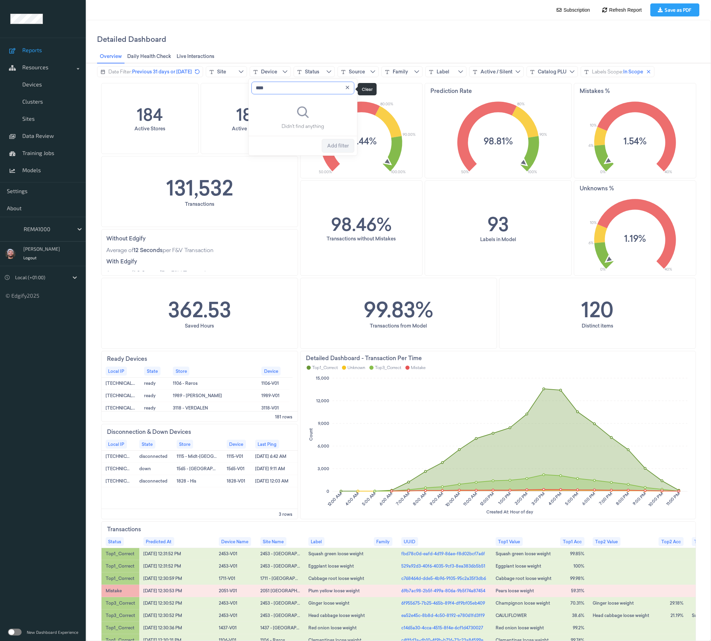
drag, startPoint x: 347, startPoint y: 90, endPoint x: 306, endPoint y: 92, distance: 41.1
click at [347, 90] on icon "close icon" at bounding box center [347, 87] width 5 height 5
click at [292, 88] on input at bounding box center [302, 88] width 103 height 13
paste input "****"
type input "****"
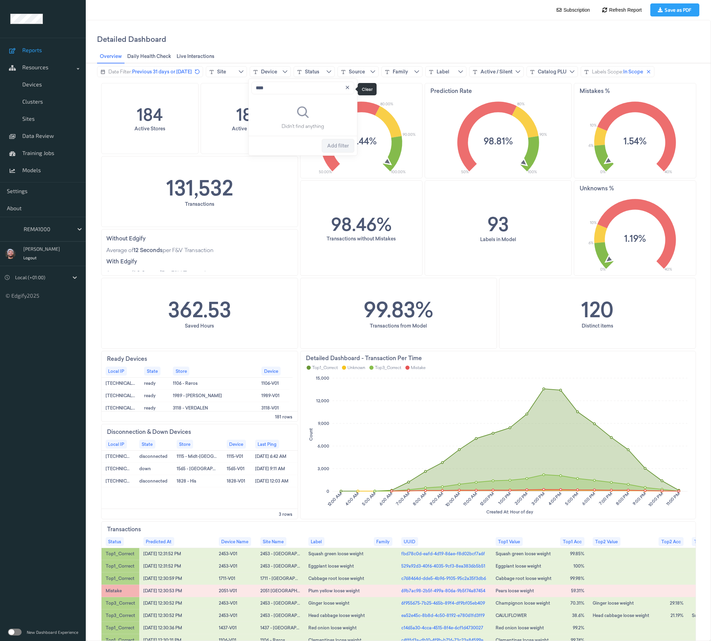
click at [347, 88] on icon "close icon" at bounding box center [347, 87] width 5 height 5
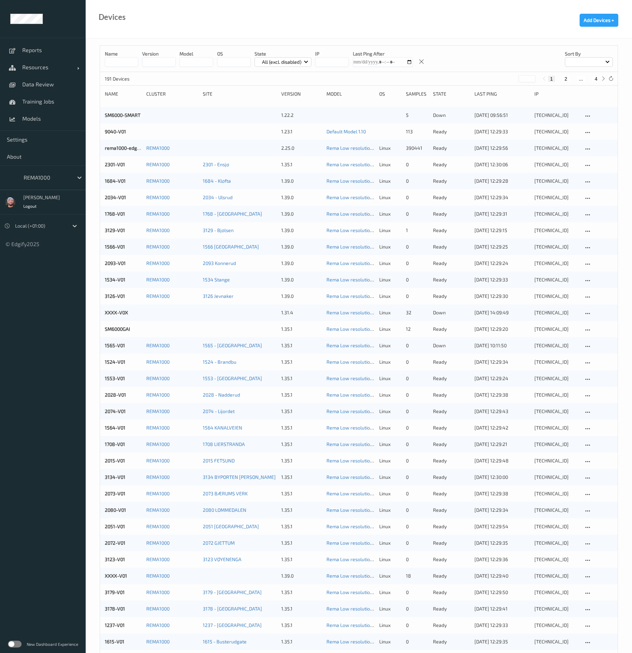
click at [122, 61] on input at bounding box center [122, 62] width 34 height 10
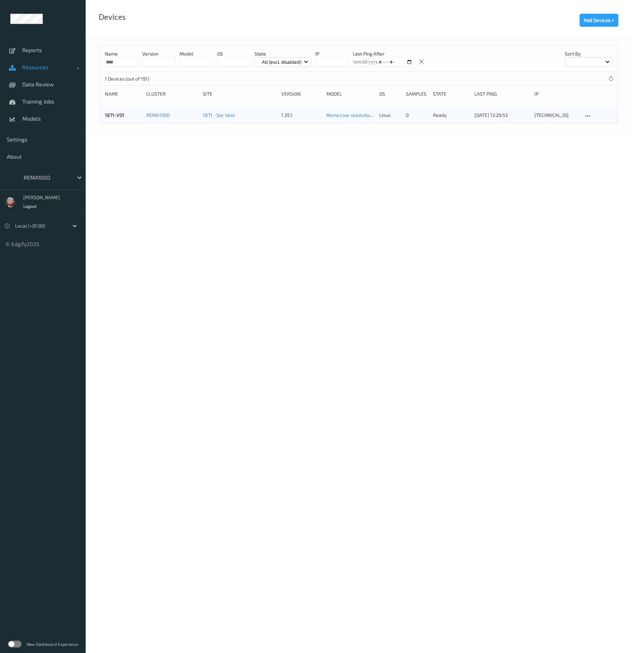
type input "****"
click at [38, 65] on span "Resources" at bounding box center [49, 67] width 55 height 7
click at [49, 114] on link "Sites" at bounding box center [43, 118] width 86 height 17
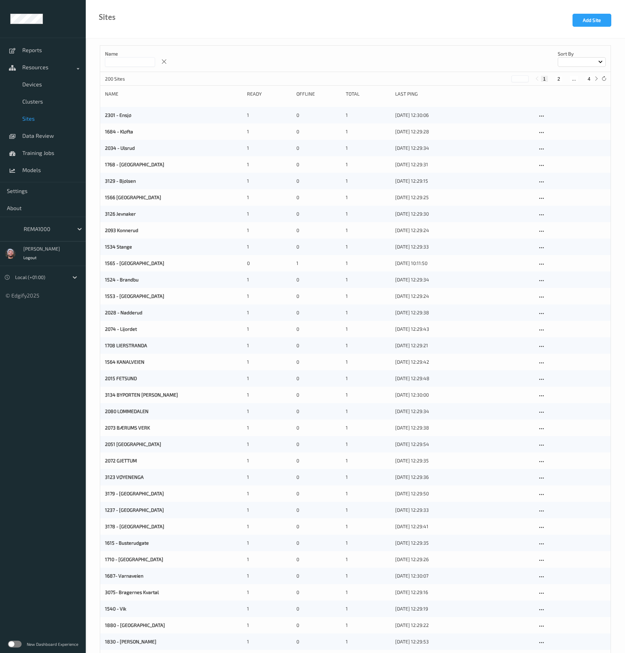
click at [134, 59] on input at bounding box center [130, 62] width 50 height 10
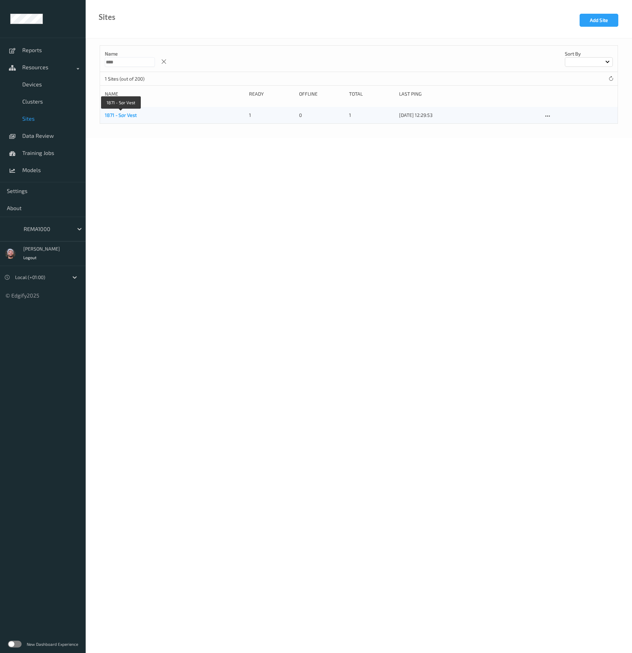
type input "****"
click at [128, 116] on link "1871 - Sør Vest" at bounding box center [121, 115] width 32 height 6
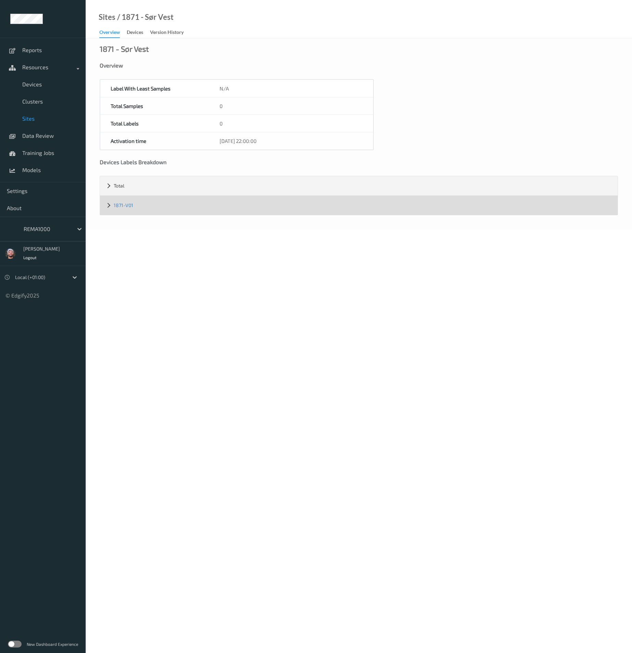
click at [133, 203] on div "1871-V01" at bounding box center [359, 205] width 518 height 19
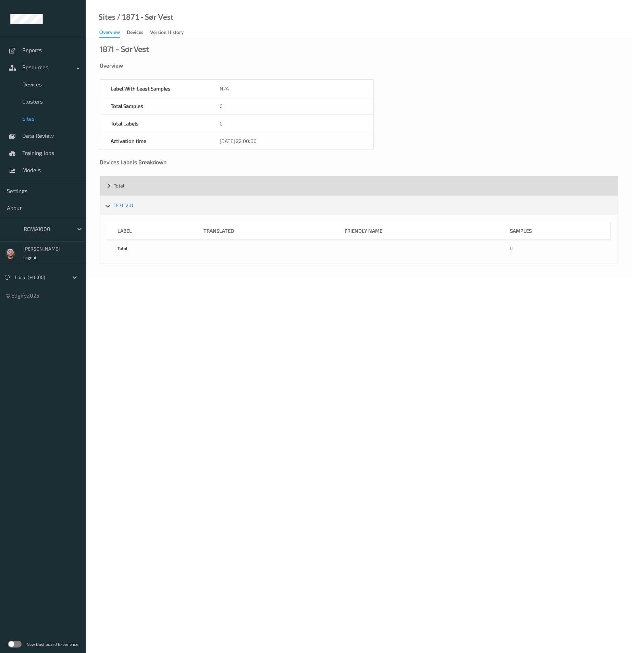
click at [121, 187] on span "Total" at bounding box center [119, 186] width 11 height 6
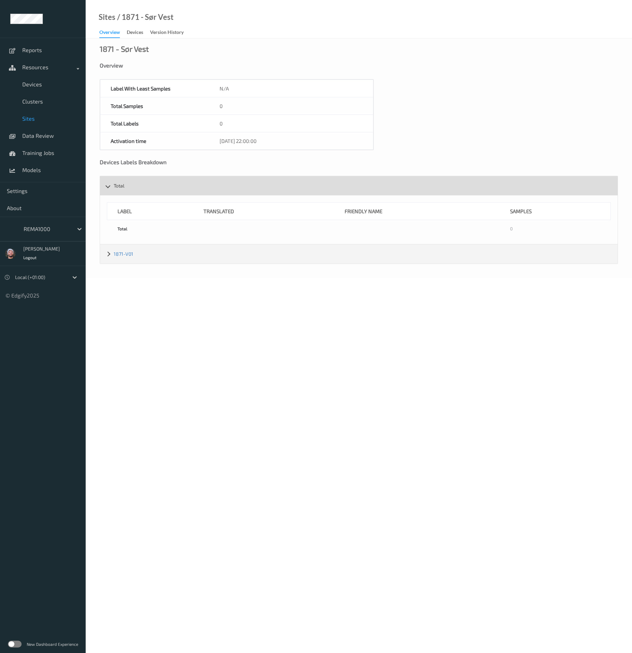
click at [121, 187] on span "Total" at bounding box center [119, 186] width 11 height 6
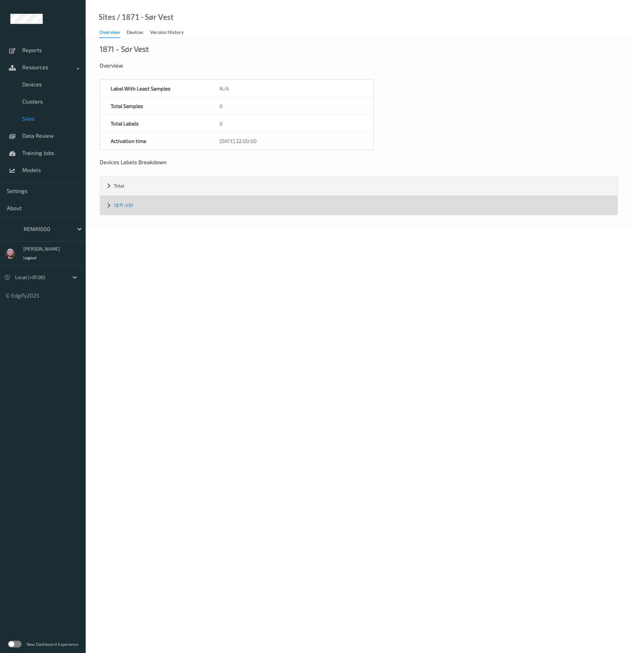
click at [121, 204] on link "1871-V01" at bounding box center [124, 205] width 20 height 6
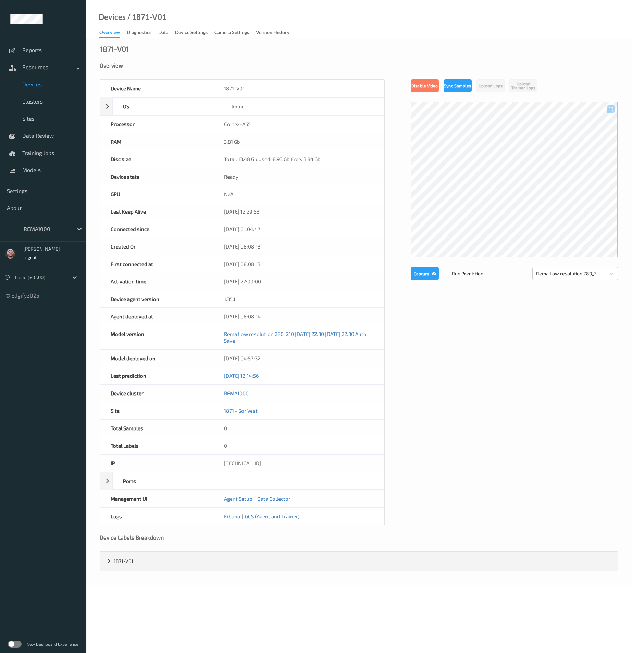
click at [41, 85] on span "Devices" at bounding box center [50, 84] width 57 height 7
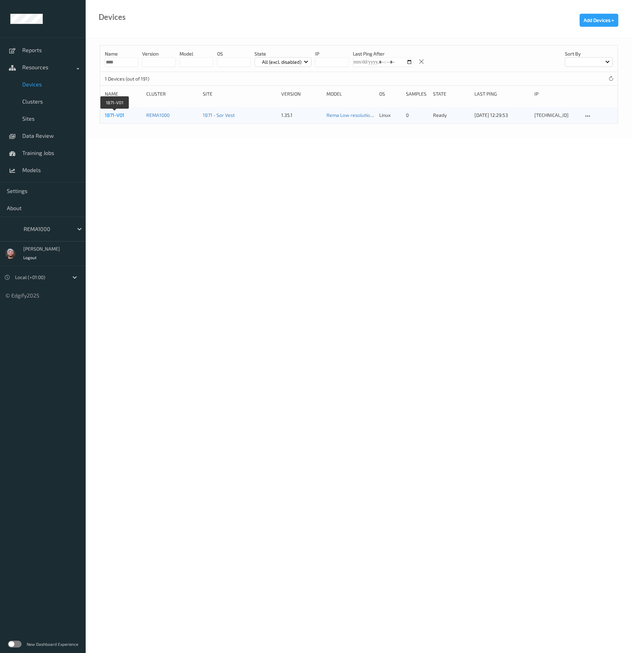
click at [120, 116] on link "1871-V01" at bounding box center [115, 115] width 20 height 6
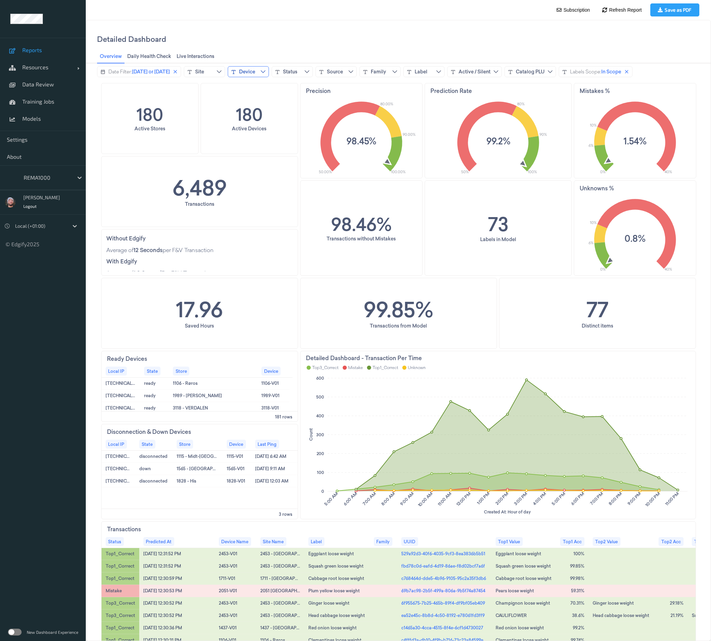
click at [255, 69] on div "Device" at bounding box center [247, 71] width 16 height 7
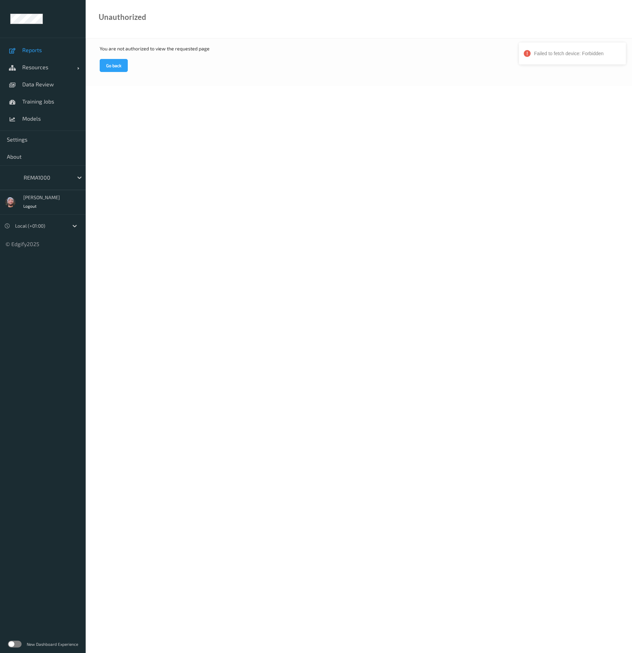
drag, startPoint x: 49, startPoint y: 52, endPoint x: 63, endPoint y: 54, distance: 14.5
click at [49, 52] on span "Reports" at bounding box center [50, 50] width 57 height 7
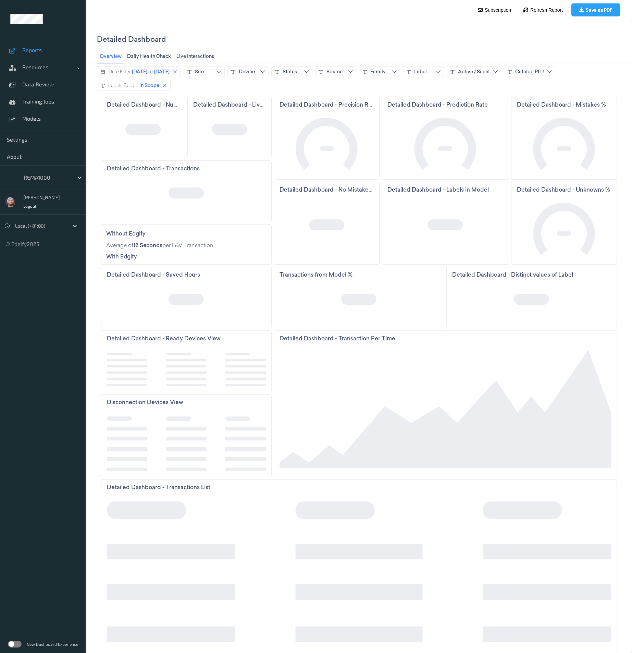
click at [225, 40] on div "Detailed Dashboard" at bounding box center [359, 38] width 524 height 21
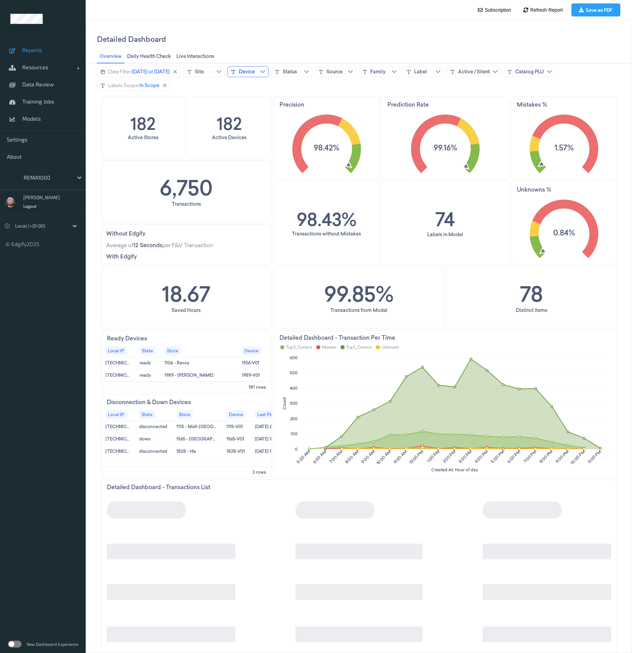
click at [257, 66] on button "Device" at bounding box center [248, 71] width 41 height 11
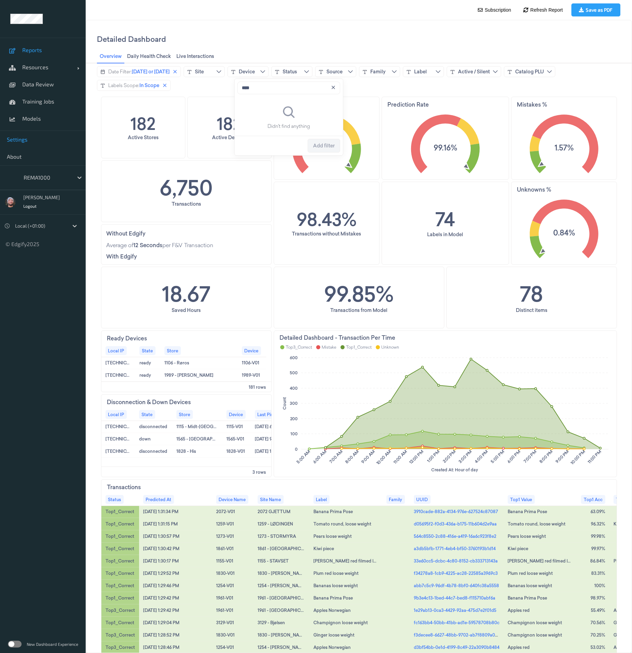
type input "****"
click at [197, 1] on body "Reports Resources Devices Clusters Sites Data Review Training Jobs Models Setti…" at bounding box center [316, 326] width 632 height 653
click at [47, 72] on link "Resources" at bounding box center [43, 67] width 86 height 17
click at [183, 11] on body "Reports Resources Devices Clusters Sites Data Review Training Jobs Models Setti…" at bounding box center [316, 326] width 632 height 653
click at [49, 120] on span "Sites" at bounding box center [50, 118] width 57 height 7
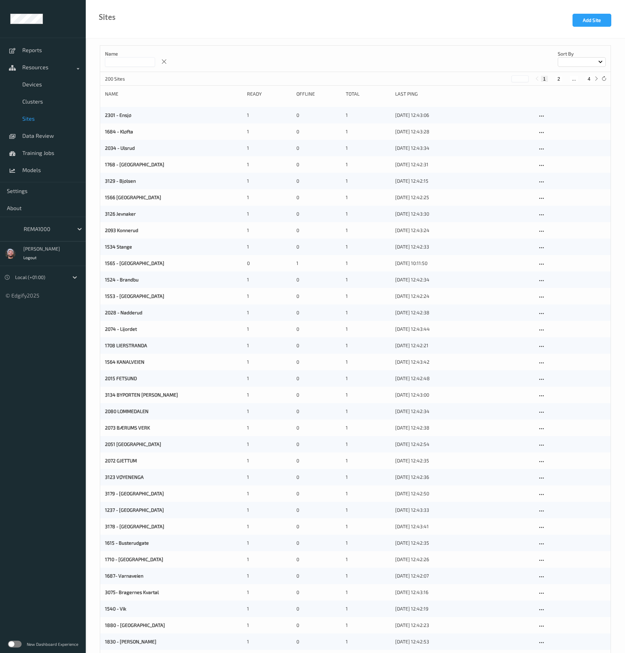
click at [140, 61] on input at bounding box center [130, 62] width 50 height 10
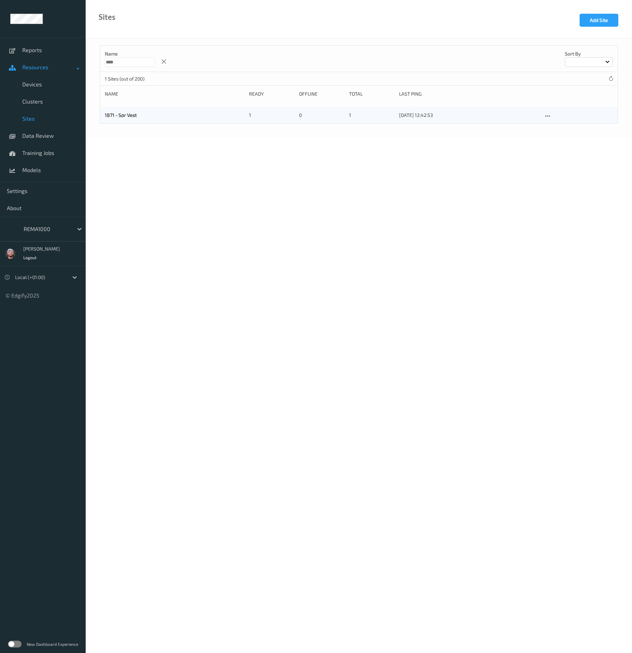
type input "****"
copy link "1871 - Sør Vest"
drag, startPoint x: 145, startPoint y: 114, endPoint x: 103, endPoint y: 119, distance: 42.1
click at [103, 119] on div "1871 - Sør Vest 1 0 1 23/09/2025 12:42:53" at bounding box center [359, 115] width 518 height 16
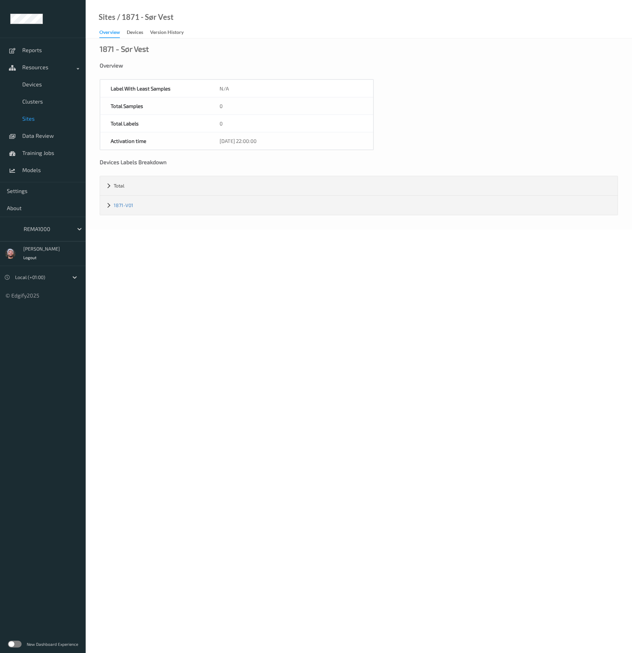
click at [128, 62] on div "Overview" at bounding box center [359, 65] width 519 height 7
click at [40, 87] on span "Devices" at bounding box center [50, 84] width 57 height 7
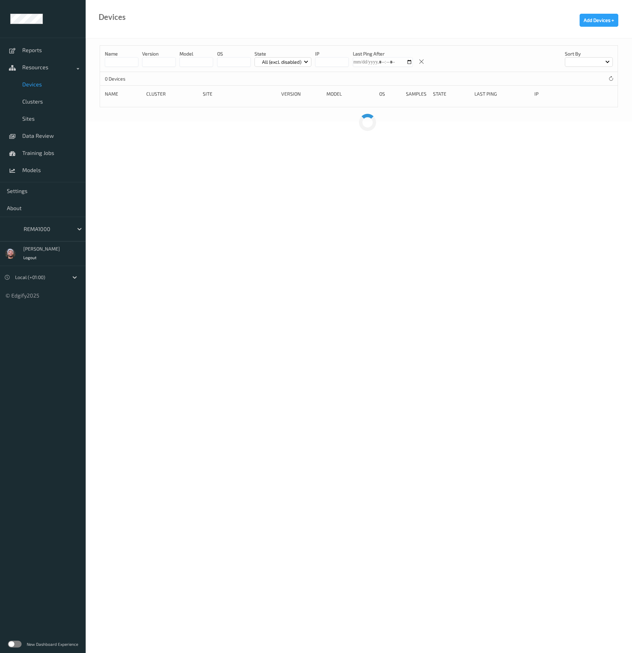
click at [115, 63] on input at bounding box center [122, 62] width 34 height 10
type input "****"
copy link "1871-V01"
drag, startPoint x: 129, startPoint y: 112, endPoint x: 118, endPoint y: 191, distance: 79.9
click at [118, 191] on body "Reports Resources Devices Clusters Sites Data Review Training Jobs Models Setti…" at bounding box center [316, 326] width 632 height 653
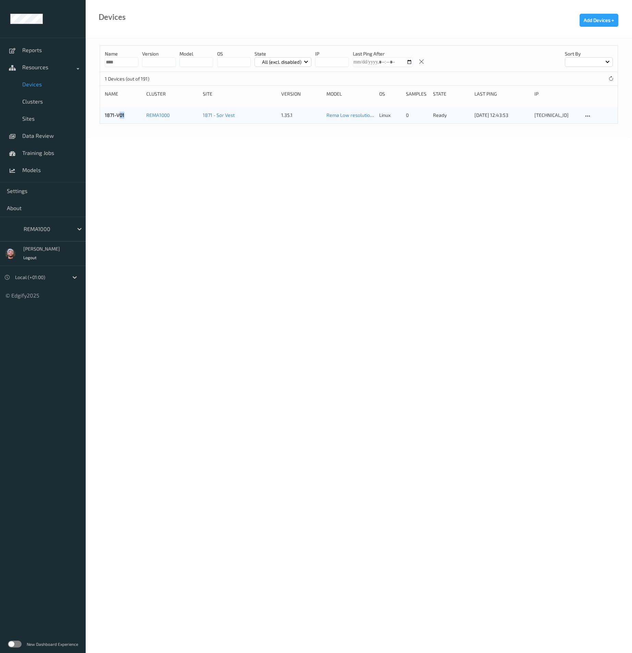
click at [119, 191] on body "Reports Resources Devices Clusters Sites Data Review Training Jobs Models Setti…" at bounding box center [316, 326] width 632 height 653
